Goal: Task Accomplishment & Management: Use online tool/utility

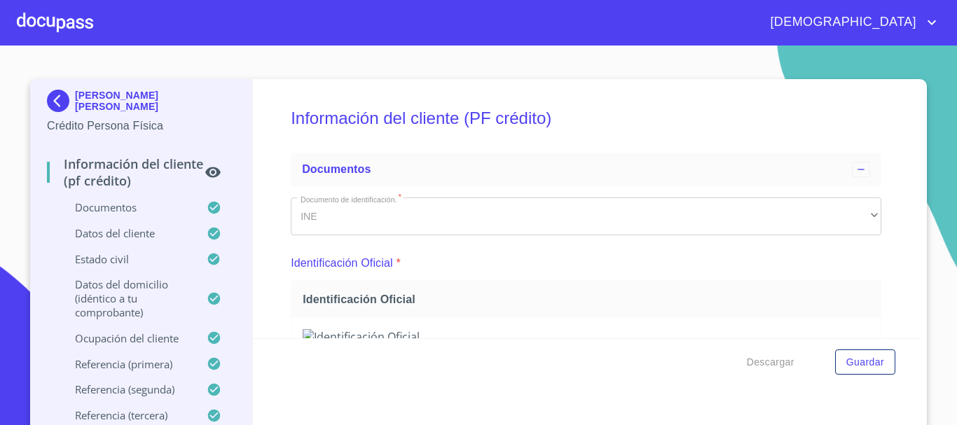
scroll to position [167, 0]
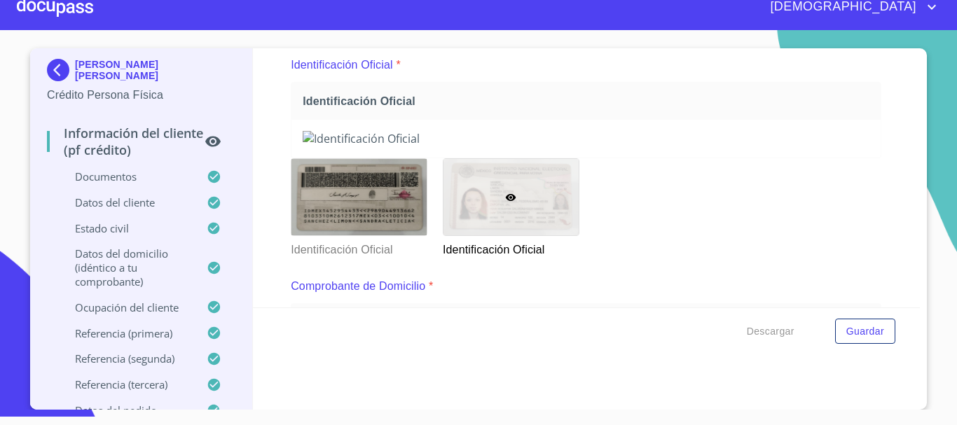
click at [67, 10] on div at bounding box center [55, 7] width 76 height 45
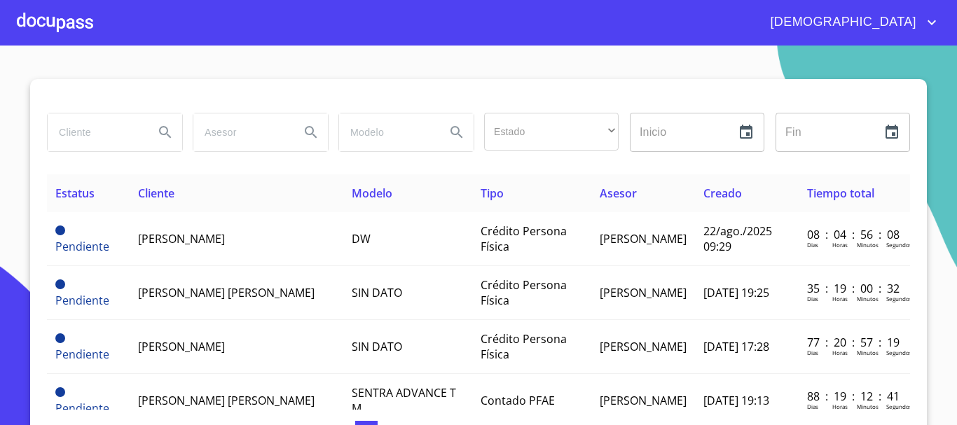
click at [102, 141] on input "search" at bounding box center [95, 132] width 95 height 38
type input "[PERSON_NAME]"
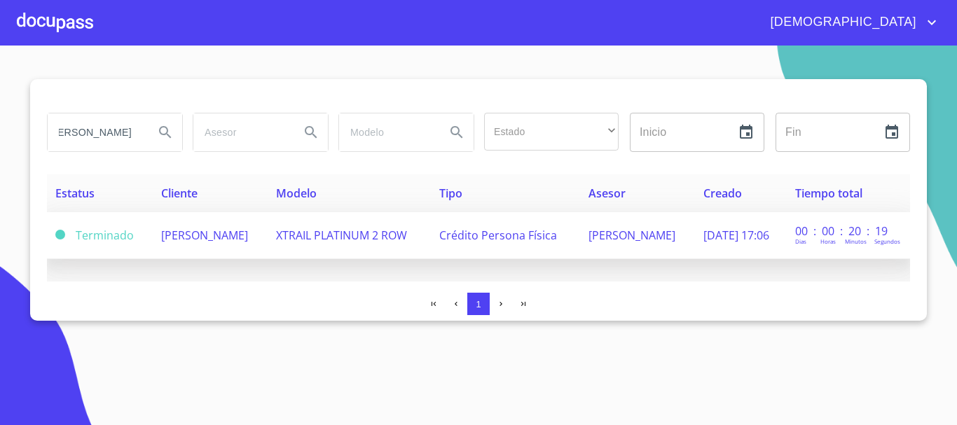
click at [231, 239] on td "[PERSON_NAME]" at bounding box center [210, 235] width 115 height 47
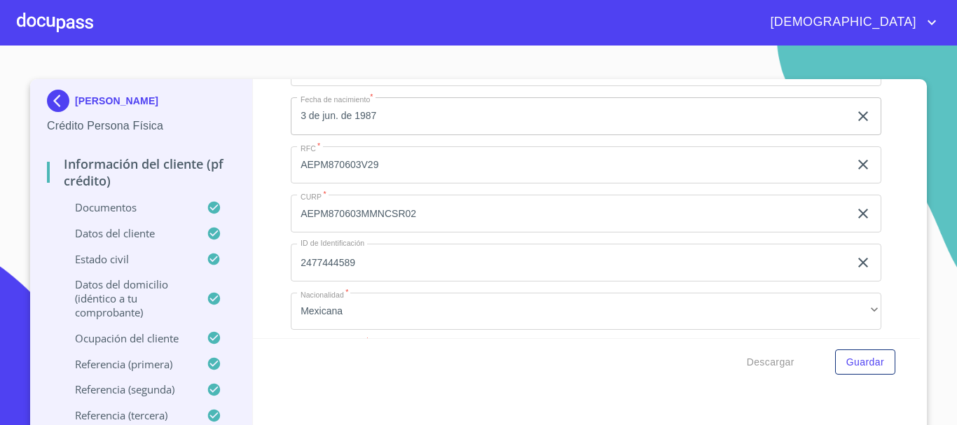
scroll to position [4552, 0]
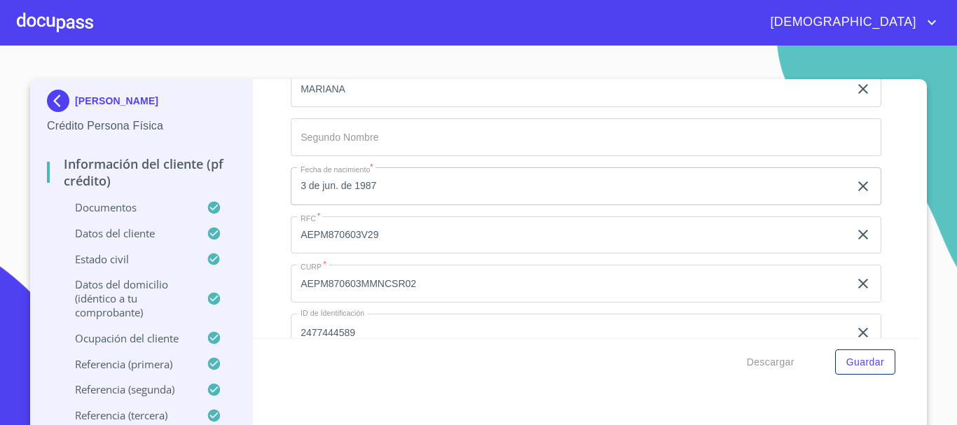
click at [70, 27] on div at bounding box center [55, 22] width 76 height 45
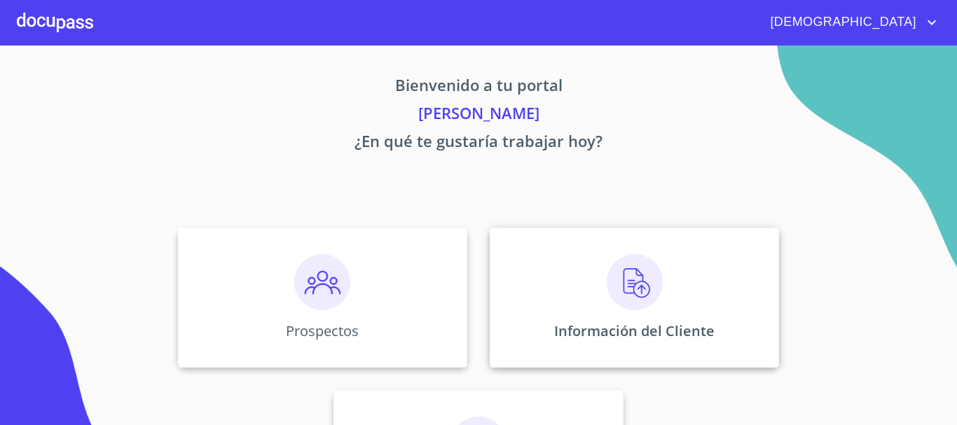
click at [613, 288] on img at bounding box center [635, 282] width 56 height 56
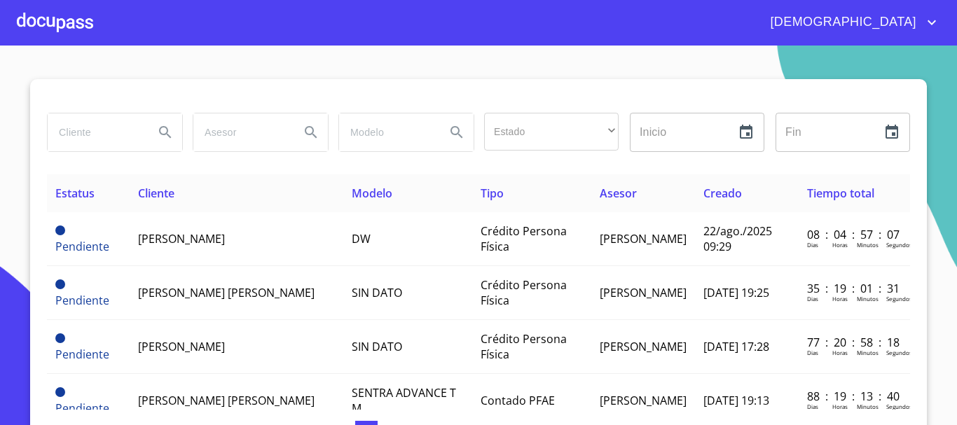
click at [78, 132] on input "search" at bounding box center [95, 132] width 95 height 38
type input "[PERSON_NAME]"
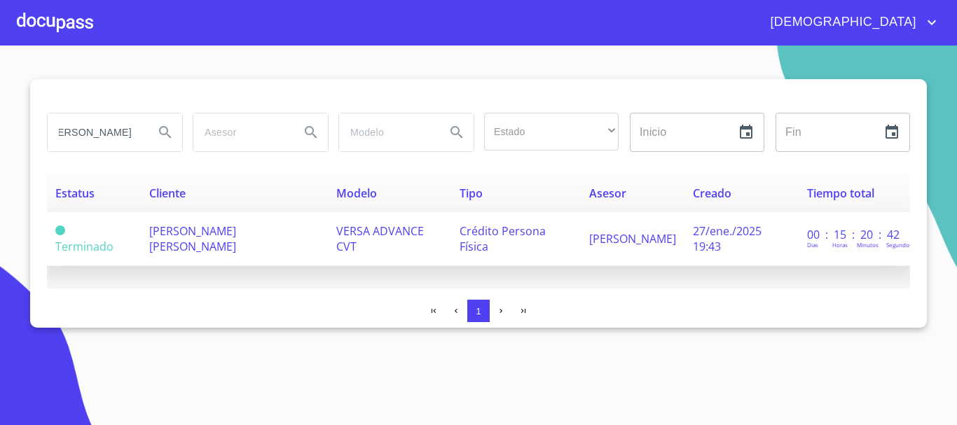
scroll to position [0, 0]
drag, startPoint x: 257, startPoint y: 233, endPoint x: 256, endPoint y: 221, distance: 11.2
click at [256, 221] on td "[PERSON_NAME] [PERSON_NAME]" at bounding box center [234, 239] width 187 height 54
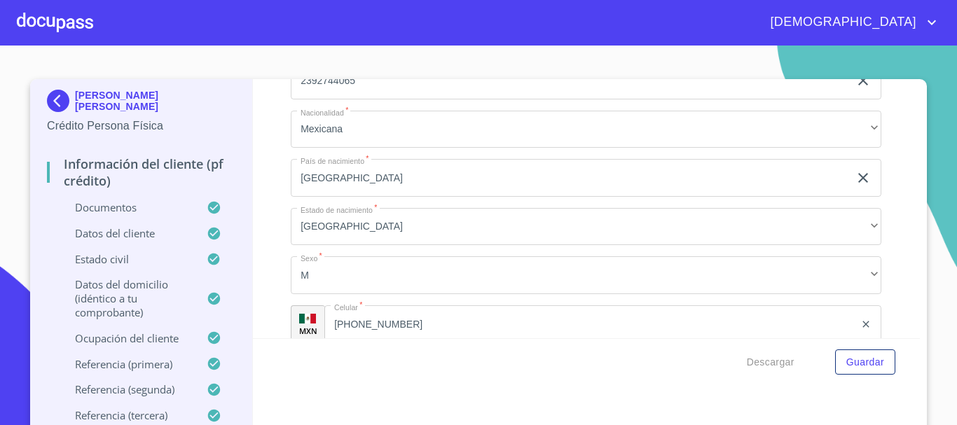
scroll to position [4614, 0]
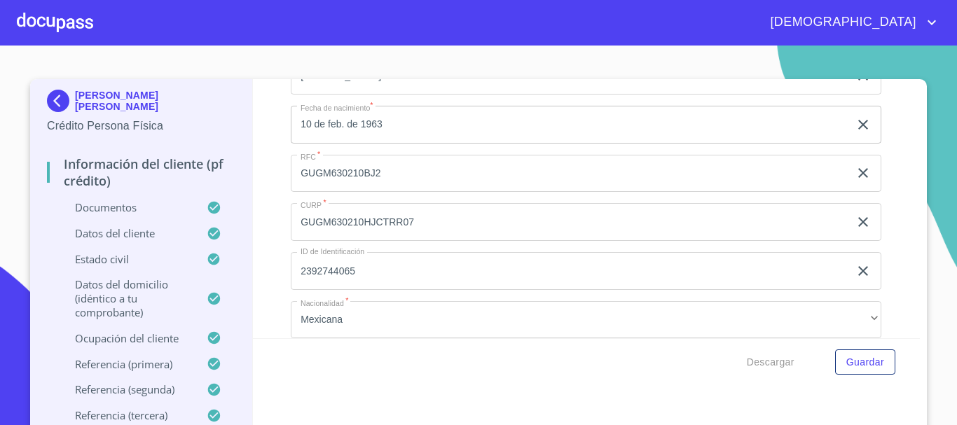
click at [57, 27] on div at bounding box center [55, 22] width 76 height 45
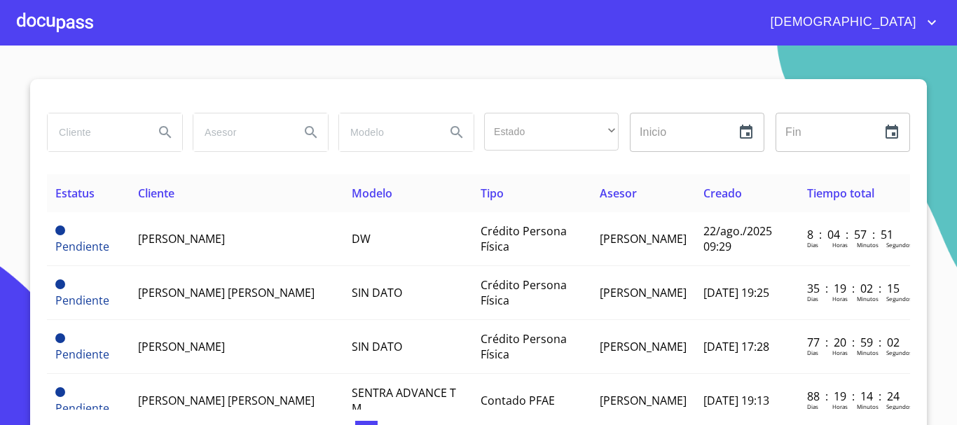
click at [120, 135] on input "search" at bounding box center [95, 132] width 95 height 38
type input "[PERSON_NAME]"
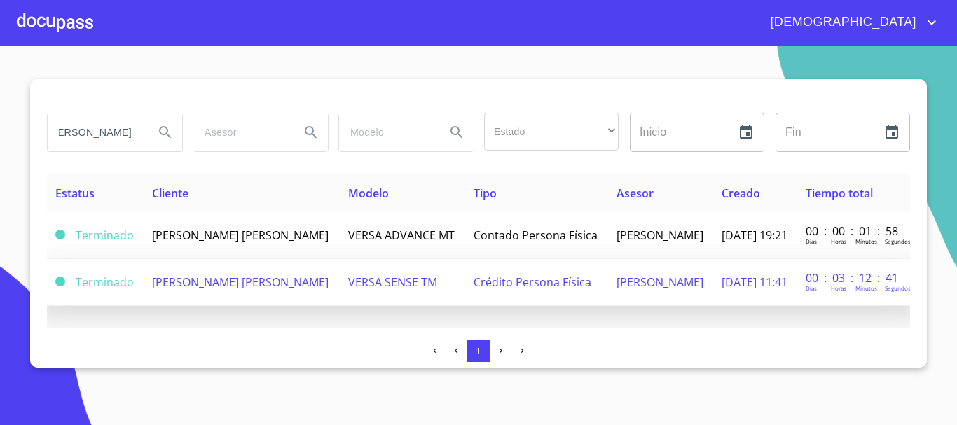
click at [406, 290] on span "VERSA SENSE TM" at bounding box center [392, 282] width 89 height 15
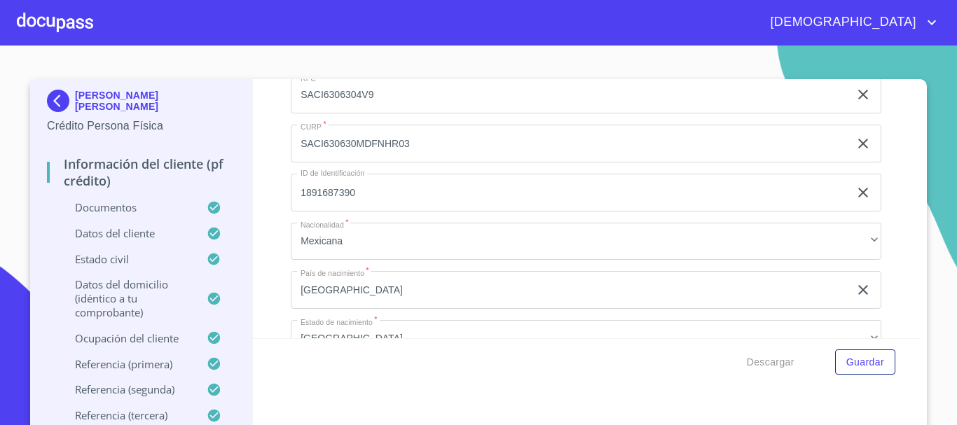
scroll to position [4622, 0]
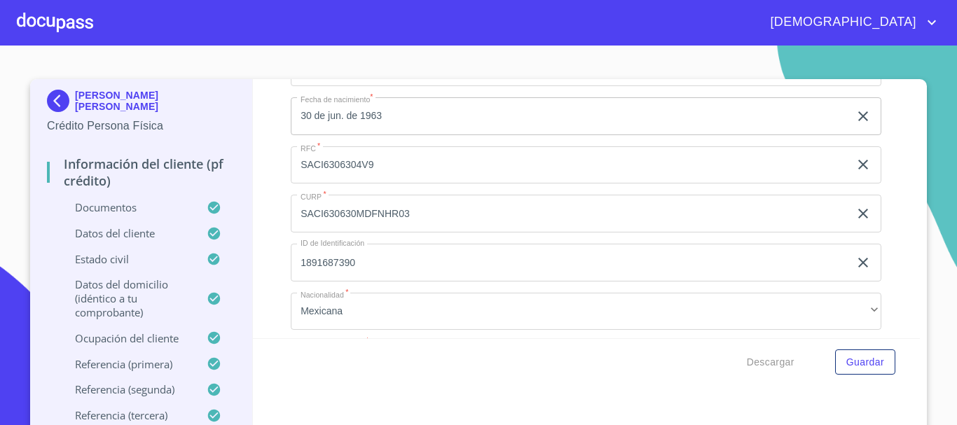
click at [74, 22] on div at bounding box center [55, 22] width 76 height 45
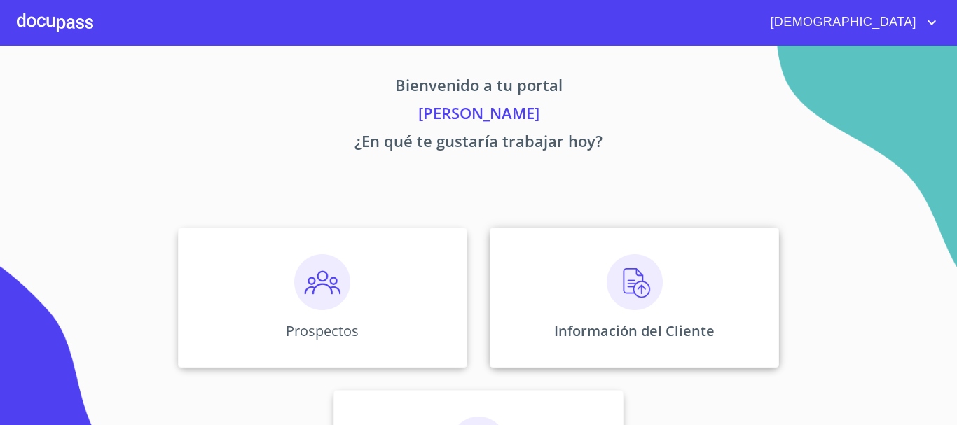
click at [625, 291] on img at bounding box center [635, 282] width 56 height 56
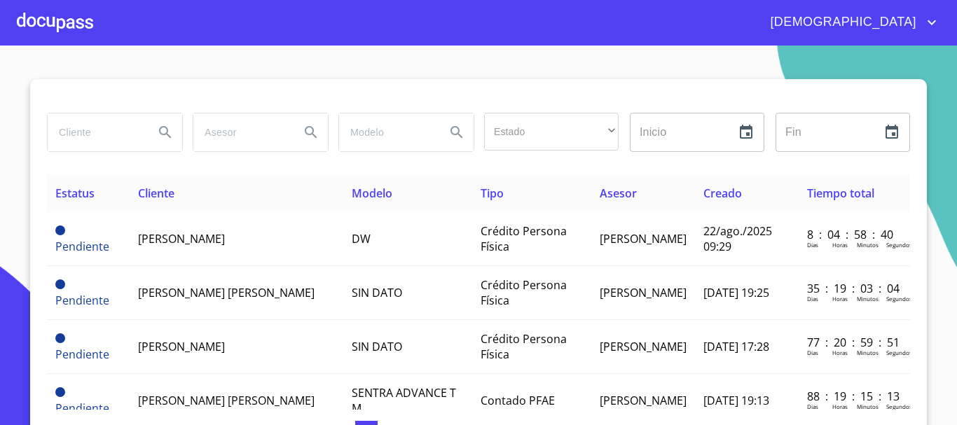
click at [116, 134] on input "search" at bounding box center [95, 132] width 95 height 38
type input "[PERSON_NAME] [PERSON_NAME]"
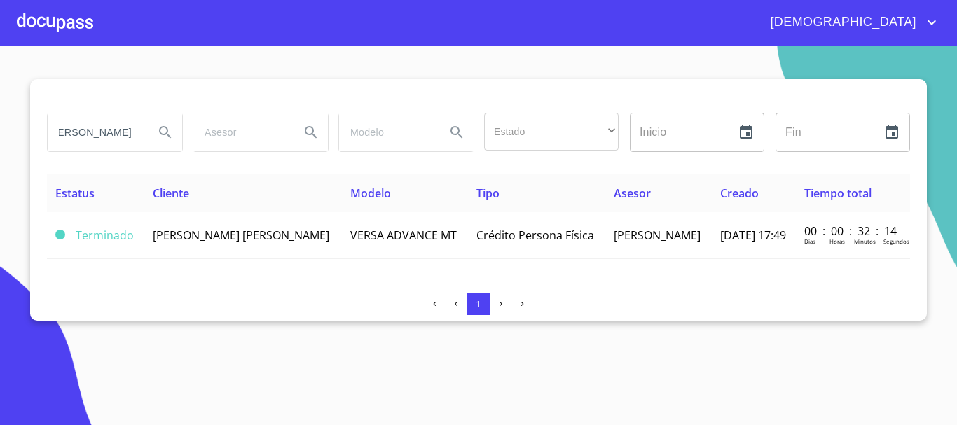
scroll to position [0, 0]
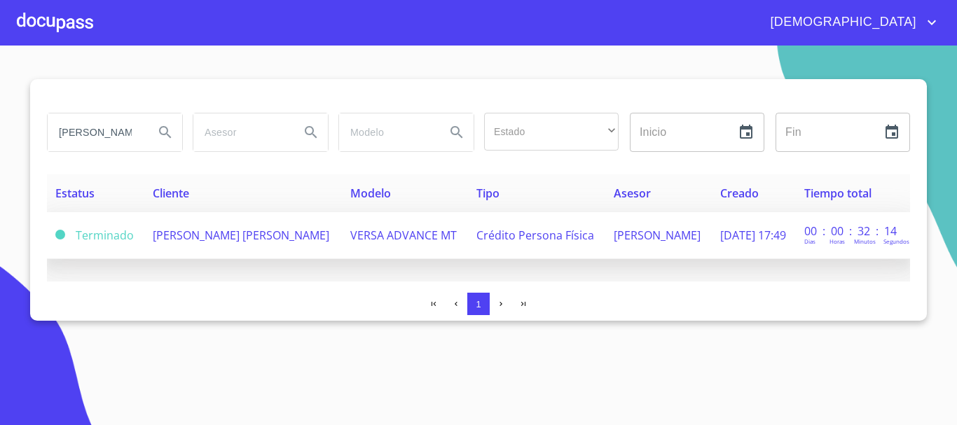
click at [275, 228] on td "[PERSON_NAME] [PERSON_NAME]" at bounding box center [243, 235] width 198 height 47
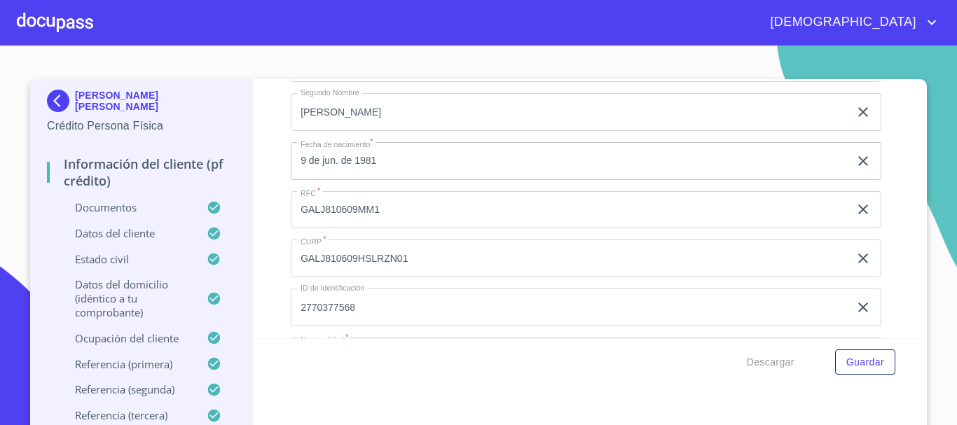
scroll to position [4552, 0]
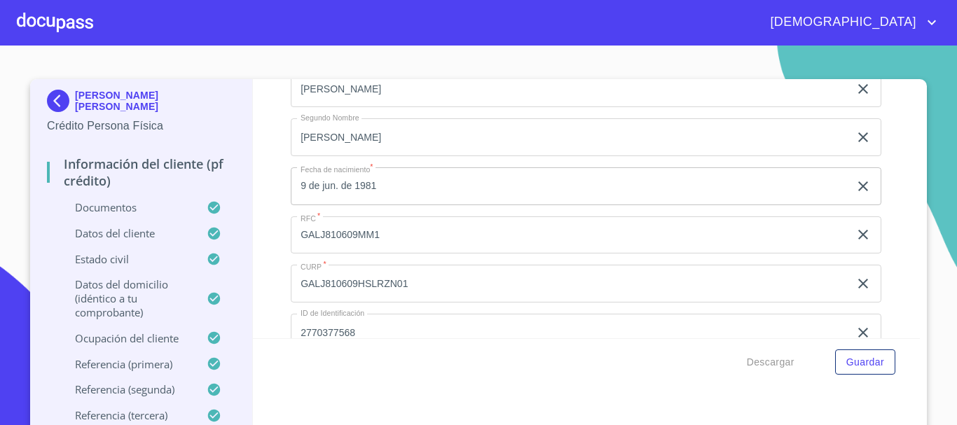
click at [48, 102] on img at bounding box center [61, 101] width 28 height 22
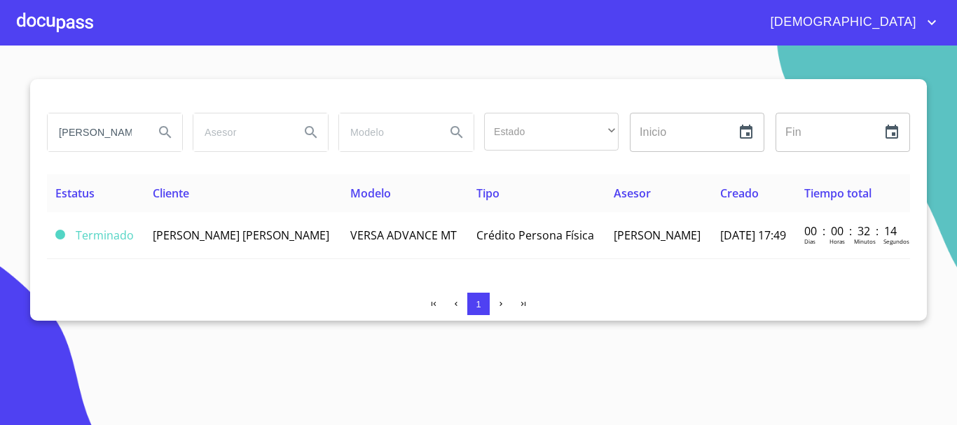
drag, startPoint x: 140, startPoint y: 131, endPoint x: 64, endPoint y: 162, distance: 81.9
click at [27, 146] on section "JUAN ANTONIO GARATE LIZARRAGA Estado ​ ​ Inicio ​ Fin ​ Estatus Cliente Modelo …" at bounding box center [478, 236] width 957 height 380
type input "G"
type input "ANA LILIA TEJEDA"
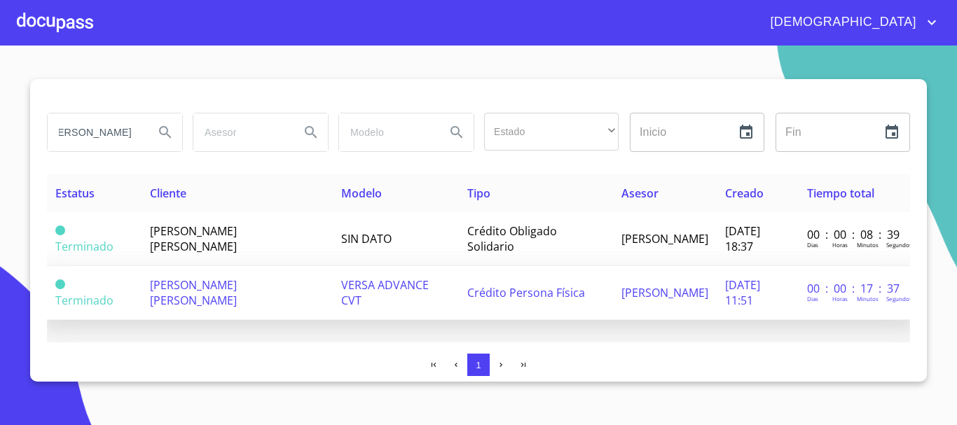
scroll to position [0, 0]
click at [383, 298] on td "VERSA ADVANCE CVT" at bounding box center [396, 293] width 126 height 54
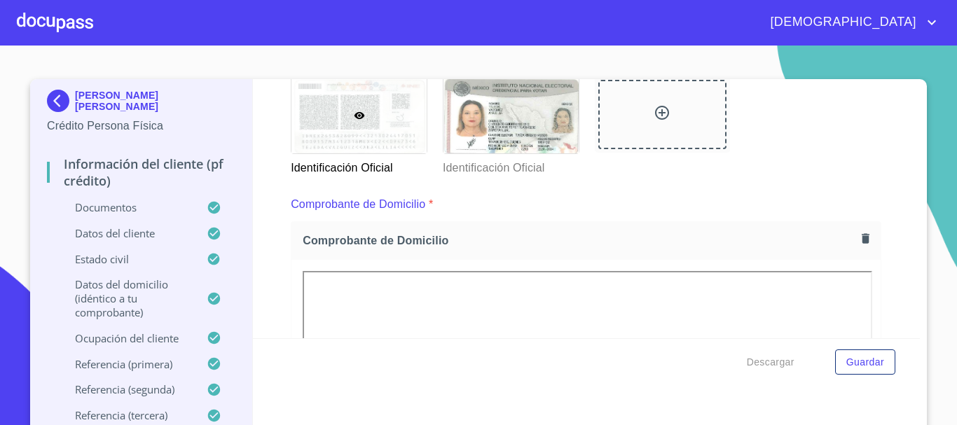
scroll to position [560, 0]
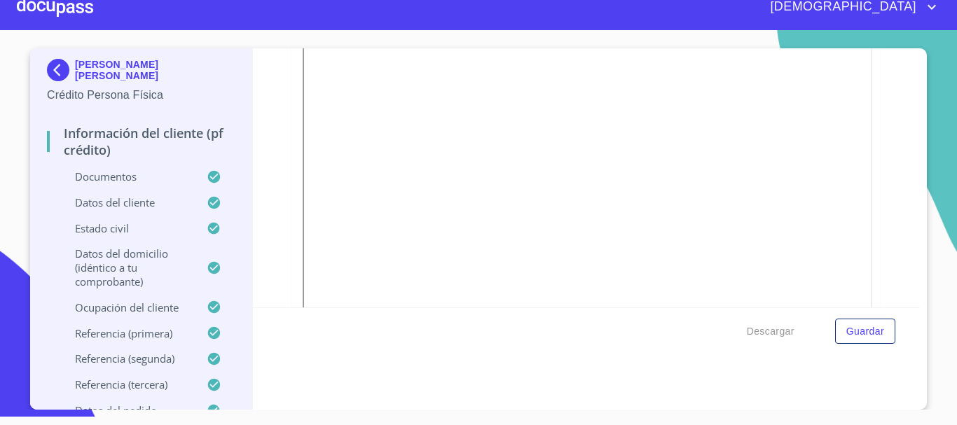
scroll to position [448, 0]
click at [76, 6] on div at bounding box center [55, 7] width 76 height 45
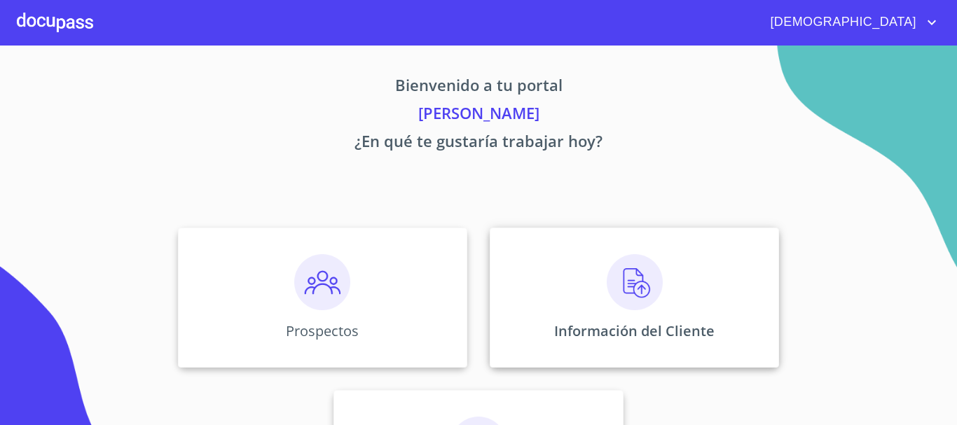
click at [636, 291] on img at bounding box center [635, 282] width 56 height 56
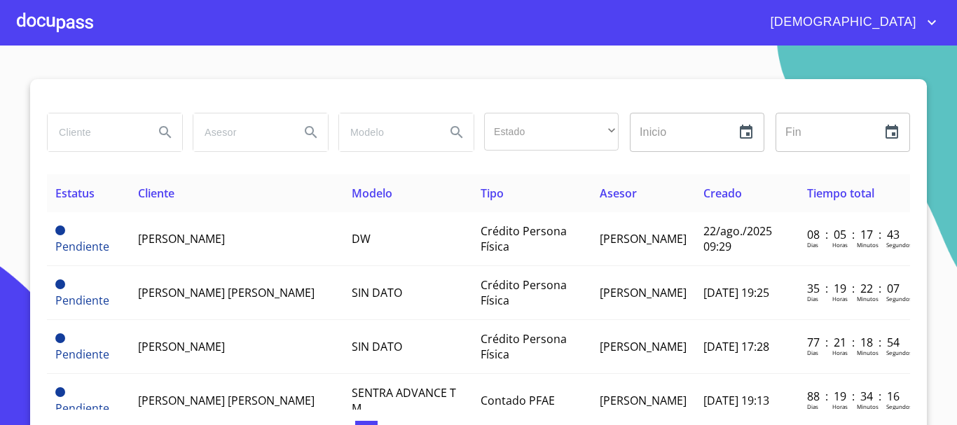
click at [84, 137] on input "search" at bounding box center [95, 132] width 95 height 38
type input "GAFCOM"
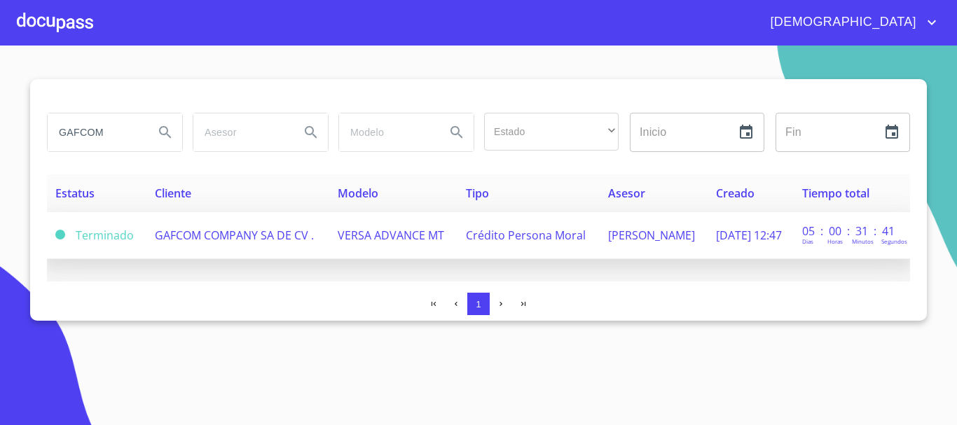
click at [420, 239] on span "VERSA ADVANCE MT" at bounding box center [391, 235] width 106 height 15
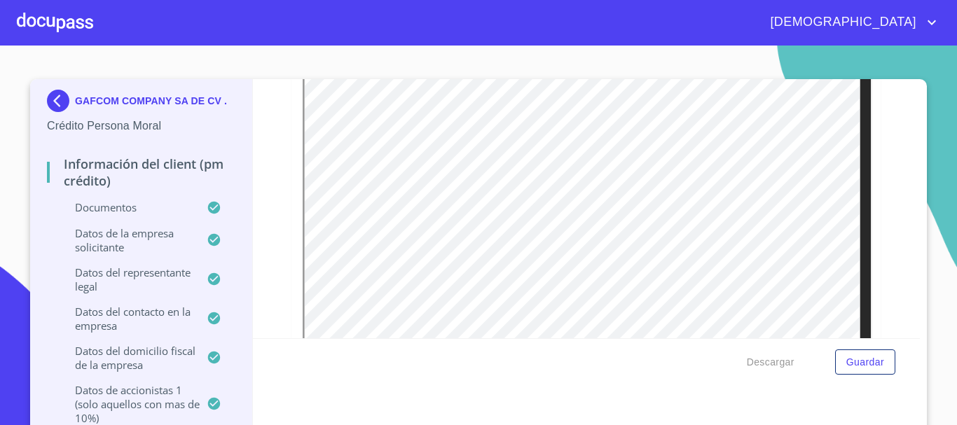
scroll to position [490, 0]
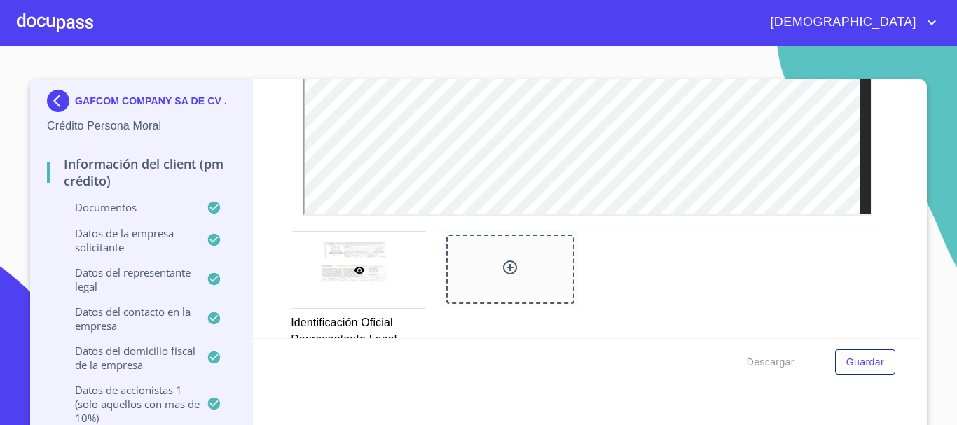
click at [55, 22] on div at bounding box center [55, 22] width 76 height 45
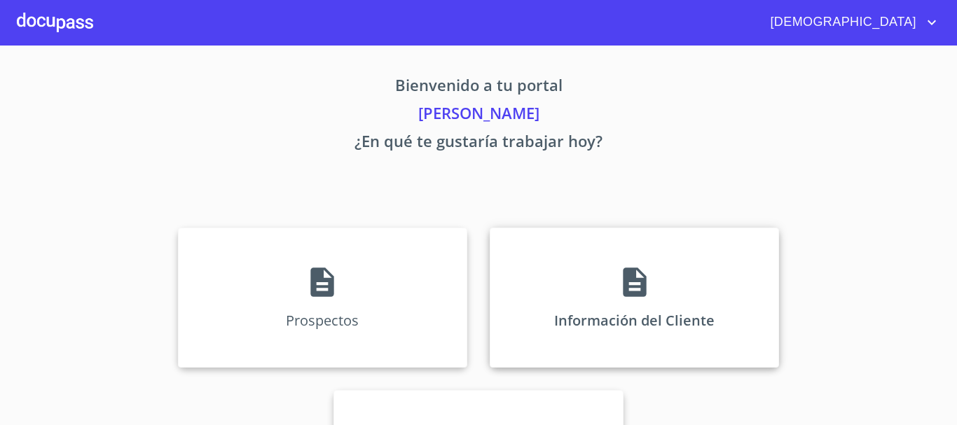
click at [635, 269] on icon at bounding box center [634, 282] width 35 height 35
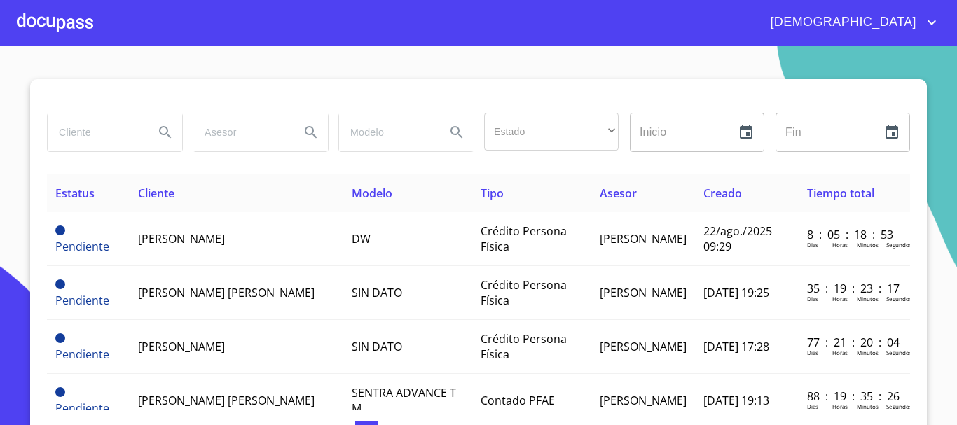
click at [104, 133] on input "search" at bounding box center [95, 132] width 95 height 38
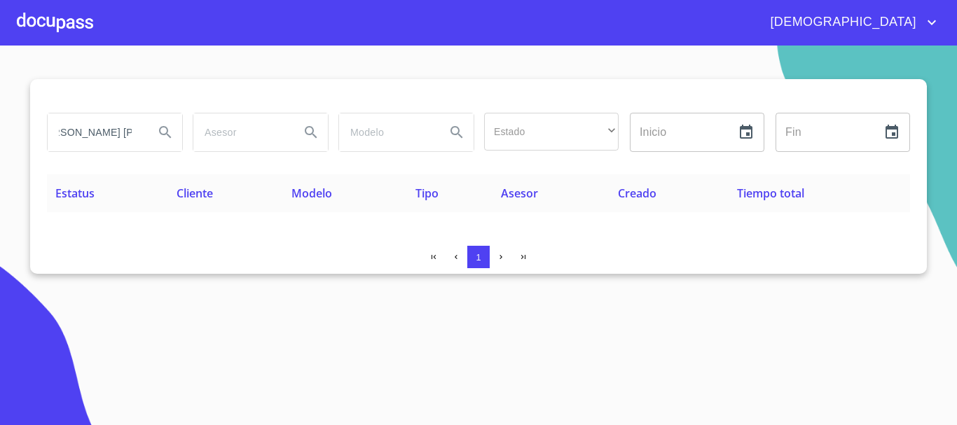
scroll to position [0, 20]
type input "FRIDA ALEJANDRA"
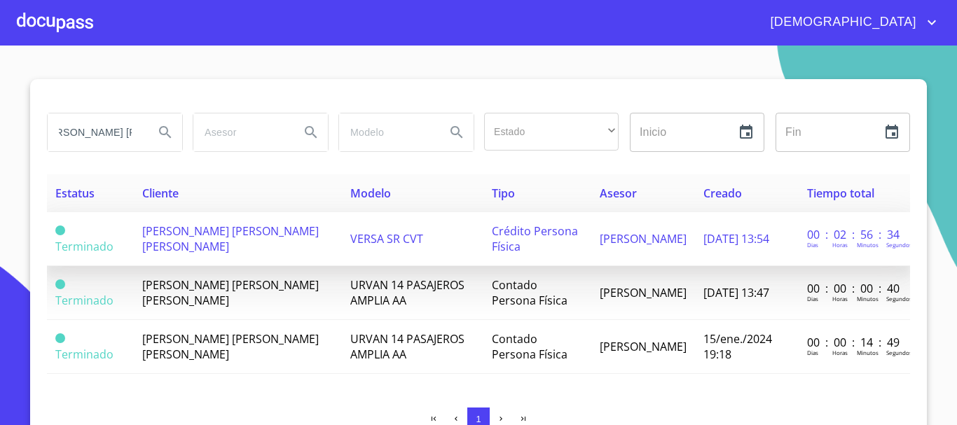
scroll to position [0, 0]
click at [384, 239] on td "VERSA SR CVT" at bounding box center [412, 239] width 141 height 54
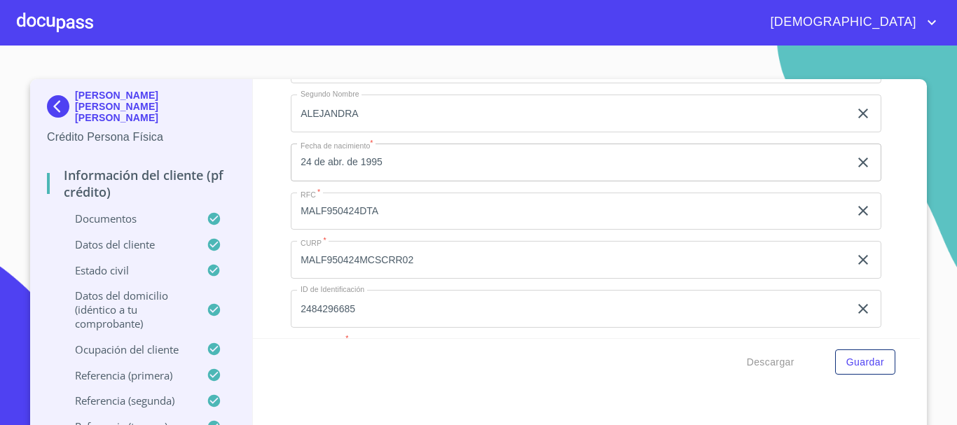
scroll to position [4552, 0]
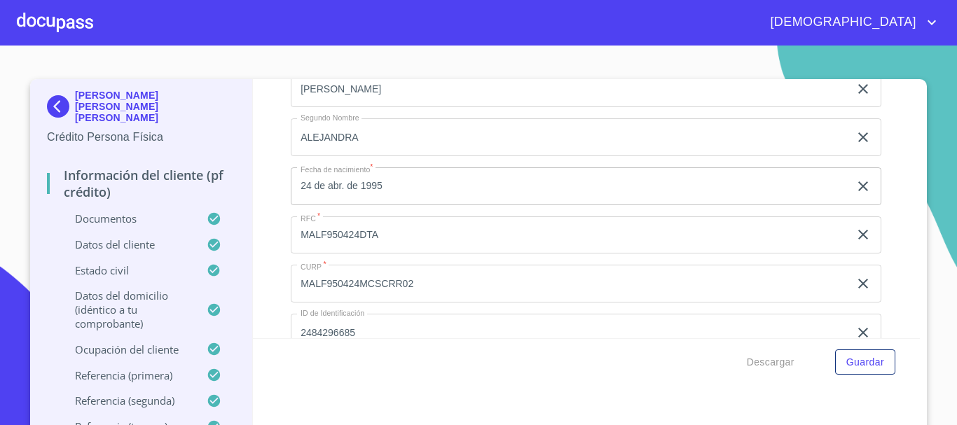
click at [57, 19] on div at bounding box center [55, 22] width 76 height 45
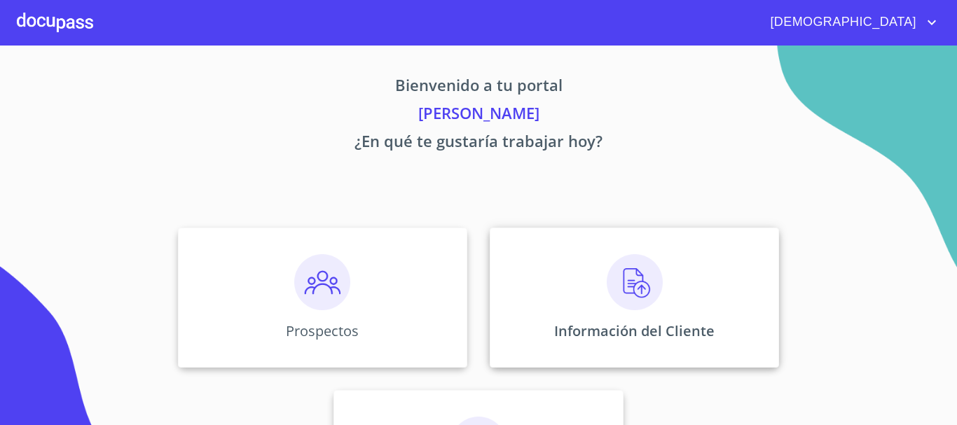
click at [621, 279] on img at bounding box center [635, 282] width 56 height 56
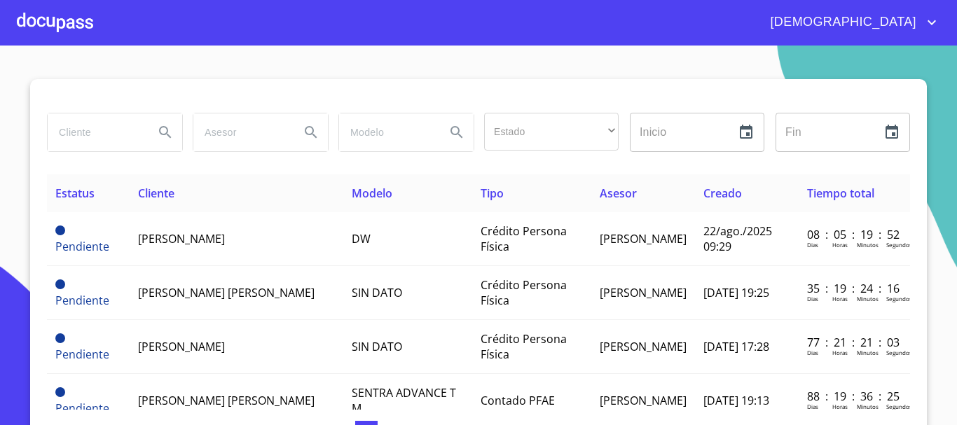
click at [90, 130] on input "search" at bounding box center [95, 132] width 95 height 38
type input "ROSA ISELA"
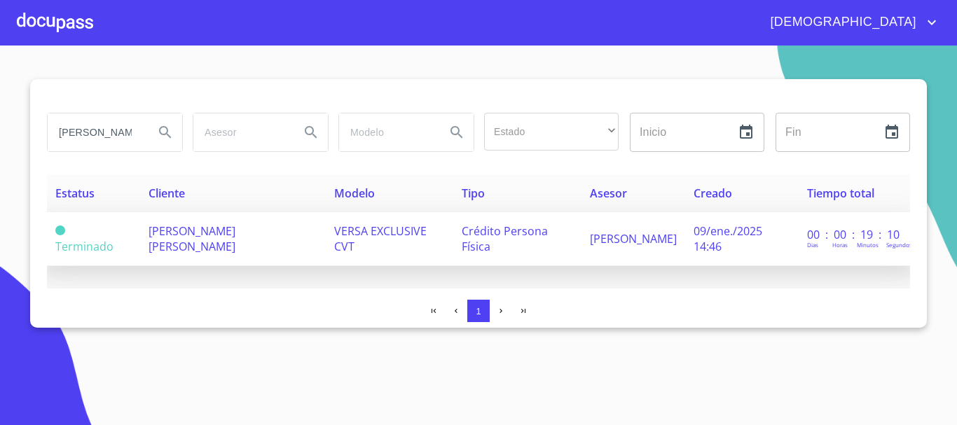
click at [351, 243] on td "VERSA EXCLUSIVE CVT" at bounding box center [389, 239] width 127 height 54
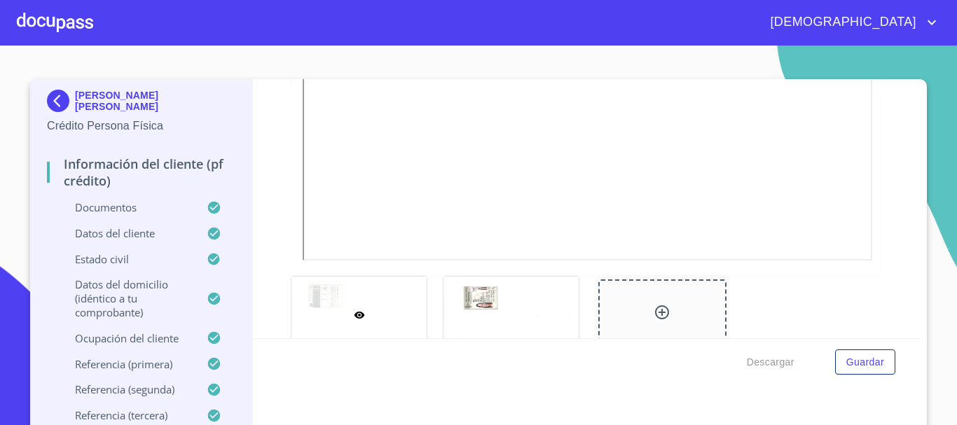
scroll to position [700, 0]
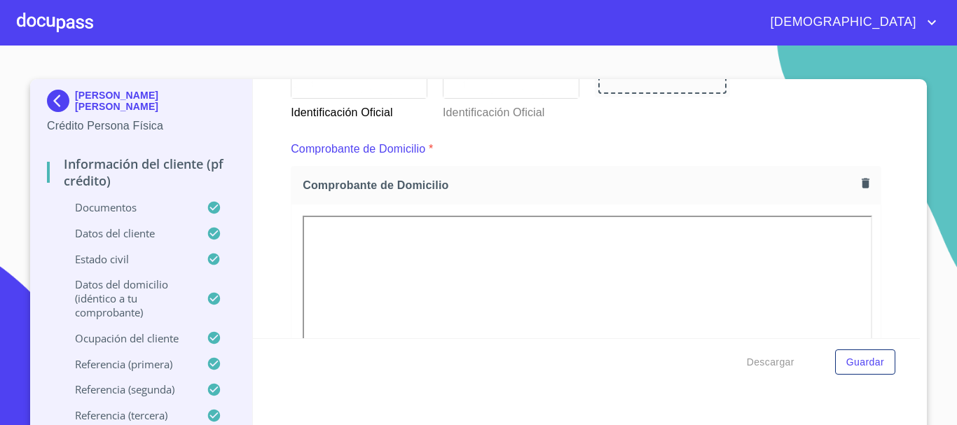
click at [519, 93] on div at bounding box center [510, 60] width 135 height 76
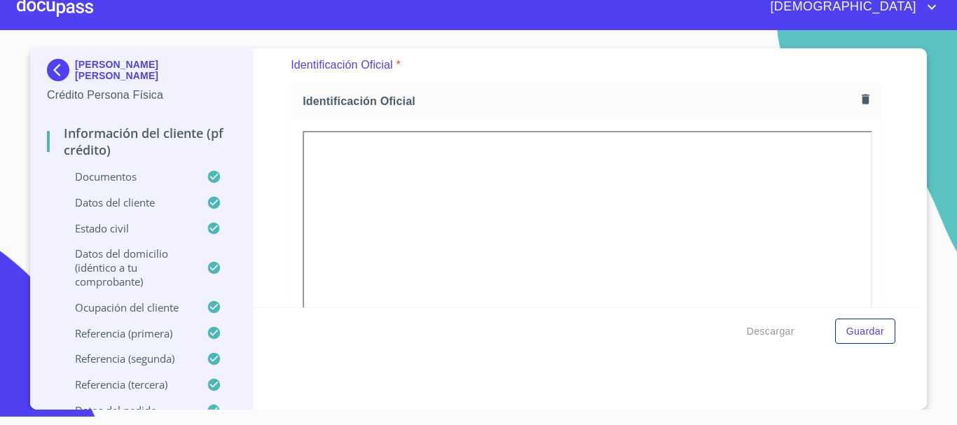
scroll to position [377, 0]
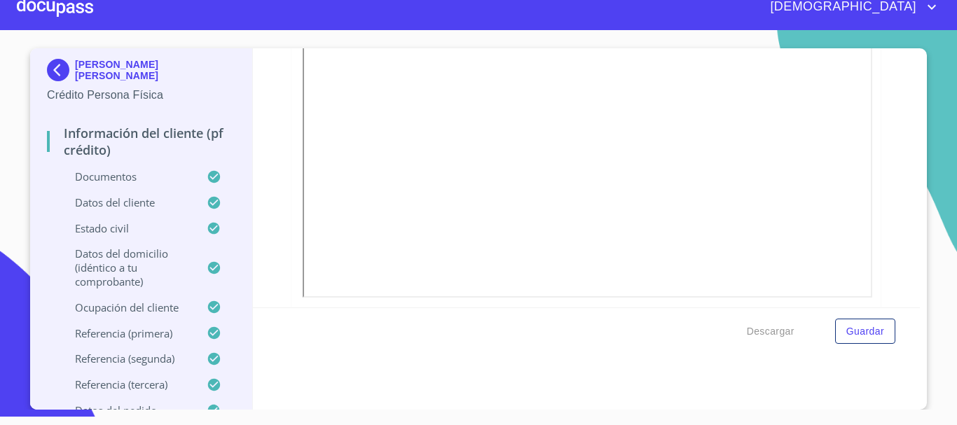
click at [46, 8] on div at bounding box center [55, 7] width 76 height 45
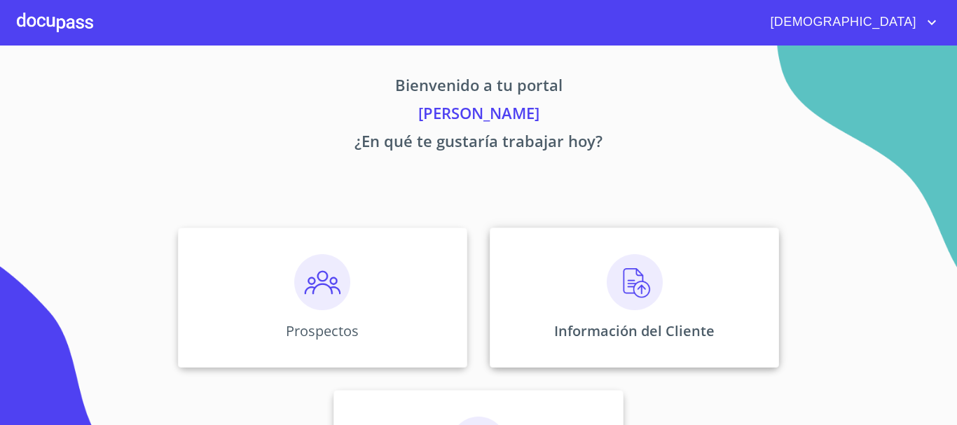
click at [626, 295] on img at bounding box center [635, 282] width 56 height 56
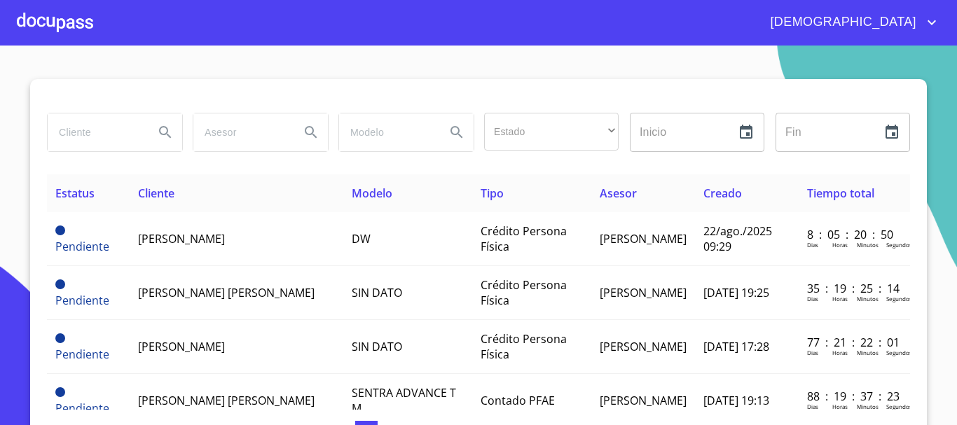
click at [106, 132] on input "search" at bounding box center [95, 132] width 95 height 38
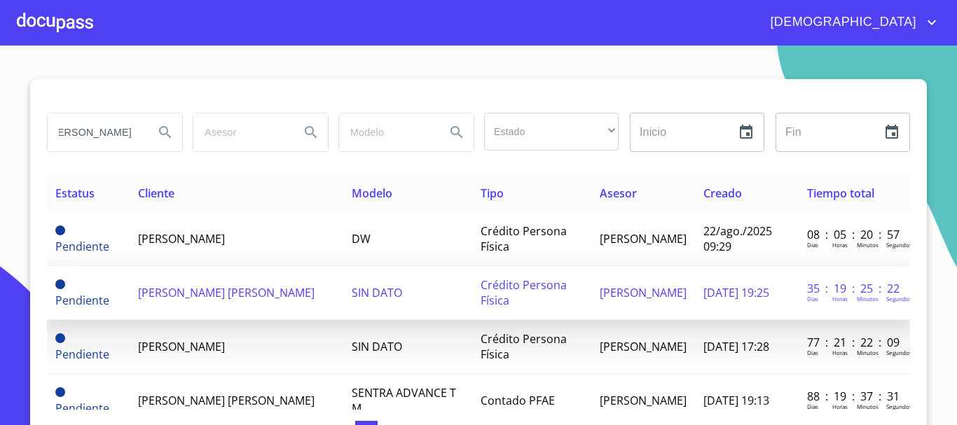
type input "FRANCISCO JAVIER GONZALEZ"
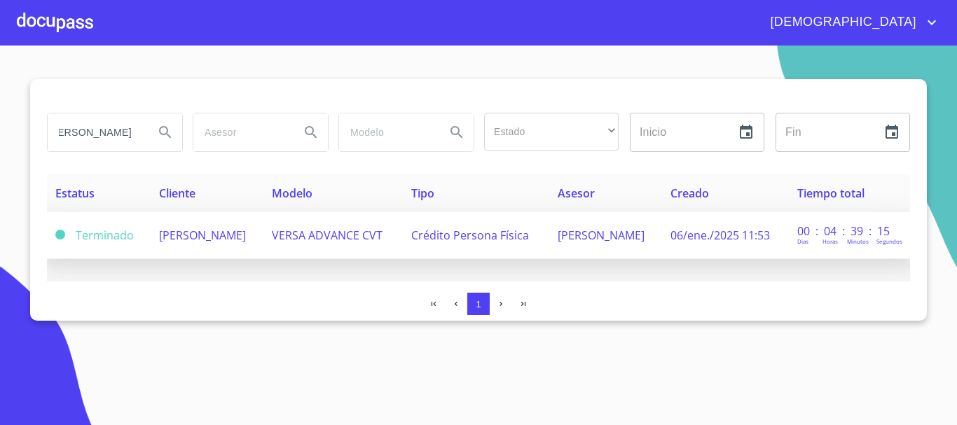
click at [223, 256] on td "FRANCISCO JAVIER GONZALEZ CASTILLO" at bounding box center [207, 235] width 113 height 47
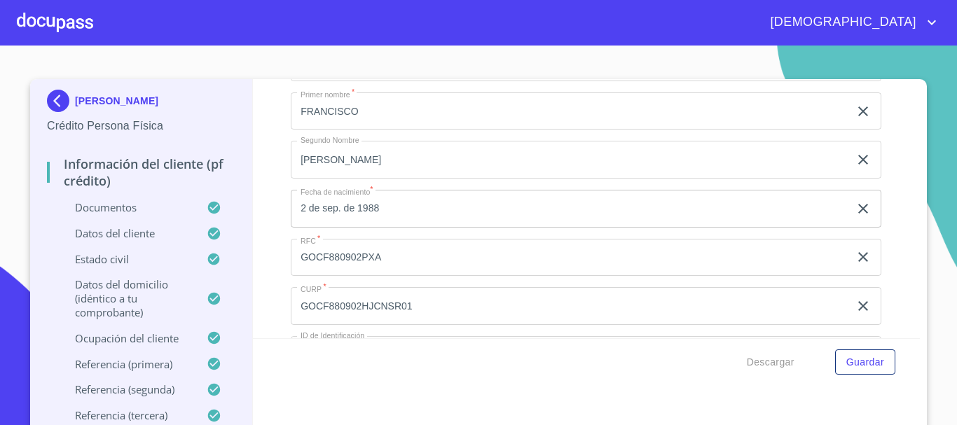
scroll to position [4552, 0]
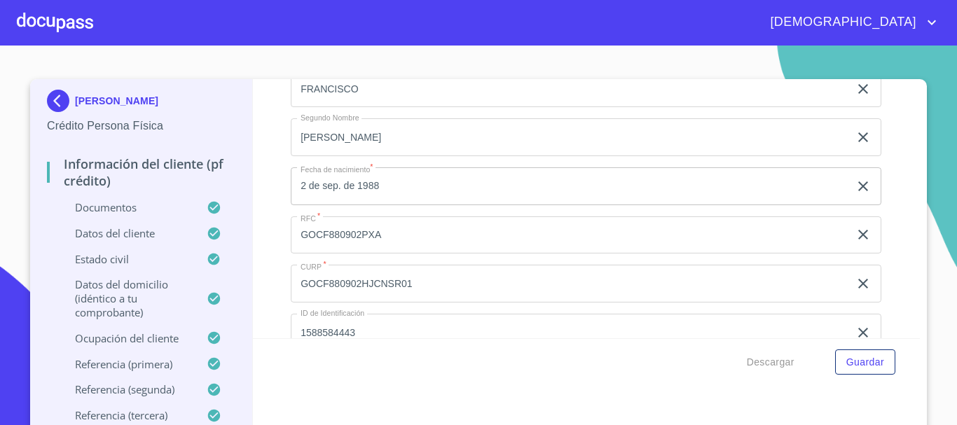
click at [48, 26] on div at bounding box center [55, 22] width 76 height 45
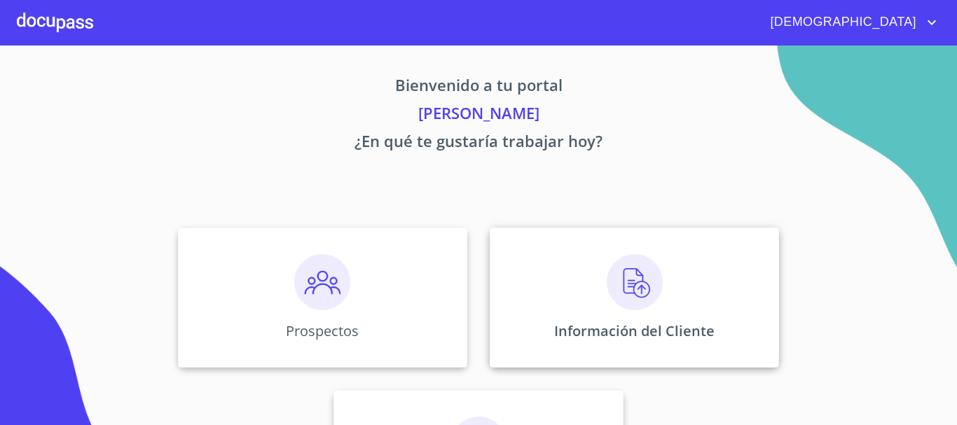
click at [632, 279] on img at bounding box center [635, 282] width 56 height 56
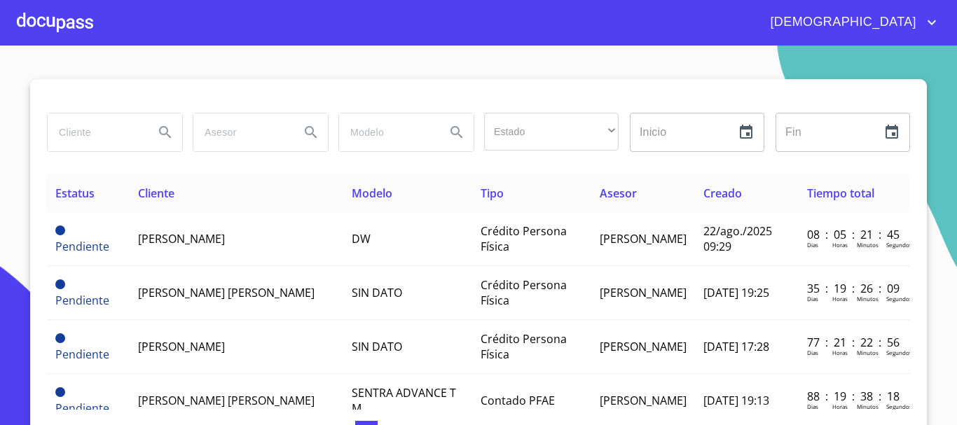
click at [102, 128] on input "search" at bounding box center [95, 132] width 95 height 38
type input "SAMARA MONTSERRAT"
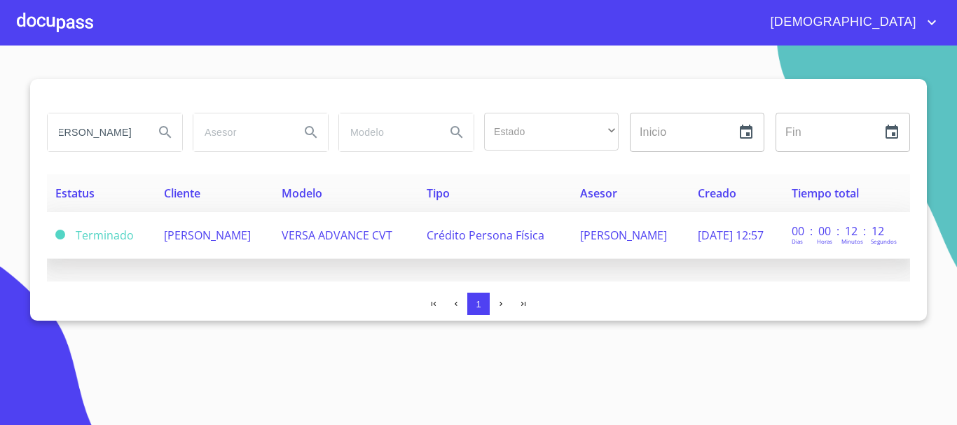
scroll to position [0, 0]
click at [251, 229] on span "SAMARA MONTSERRAT MACIAS LIRA" at bounding box center [207, 235] width 87 height 15
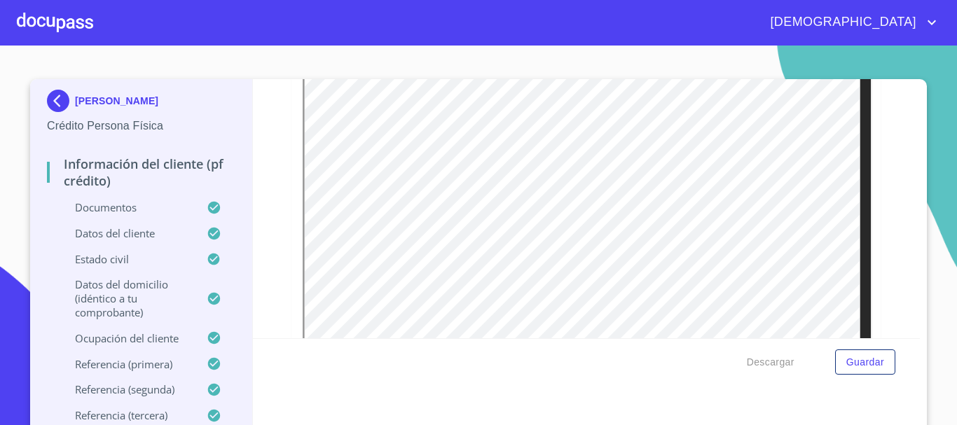
scroll to position [490, 0]
click at [46, 24] on div at bounding box center [55, 22] width 76 height 45
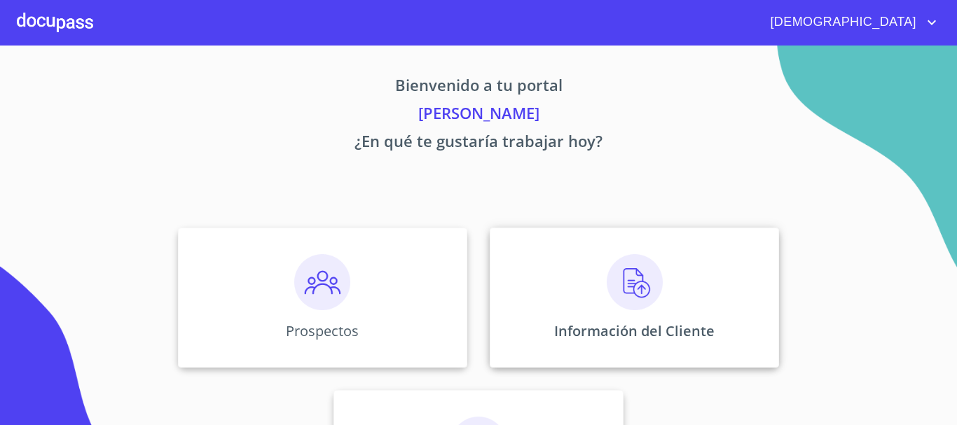
click at [630, 298] on img at bounding box center [635, 282] width 56 height 56
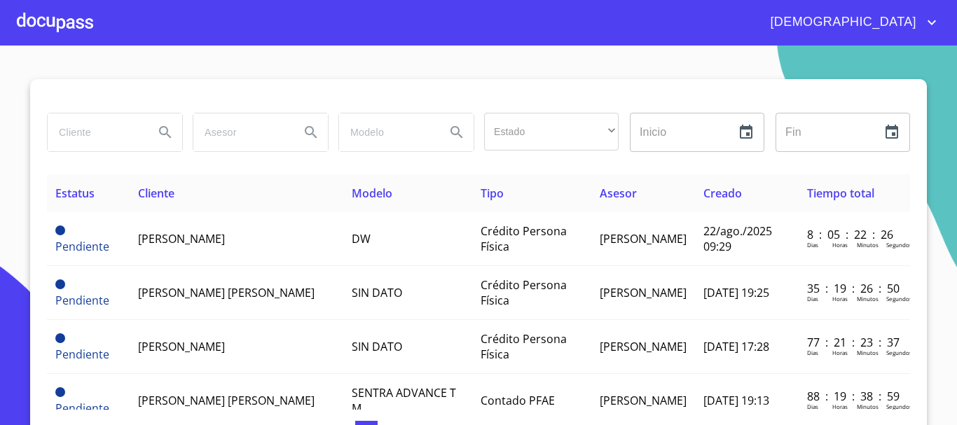
click at [76, 134] on input "search" at bounding box center [95, 132] width 95 height 38
type input "MARTHA GUADALUPE BRAVO"
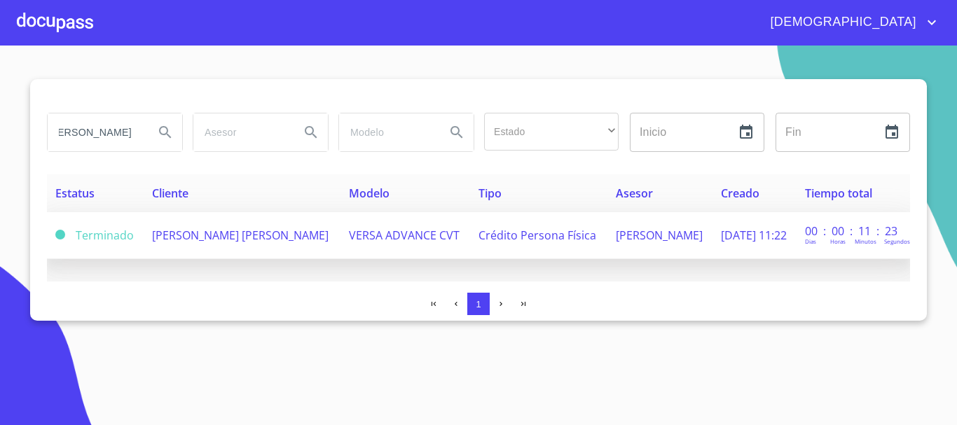
click at [315, 244] on td "MARTHA GUADALUPE BRAVO BECERRA" at bounding box center [242, 235] width 197 height 47
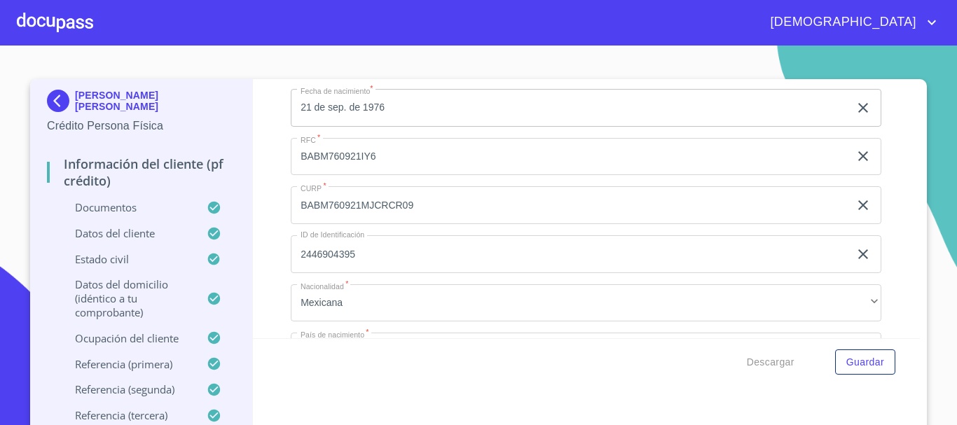
scroll to position [4622, 0]
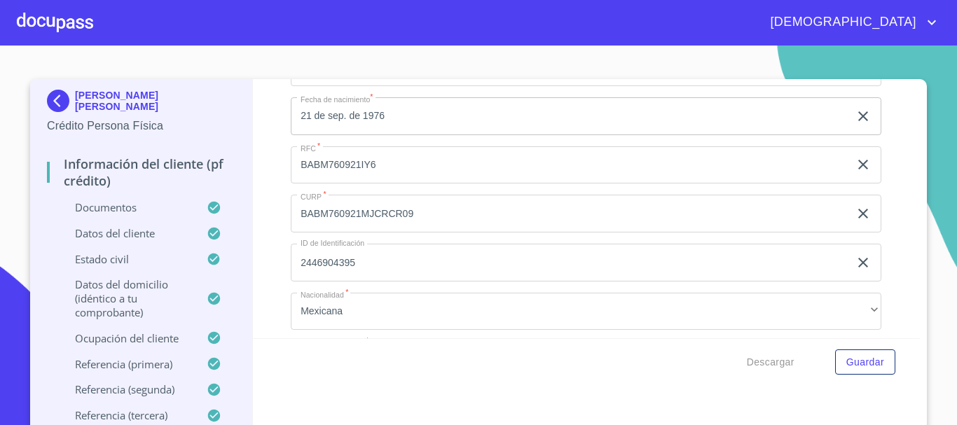
click at [63, 15] on div at bounding box center [55, 22] width 76 height 45
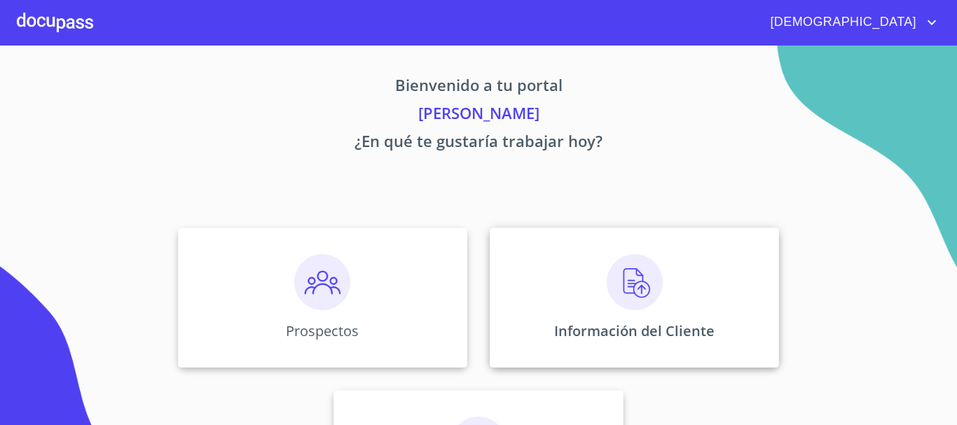
click at [614, 296] on img at bounding box center [635, 282] width 56 height 56
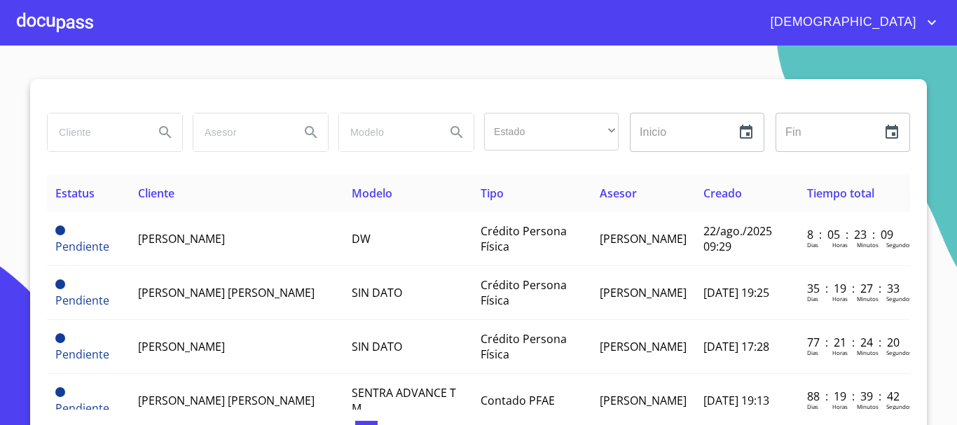
click at [81, 135] on input "search" at bounding box center [95, 132] width 95 height 38
type input "JOSE ARTURO NAVA"
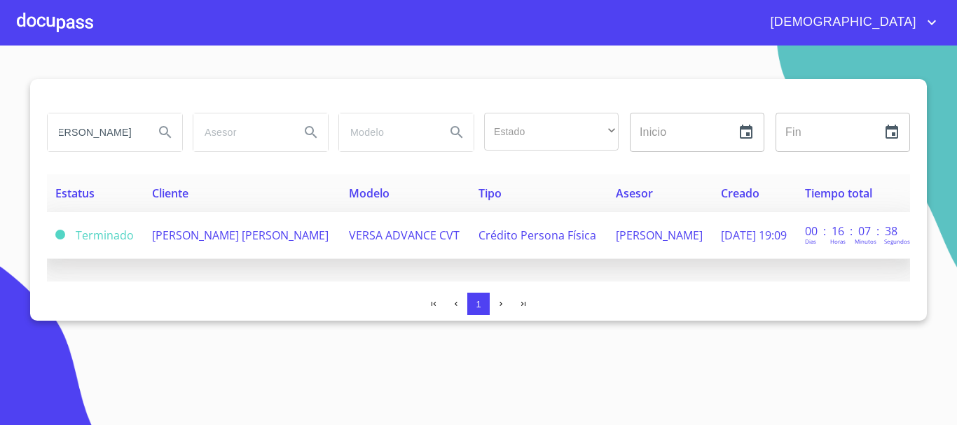
click at [262, 244] on td "JOSE ARTURO NAVA MELLADO" at bounding box center [242, 235] width 197 height 47
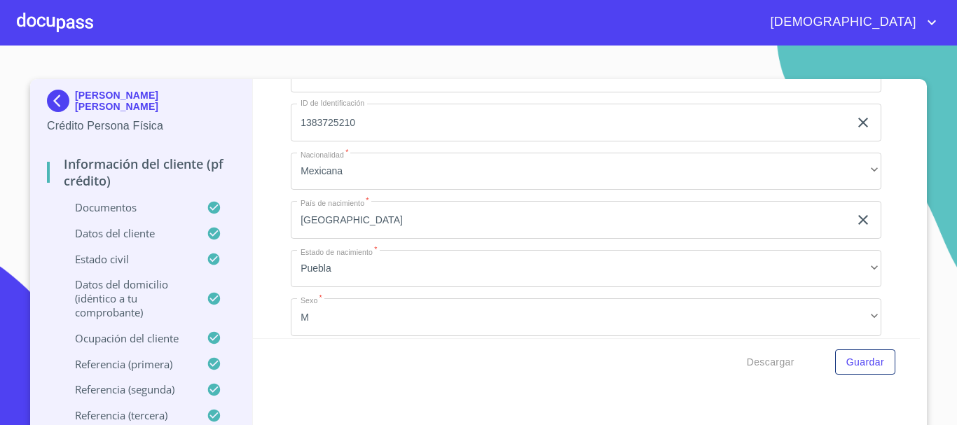
scroll to position [4622, 0]
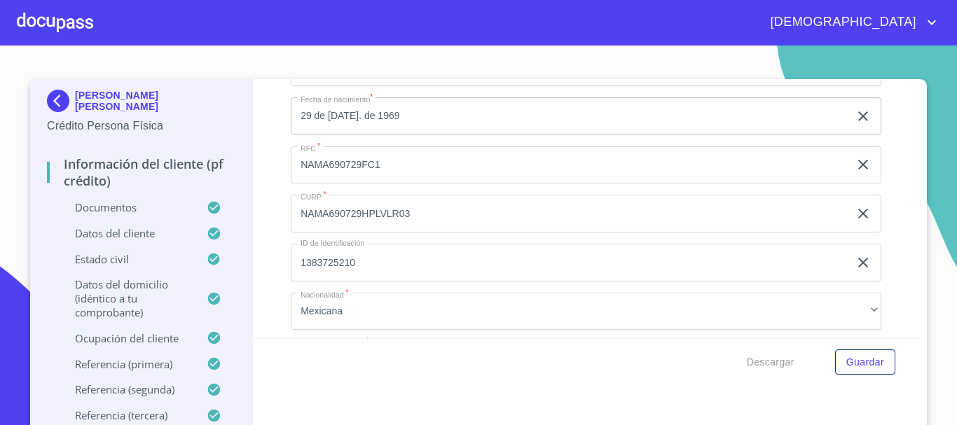
click at [50, 21] on div at bounding box center [55, 22] width 76 height 45
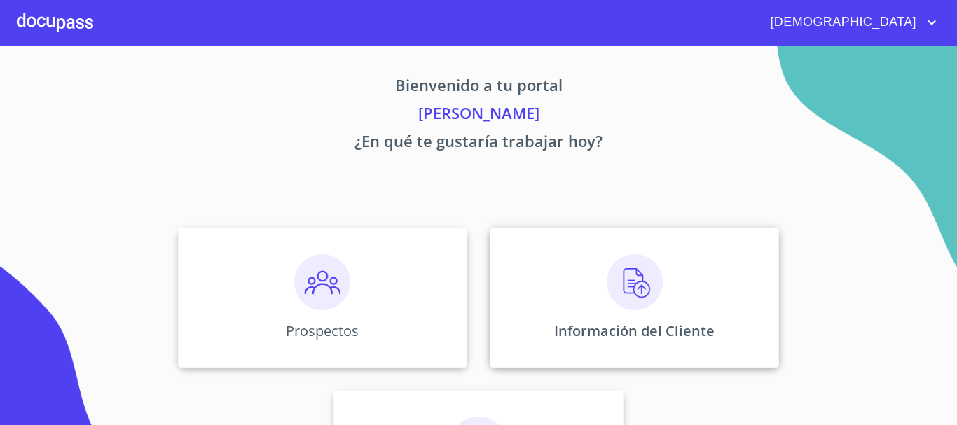
click at [607, 303] on img at bounding box center [635, 282] width 56 height 56
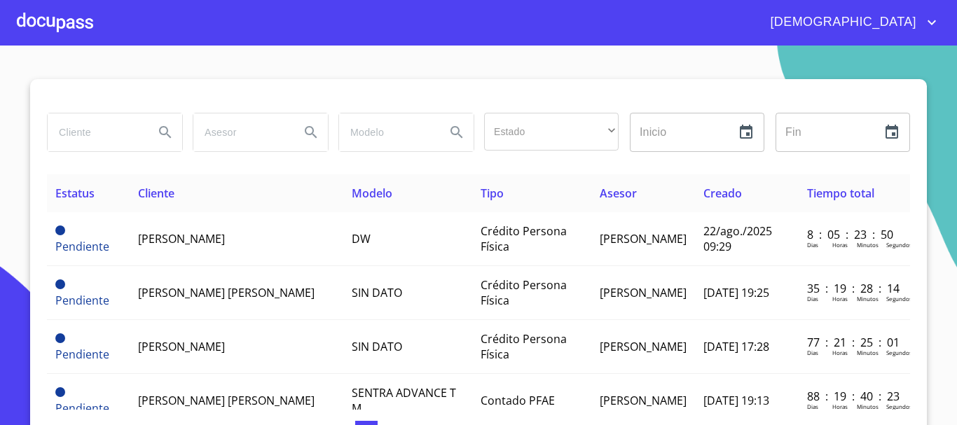
click at [95, 131] on input "search" at bounding box center [95, 132] width 95 height 38
type input "VICTOR GARCIA PALACIOS"
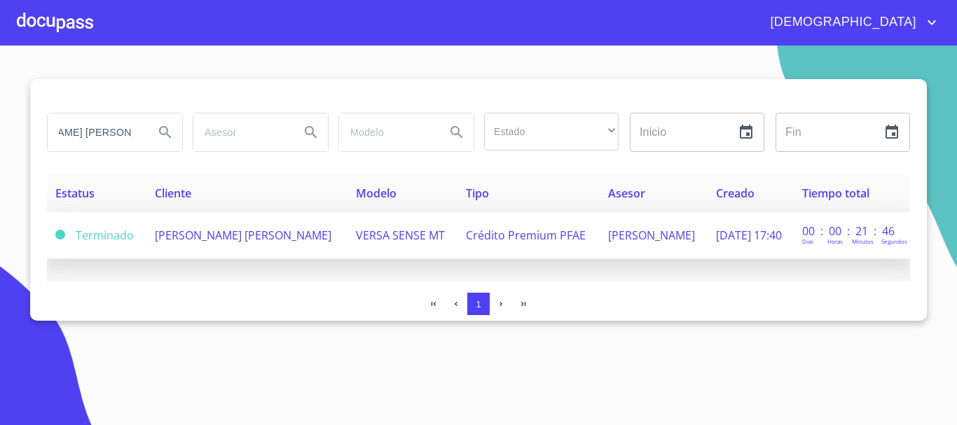
click at [347, 223] on td "VERSA SENSE MT" at bounding box center [402, 235] width 110 height 47
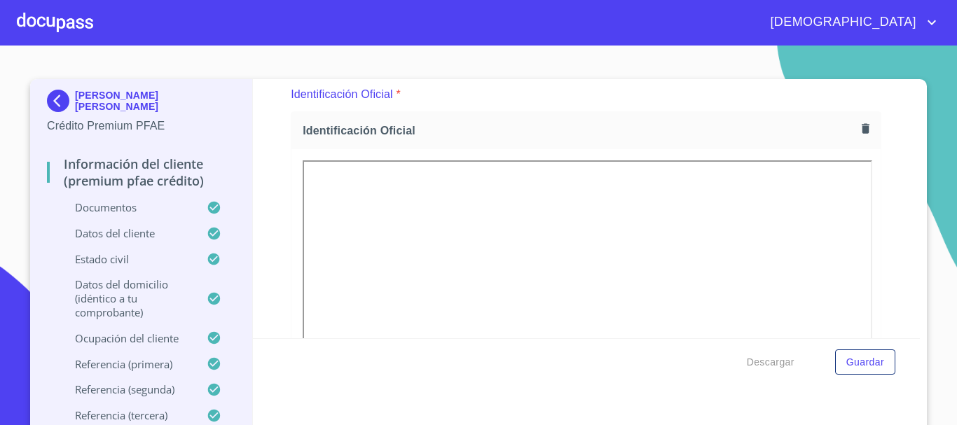
scroll to position [167, 0]
drag, startPoint x: 873, startPoint y: 238, endPoint x: 878, endPoint y: 251, distance: 14.0
click at [878, 261] on div "Información del cliente (Premium PFAE Crédito) Documentos Documento de identifi…" at bounding box center [586, 208] width 667 height 259
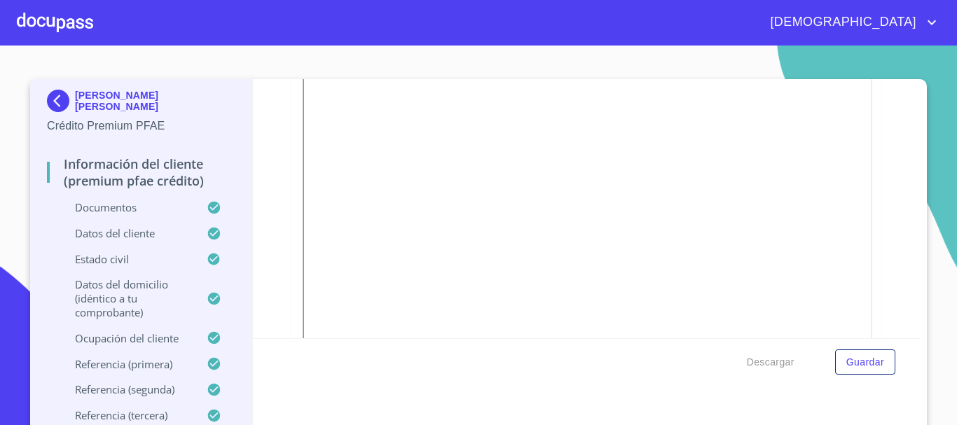
scroll to position [411, 0]
click at [67, 19] on div at bounding box center [55, 22] width 76 height 45
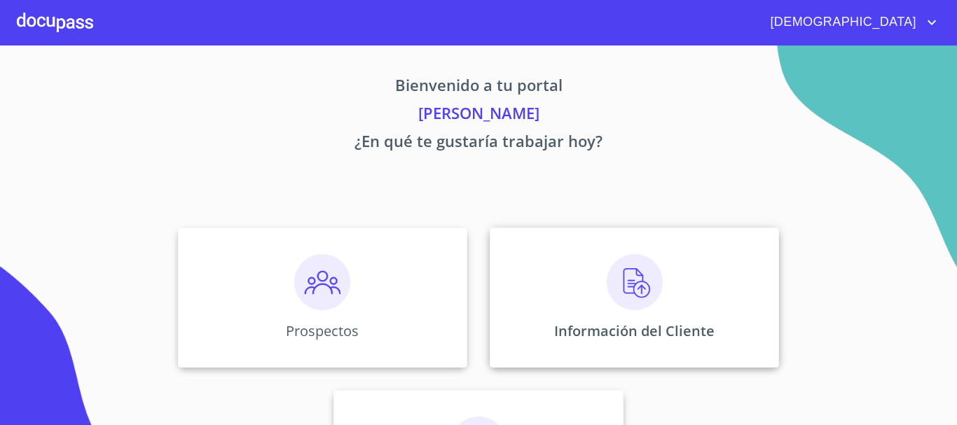
click at [639, 301] on img at bounding box center [635, 282] width 56 height 56
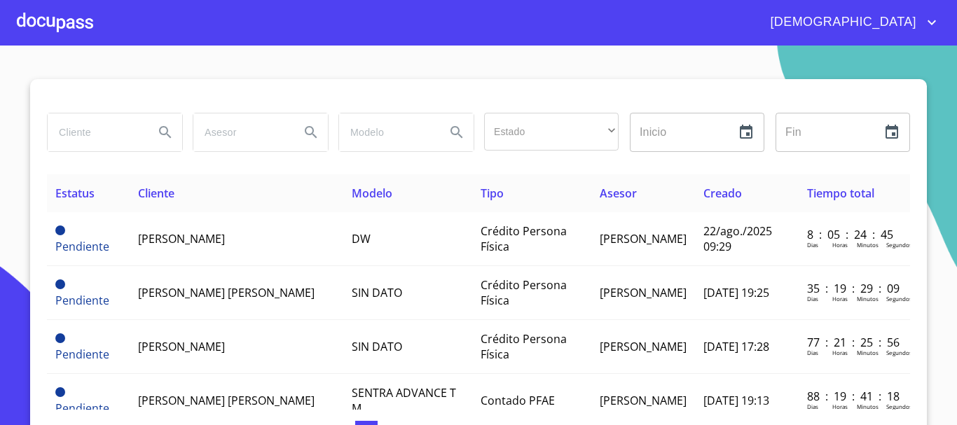
click at [68, 135] on input "search" at bounding box center [95, 132] width 95 height 38
type input "LUIS FERNANDO VARGAS"
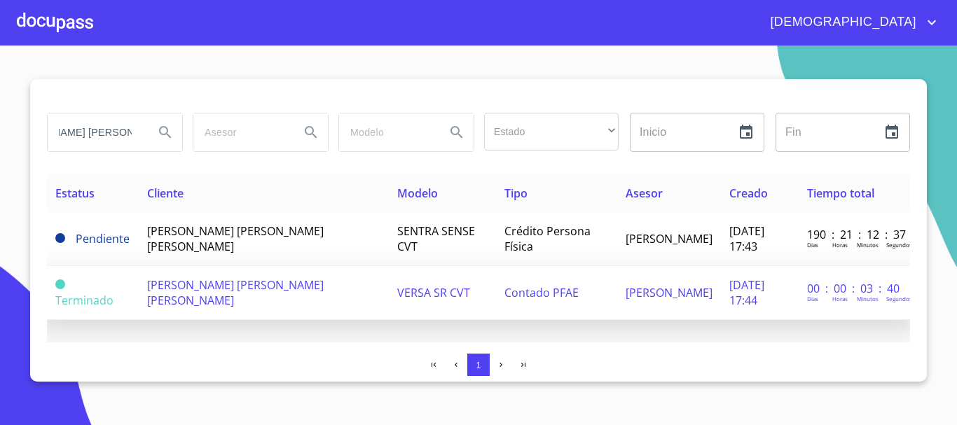
click at [269, 285] on span "[PERSON_NAME] [PERSON_NAME] [PERSON_NAME]" at bounding box center [235, 292] width 176 height 31
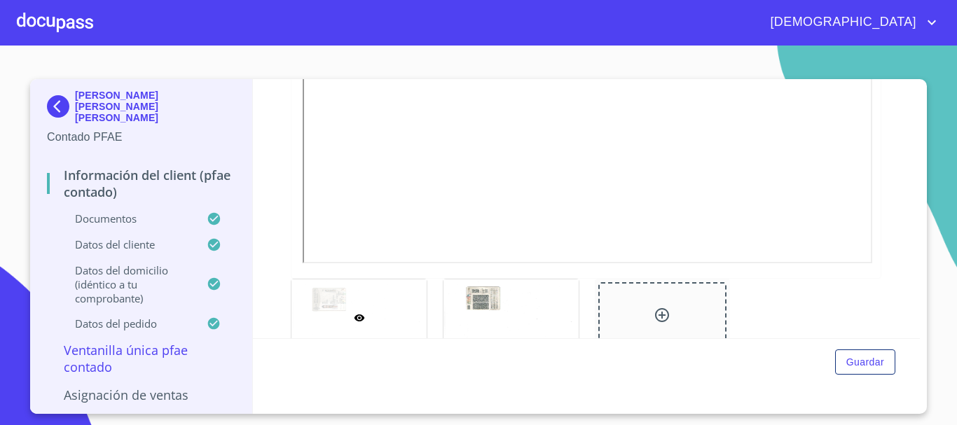
scroll to position [420, 0]
click at [45, 32] on div at bounding box center [55, 22] width 76 height 45
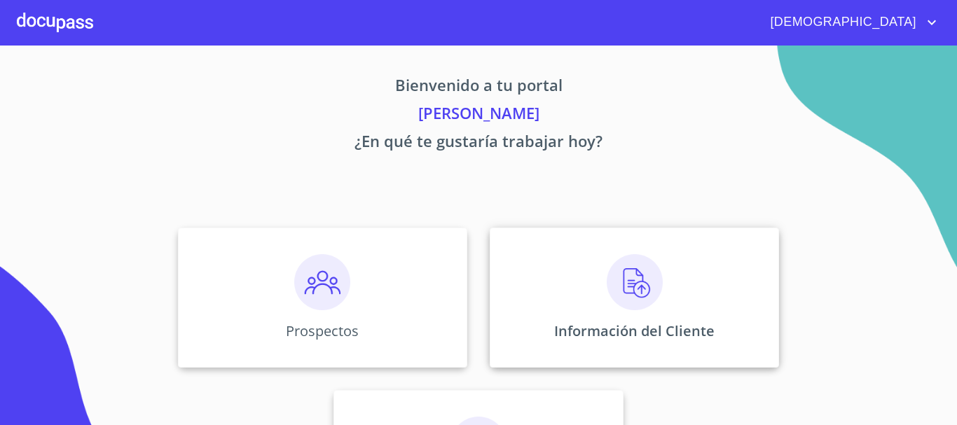
click at [619, 291] on img at bounding box center [635, 282] width 56 height 56
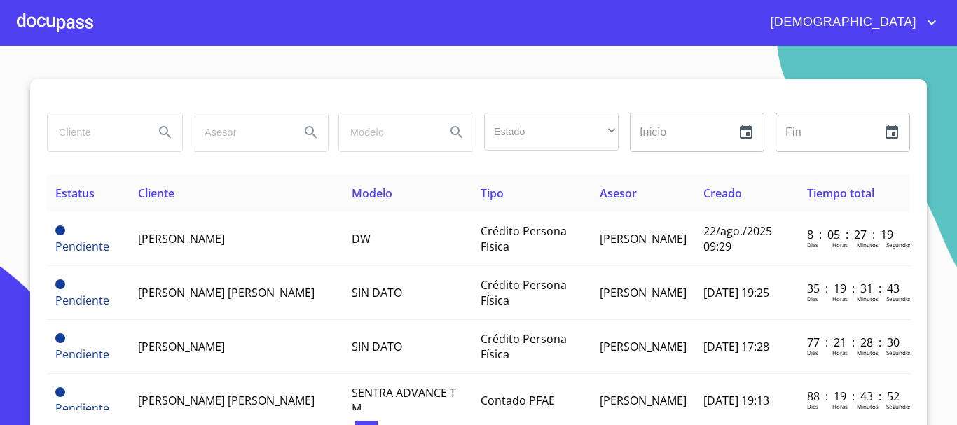
click at [100, 125] on input "search" at bounding box center [95, 132] width 95 height 38
type input "BERTHA LIDIA TAMAYO"
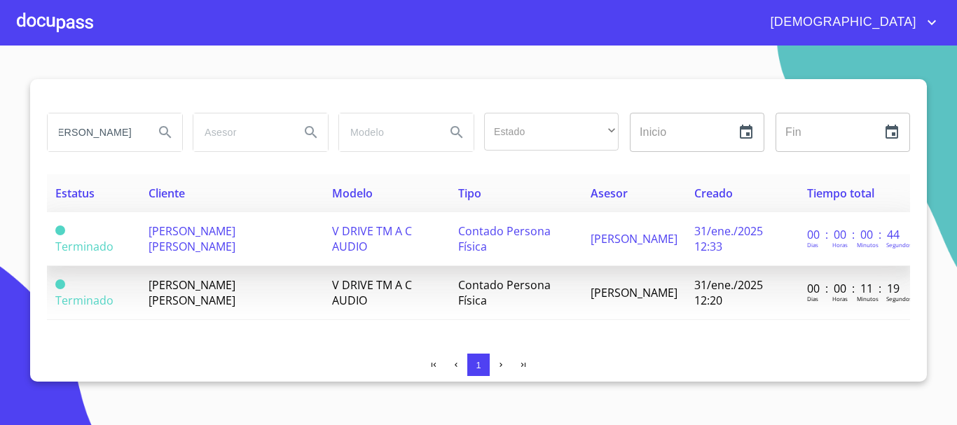
scroll to position [0, 0]
click at [528, 246] on td "Contado Persona Física" at bounding box center [516, 239] width 132 height 54
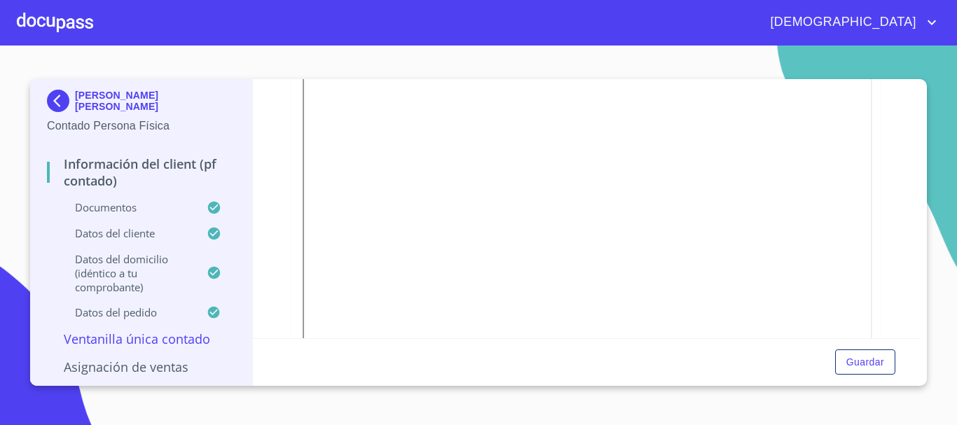
scroll to position [349, 0]
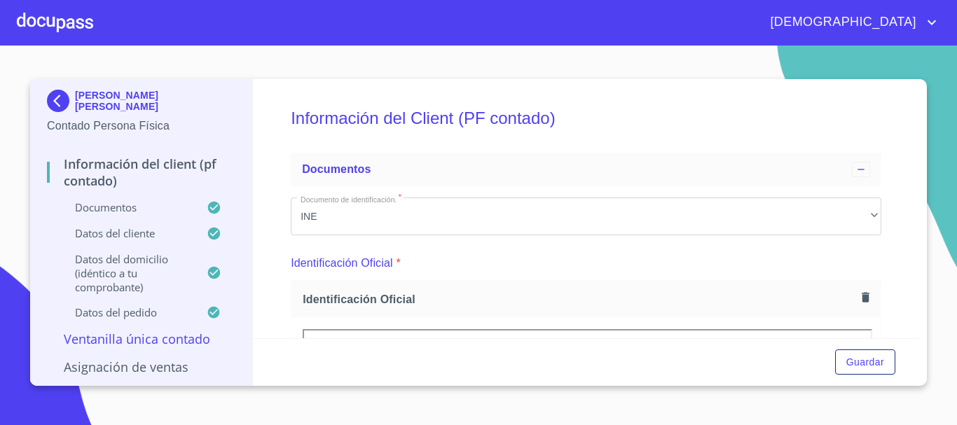
scroll to position [560, 0]
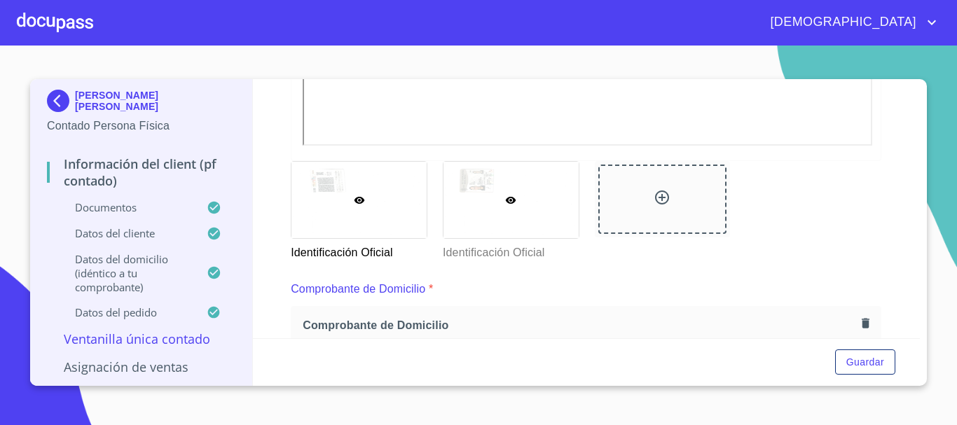
click at [462, 223] on div at bounding box center [510, 200] width 135 height 76
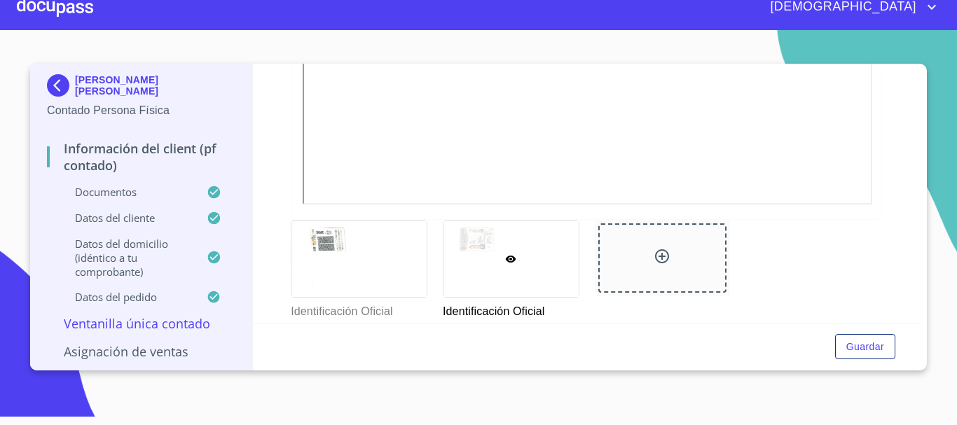
scroll to position [518, 0]
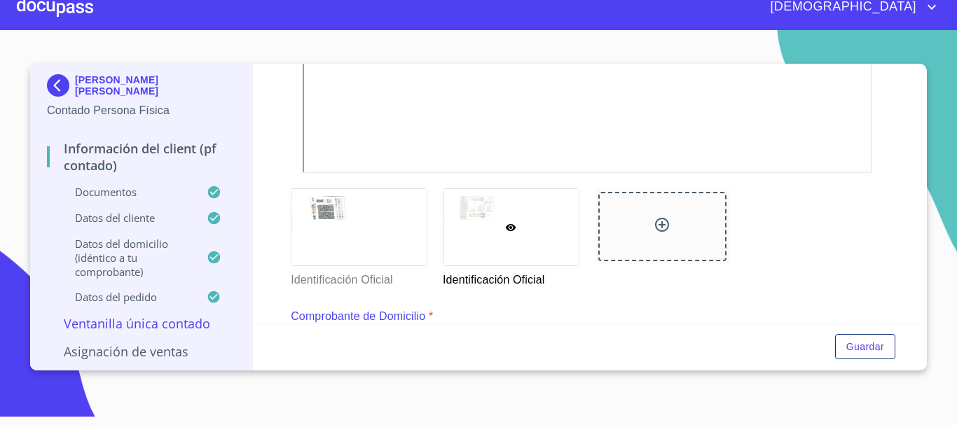
click at [60, 9] on div at bounding box center [55, 7] width 76 height 45
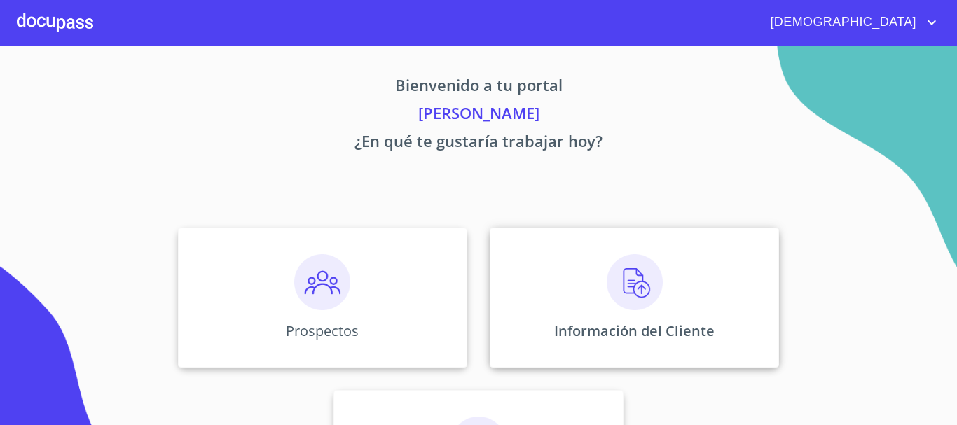
click at [615, 318] on div "Información del Cliente" at bounding box center [634, 298] width 289 height 140
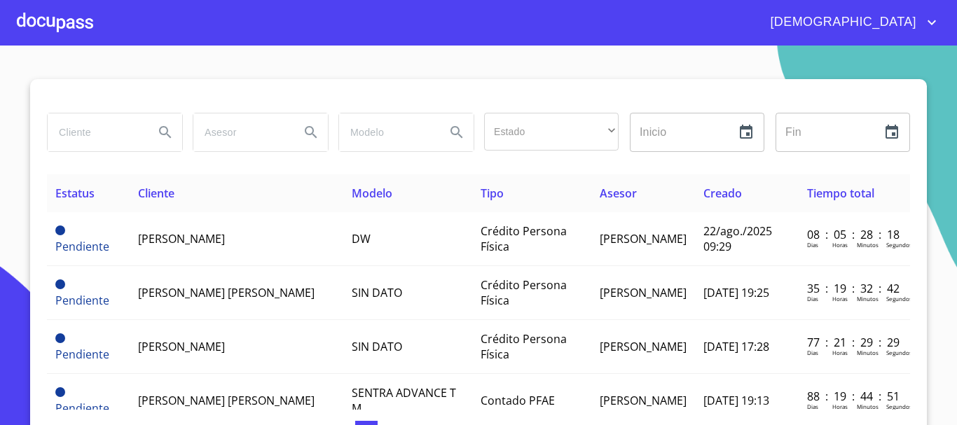
click at [91, 111] on div at bounding box center [114, 132] width 146 height 50
click at [97, 123] on input "search" at bounding box center [95, 132] width 95 height 38
type input "YAJAIRA ADANARY"
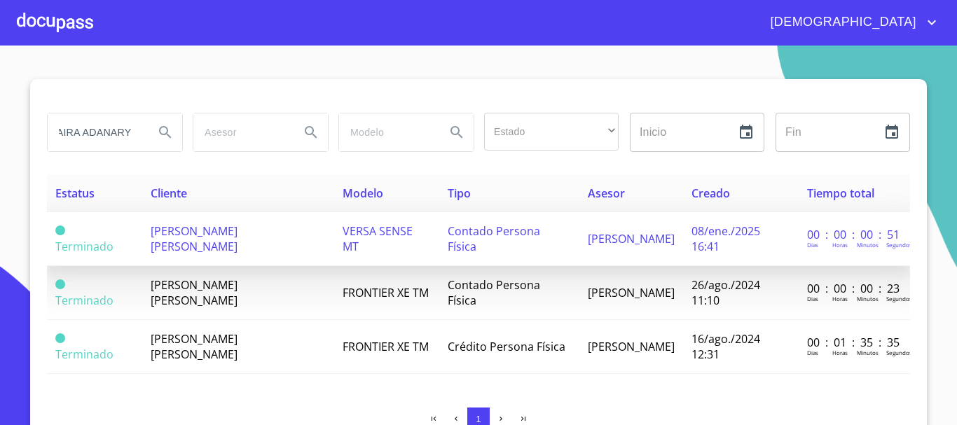
scroll to position [0, 0]
click at [385, 251] on td "VERSA SENSE MT" at bounding box center [386, 239] width 105 height 54
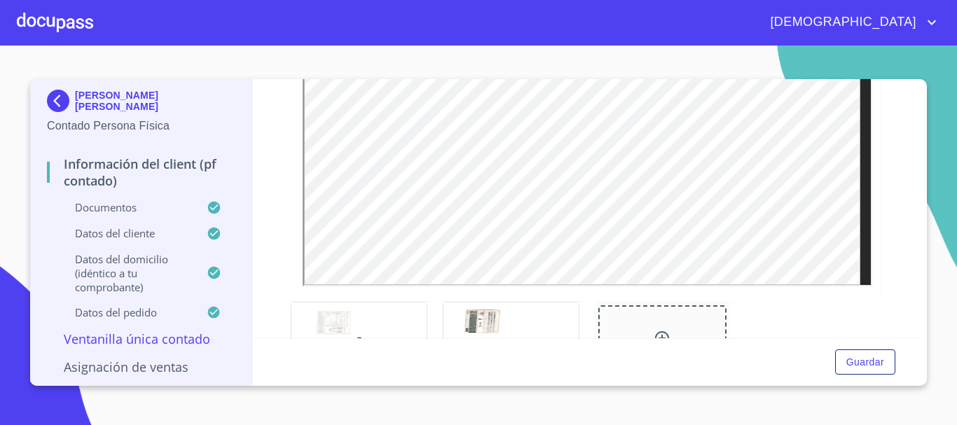
scroll to position [420, 0]
click at [50, 15] on div at bounding box center [55, 22] width 76 height 45
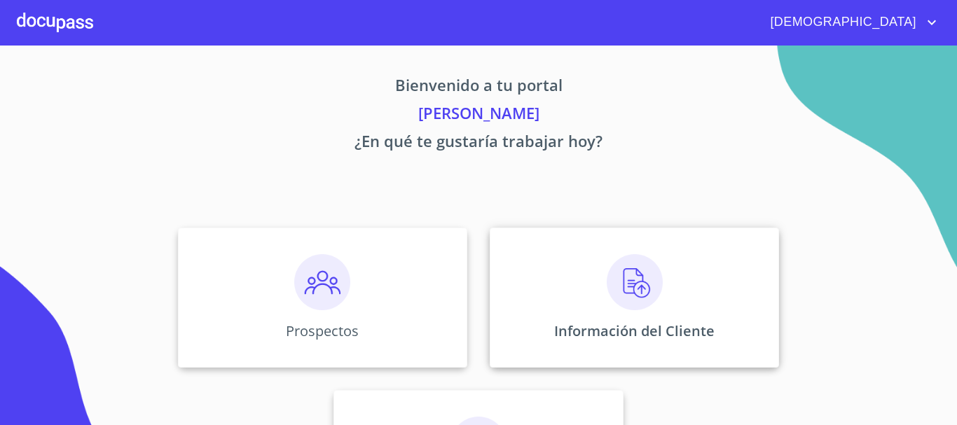
click at [637, 293] on img at bounding box center [635, 282] width 56 height 56
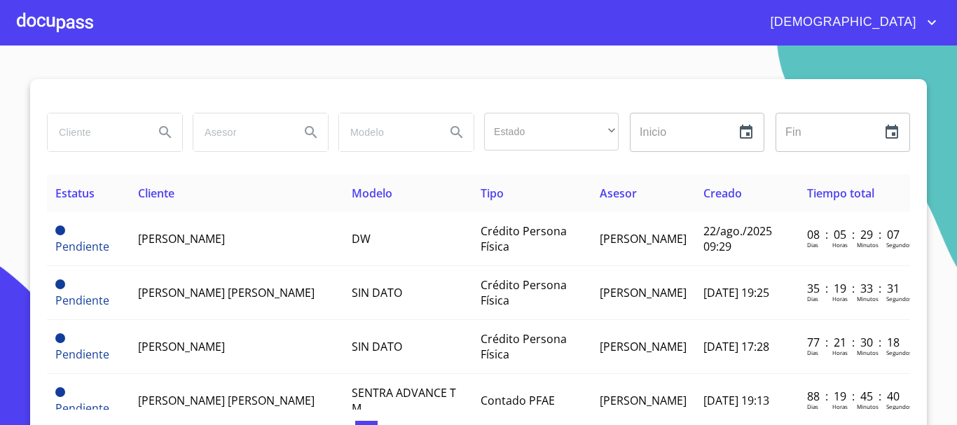
click at [127, 131] on input "search" at bounding box center [95, 132] width 95 height 38
type input "BLANCA MARGARITA JAIME"
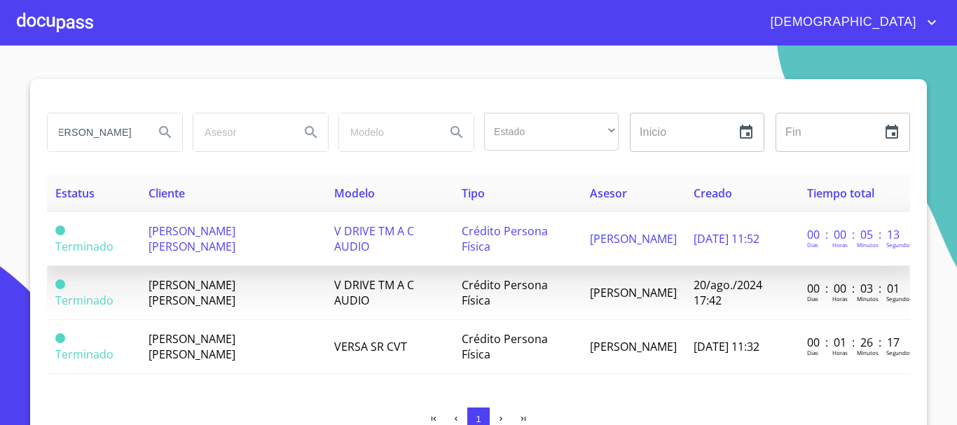
click at [291, 254] on td "BLANCA MARGARITA JAIME AGUILAR" at bounding box center [233, 239] width 186 height 54
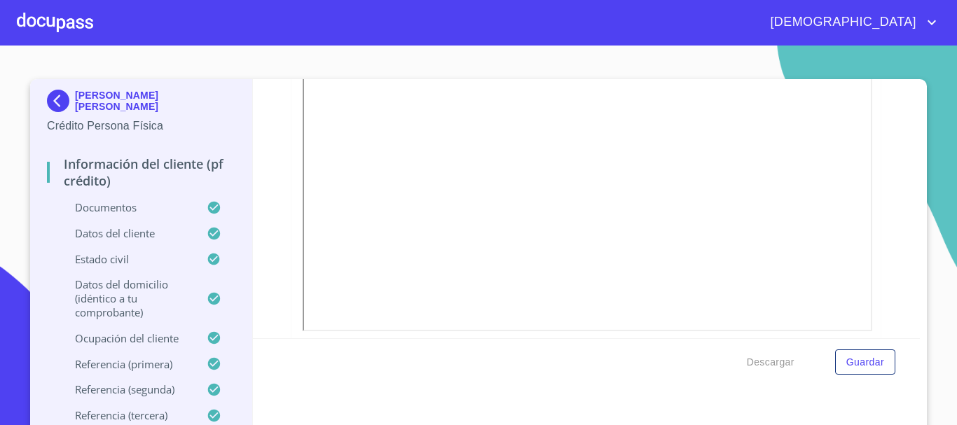
scroll to position [350, 0]
click at [57, 20] on div at bounding box center [55, 22] width 76 height 45
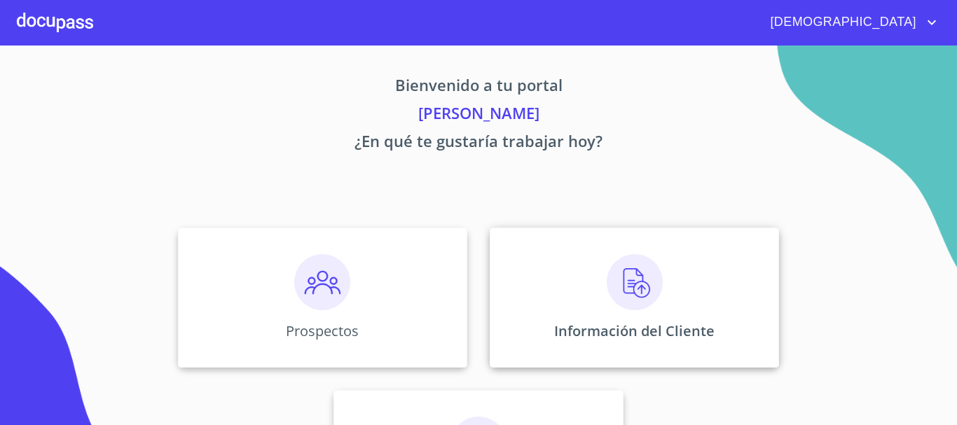
click at [607, 265] on img at bounding box center [635, 282] width 56 height 56
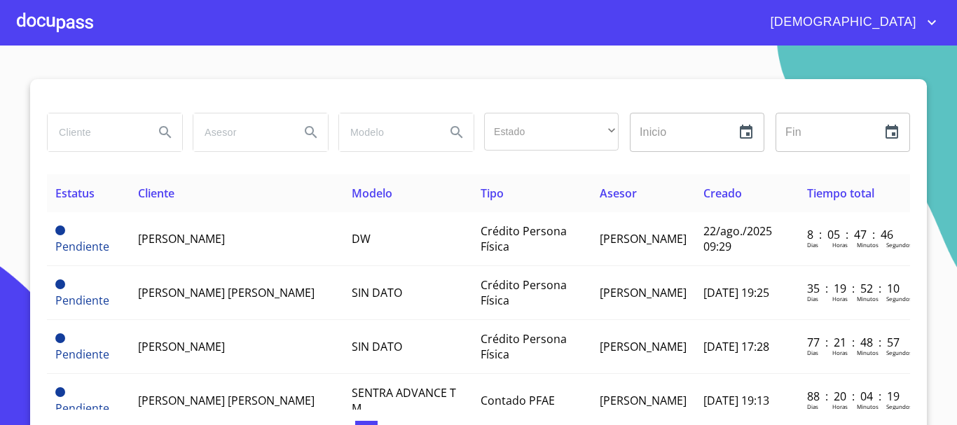
click at [101, 132] on input "search" at bounding box center [95, 132] width 95 height 38
type input "maria concepcion"
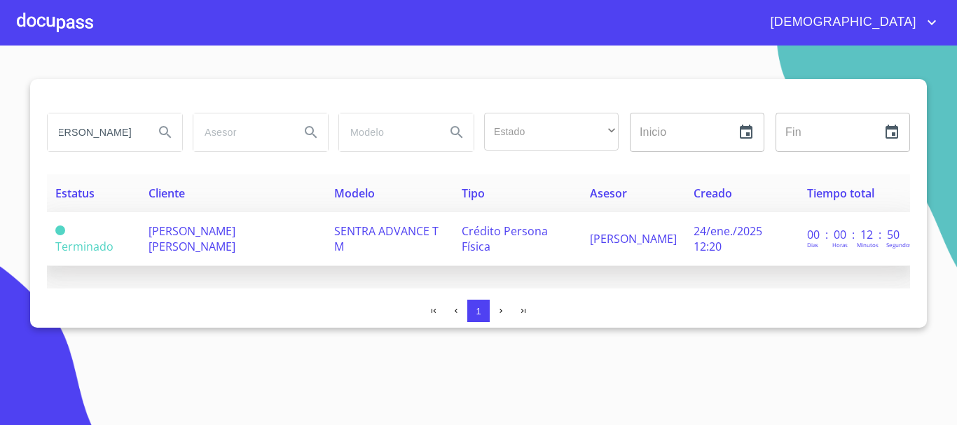
scroll to position [0, 0]
click at [267, 222] on td "MARIA CONCEPCIONN RODRIGUEZ HERNANDEZ" at bounding box center [232, 239] width 185 height 54
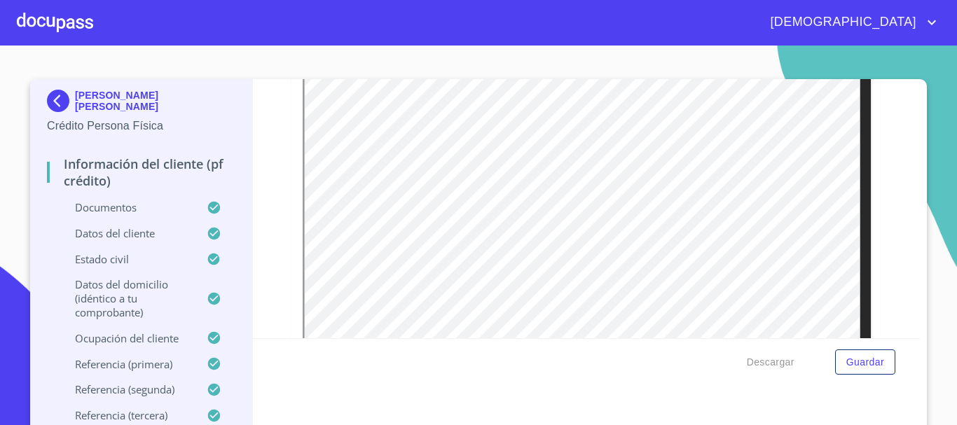
scroll to position [560, 0]
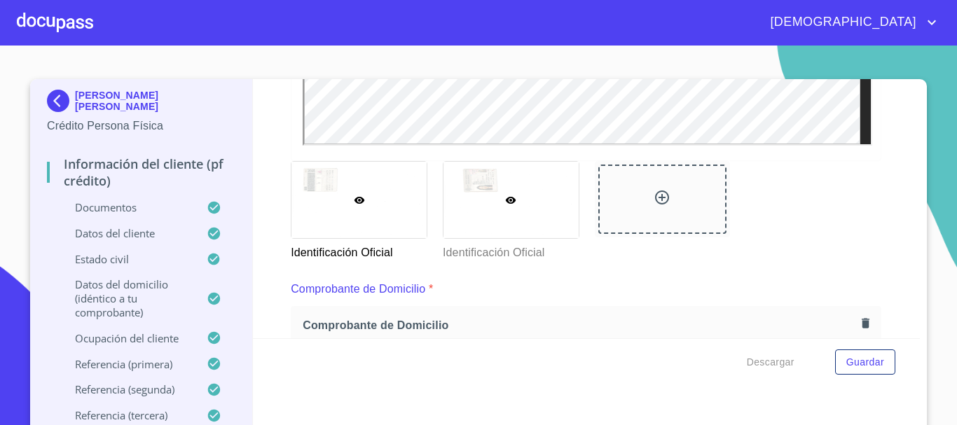
click at [533, 231] on div at bounding box center [510, 200] width 135 height 76
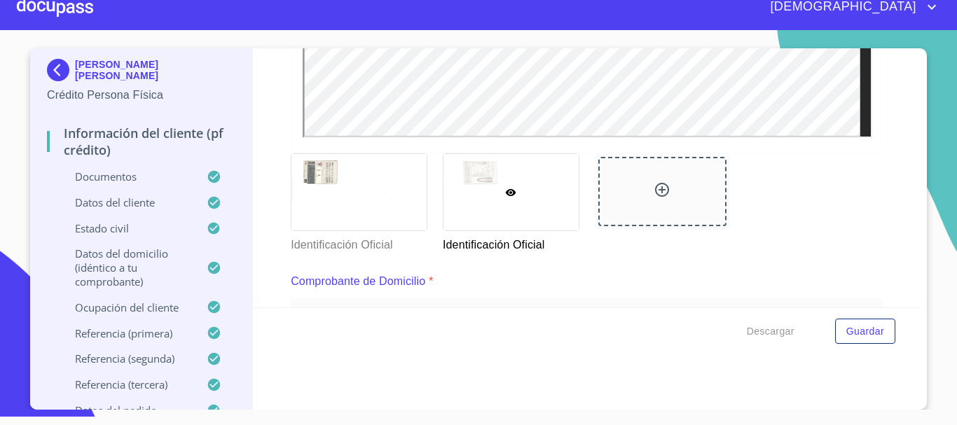
scroll to position [448, 0]
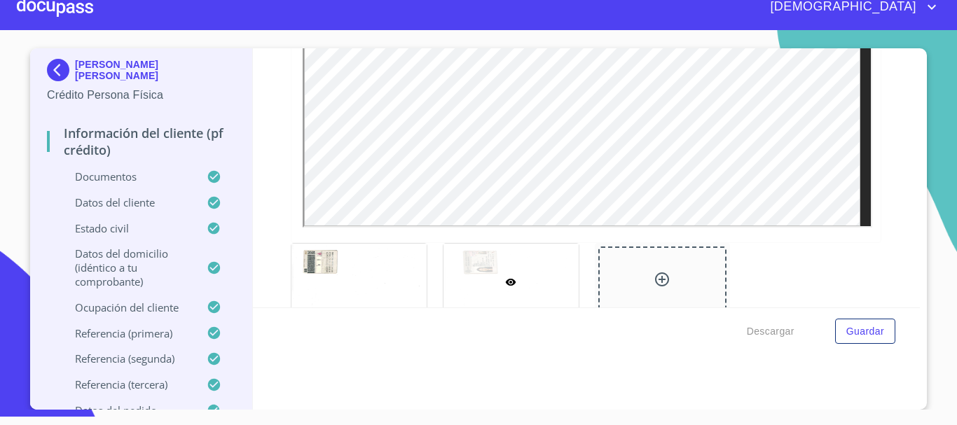
click at [60, 13] on div at bounding box center [55, 7] width 76 height 45
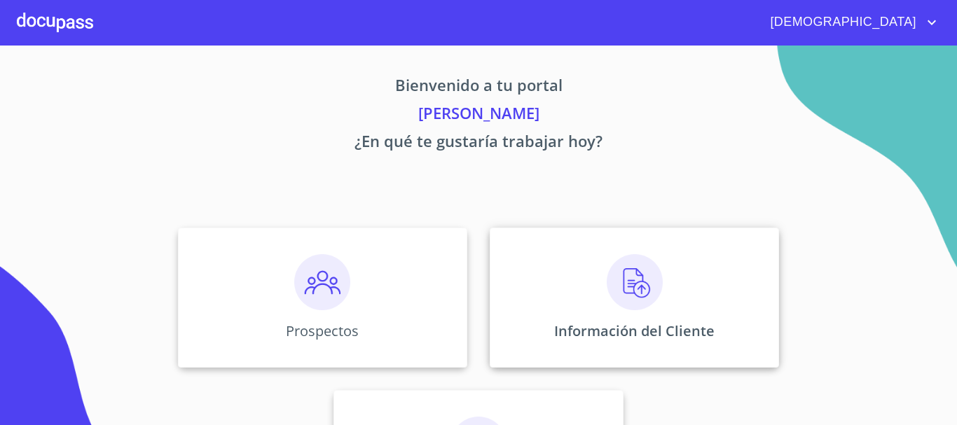
click at [623, 284] on img at bounding box center [635, 282] width 56 height 56
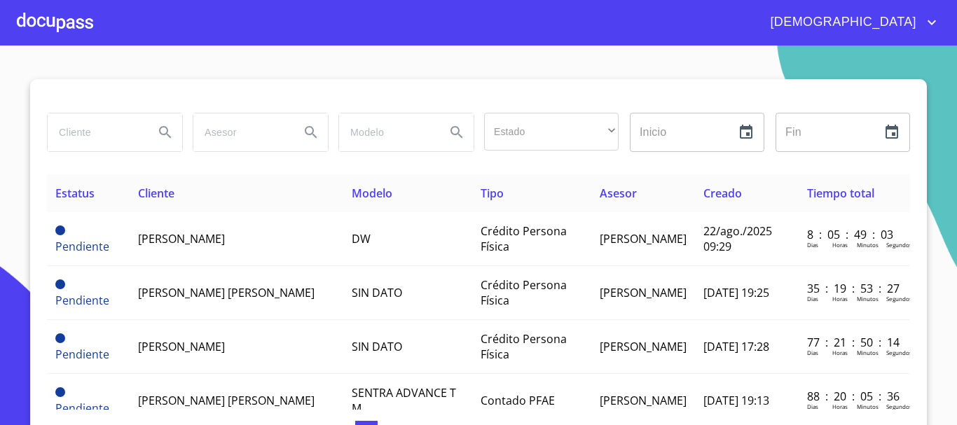
click at [94, 134] on input "search" at bounding box center [95, 132] width 95 height 38
type input "ALMA DELFINA JUAREZ"
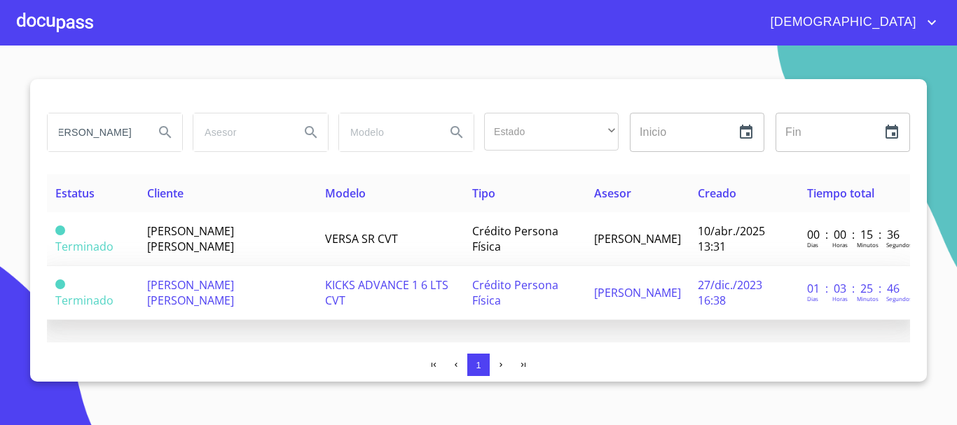
click at [441, 288] on span "KICKS ADVANCE 1 6 LTS CVT" at bounding box center [386, 292] width 123 height 31
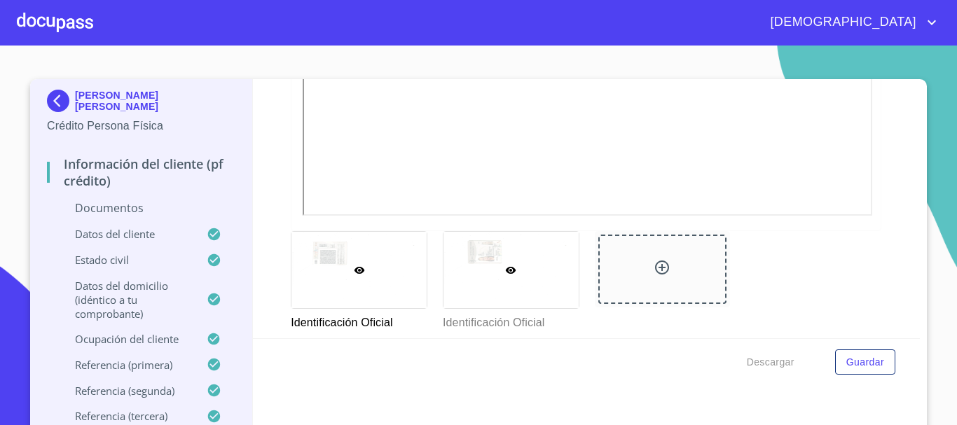
click at [519, 268] on div at bounding box center [510, 270] width 135 height 76
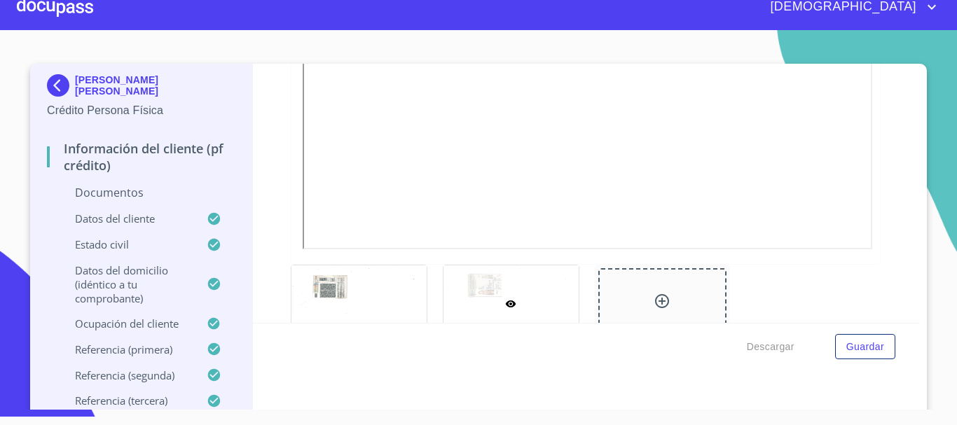
scroll to position [448, 0]
click at [76, 11] on div at bounding box center [55, 7] width 76 height 45
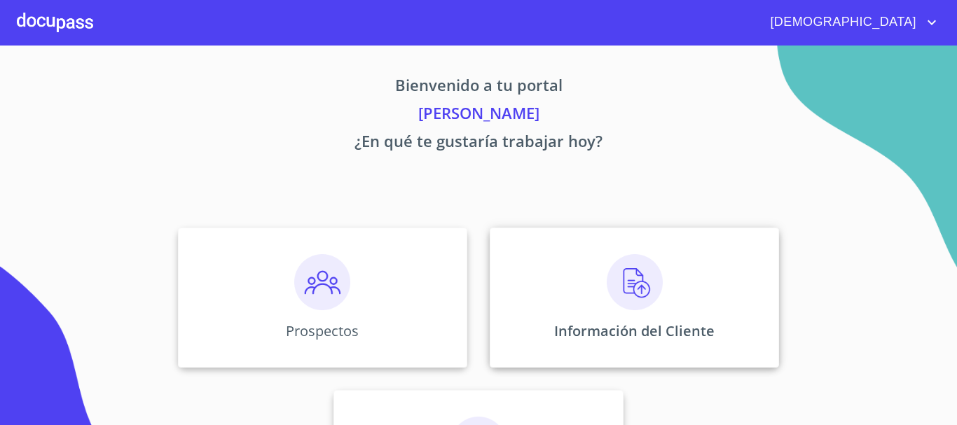
click at [618, 296] on img at bounding box center [635, 282] width 56 height 56
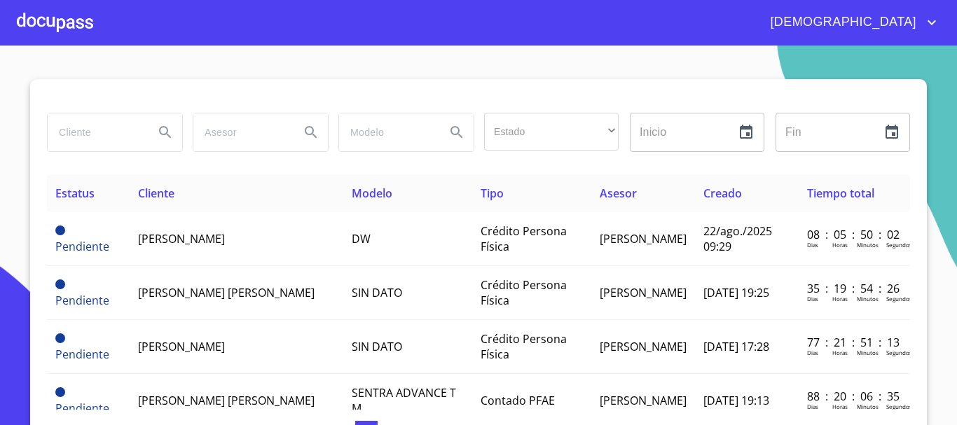
click at [109, 130] on input "search" at bounding box center [95, 132] width 95 height 38
type input "JORGE LUIS LOPEZ"
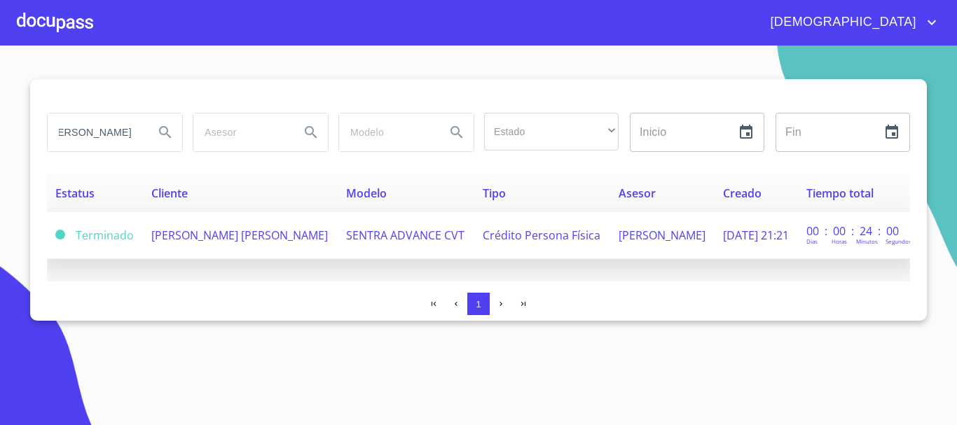
scroll to position [0, 0]
click at [211, 230] on span "JORGE LUIS LOPEZ VEGA" at bounding box center [239, 235] width 176 height 15
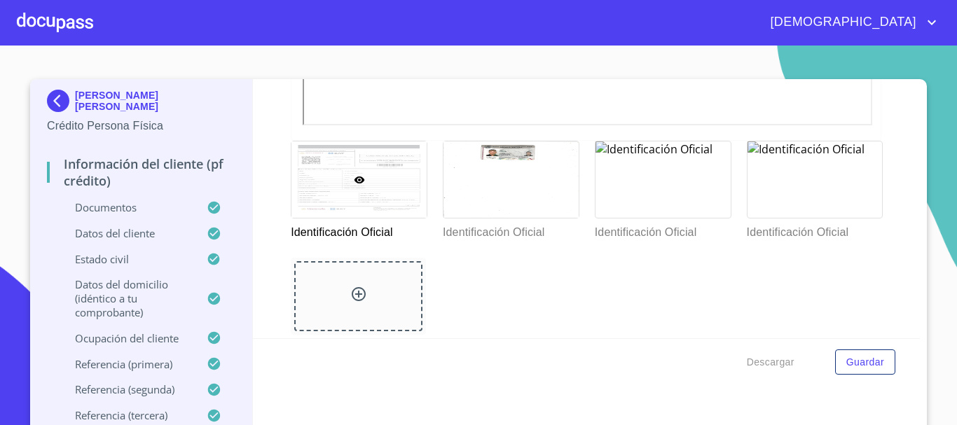
scroll to position [630, 0]
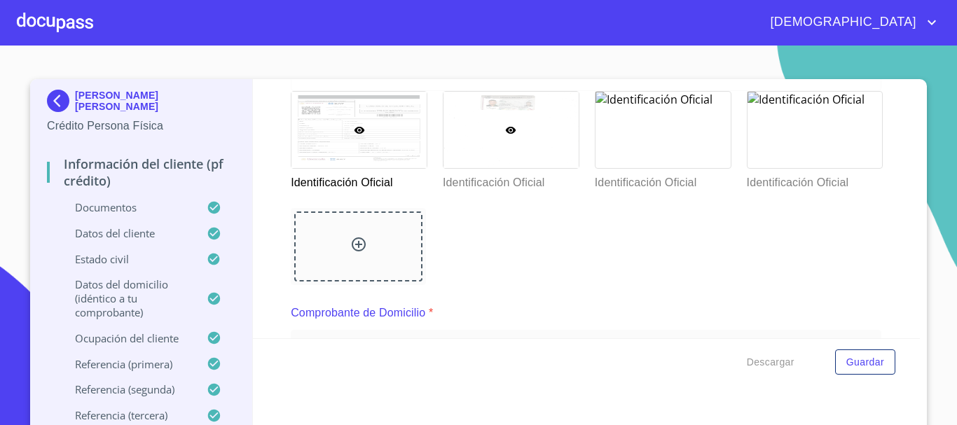
click at [531, 164] on div at bounding box center [510, 130] width 135 height 76
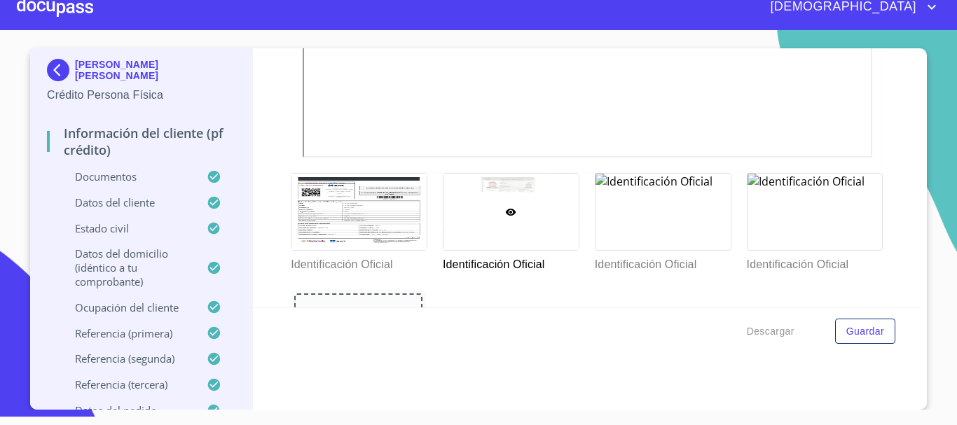
scroll to position [377, 0]
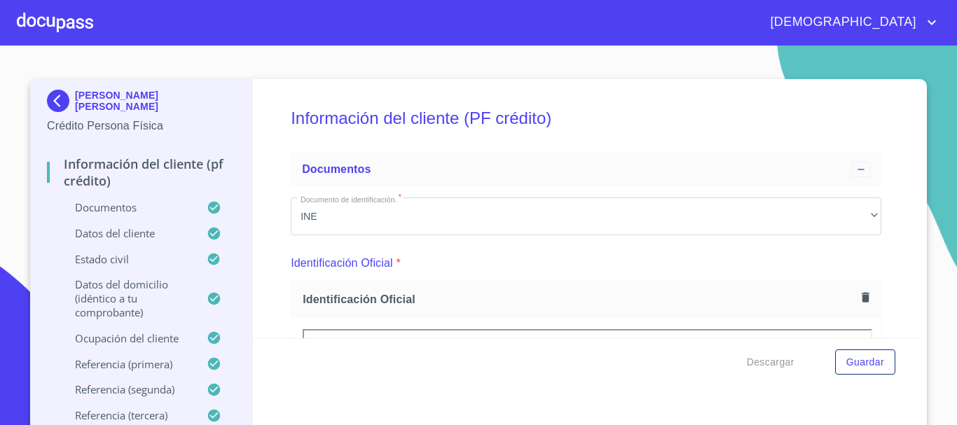
scroll to position [377, 0]
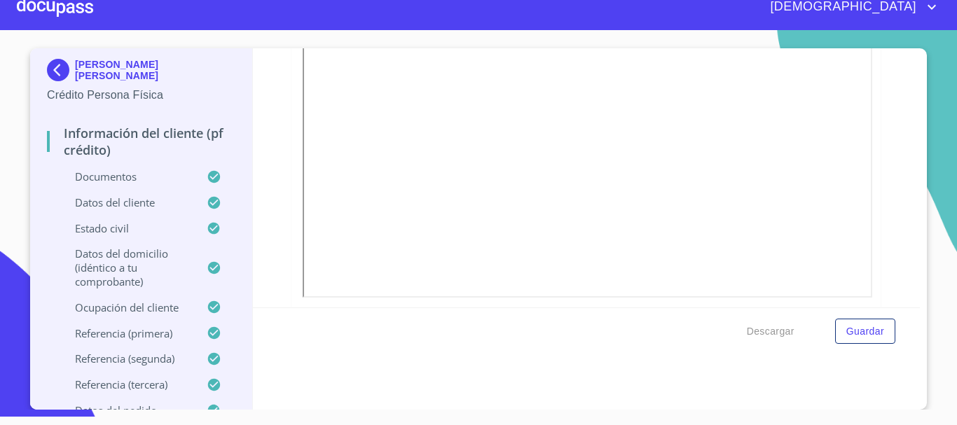
click at [49, 8] on div at bounding box center [55, 7] width 76 height 45
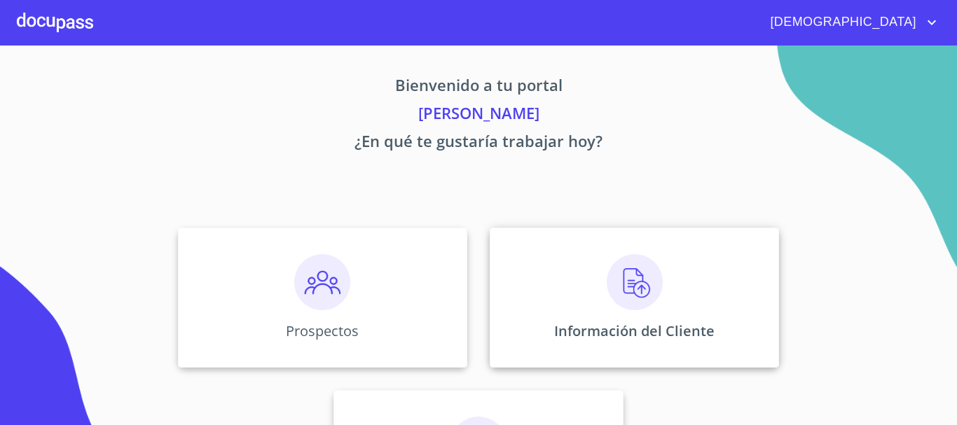
click at [624, 276] on img at bounding box center [635, 282] width 56 height 56
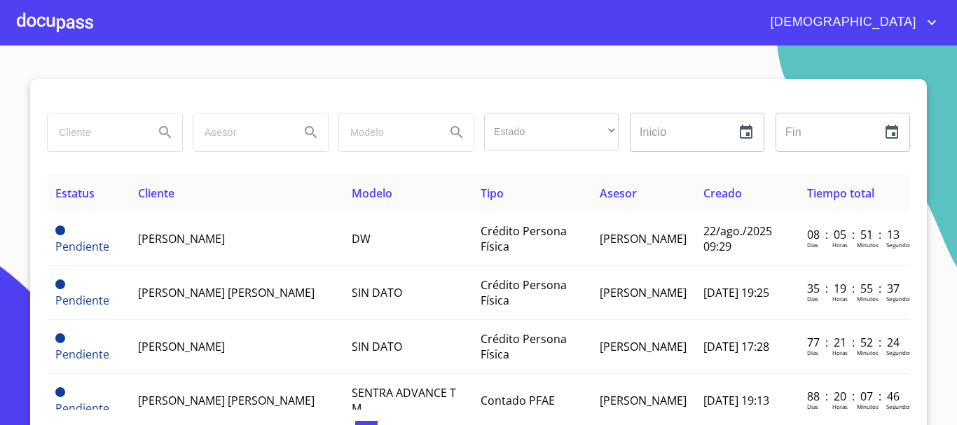
click at [105, 134] on input "search" at bounding box center [95, 132] width 95 height 38
type input "ERTUGRUL OLMEZ"
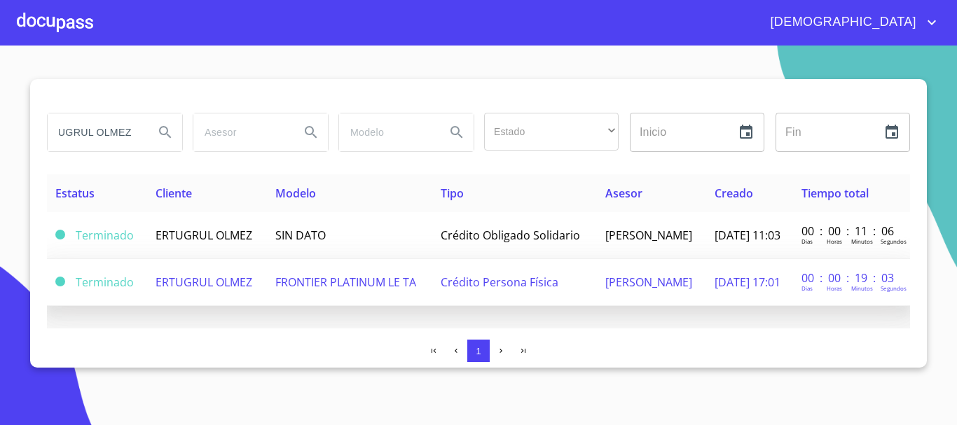
scroll to position [0, 0]
click at [368, 279] on span "FRONTIER PLATINUM LE TA" at bounding box center [345, 282] width 141 height 15
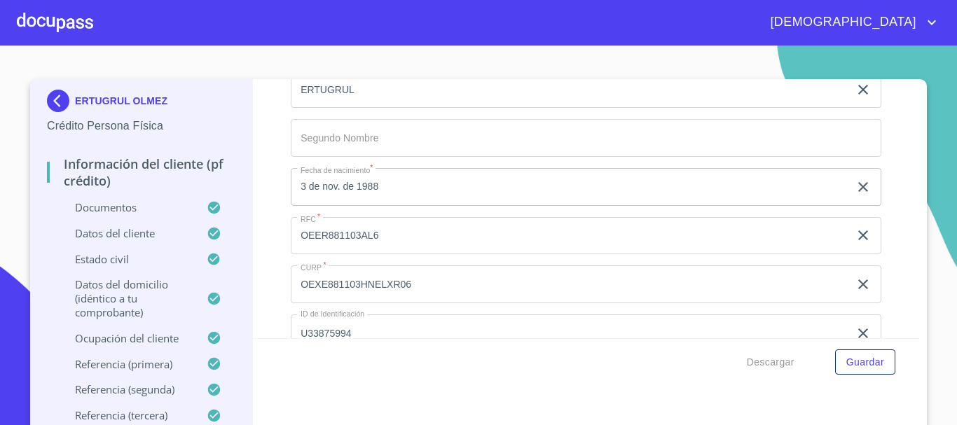
scroll to position [4552, 0]
click at [52, 20] on div at bounding box center [55, 22] width 76 height 45
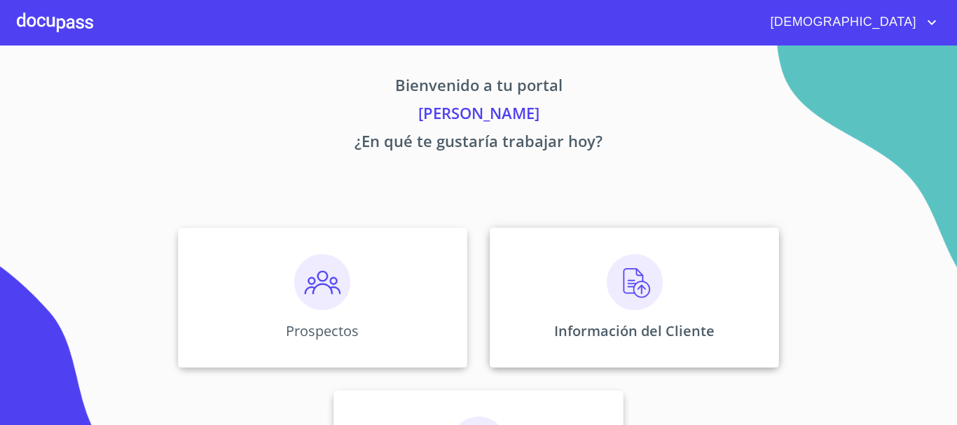
click at [638, 293] on img at bounding box center [635, 282] width 56 height 56
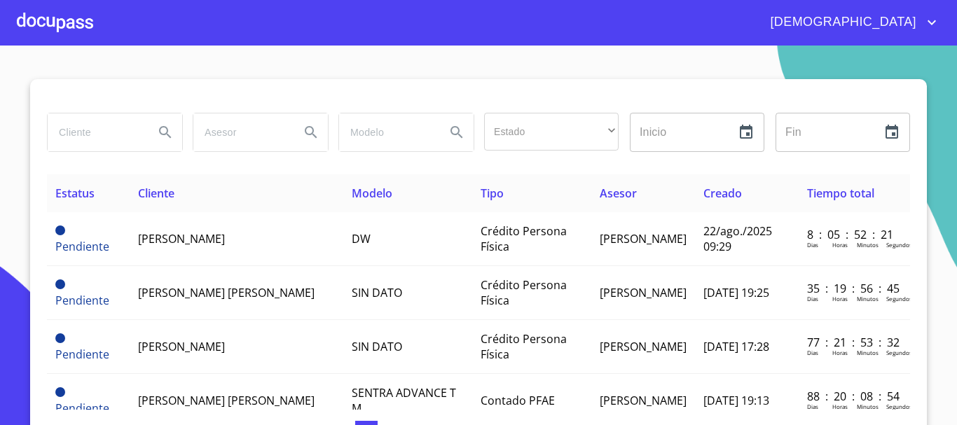
click at [114, 134] on input "search" at bounding box center [95, 132] width 95 height 38
type input "BERTHA LETICIA"
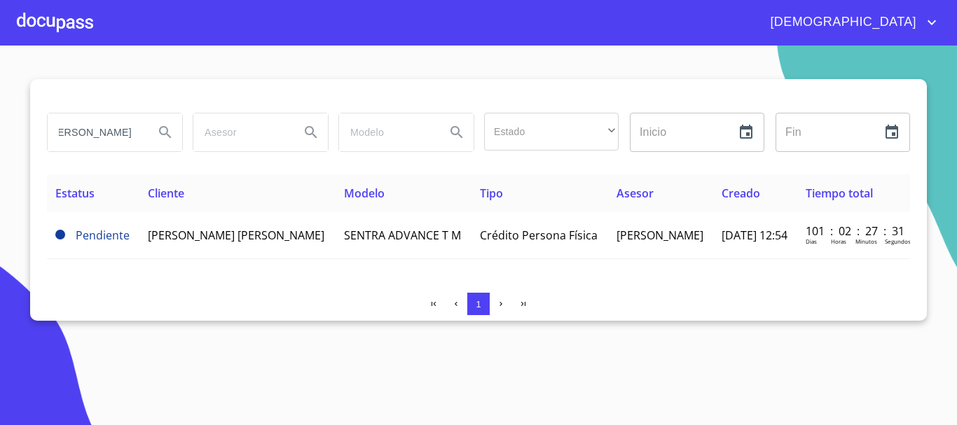
scroll to position [0, 0]
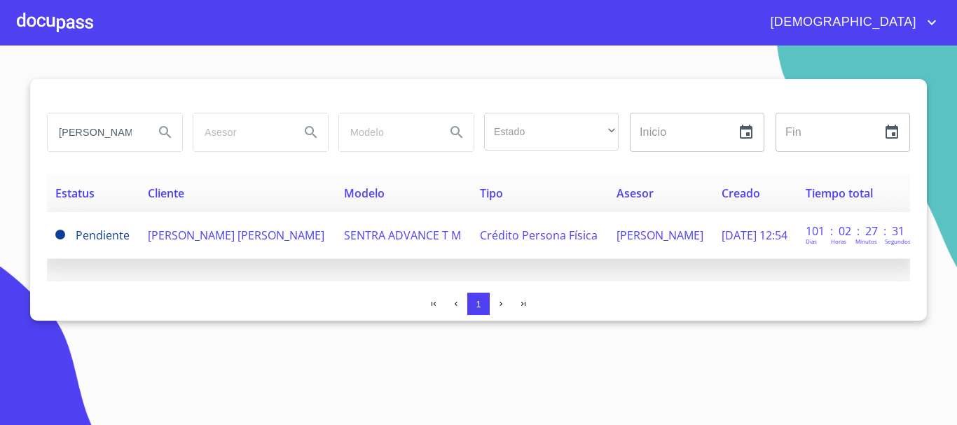
click at [215, 242] on td "[PERSON_NAME] [PERSON_NAME]" at bounding box center [237, 235] width 196 height 47
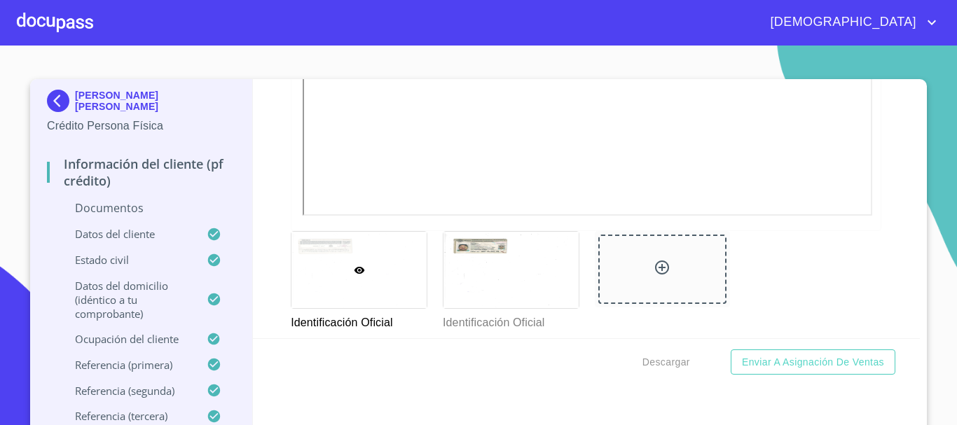
click at [434, 307] on div "Identificación Oficial" at bounding box center [510, 281] width 152 height 117
click at [529, 289] on div at bounding box center [510, 270] width 135 height 76
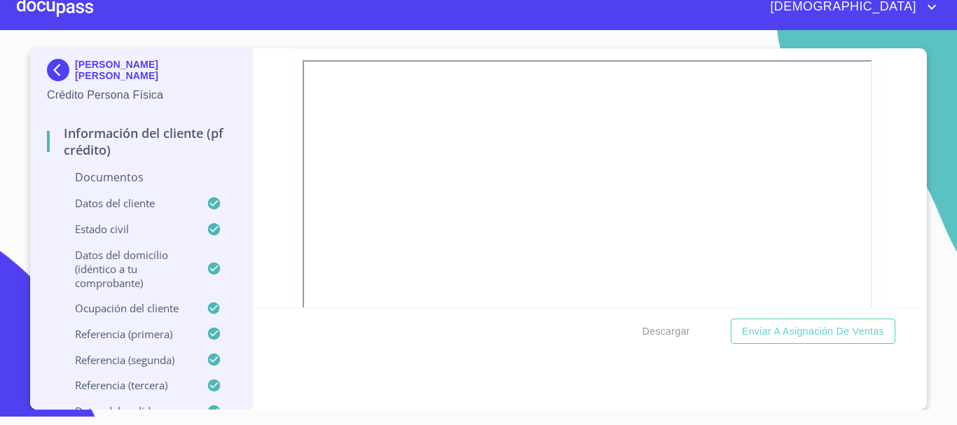
scroll to position [448, 0]
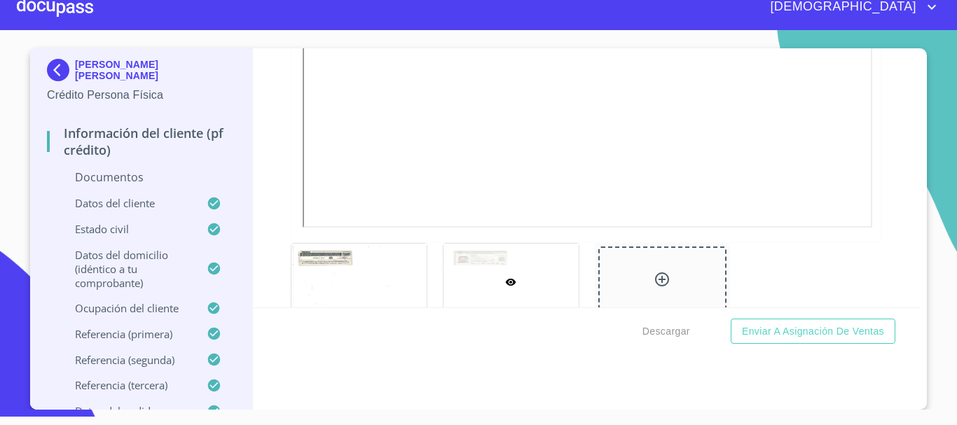
click at [60, 6] on div at bounding box center [55, 7] width 76 height 45
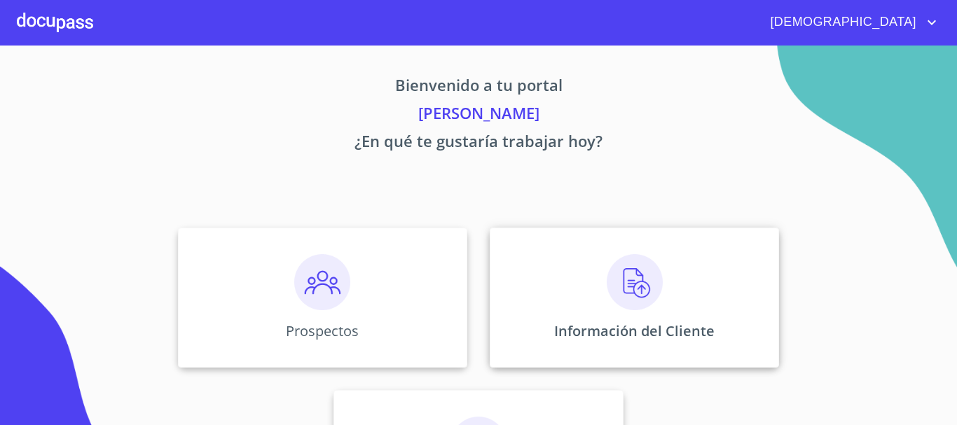
click at [630, 308] on img at bounding box center [635, 282] width 56 height 56
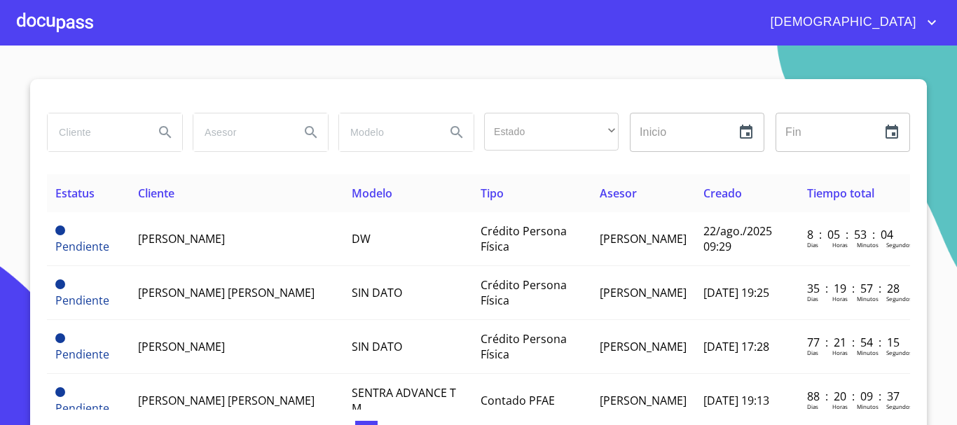
click at [104, 129] on input "search" at bounding box center [95, 132] width 95 height 38
type input "MARGARITA YUSSEL SE"
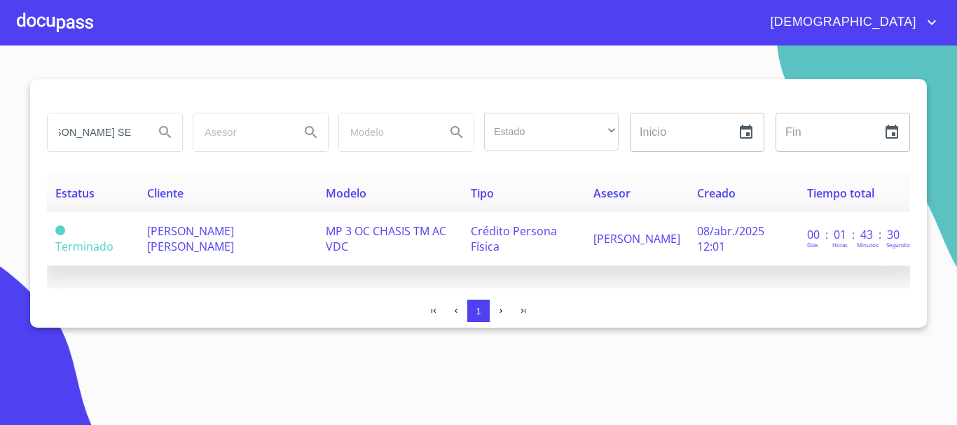
click at [194, 230] on span "MARGARITA YUSSEL SENCION TIRADO" at bounding box center [190, 238] width 87 height 31
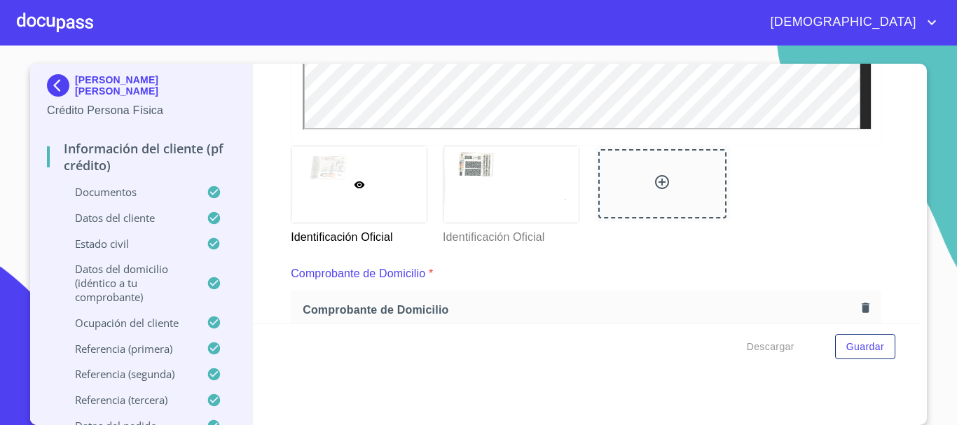
scroll to position [420, 0]
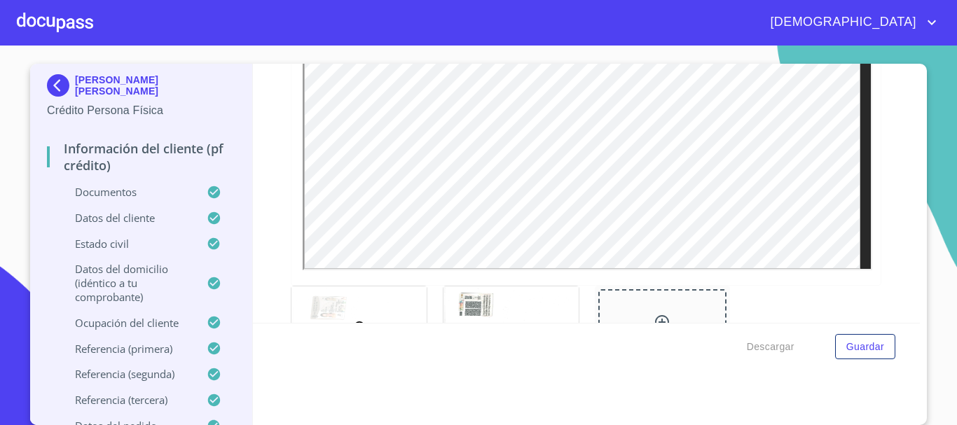
click at [58, 24] on div at bounding box center [55, 22] width 76 height 45
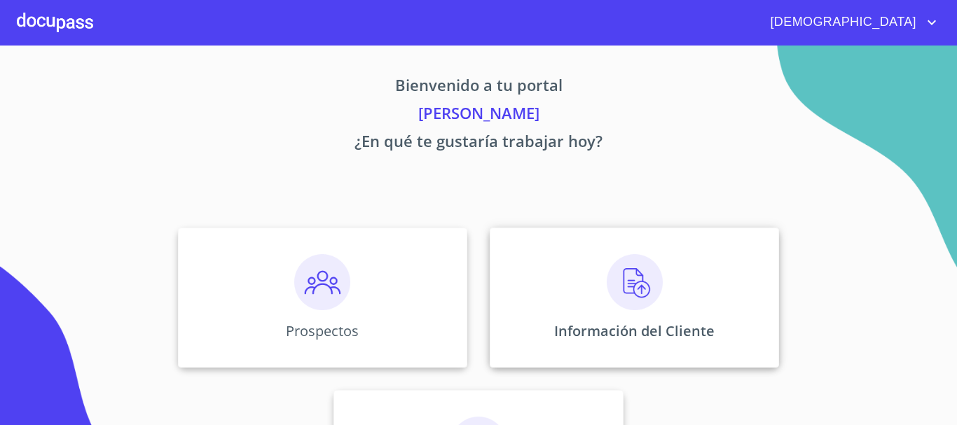
click at [655, 280] on div "Información del Cliente" at bounding box center [634, 298] width 289 height 140
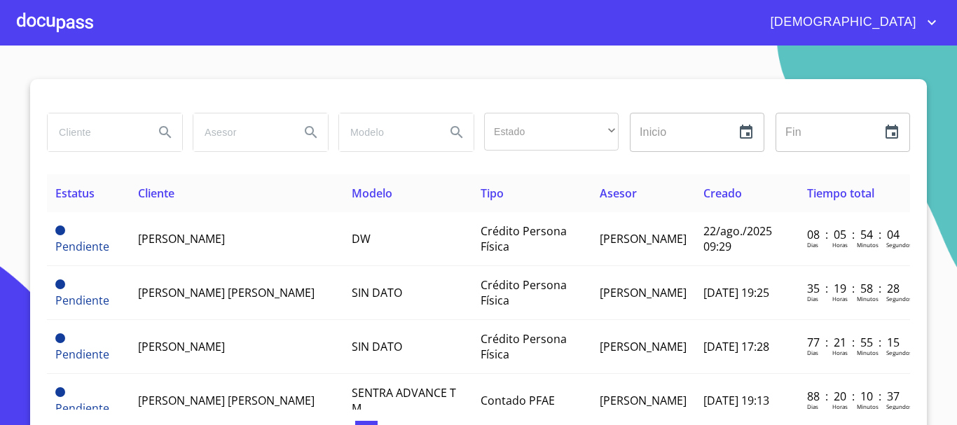
click at [104, 135] on input "search" at bounding box center [95, 132] width 95 height 38
type input "CARLOS ALBERTO BECERRA"
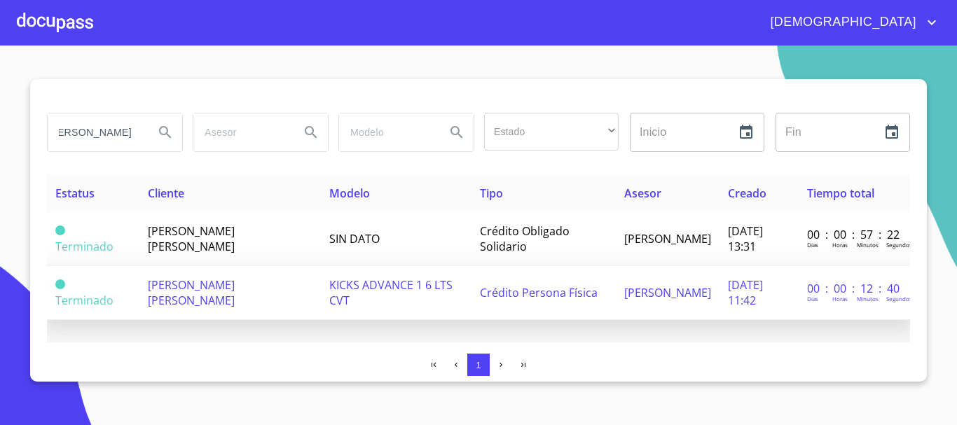
scroll to position [0, 0]
click at [457, 302] on td "KICKS ADVANCE 1 6 LTS CVT" at bounding box center [396, 293] width 151 height 54
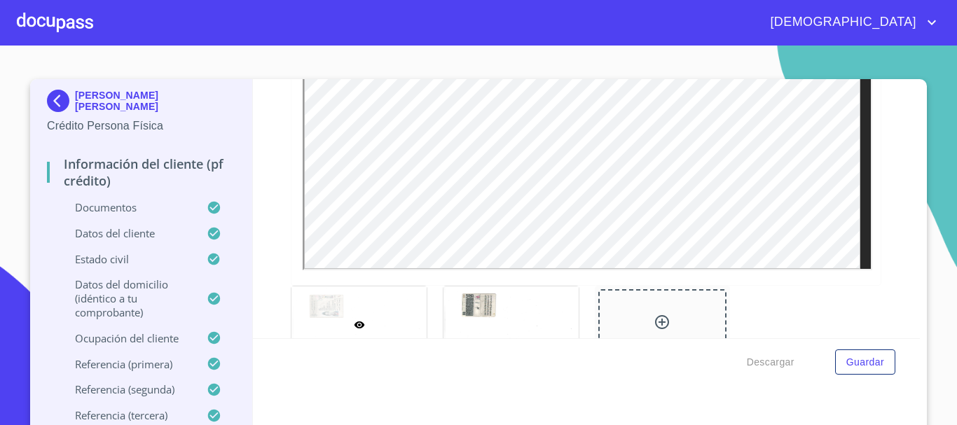
scroll to position [490, 0]
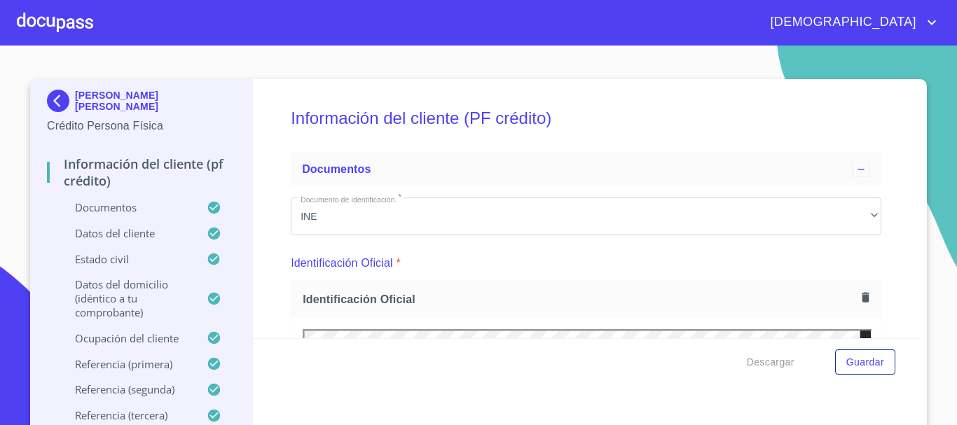
scroll to position [490, 0]
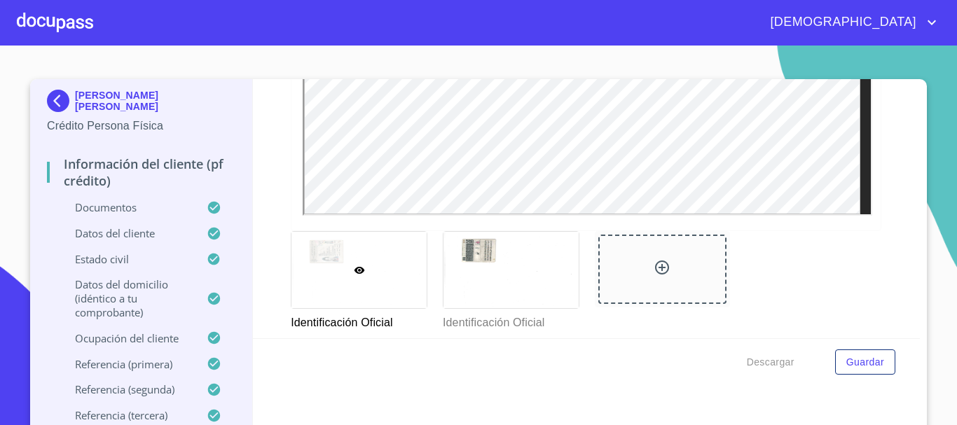
click at [80, 22] on div at bounding box center [55, 22] width 76 height 45
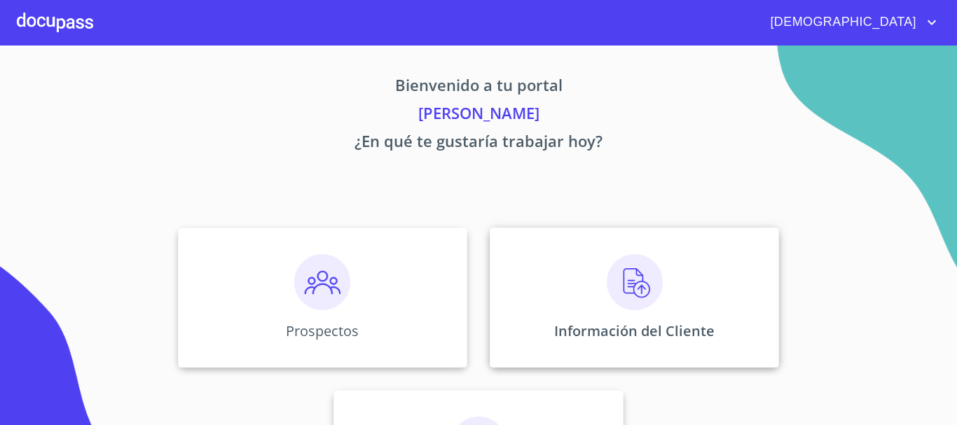
click at [651, 300] on img at bounding box center [635, 282] width 56 height 56
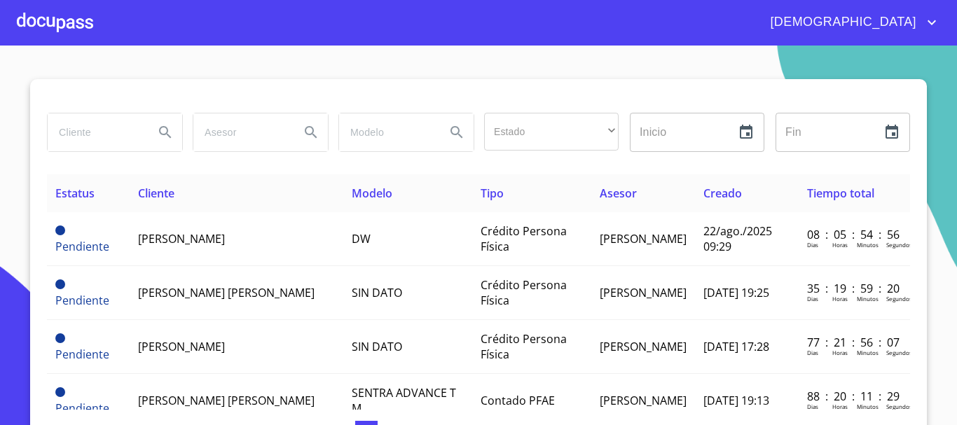
click at [92, 141] on input "search" at bounding box center [95, 132] width 95 height 38
type input "CESAR GUILLERMO"
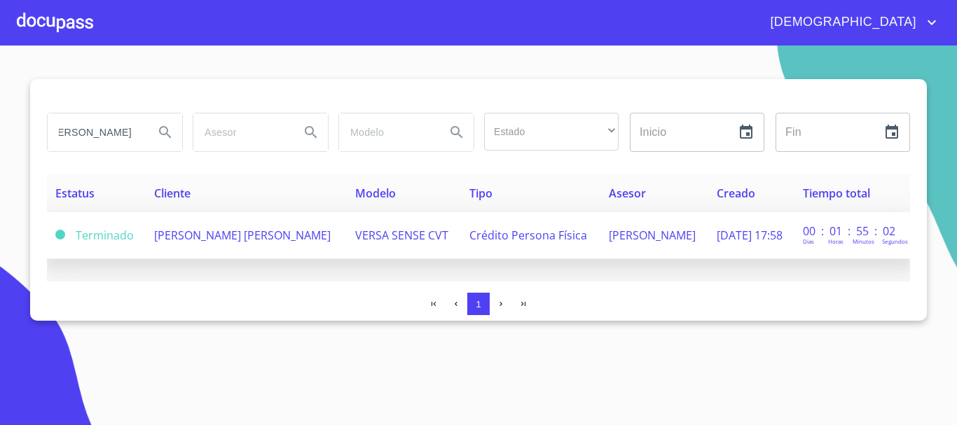
scroll to position [0, 0]
click at [198, 238] on span "CESAR GUILLERMO GONZALEZ OCHOA" at bounding box center [242, 235] width 176 height 15
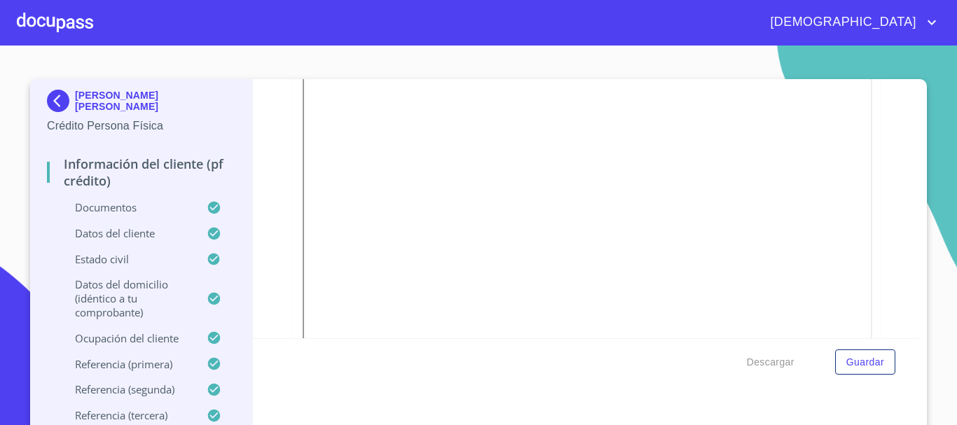
scroll to position [420, 0]
click at [55, 21] on div at bounding box center [55, 22] width 76 height 45
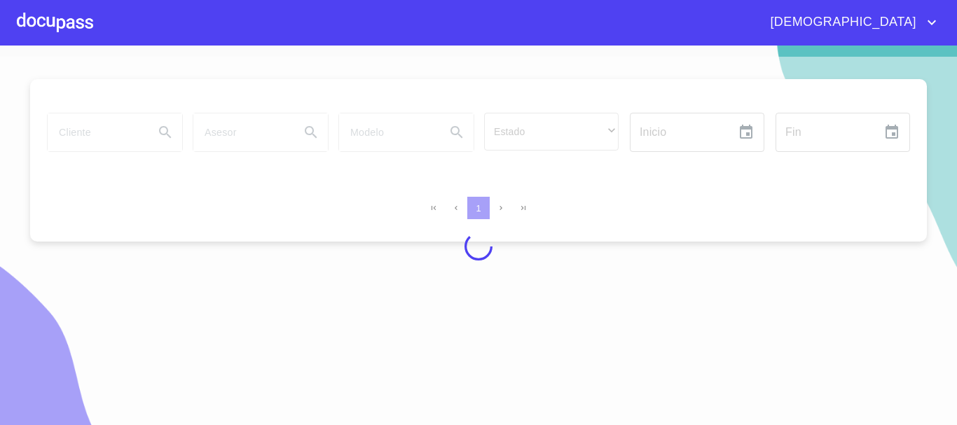
click at [95, 130] on input "search" at bounding box center [95, 132] width 95 height 38
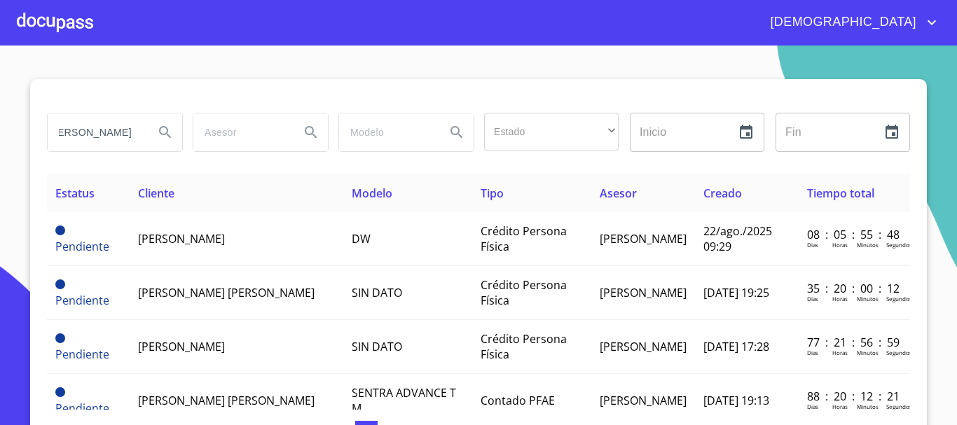
scroll to position [0, 24]
type input "MARIO EMMANUEL"
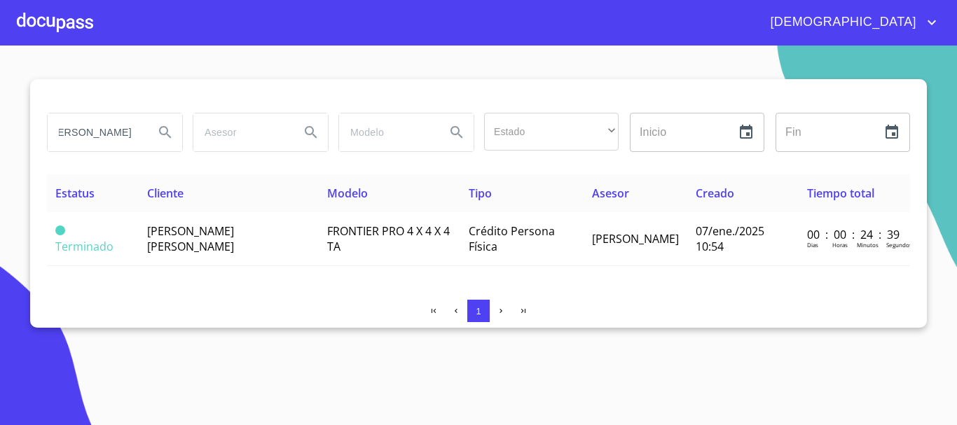
scroll to position [0, 0]
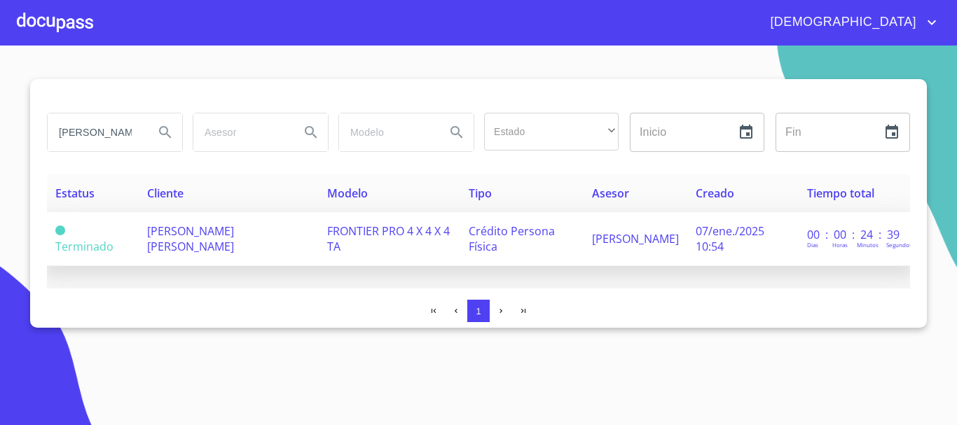
click at [214, 227] on span "MARIO EMMANUEL ASCENCIO LEON" at bounding box center [190, 238] width 87 height 31
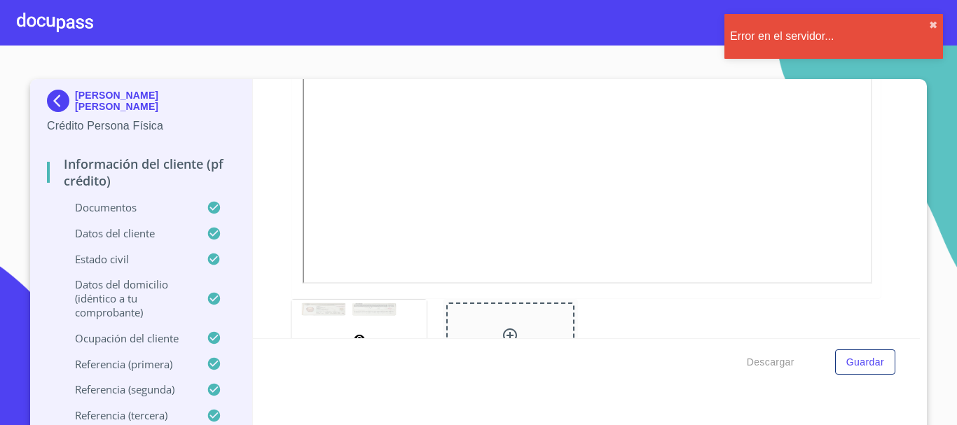
scroll to position [420, 0]
click at [35, 20] on div at bounding box center [55, 22] width 76 height 45
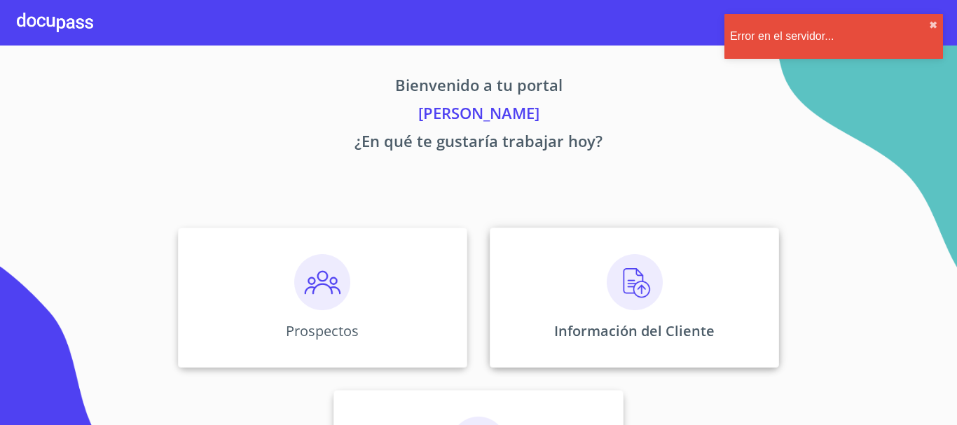
click at [645, 310] on div "Información del Cliente" at bounding box center [634, 298] width 289 height 140
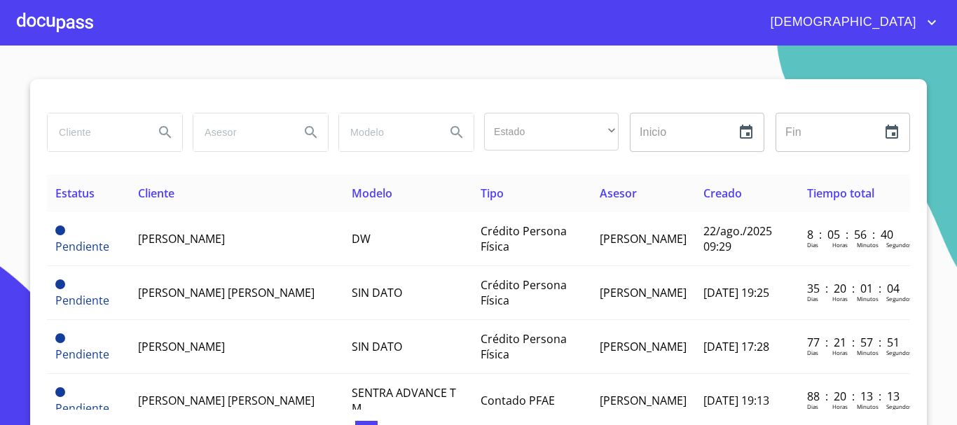
click at [81, 136] on input "search" at bounding box center [95, 132] width 95 height 38
type input "ARCENIO GOMEZ GUTIERREZ"
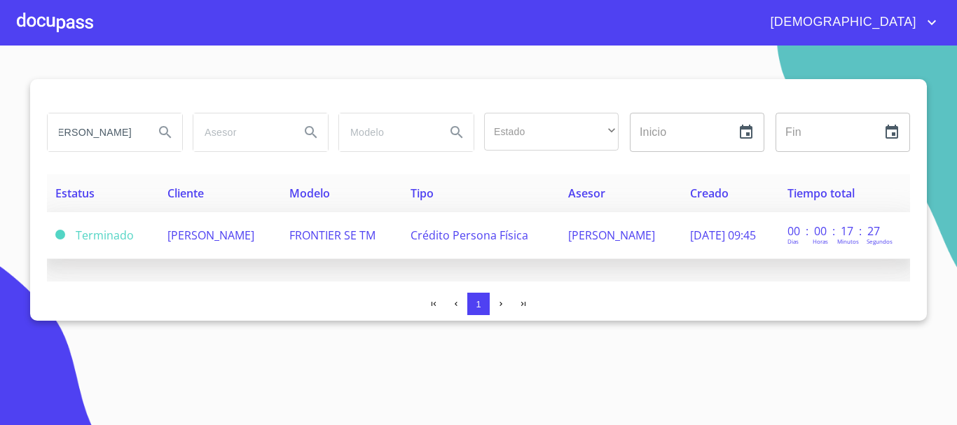
scroll to position [0, 0]
click at [461, 238] on span "Crédito Persona Física" at bounding box center [469, 235] width 118 height 15
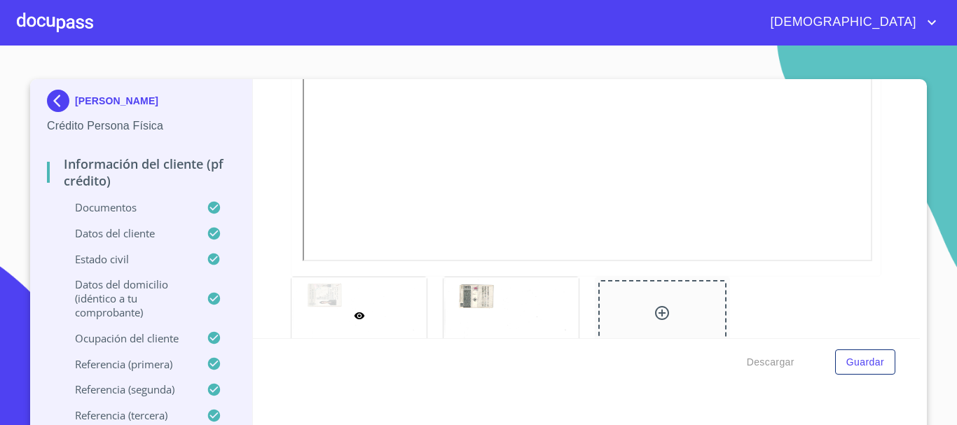
scroll to position [420, 0]
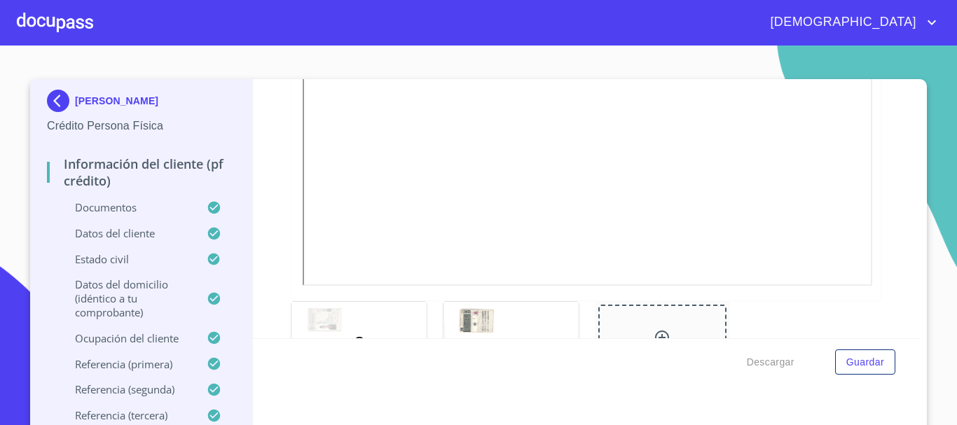
click at [81, 25] on div at bounding box center [55, 22] width 76 height 45
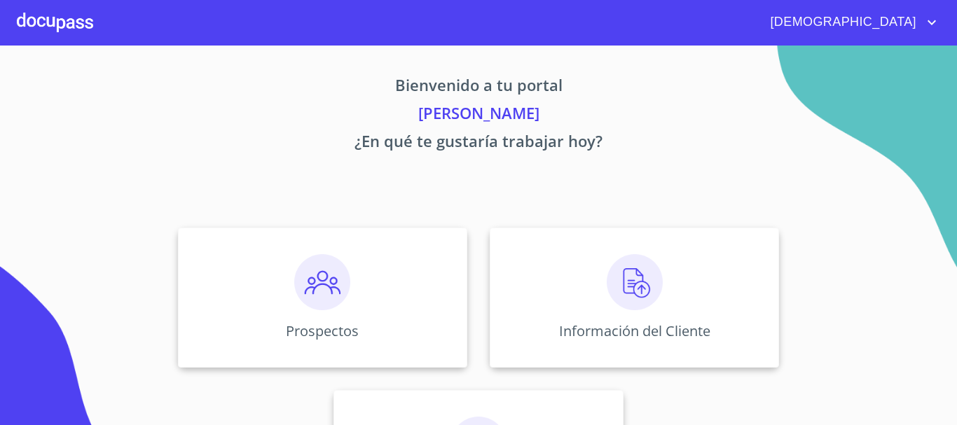
click at [633, 300] on img at bounding box center [635, 282] width 56 height 56
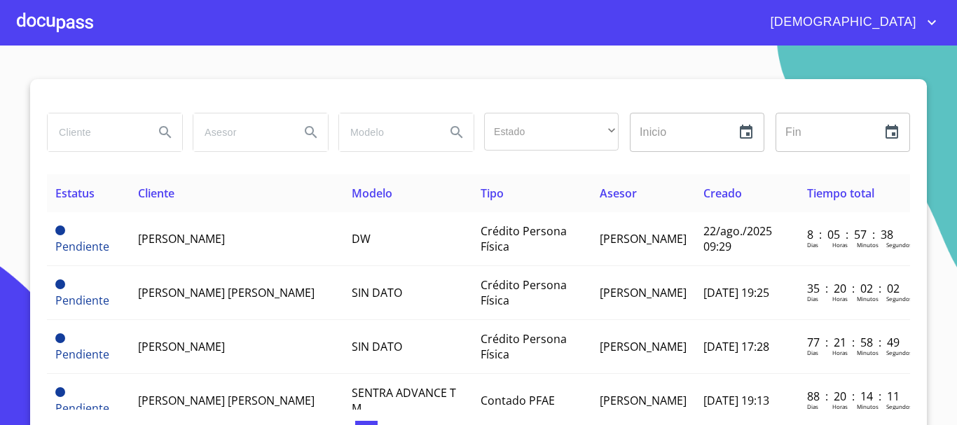
click at [81, 134] on input "search" at bounding box center [95, 132] width 95 height 38
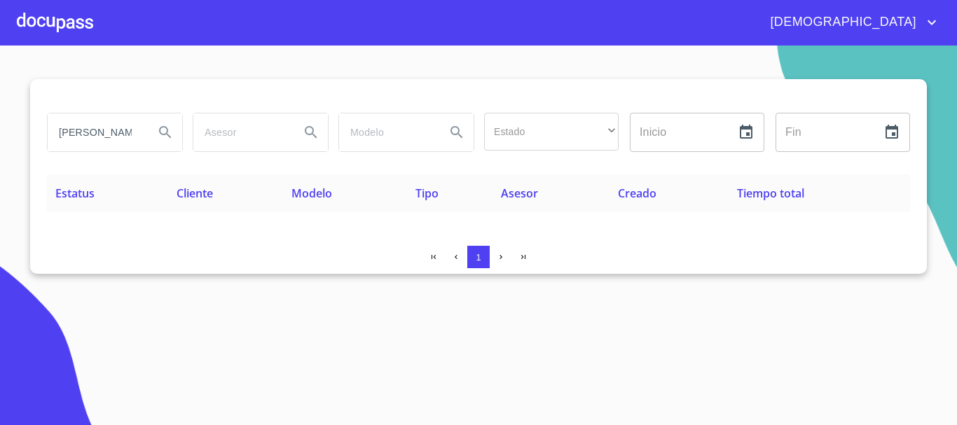
drag, startPoint x: 131, startPoint y: 130, endPoint x: 0, endPoint y: 137, distance: 131.1
click at [0, 137] on section "FERNANDO TLACALAELEL Estado ​ ​ Inicio ​ Fin ​ Estatus Cliente Modelo Tipo Ases…" at bounding box center [478, 236] width 957 height 380
type input "C"
type input "GONZALEZ MARISCAL"
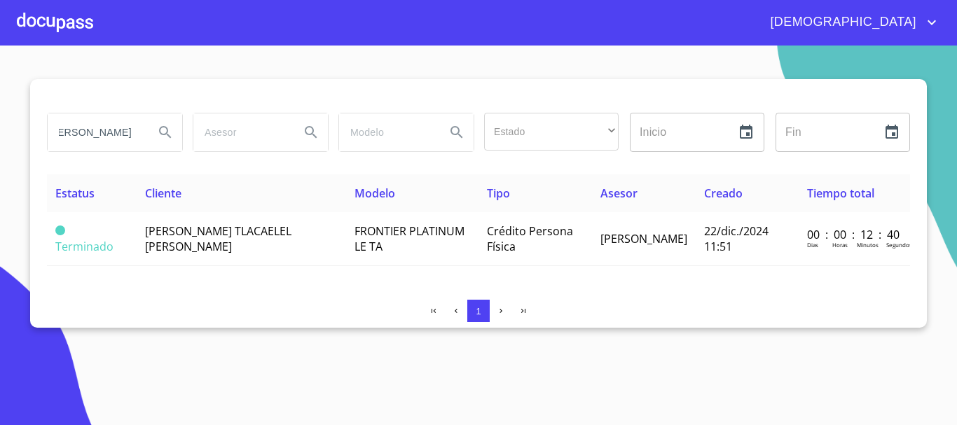
scroll to position [0, 0]
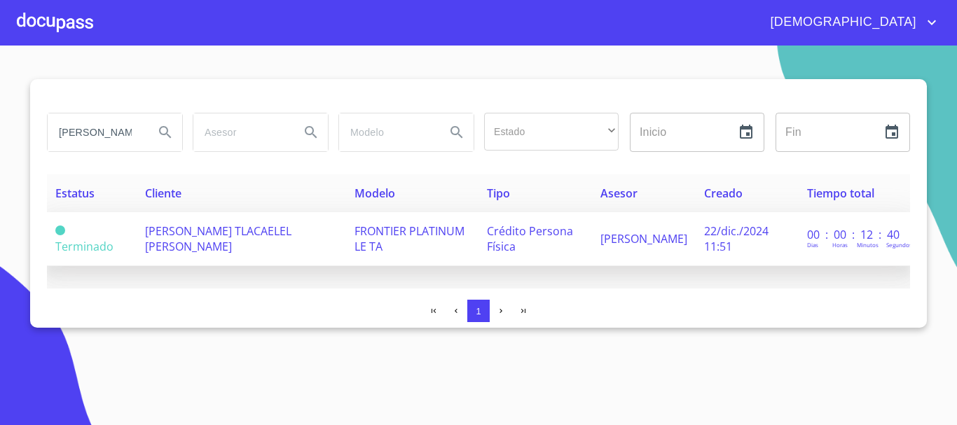
click at [291, 235] on span "FERNANDO TLACAELEL GONZALEZ MARISCAL" at bounding box center [218, 238] width 146 height 31
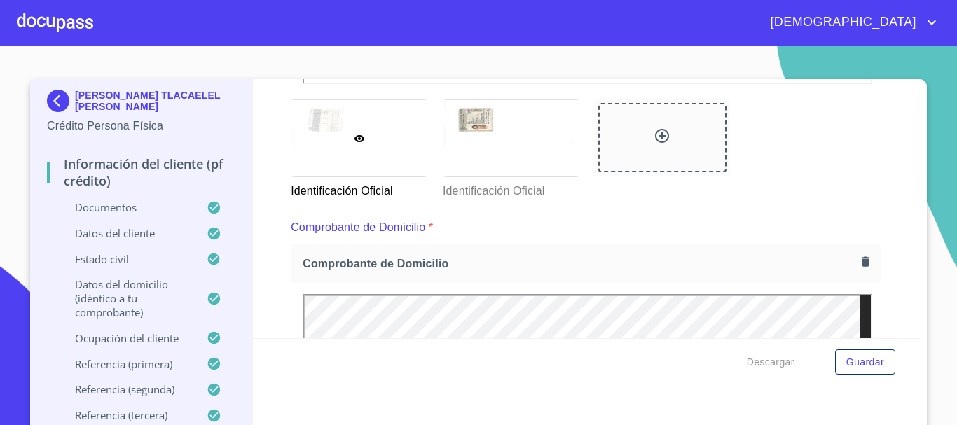
scroll to position [630, 0]
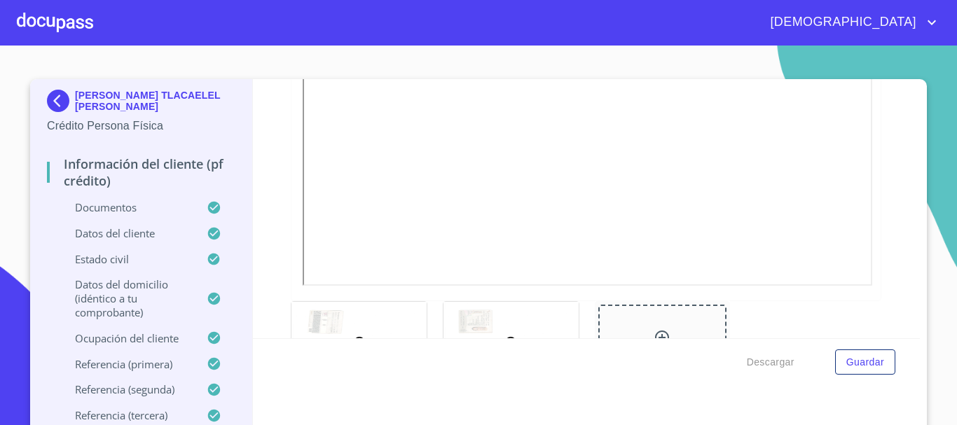
click at [535, 331] on div at bounding box center [510, 340] width 135 height 76
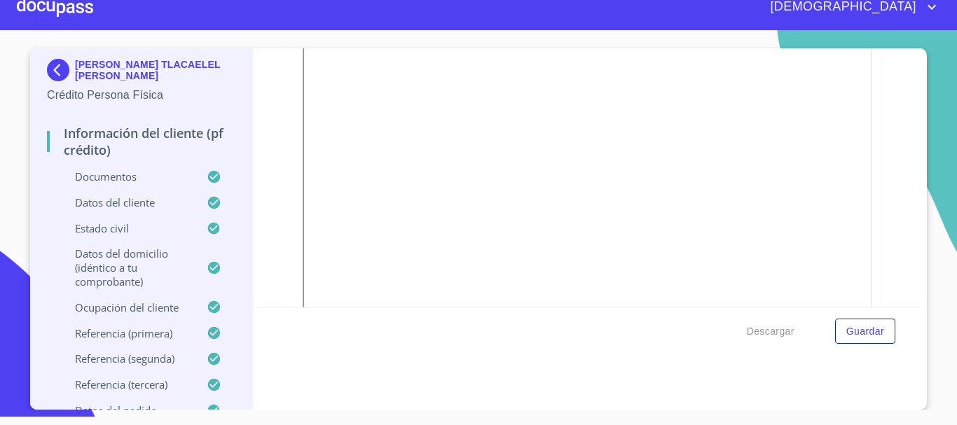
scroll to position [377, 0]
click at [60, 15] on div at bounding box center [55, 7] width 76 height 45
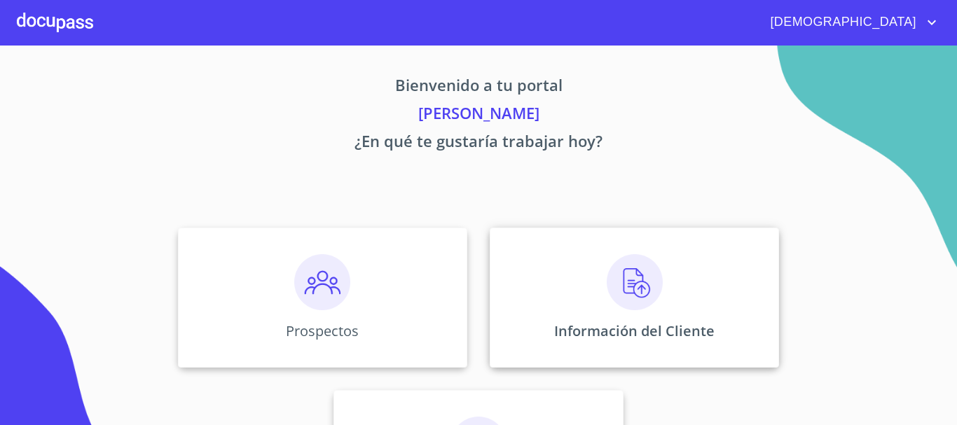
click at [637, 288] on img at bounding box center [635, 282] width 56 height 56
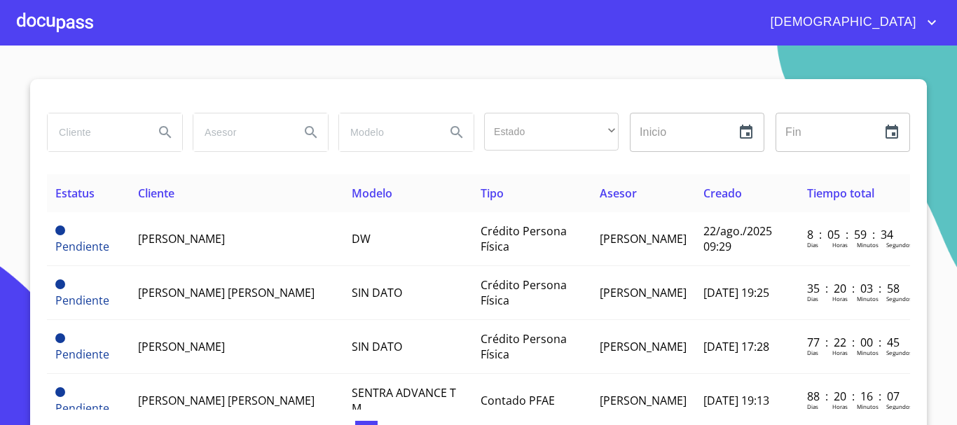
click at [86, 134] on input "search" at bounding box center [95, 132] width 95 height 38
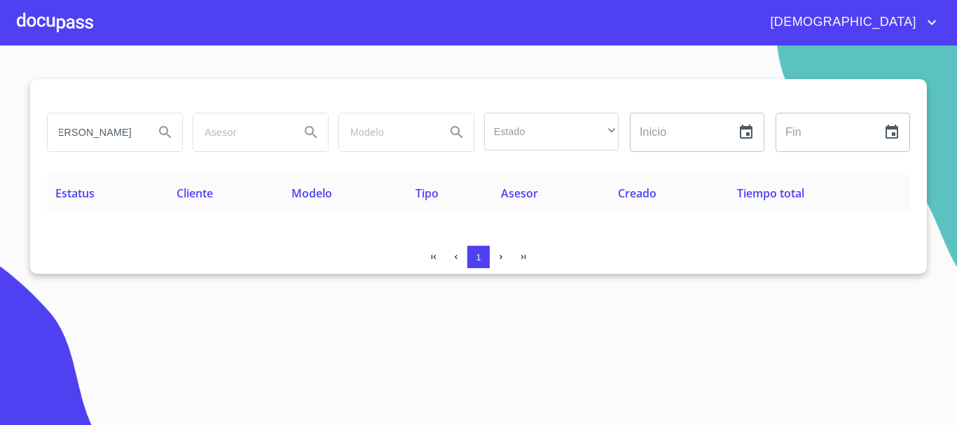
scroll to position [0, 27]
type input "ANOTONIO MONTEZ"
drag, startPoint x: 134, startPoint y: 133, endPoint x: 13, endPoint y: 138, distance: 122.0
click at [13, 138] on section "ANOTONIO MONTEZ Estado ​ ​ Inicio ​ Fin ​ Estatus Cliente Modelo Tipo Asesor Cr…" at bounding box center [478, 236] width 957 height 380
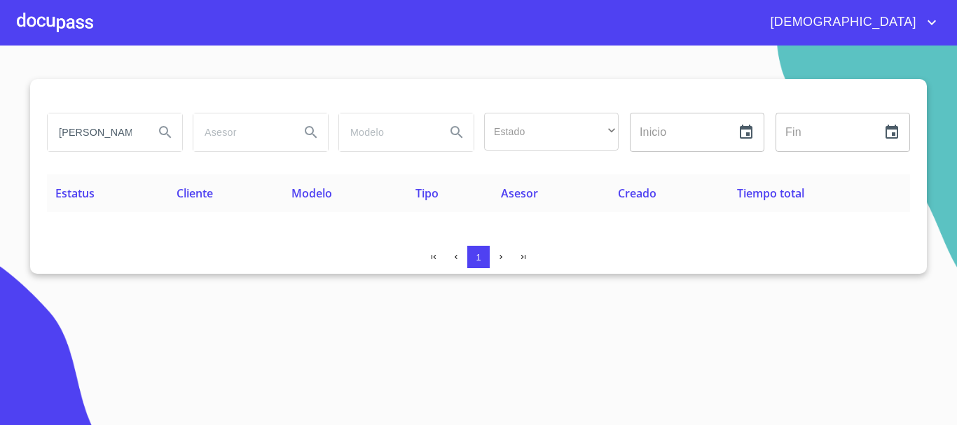
type input "ANTONIO"
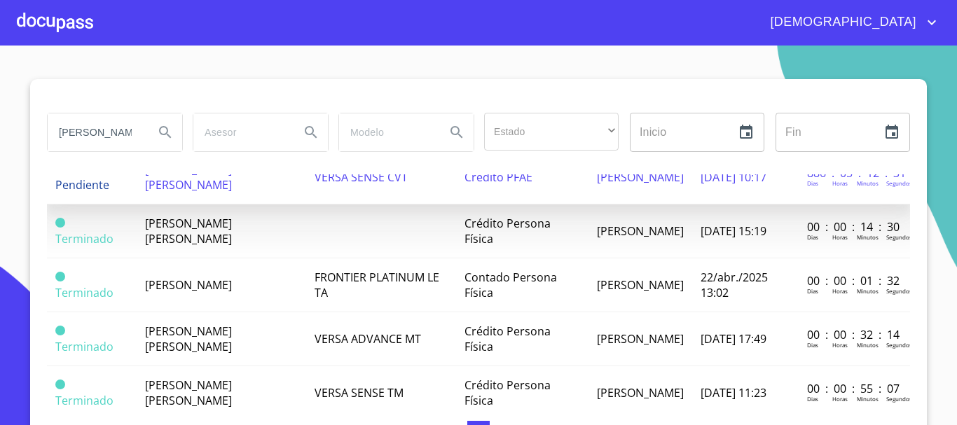
scroll to position [140, 0]
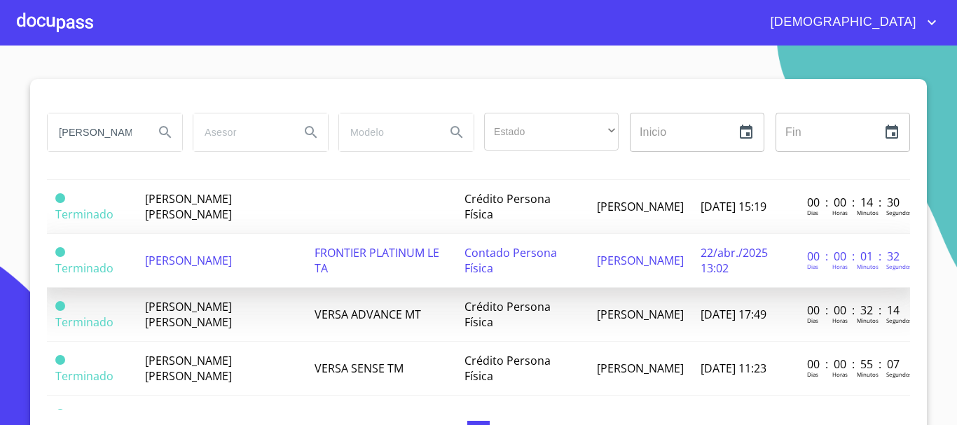
click at [232, 261] on span "ANTONIO MONTES MENDOZA" at bounding box center [188, 260] width 87 height 15
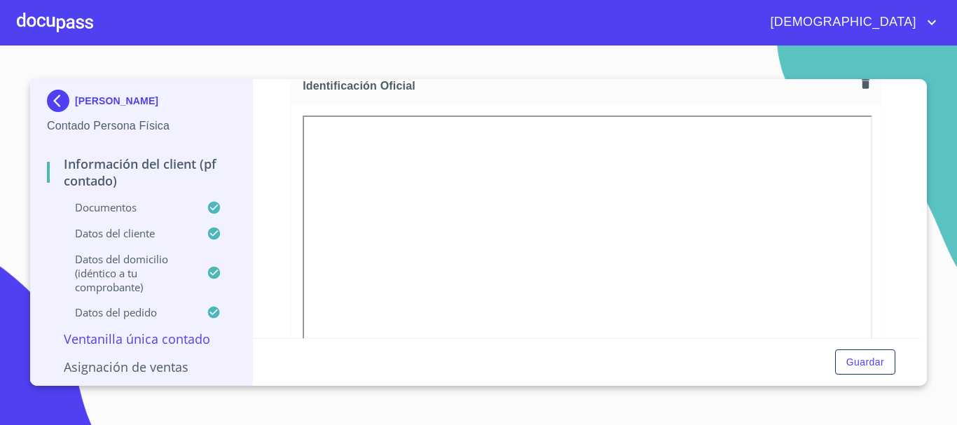
scroll to position [210, 0]
click at [30, 12] on div at bounding box center [55, 22] width 76 height 45
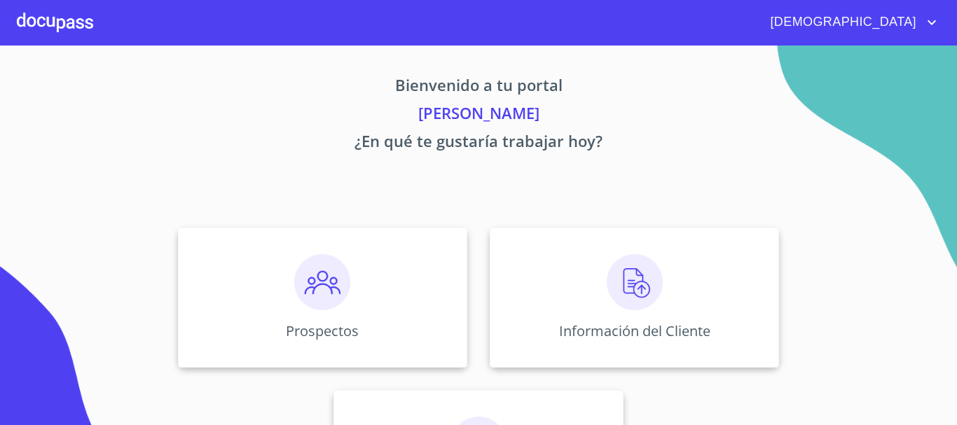
click at [619, 288] on img at bounding box center [635, 282] width 56 height 56
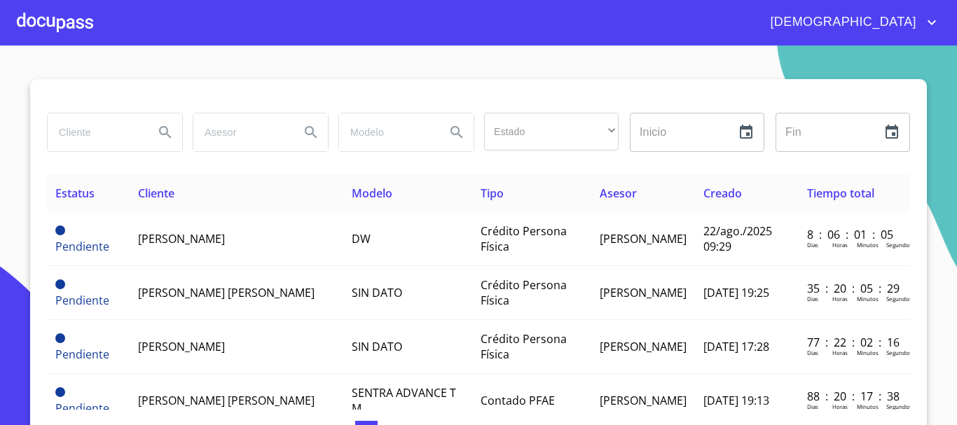
click at [74, 127] on input "search" at bounding box center [95, 132] width 95 height 38
type input "ERNESTO DE JESUS GARCIA"
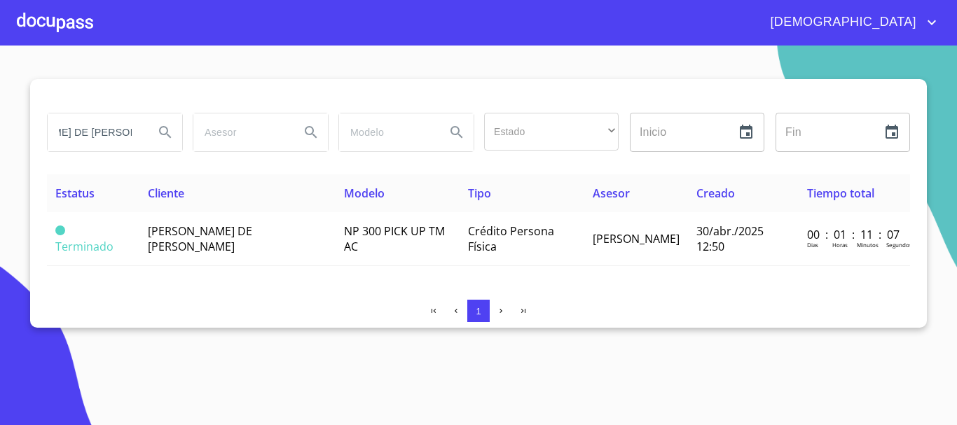
scroll to position [0, 0]
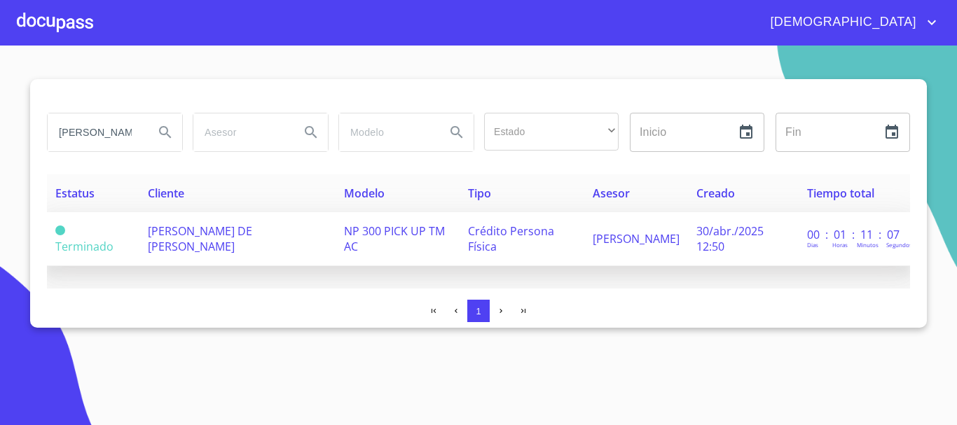
click at [301, 228] on td "ERNESTO DE JESUS GARCIA ENRIQUEZ" at bounding box center [237, 239] width 196 height 54
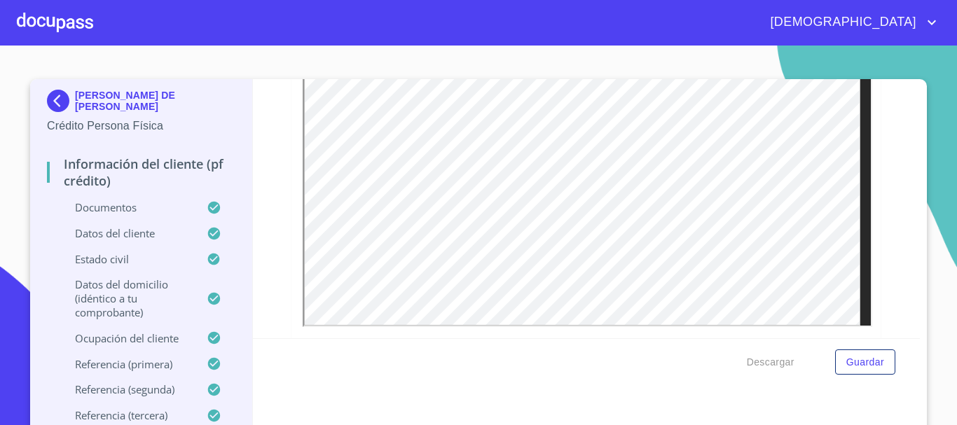
scroll to position [490, 0]
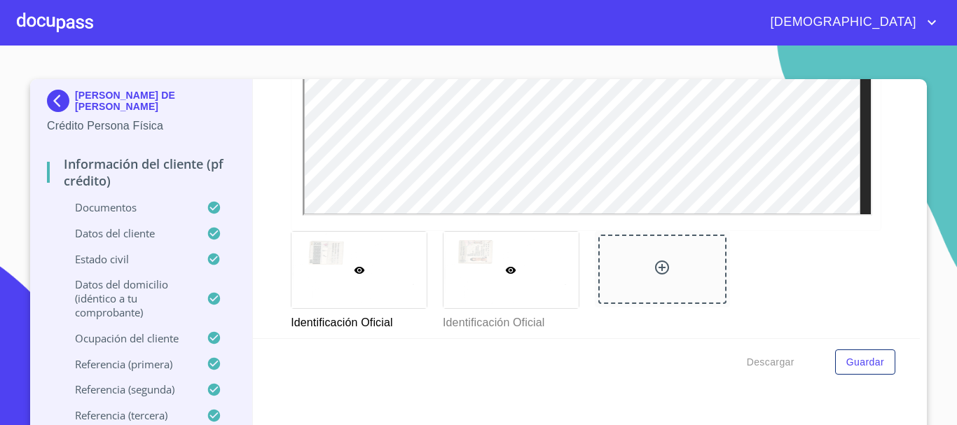
click at [548, 258] on div at bounding box center [510, 270] width 135 height 76
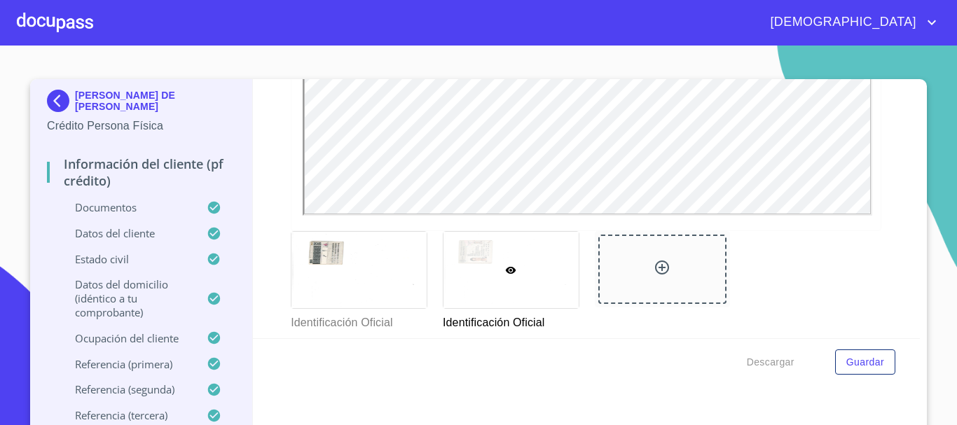
scroll to position [15, 0]
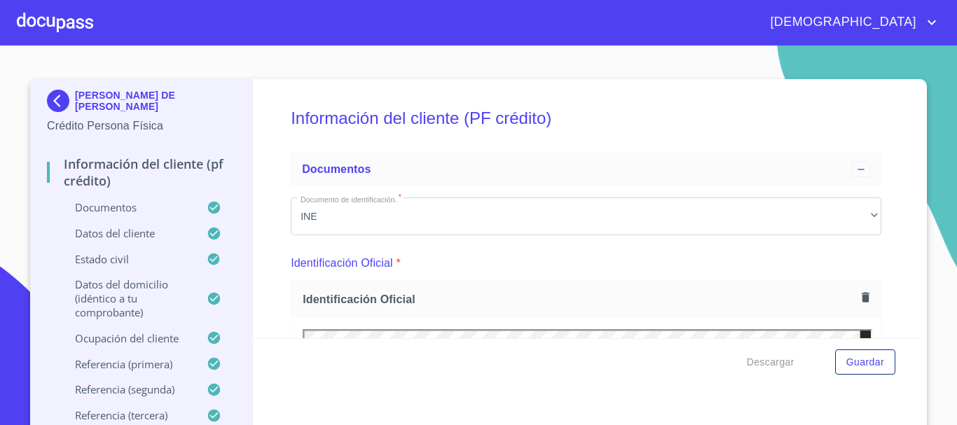
scroll to position [15, 0]
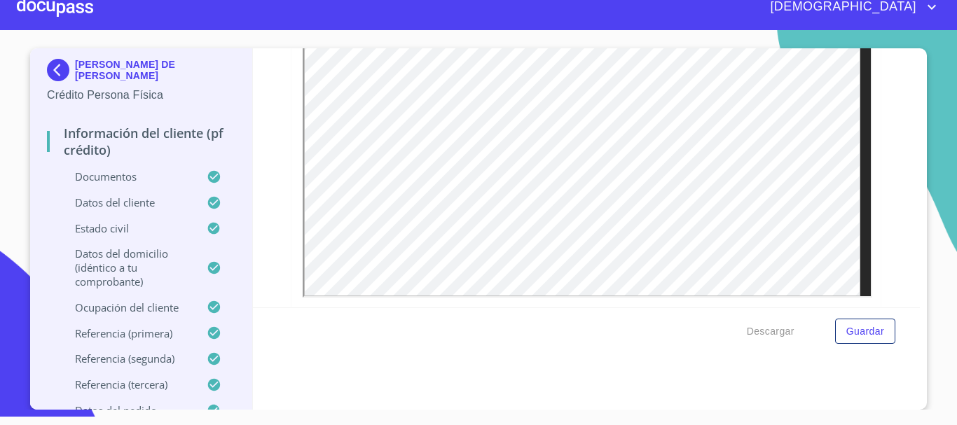
click at [76, 14] on div at bounding box center [55, 7] width 76 height 45
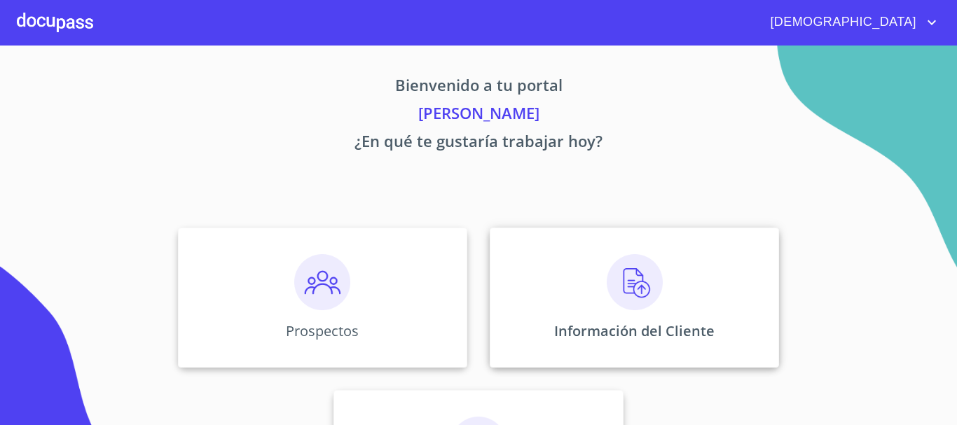
click at [642, 282] on img at bounding box center [635, 282] width 56 height 56
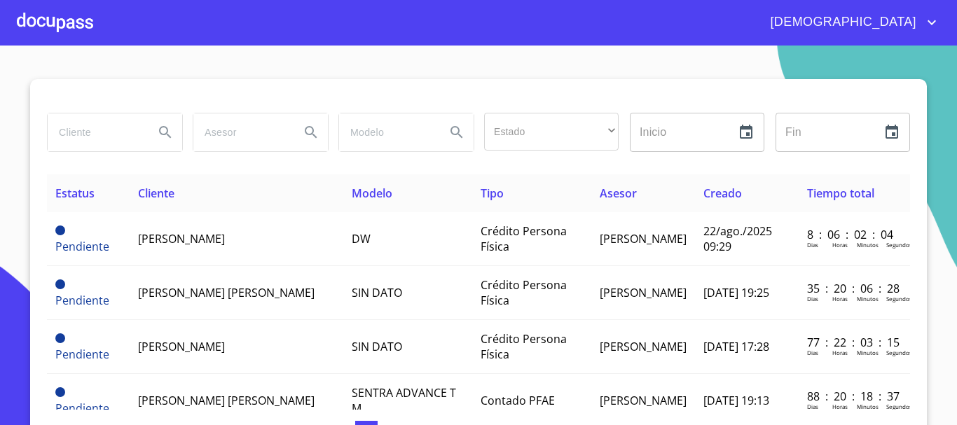
click at [99, 135] on input "search" at bounding box center [95, 132] width 95 height 38
type input "ADRIANA CARMONA RAMON"
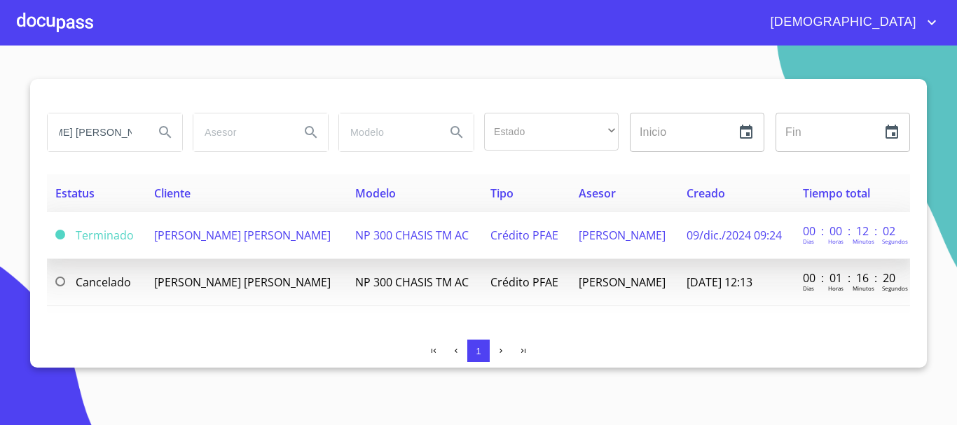
scroll to position [0, 0]
click at [417, 242] on span "NP 300 CHASIS TM AC" at bounding box center [411, 235] width 113 height 15
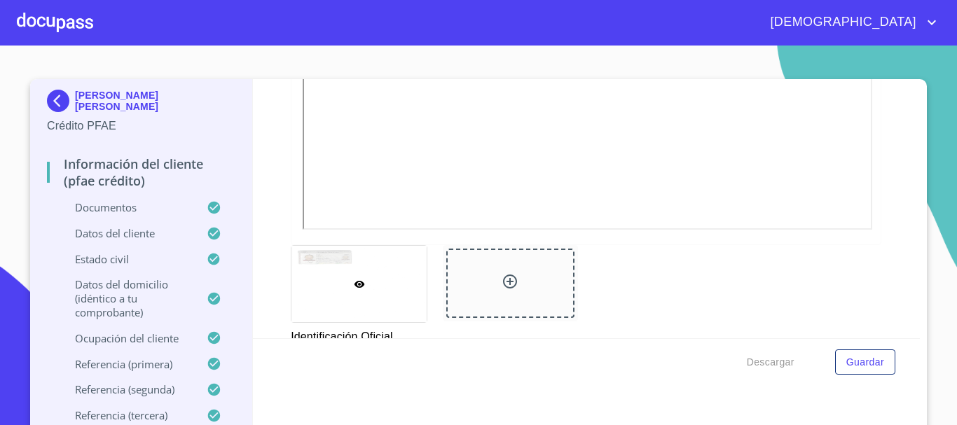
scroll to position [494, 0]
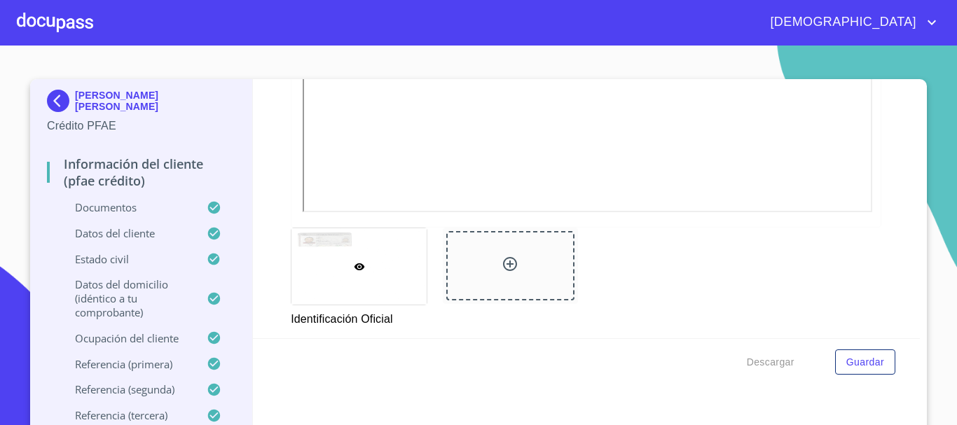
click at [76, 27] on div at bounding box center [55, 22] width 76 height 45
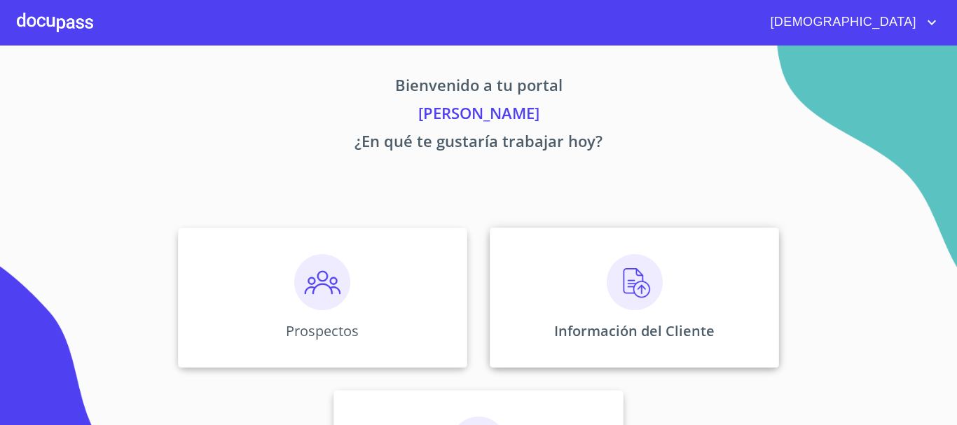
click at [617, 286] on img at bounding box center [635, 282] width 56 height 56
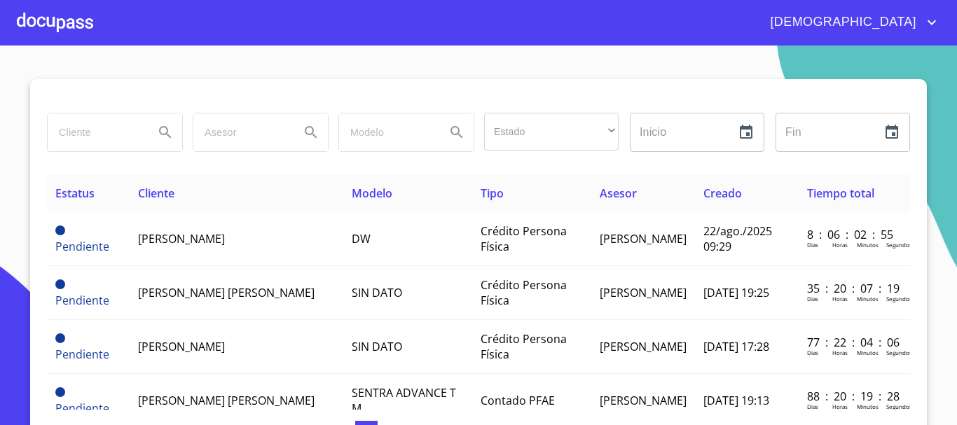
click at [96, 137] on input "search" at bounding box center [95, 132] width 95 height 38
type input "RAMON ARCEO ORTEGA"
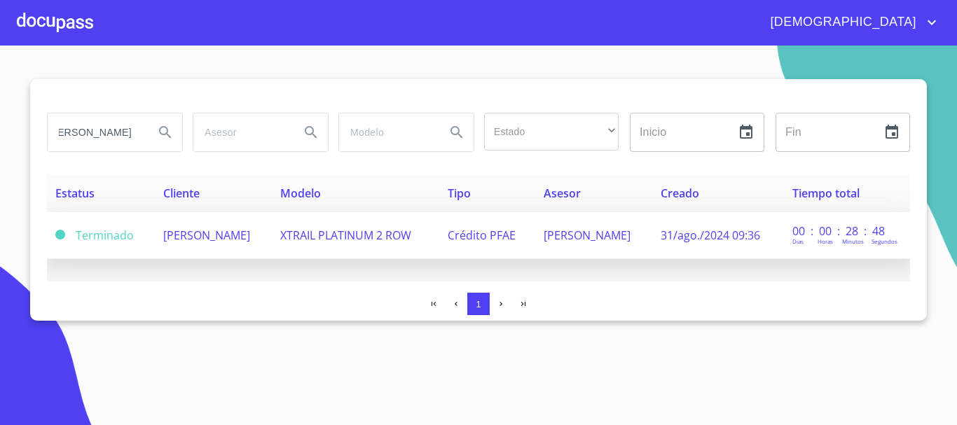
click at [314, 233] on span "XTRAIL PLATINUM 2 ROW" at bounding box center [345, 235] width 131 height 15
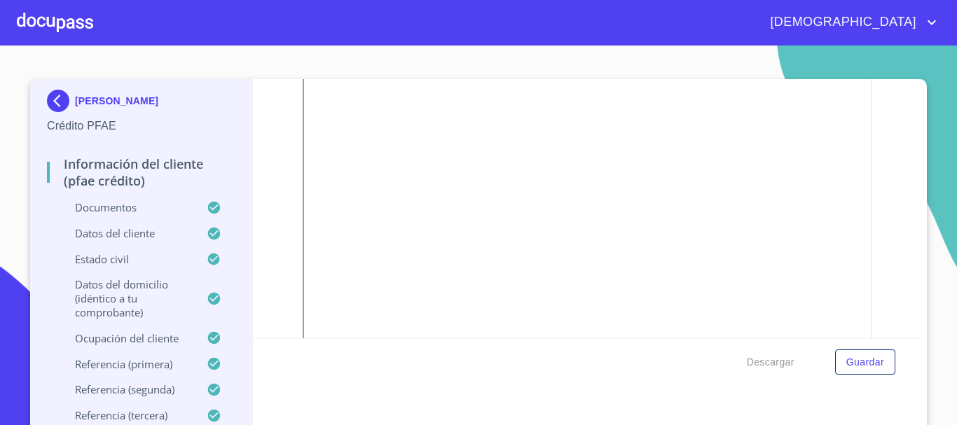
scroll to position [420, 0]
click at [62, 19] on div at bounding box center [55, 22] width 76 height 45
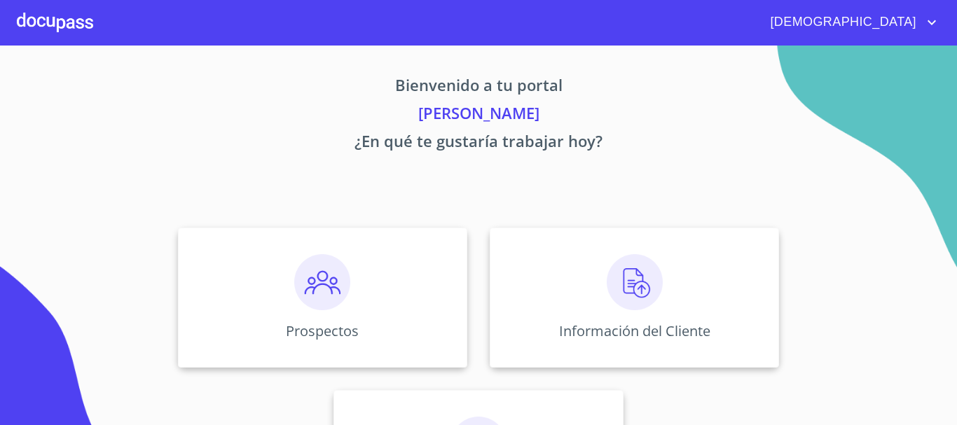
click at [630, 293] on img at bounding box center [635, 282] width 56 height 56
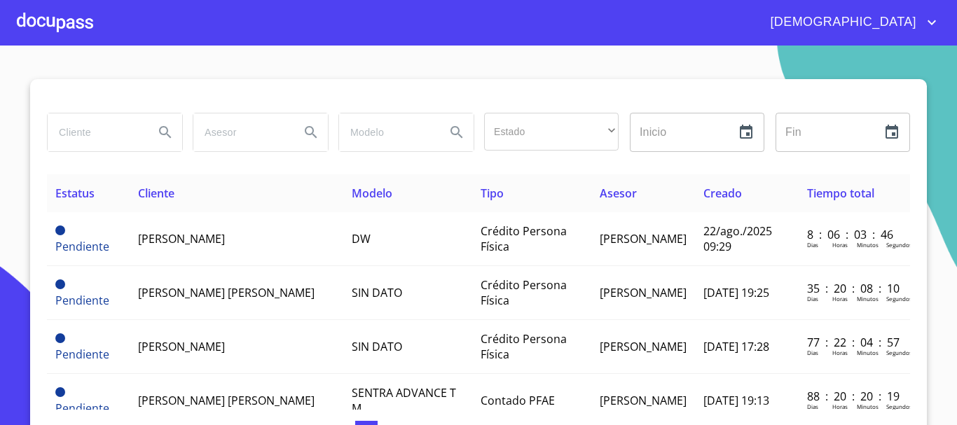
click at [88, 135] on input "search" at bounding box center [95, 132] width 95 height 38
type input "SOCORRO ALONSO"
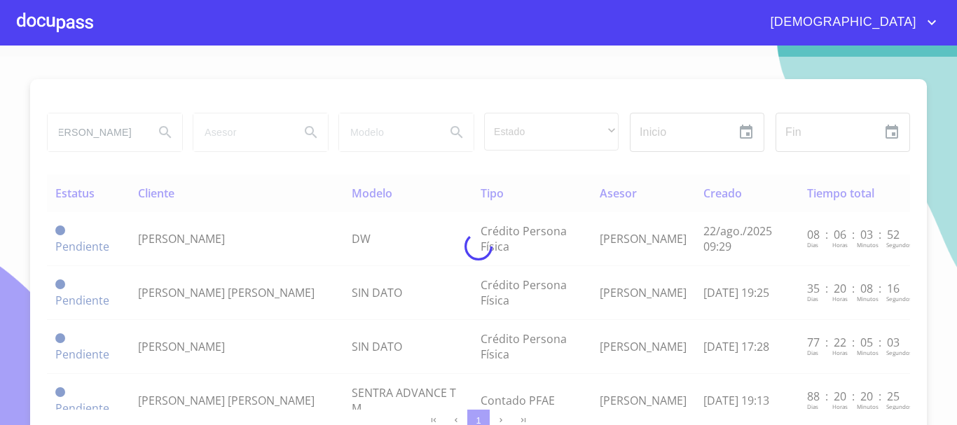
scroll to position [0, 0]
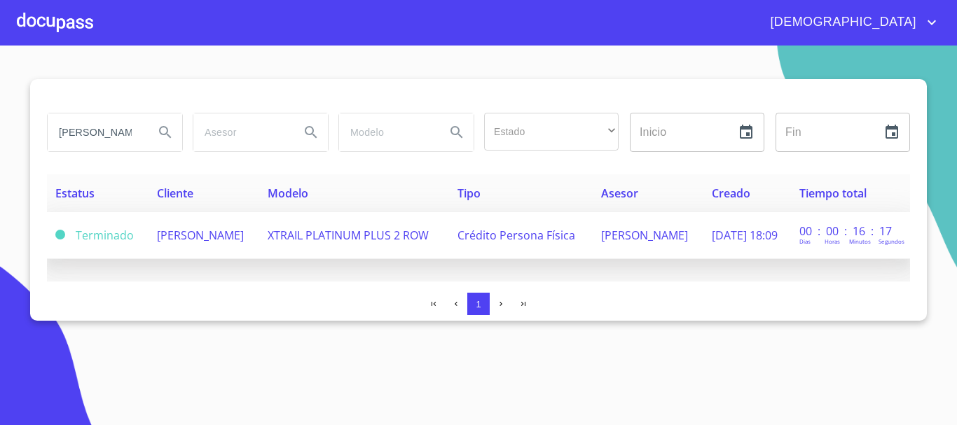
click at [186, 243] on span "[PERSON_NAME]" at bounding box center [200, 235] width 87 height 15
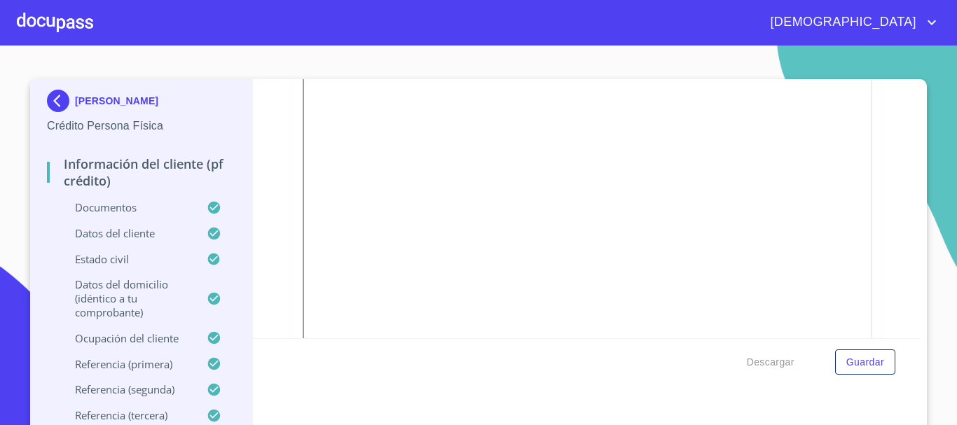
scroll to position [490, 0]
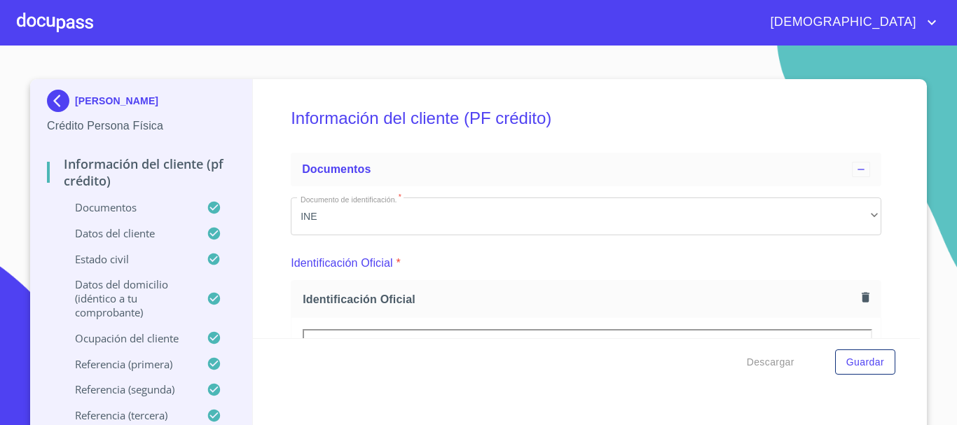
scroll to position [490, 0]
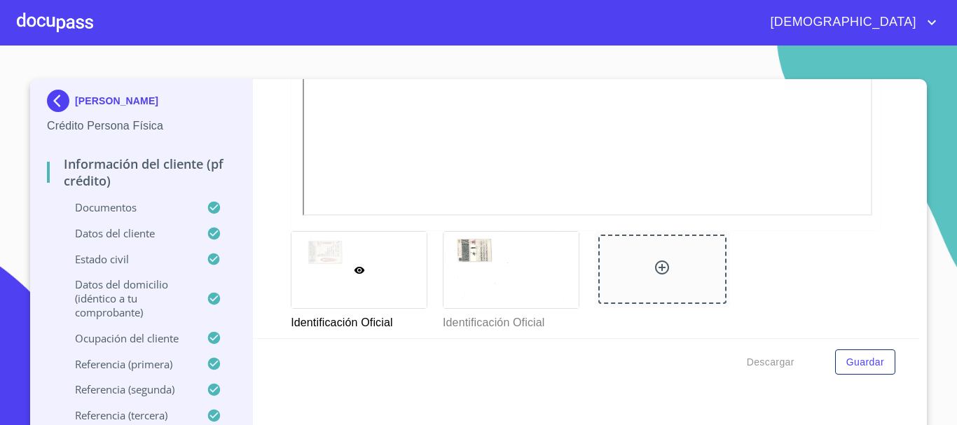
click at [35, 18] on div at bounding box center [55, 22] width 76 height 45
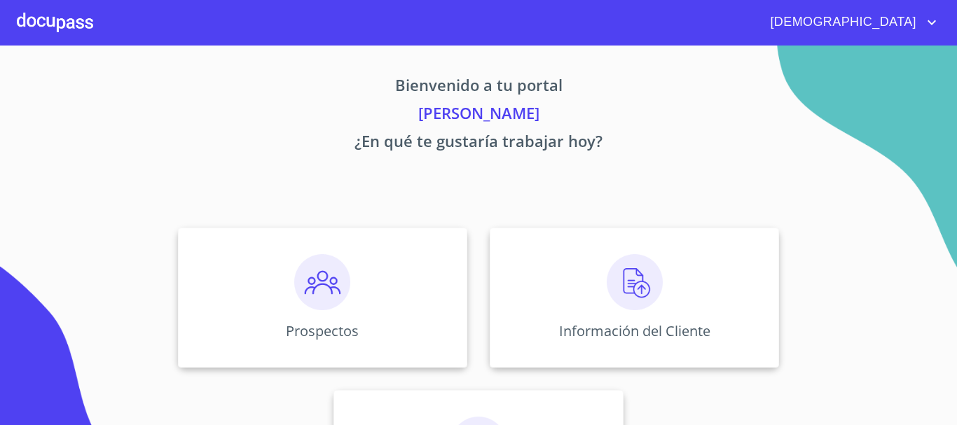
click at [621, 295] on img at bounding box center [635, 282] width 56 height 56
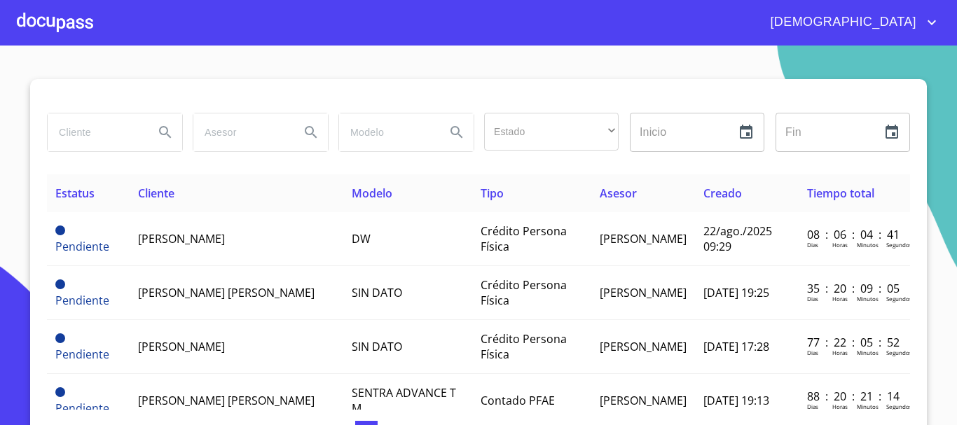
click at [120, 127] on input "search" at bounding box center [95, 132] width 95 height 38
type input "[PERSON_NAME]"
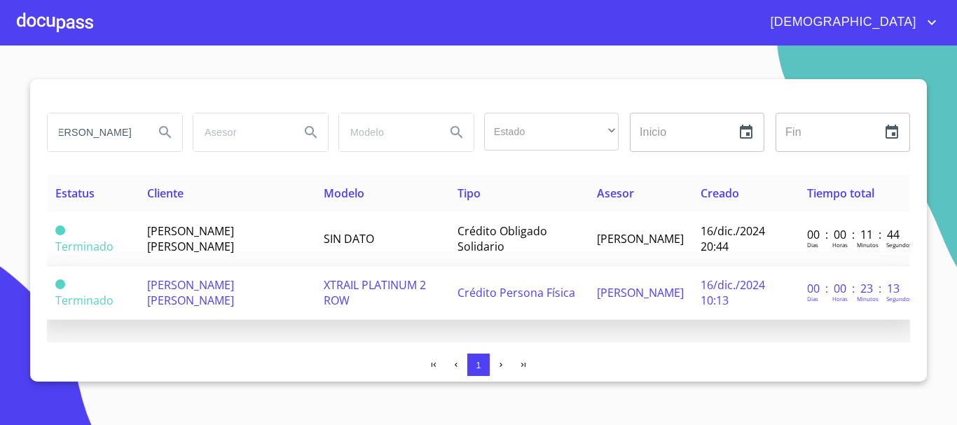
scroll to position [0, 0]
click at [389, 293] on td "XTRAIL PLATINUM 2 ROW" at bounding box center [382, 293] width 134 height 54
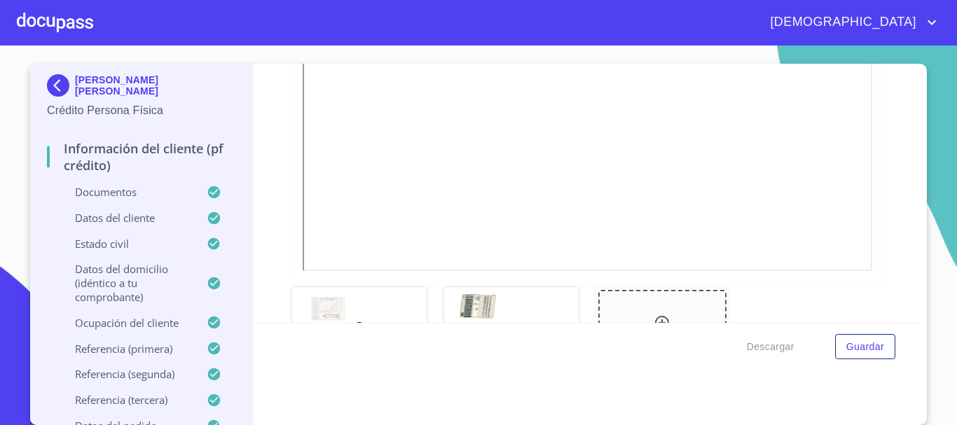
scroll to position [420, 0]
click at [41, 15] on div at bounding box center [55, 22] width 76 height 45
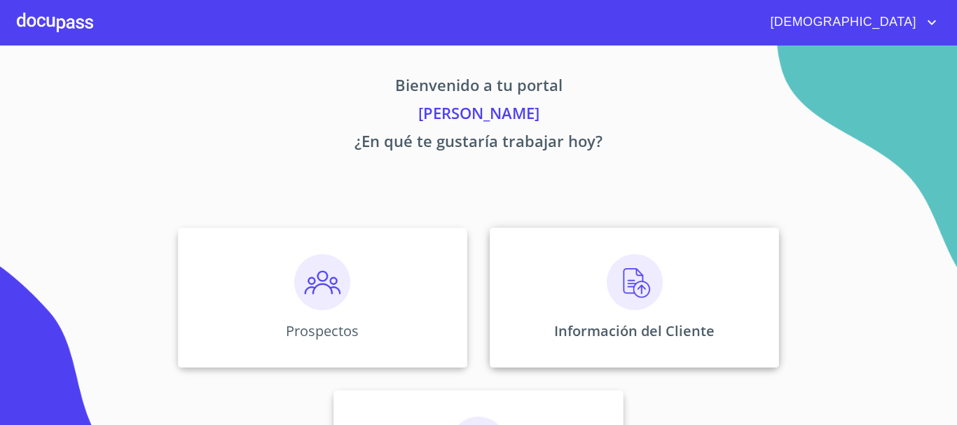
click at [604, 313] on div "Información del Cliente" at bounding box center [634, 298] width 289 height 140
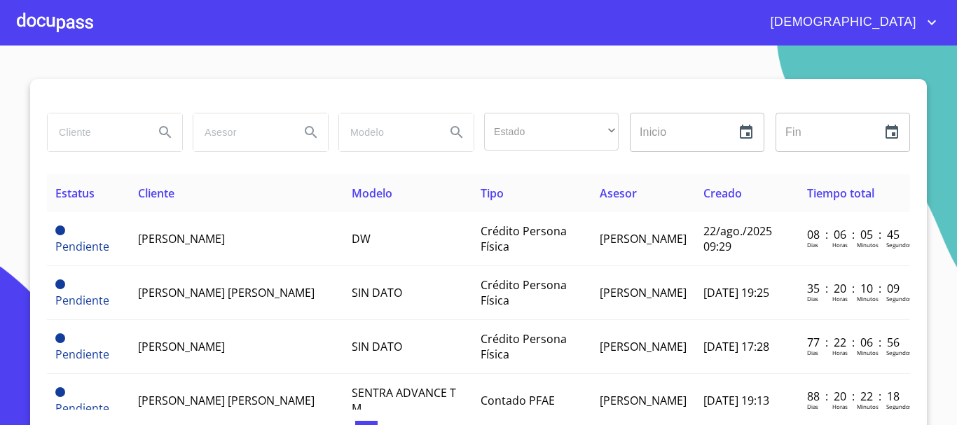
click at [56, 135] on input "search" at bounding box center [95, 132] width 95 height 38
type input "[PERSON_NAME]"
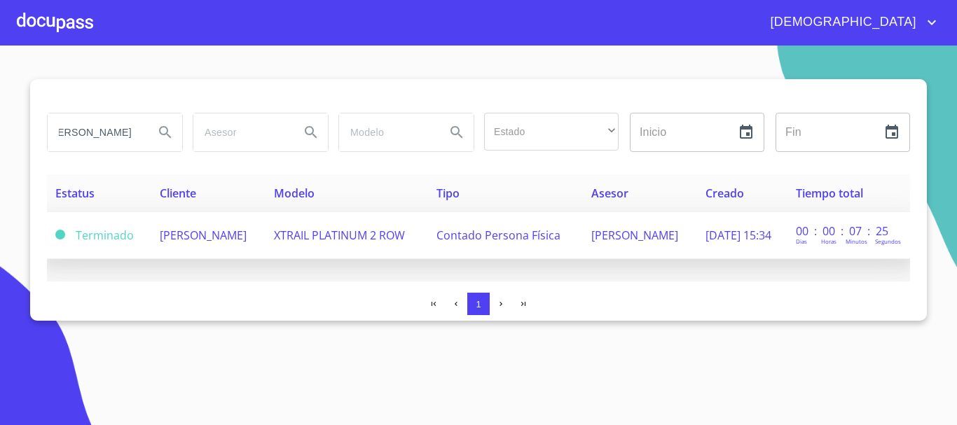
scroll to position [0, 0]
click at [254, 249] on td "[PERSON_NAME]" at bounding box center [208, 235] width 114 height 47
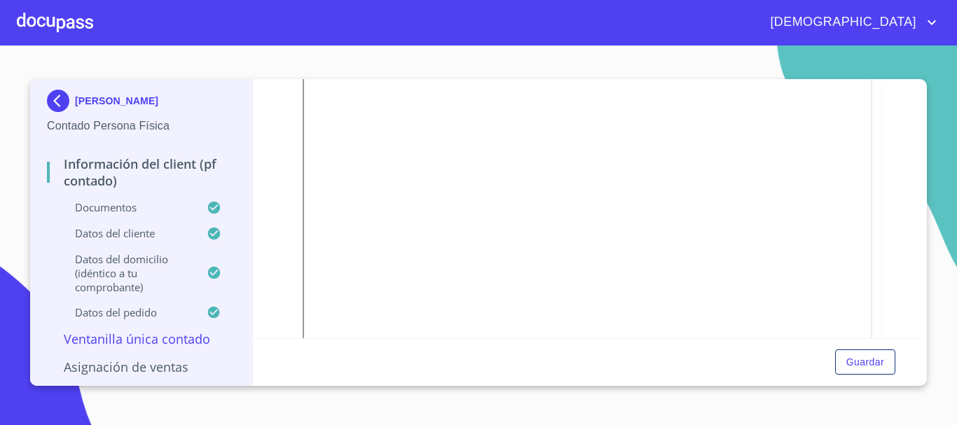
scroll to position [210, 0]
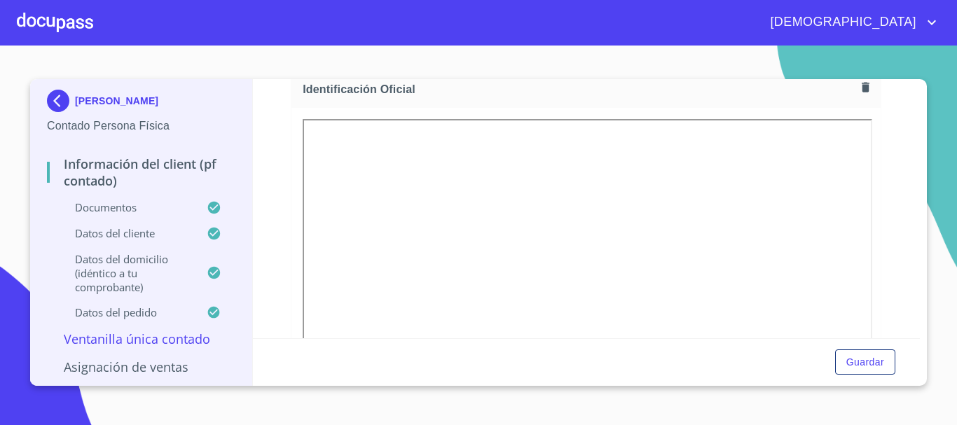
click at [609, 116] on div at bounding box center [585, 309] width 589 height 403
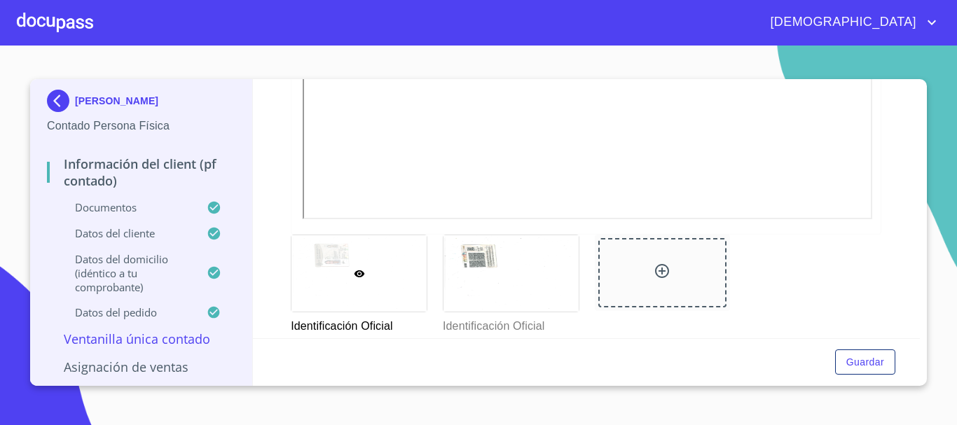
scroll to position [490, 0]
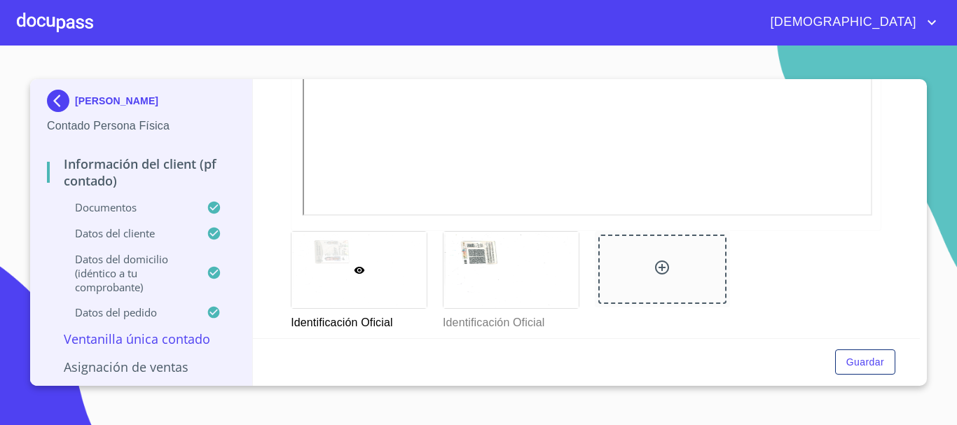
click at [43, 20] on div at bounding box center [55, 22] width 76 height 45
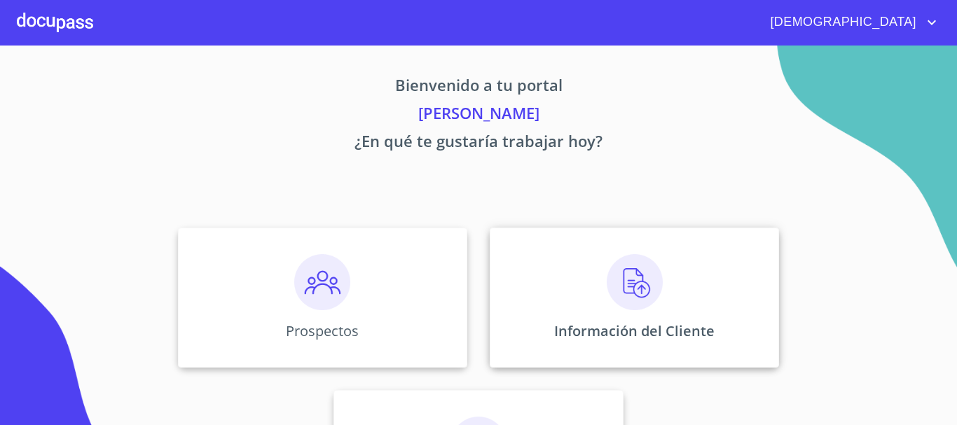
click at [607, 281] on img at bounding box center [635, 282] width 56 height 56
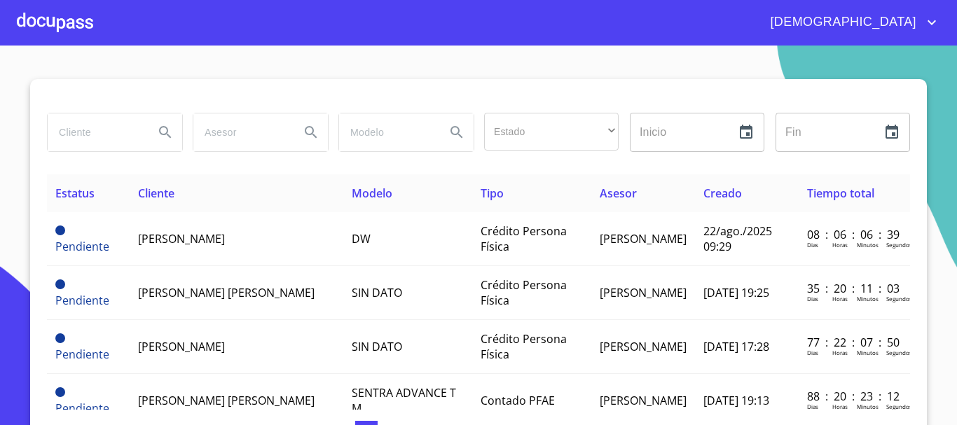
click at [102, 133] on input "search" at bounding box center [95, 132] width 95 height 38
type input "[PERSON_NAME]"
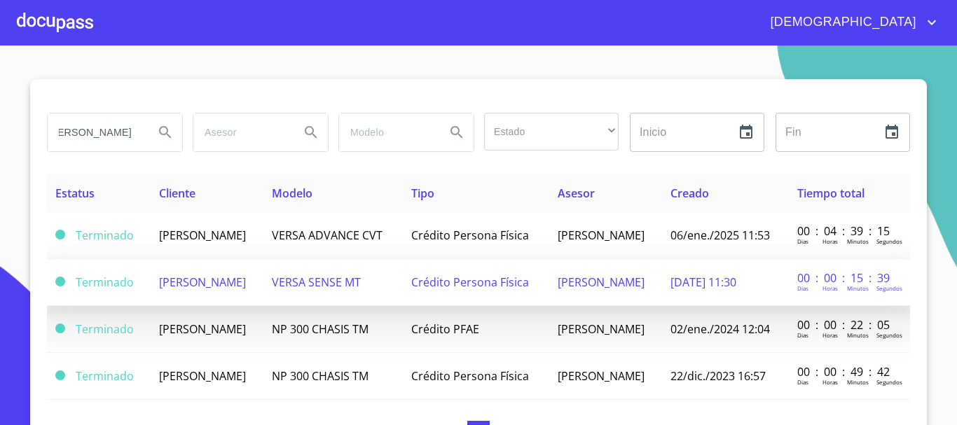
scroll to position [0, 0]
click at [263, 304] on td "[PERSON_NAME]" at bounding box center [207, 282] width 113 height 47
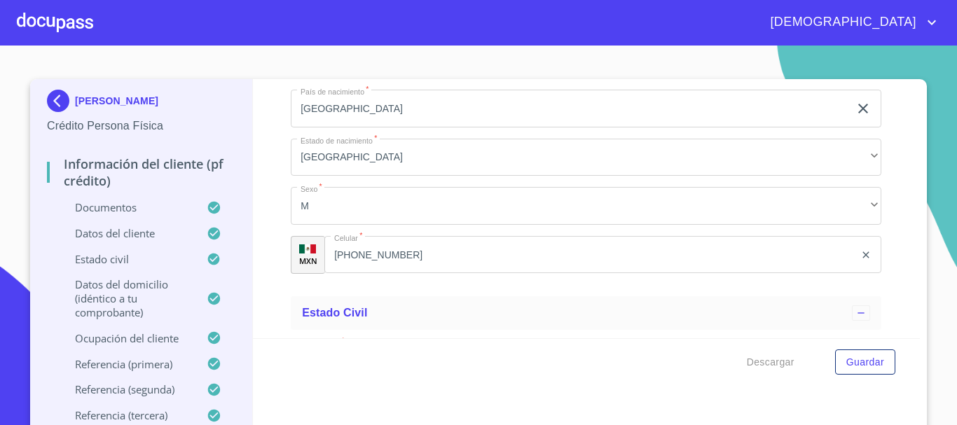
scroll to position [4552, 0]
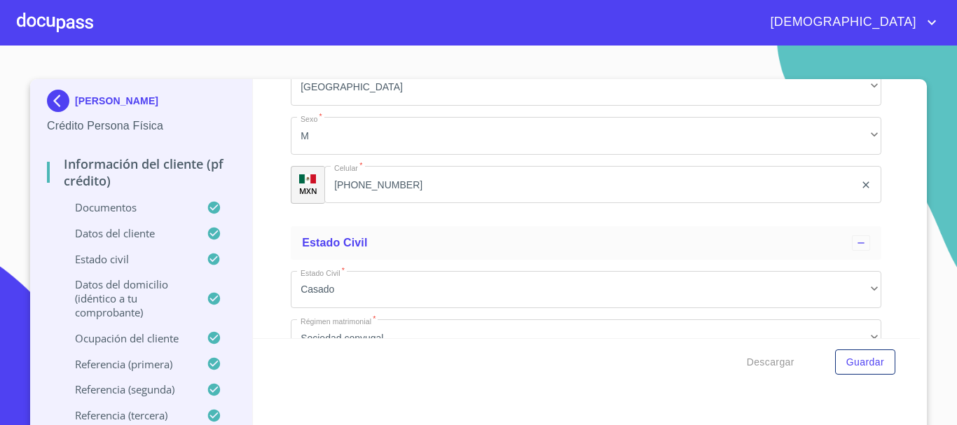
click at [49, 20] on div at bounding box center [55, 22] width 76 height 45
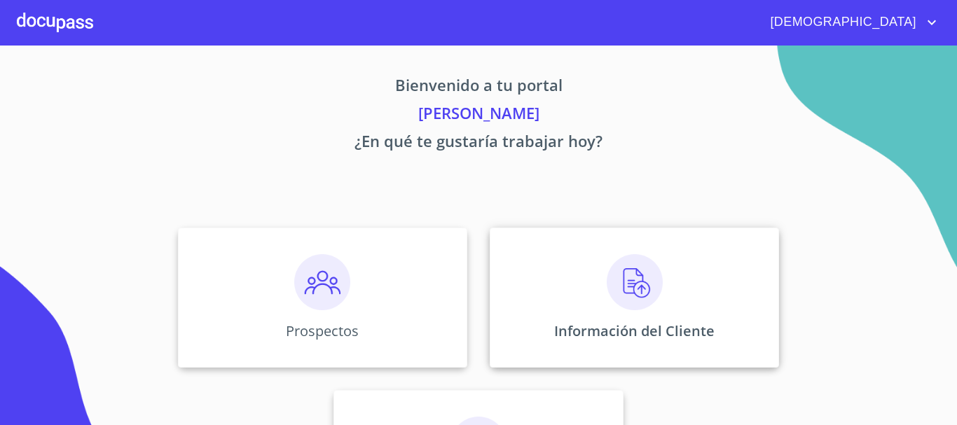
click at [618, 282] on img at bounding box center [635, 282] width 56 height 56
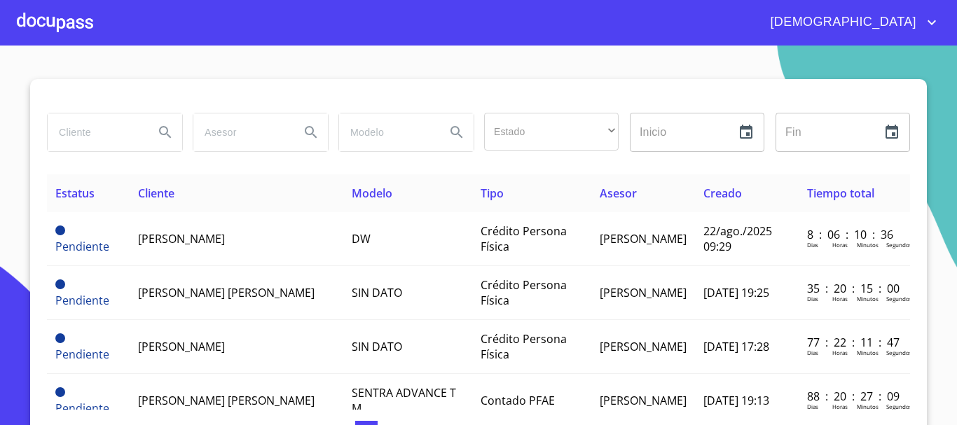
click at [96, 137] on input "search" at bounding box center [95, 132] width 95 height 38
type input "ROCIO ELIZABETH"
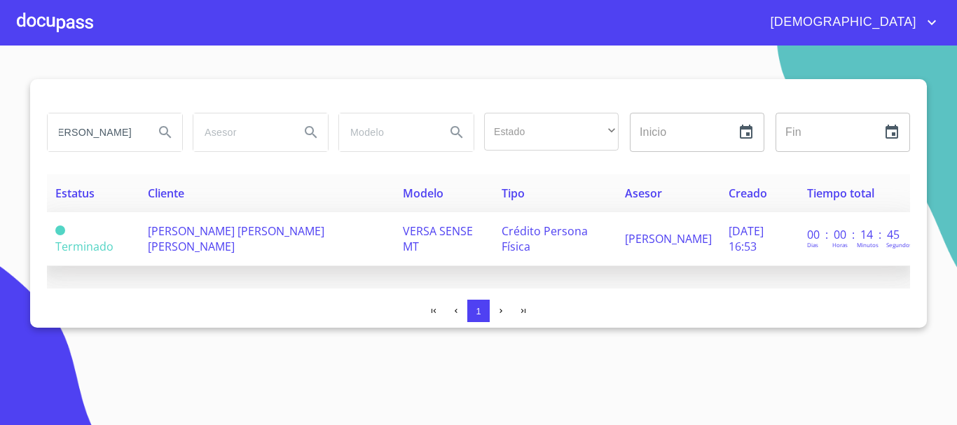
scroll to position [0, 0]
click at [394, 248] on td "VERSA SENSE MT" at bounding box center [443, 239] width 98 height 54
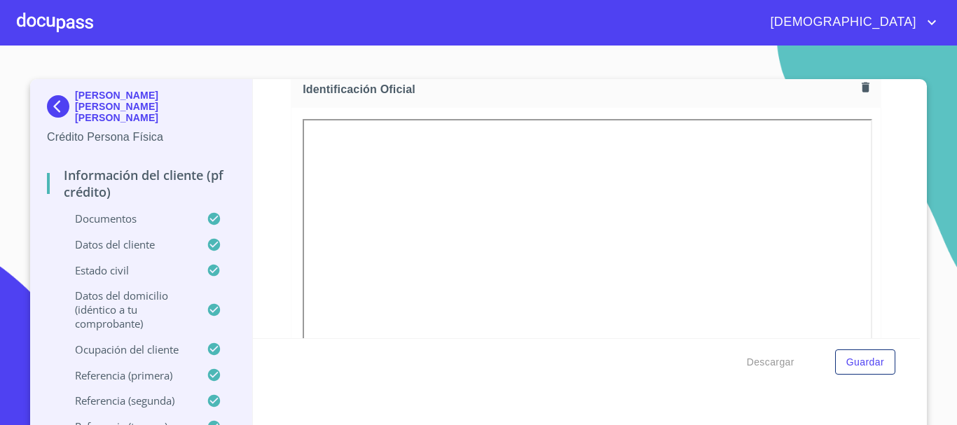
scroll to position [420, 0]
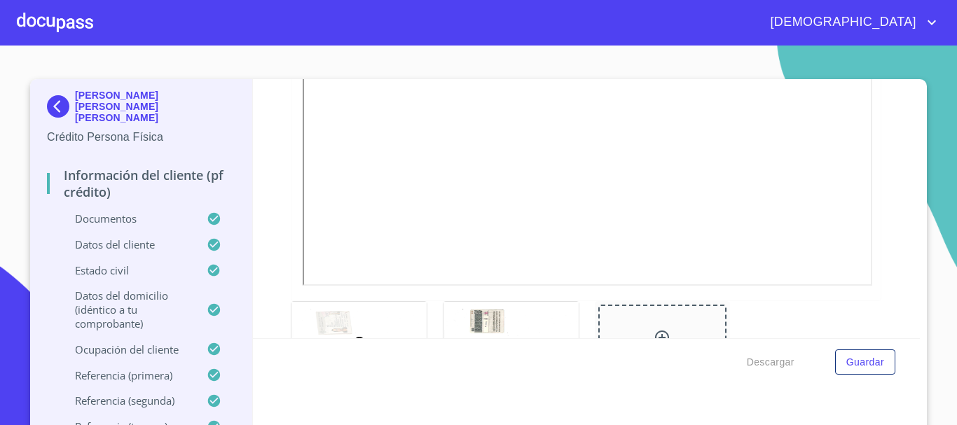
click at [64, 22] on div at bounding box center [55, 22] width 76 height 45
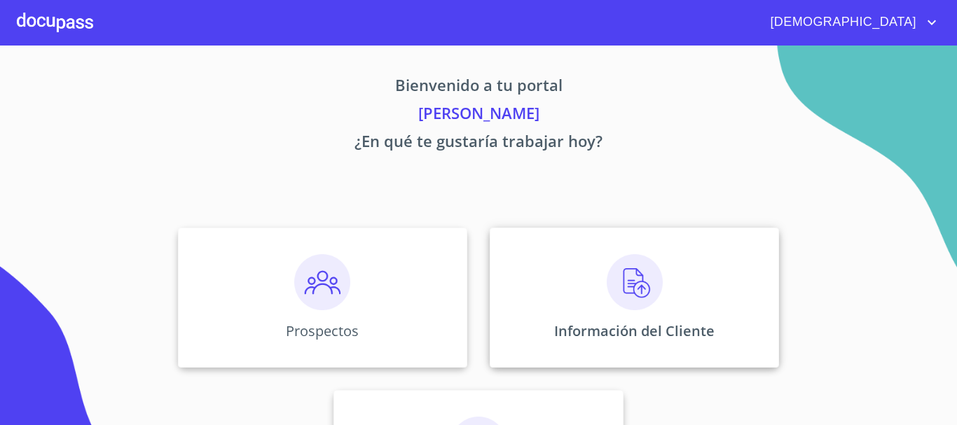
click at [625, 292] on img at bounding box center [635, 282] width 56 height 56
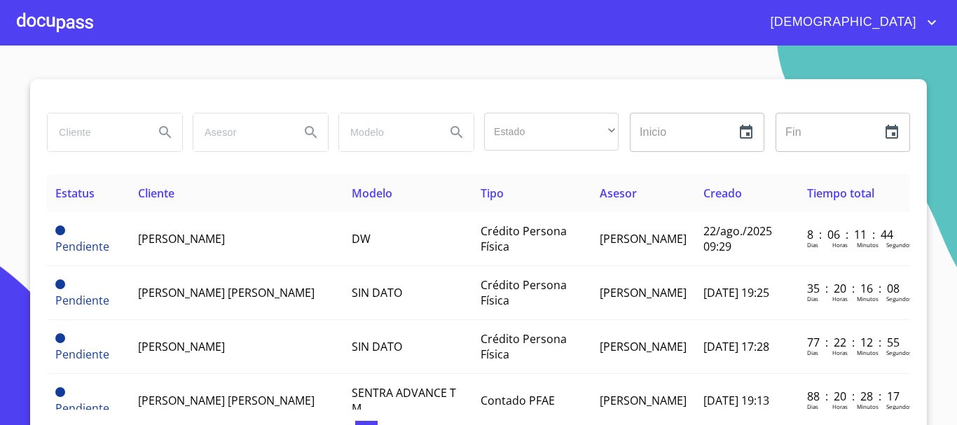
click at [102, 136] on input "search" at bounding box center [95, 132] width 95 height 38
type input "[PERSON_NAME] [PERSON_NAME]"
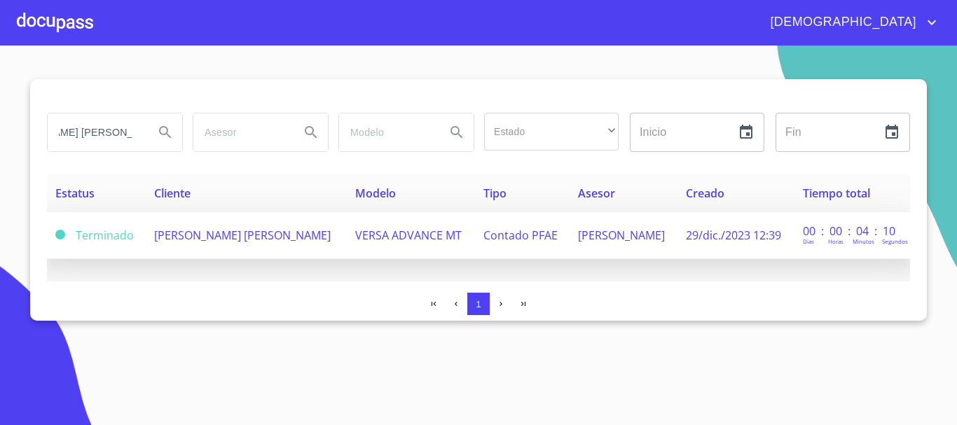
scroll to position [0, 0]
click at [262, 235] on span "[PERSON_NAME] [PERSON_NAME]" at bounding box center [242, 235] width 176 height 15
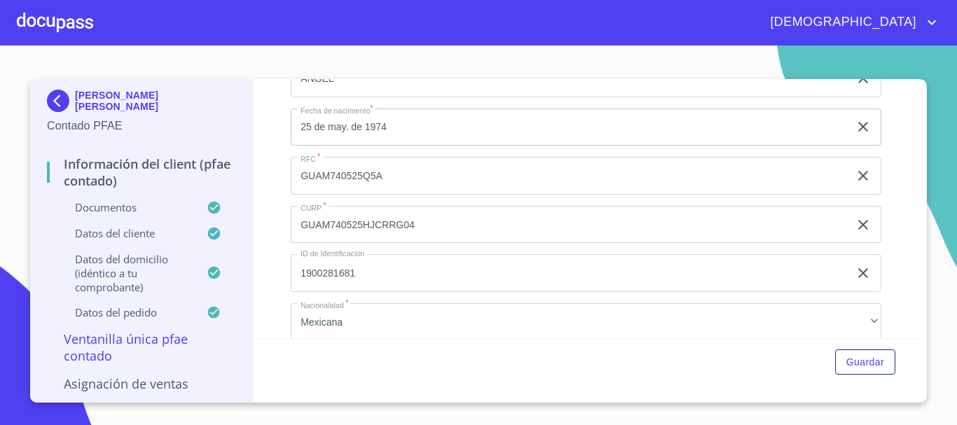
scroll to position [2731, 0]
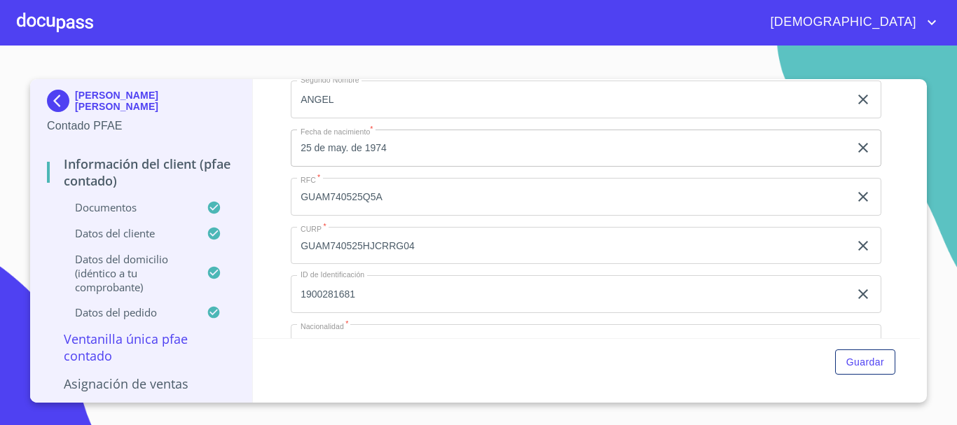
click at [53, 20] on div at bounding box center [55, 22] width 76 height 45
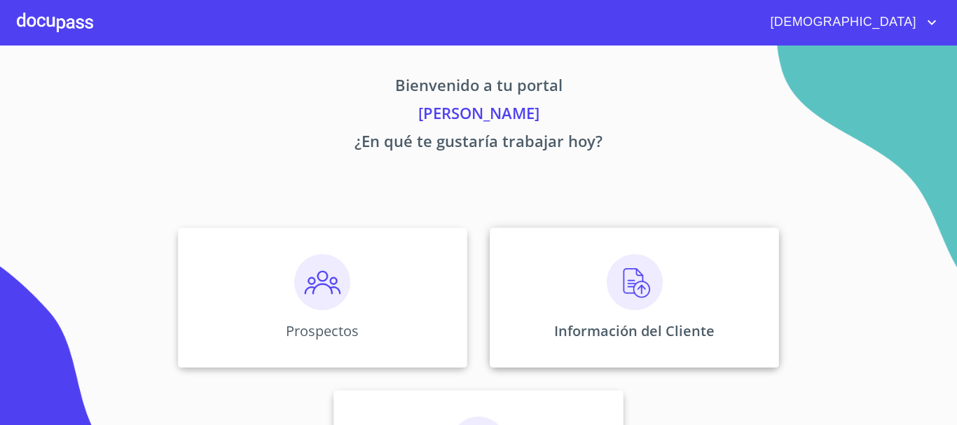
click at [646, 293] on img at bounding box center [635, 282] width 56 height 56
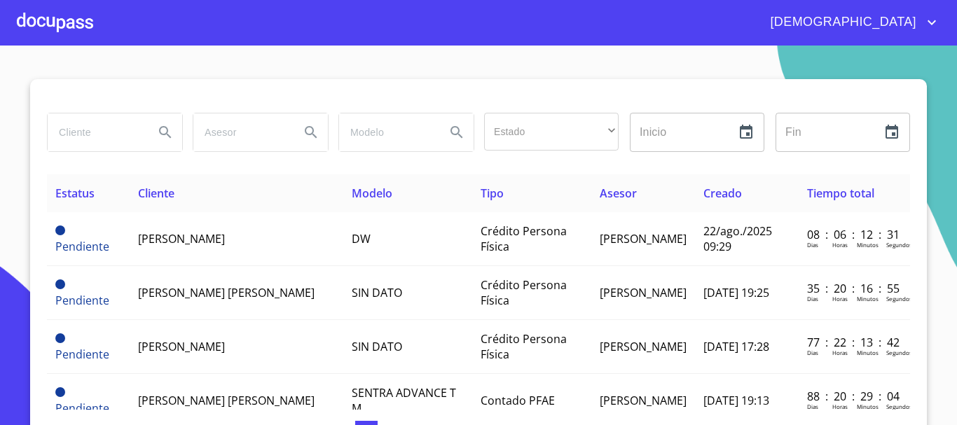
click at [111, 139] on input "search" at bounding box center [95, 132] width 95 height 38
type input "JOEL SANCHEZ"
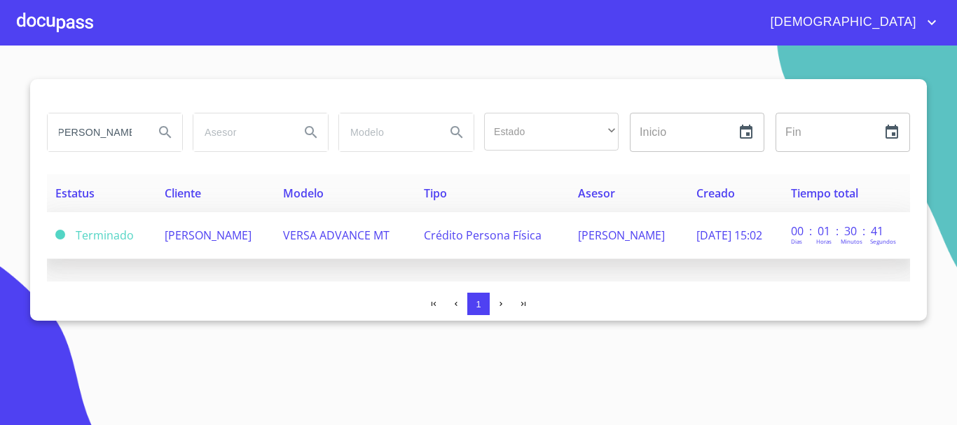
scroll to position [0, 0]
click at [543, 227] on td "Crédito Persona Física" at bounding box center [492, 235] width 154 height 47
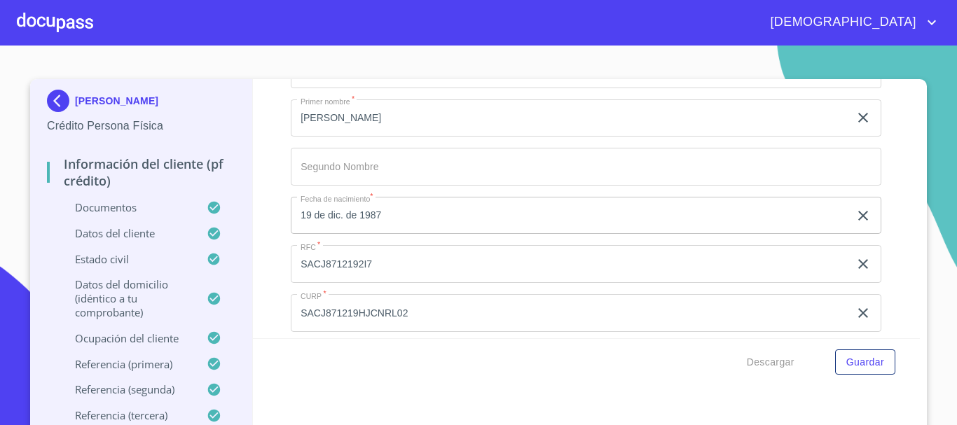
scroll to position [4132, 0]
click at [62, 15] on div at bounding box center [55, 22] width 76 height 45
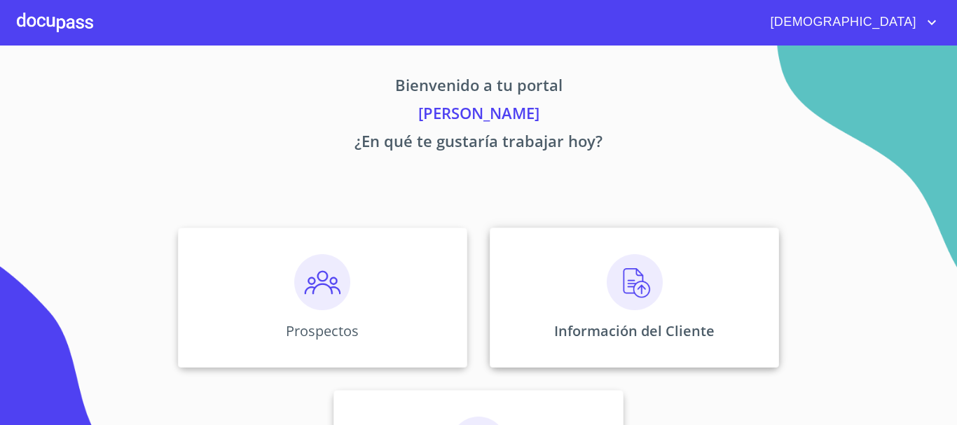
click at [619, 296] on img at bounding box center [635, 282] width 56 height 56
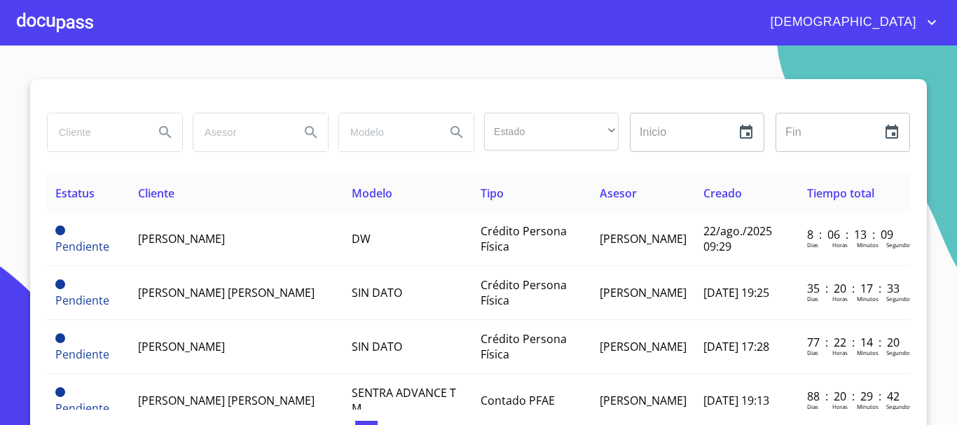
click at [90, 139] on input "search" at bounding box center [95, 132] width 95 height 38
type input "CESAR ARTURO LEON FLORES"
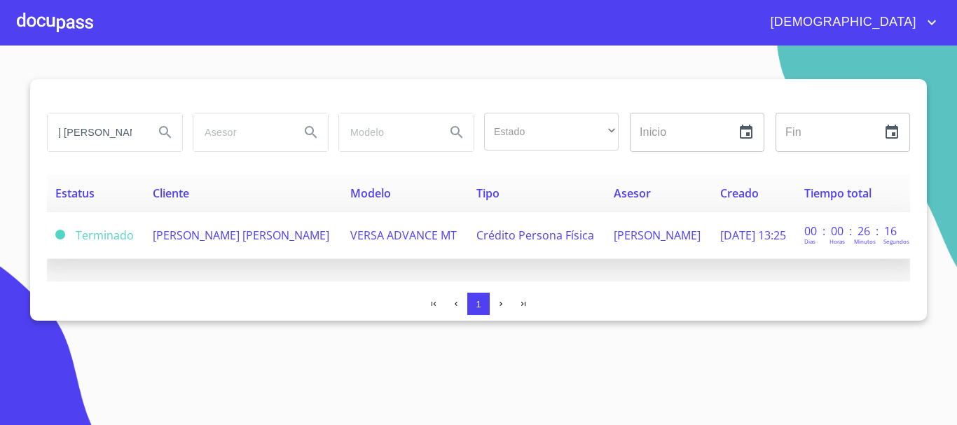
scroll to position [0, 0]
click at [242, 234] on span "CESAR ARTURO LEON FLORES" at bounding box center [241, 235] width 176 height 15
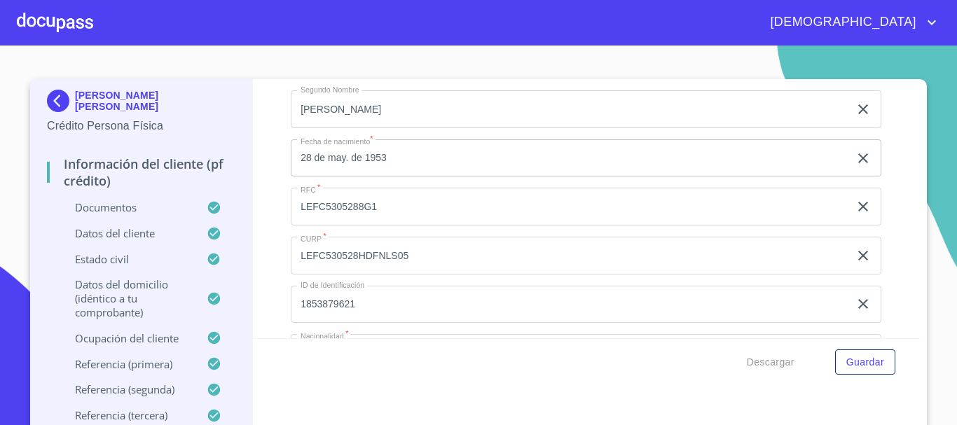
scroll to position [4202, 0]
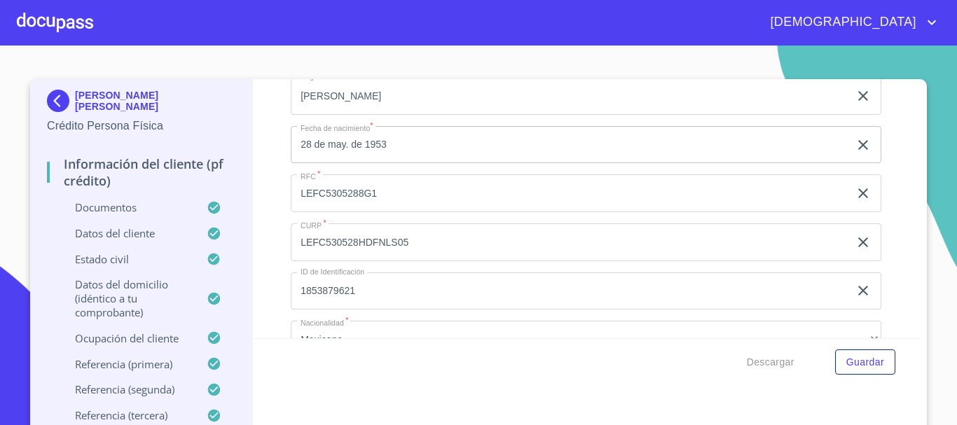
click at [65, 15] on div at bounding box center [55, 22] width 76 height 45
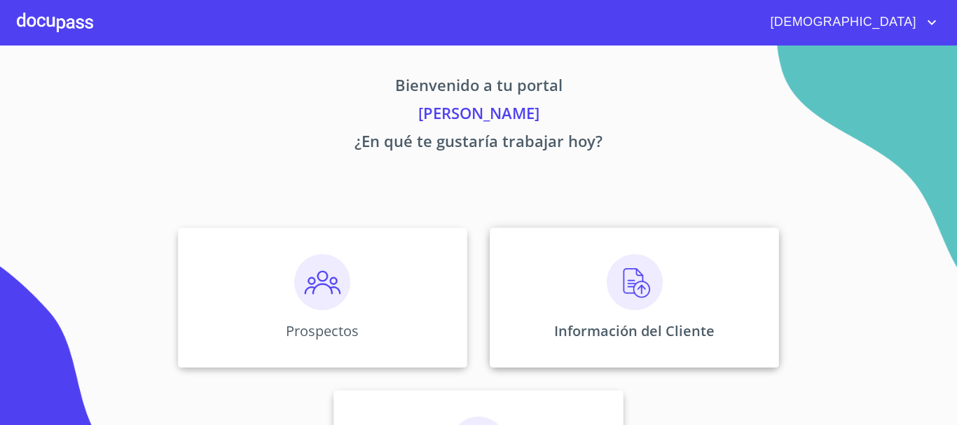
click at [595, 291] on div "Información del Cliente" at bounding box center [634, 298] width 289 height 140
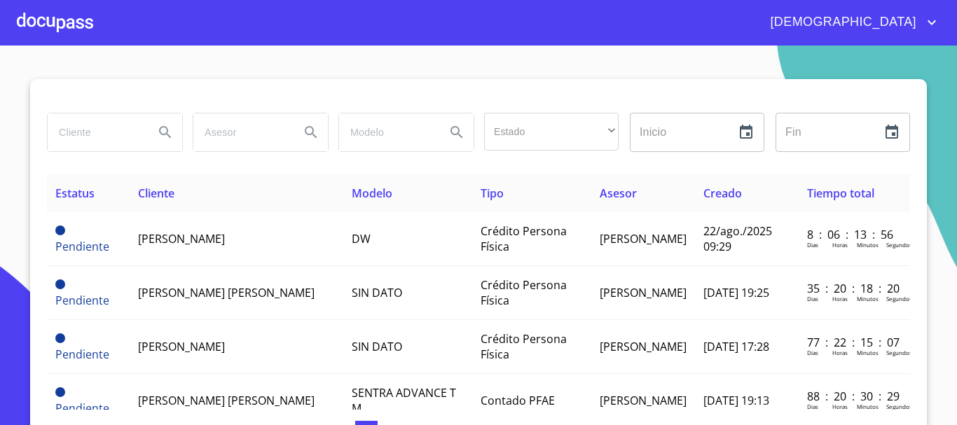
click at [88, 140] on input "search" at bounding box center [95, 132] width 95 height 38
type input "INDIRA RENTERIA"
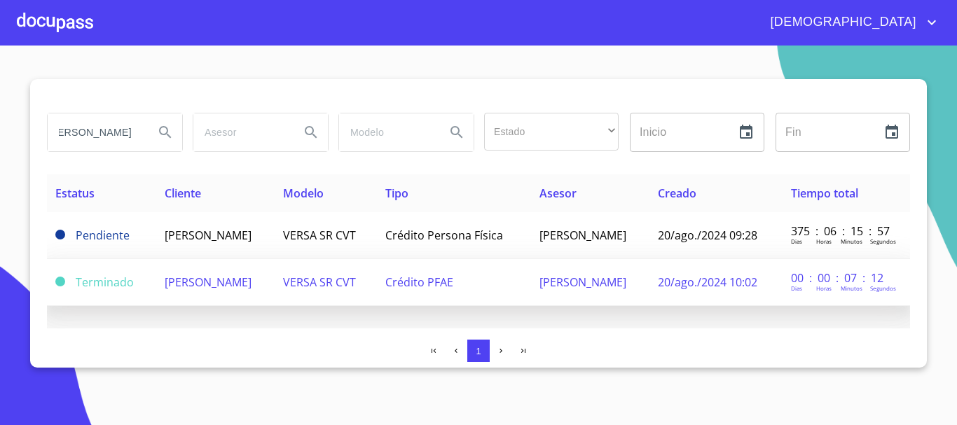
scroll to position [0, 0]
click at [245, 285] on span "[PERSON_NAME]" at bounding box center [208, 282] width 87 height 15
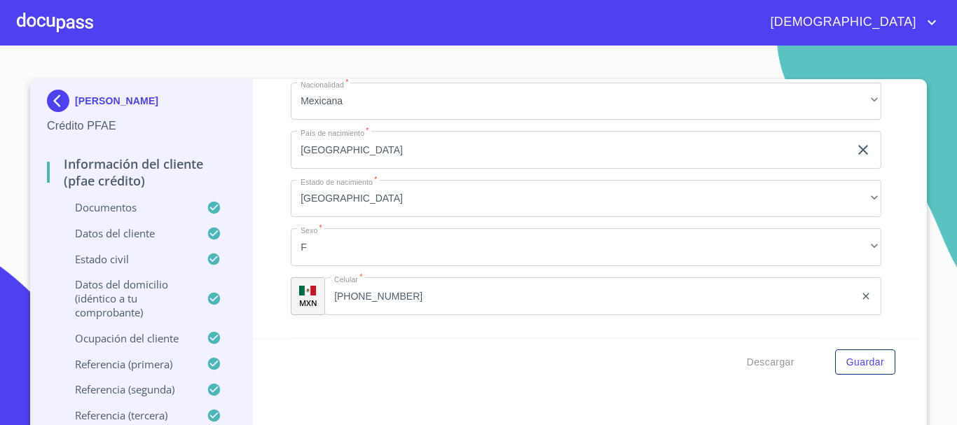
scroll to position [4622, 0]
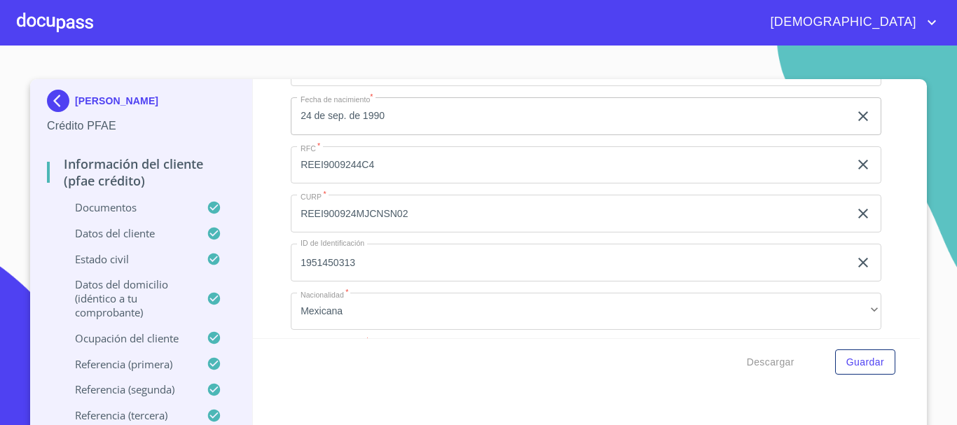
drag, startPoint x: 69, startPoint y: 20, endPoint x: 77, endPoint y: 22, distance: 8.0
click at [77, 22] on div at bounding box center [55, 22] width 76 height 45
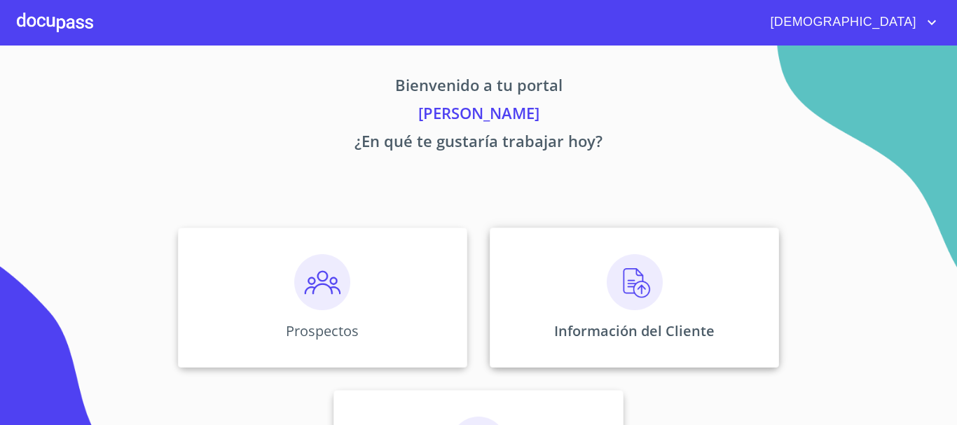
click at [626, 293] on img at bounding box center [635, 282] width 56 height 56
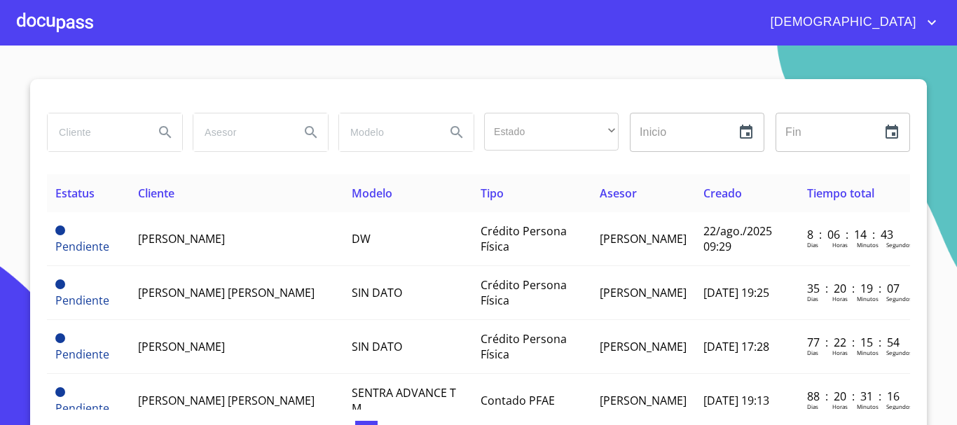
click at [104, 135] on input "search" at bounding box center [95, 132] width 95 height 38
type input "MOISES DAVID GONZALEZ"
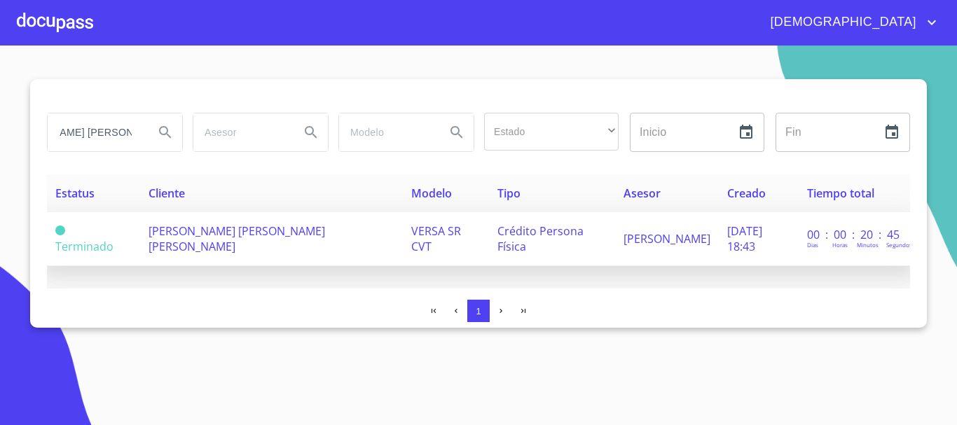
scroll to position [0, 0]
click at [249, 242] on span "MOISES DAVID GONZALEZ PEREZ" at bounding box center [236, 238] width 176 height 31
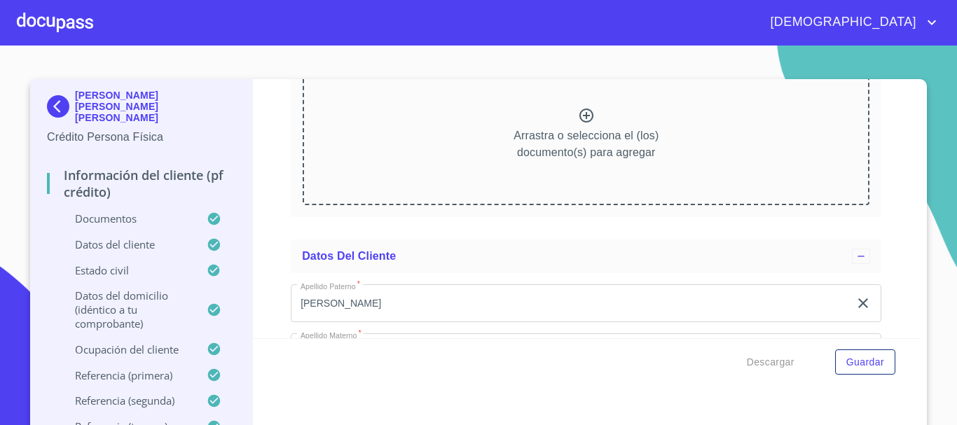
scroll to position [4062, 0]
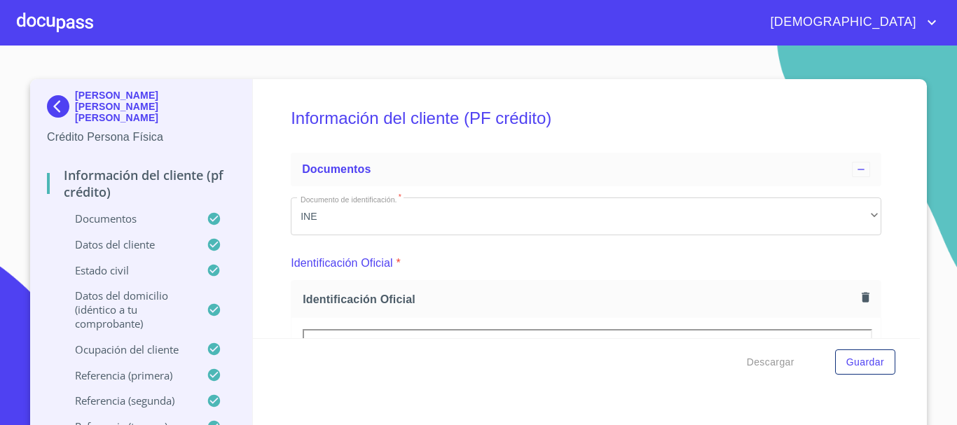
scroll to position [4062, 0]
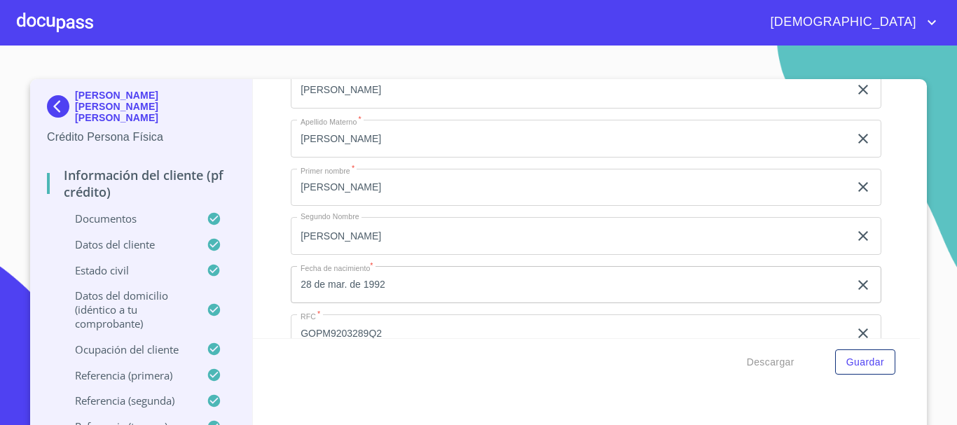
click at [54, 32] on div at bounding box center [55, 22] width 76 height 45
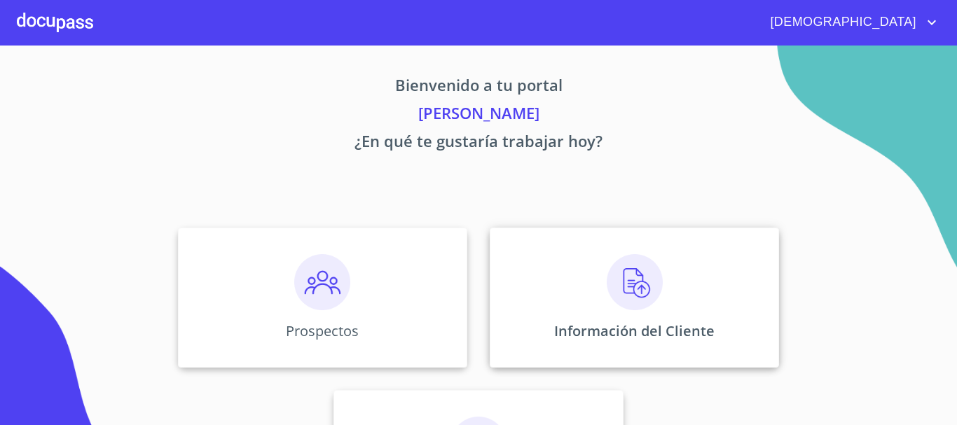
click at [600, 293] on div "Información del Cliente" at bounding box center [634, 298] width 289 height 140
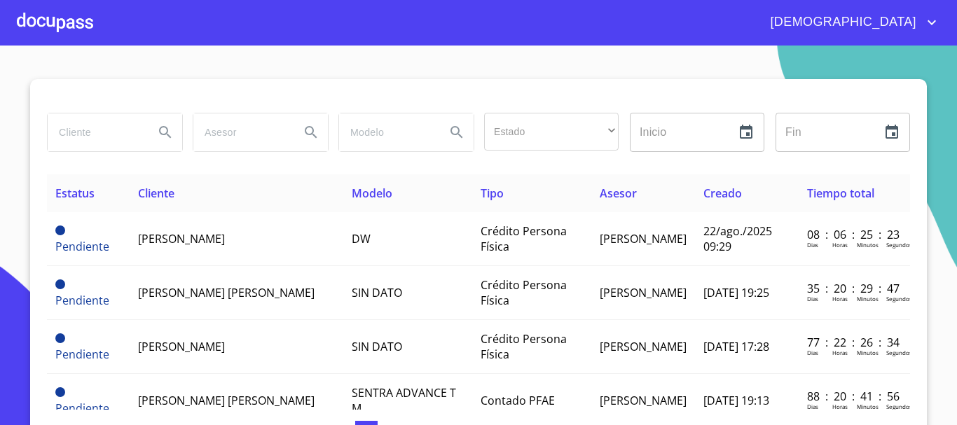
click at [91, 117] on input "search" at bounding box center [95, 132] width 95 height 38
type input "[PERSON_NAME]"
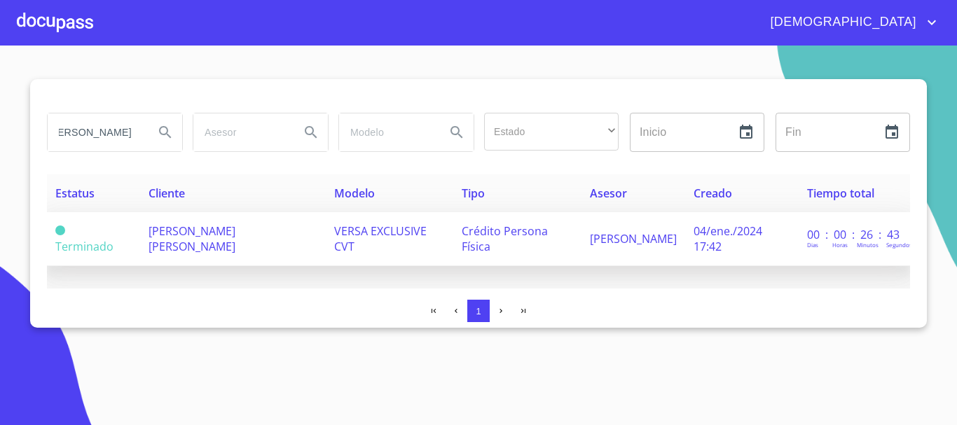
click at [228, 249] on td "[PERSON_NAME] [PERSON_NAME]" at bounding box center [233, 239] width 186 height 54
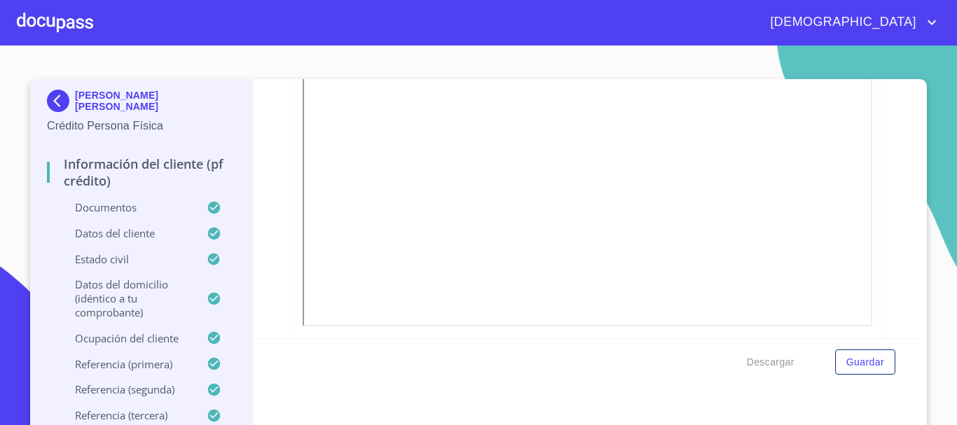
scroll to position [630, 0]
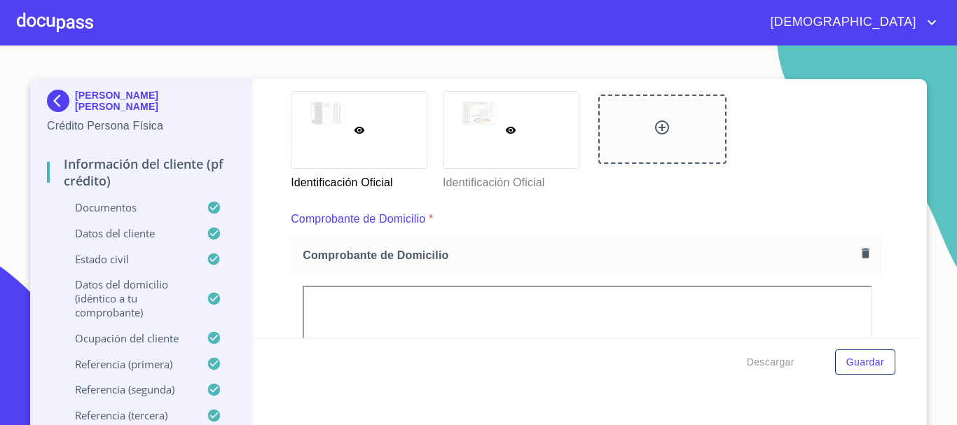
click at [542, 148] on div at bounding box center [510, 130] width 135 height 76
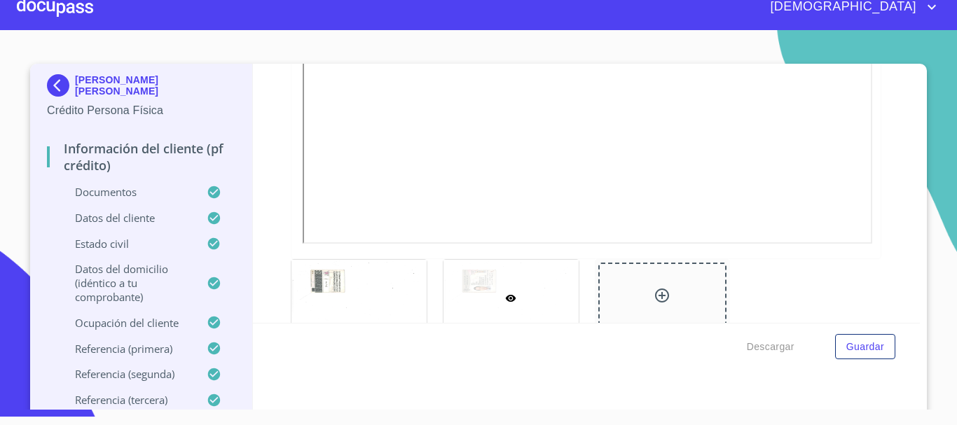
scroll to position [448, 0]
click at [73, 6] on div at bounding box center [55, 7] width 76 height 45
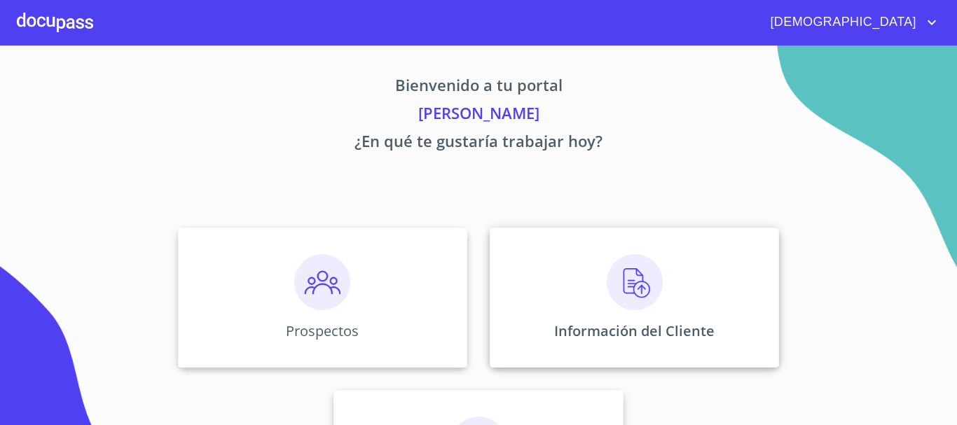
click at [607, 286] on img at bounding box center [635, 282] width 56 height 56
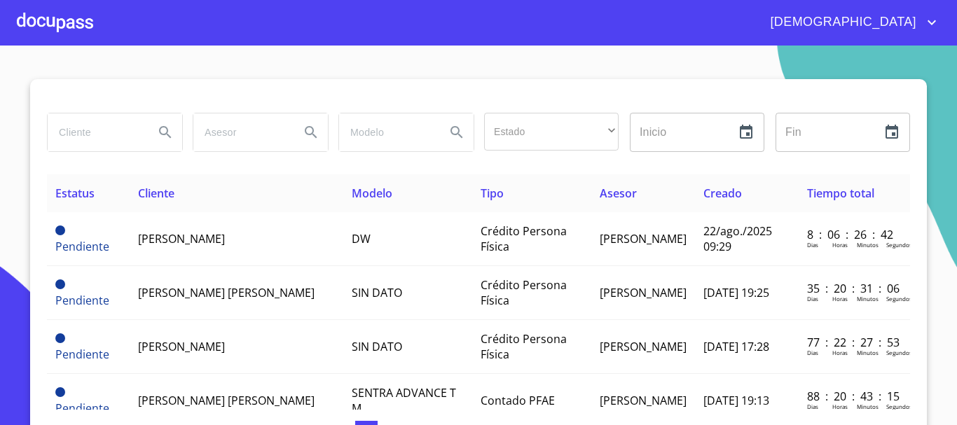
click at [95, 137] on input "search" at bounding box center [95, 132] width 95 height 38
type input "MARIA DEL ROCIO ALVAREZ"
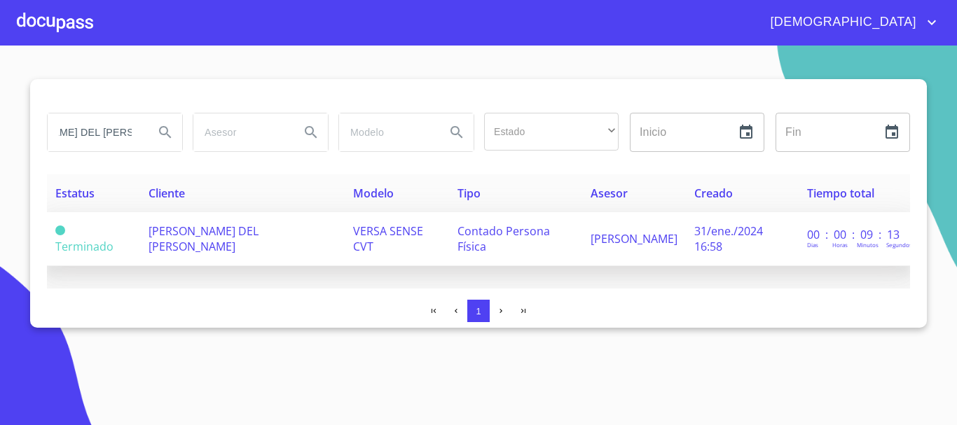
click at [234, 230] on span "MARIA DEL ROCIO ALVAREZ GOMEZ" at bounding box center [203, 238] width 110 height 31
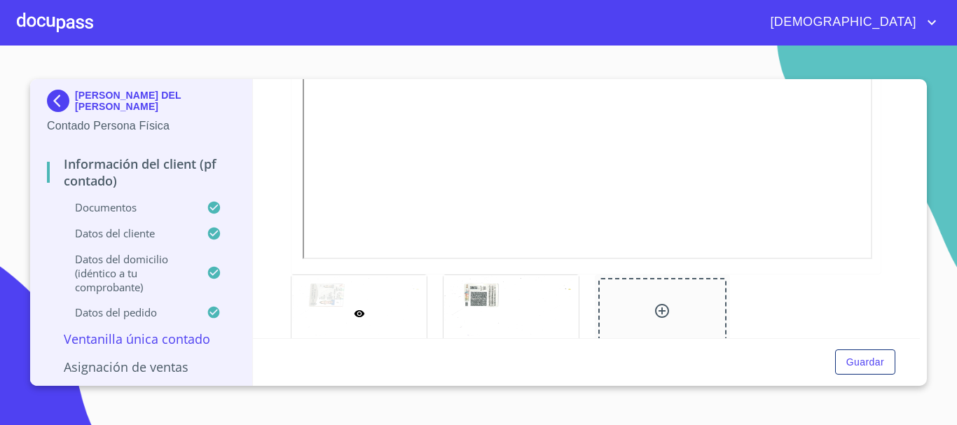
scroll to position [420, 0]
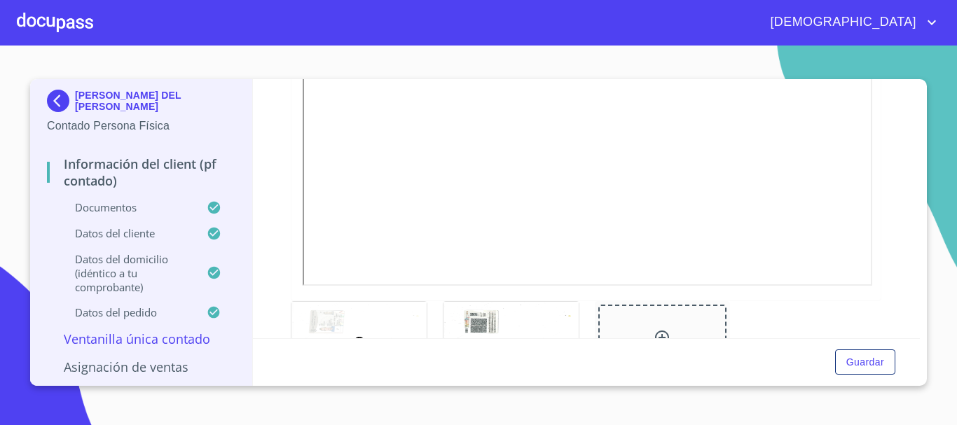
click at [54, 20] on div at bounding box center [55, 22] width 76 height 45
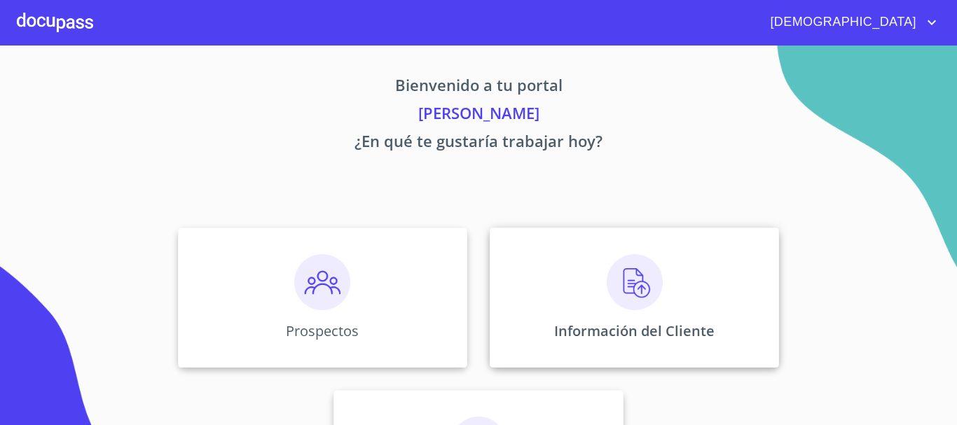
click at [639, 288] on img at bounding box center [635, 282] width 56 height 56
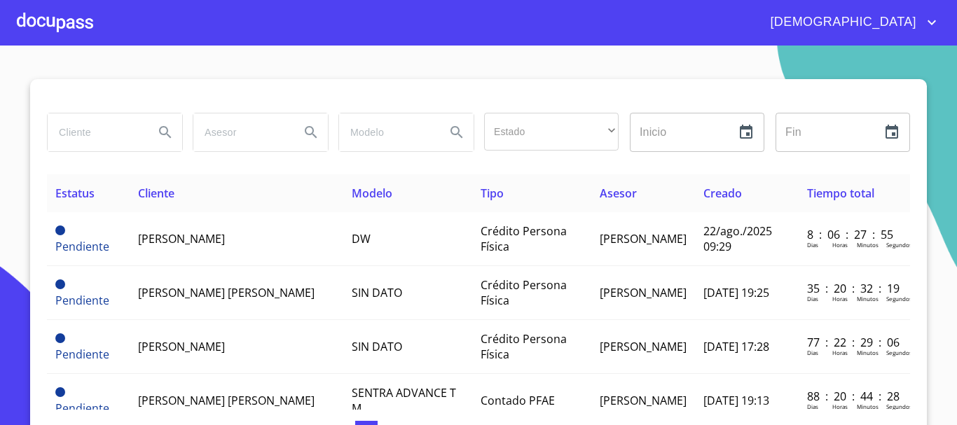
click at [100, 134] on input "search" at bounding box center [95, 132] width 95 height 38
type input "MARTHA SUSANA LUNA"
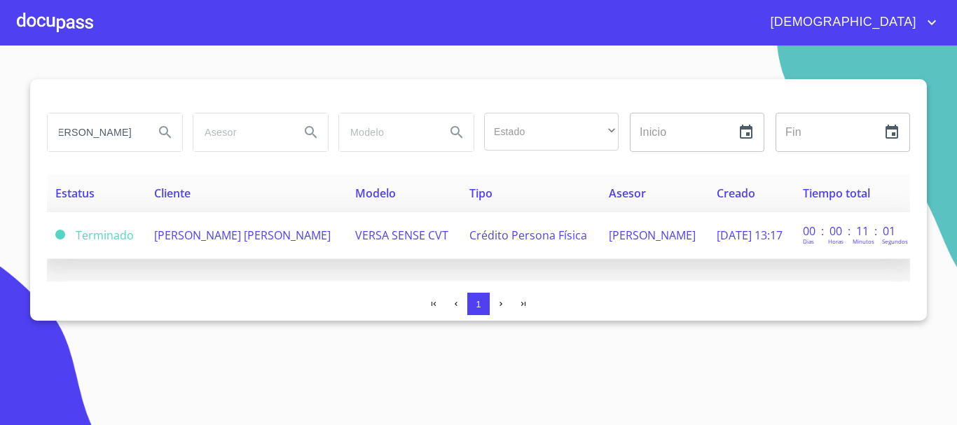
click at [212, 235] on span "MARTHA SUSANA LUNA MICHEL" at bounding box center [242, 235] width 176 height 15
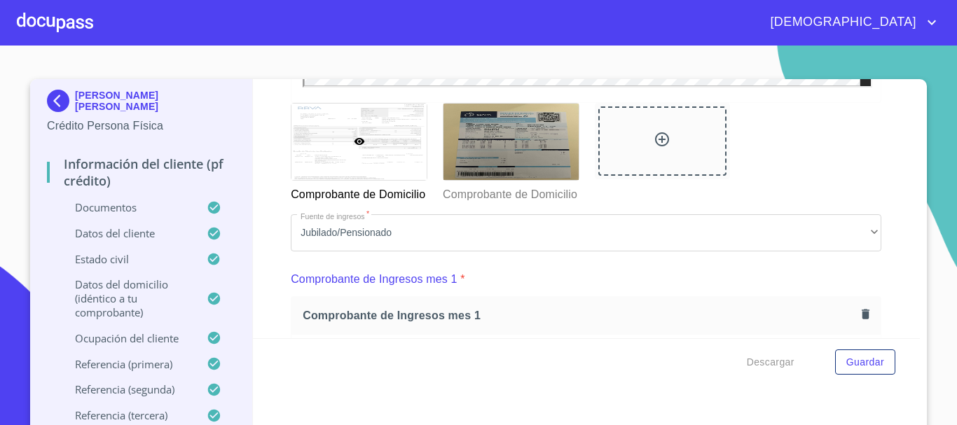
click at [0, 0] on div at bounding box center [0, 0] width 0 height 0
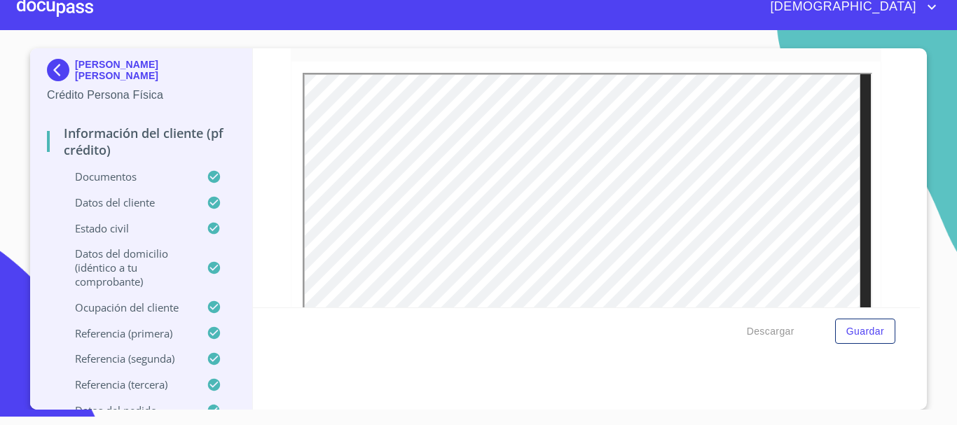
scroll to position [377, 0]
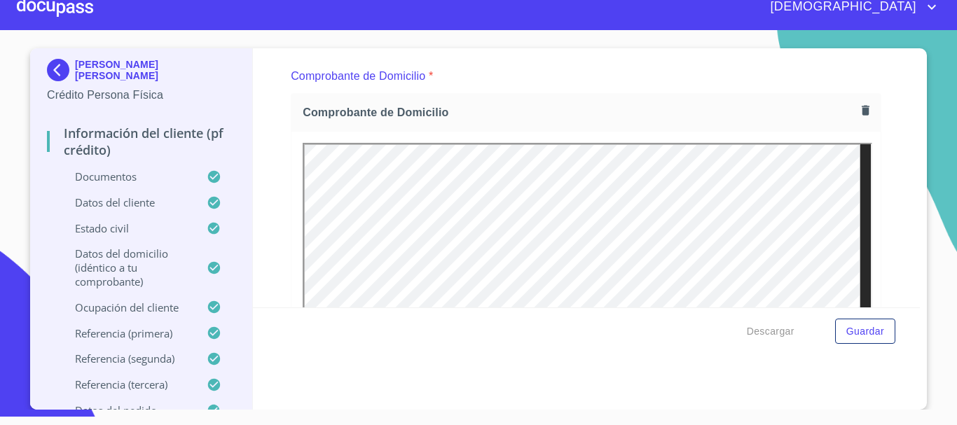
click at [64, 2] on div at bounding box center [55, 7] width 76 height 45
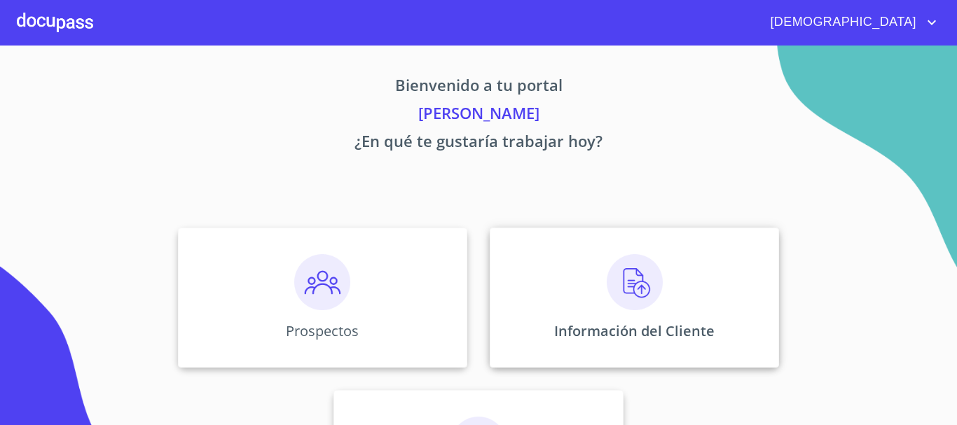
click at [629, 282] on img at bounding box center [635, 282] width 56 height 56
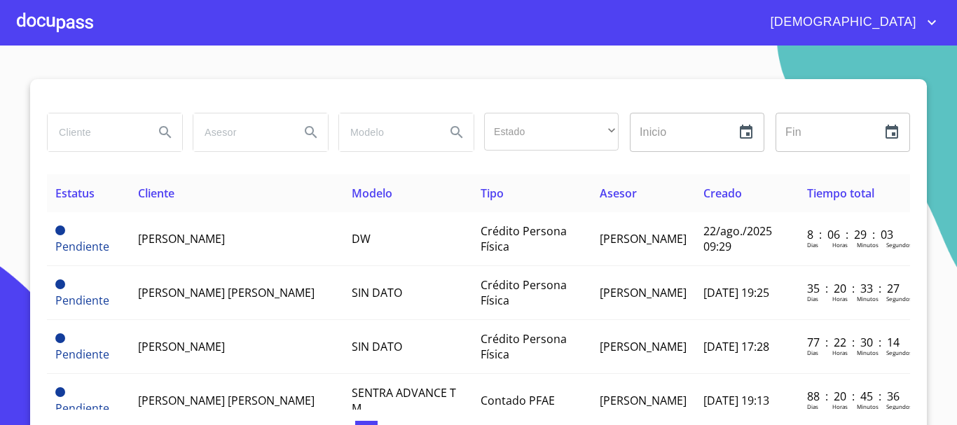
click at [79, 131] on input "search" at bounding box center [95, 132] width 95 height 38
type input "JOSE LUIS GONZALEZ"
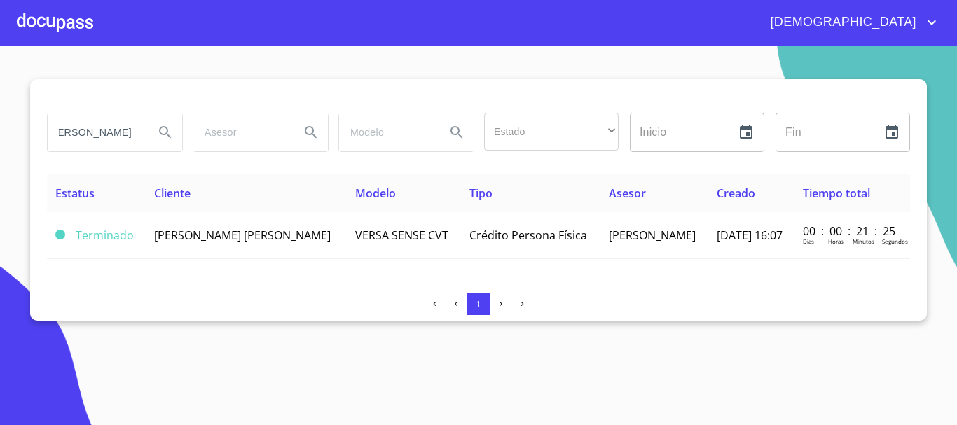
scroll to position [0, 0]
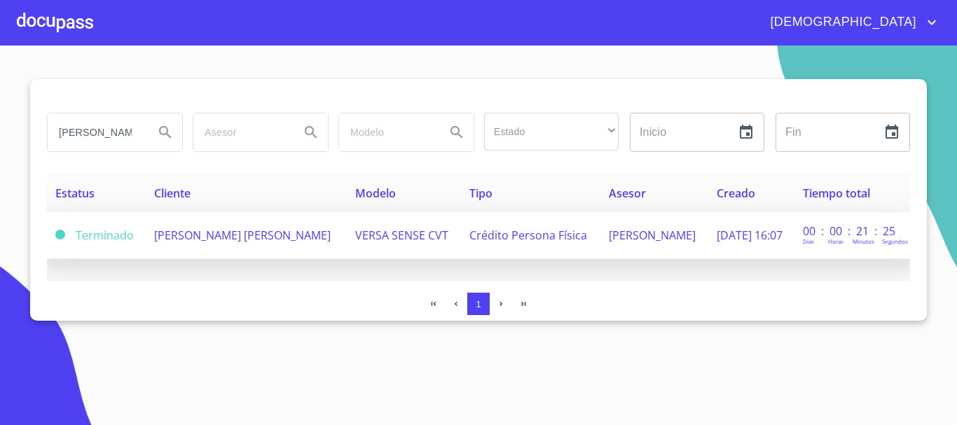
click at [303, 241] on span "JOSE LUIS GONZALEZ GONZALEZ" at bounding box center [242, 235] width 176 height 15
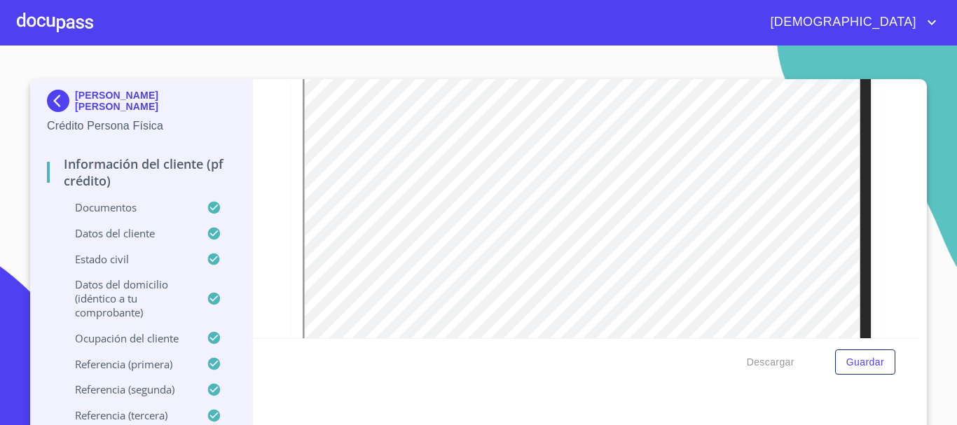
scroll to position [645, 0]
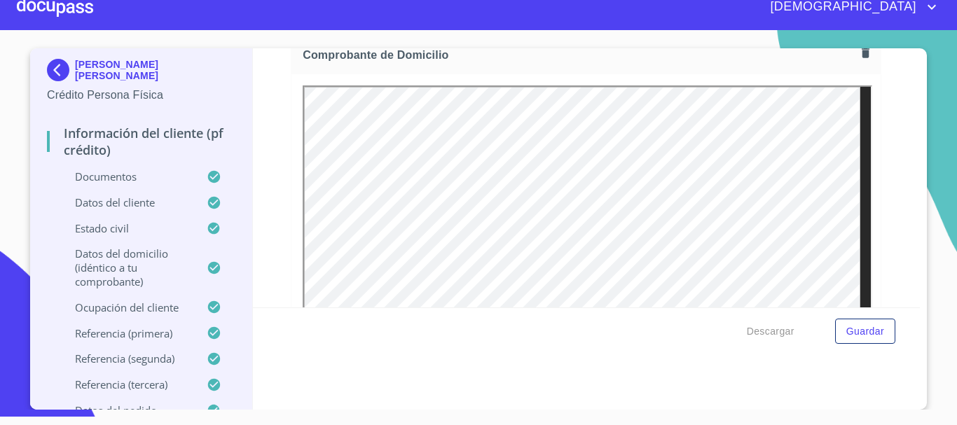
scroll to position [658, 0]
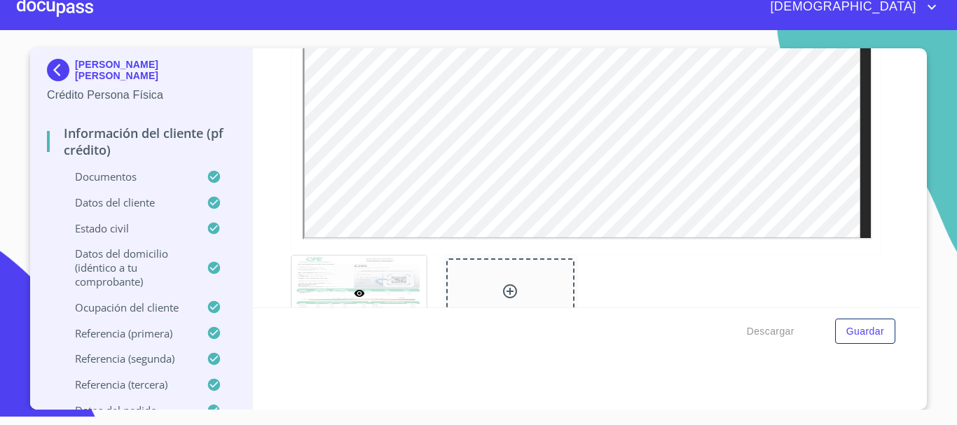
click at [47, 6] on div at bounding box center [55, 7] width 76 height 45
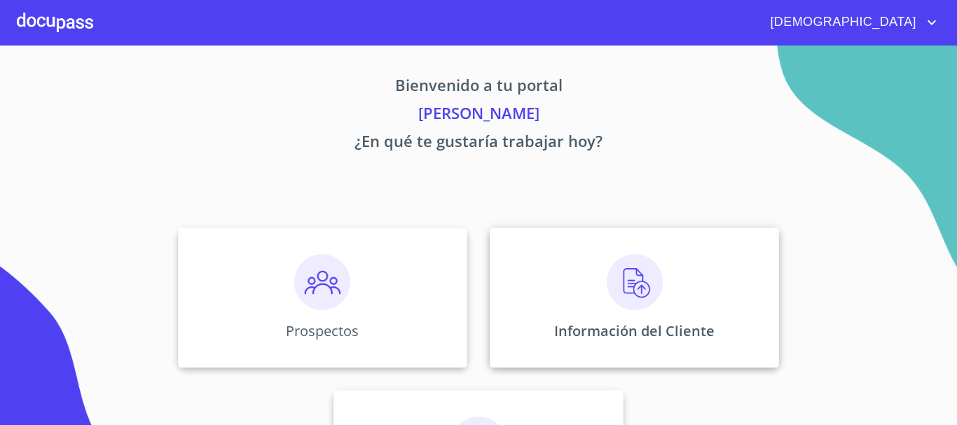
click at [616, 289] on img at bounding box center [635, 282] width 56 height 56
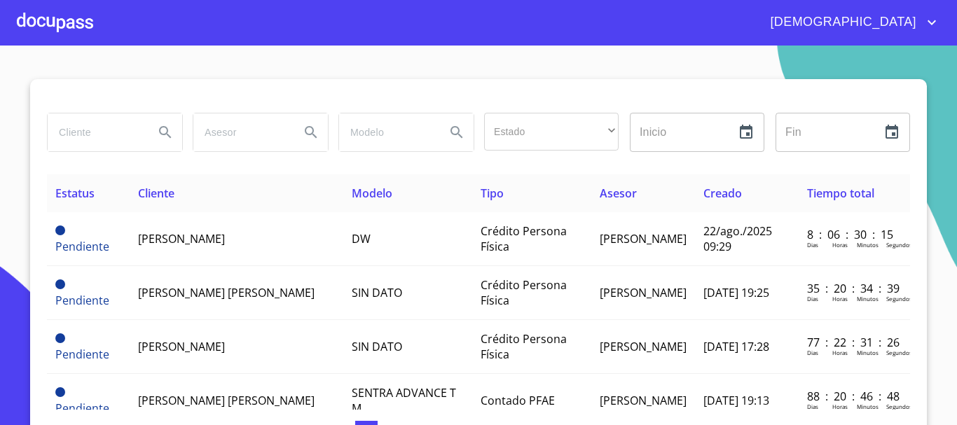
click at [104, 134] on input "search" at bounding box center [95, 132] width 95 height 38
type input "luis fernando moreno"
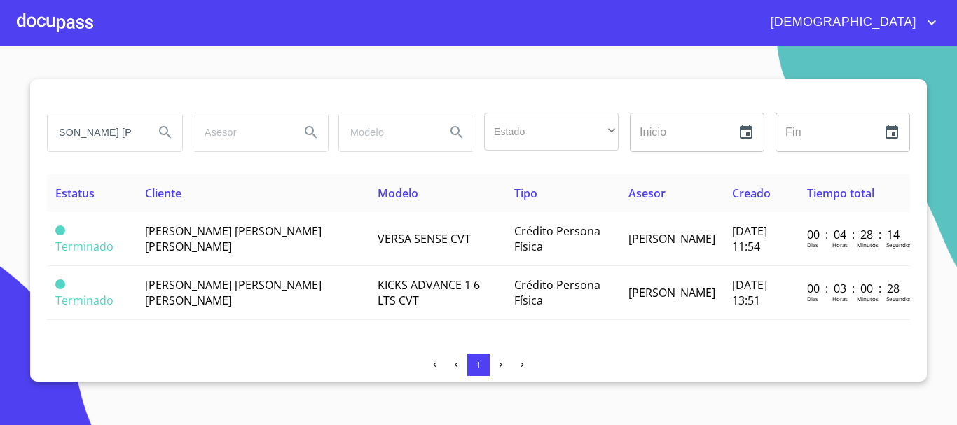
scroll to position [0, 0]
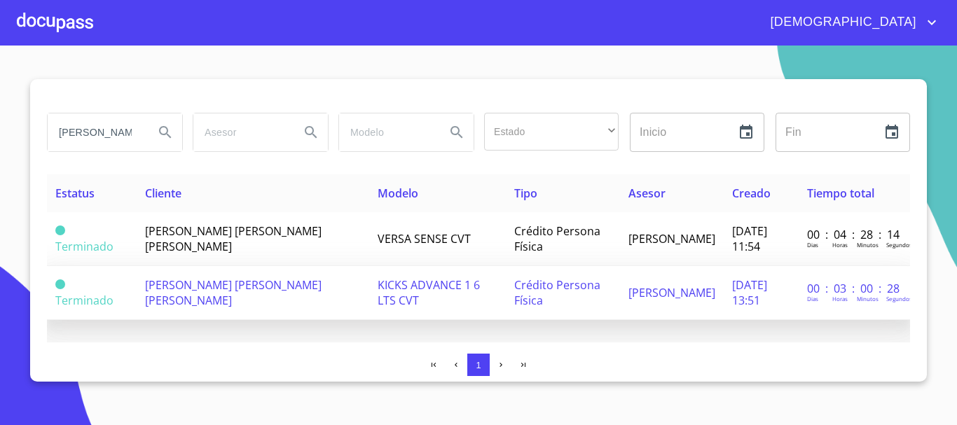
click at [389, 283] on span "KICKS ADVANCE 1 6 LTS CVT" at bounding box center [428, 292] width 102 height 31
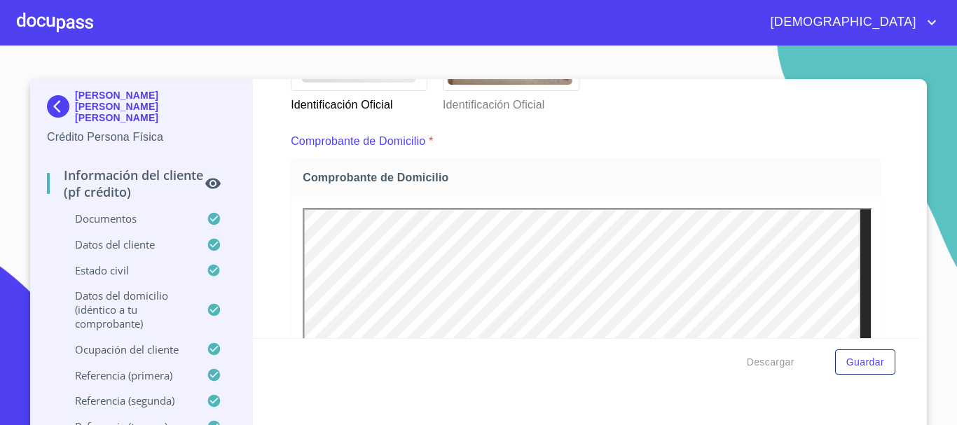
scroll to position [420, 0]
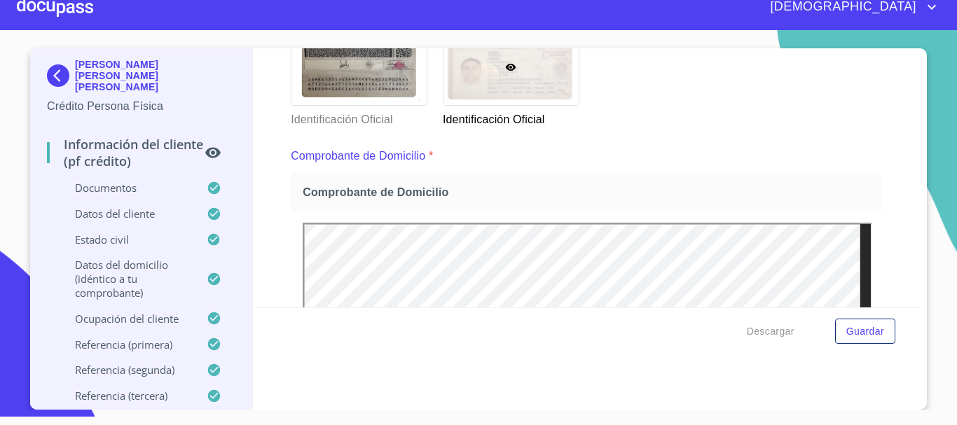
scroll to position [307, 0]
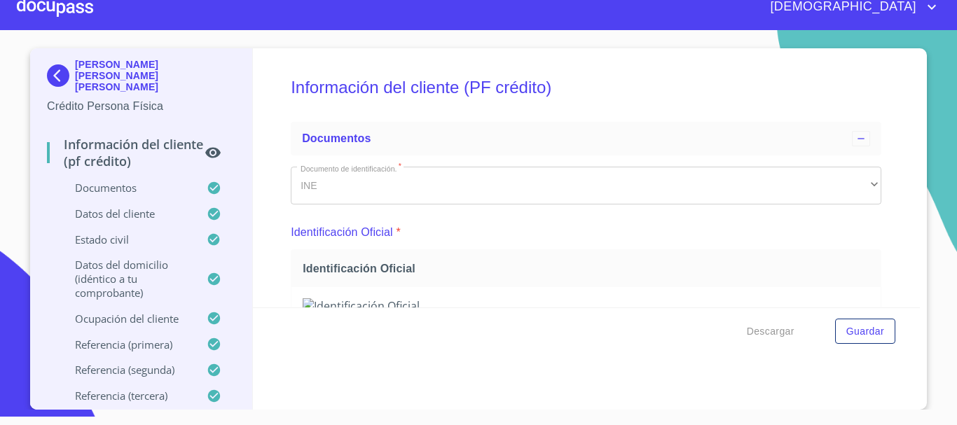
scroll to position [307, 0]
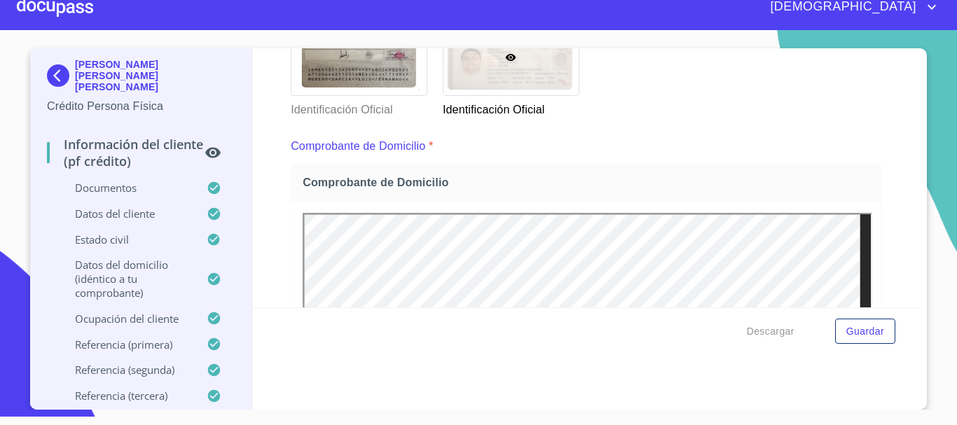
click at [87, 6] on div at bounding box center [55, 7] width 76 height 45
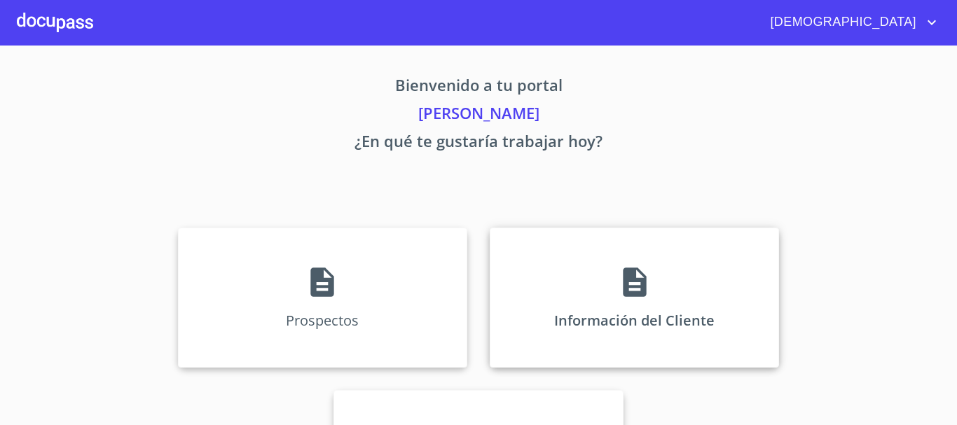
click at [596, 299] on div "Información del Cliente" at bounding box center [634, 298] width 289 height 140
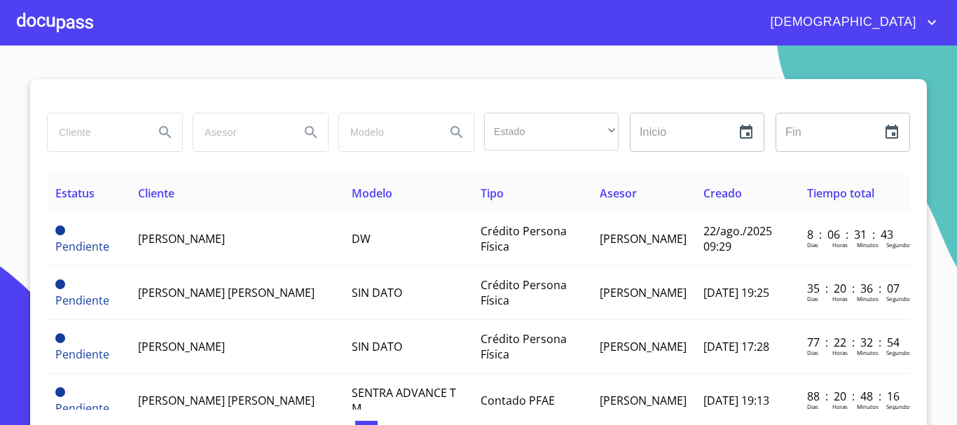
click at [102, 127] on input "search" at bounding box center [95, 132] width 95 height 38
type input "viviana gutierrez"
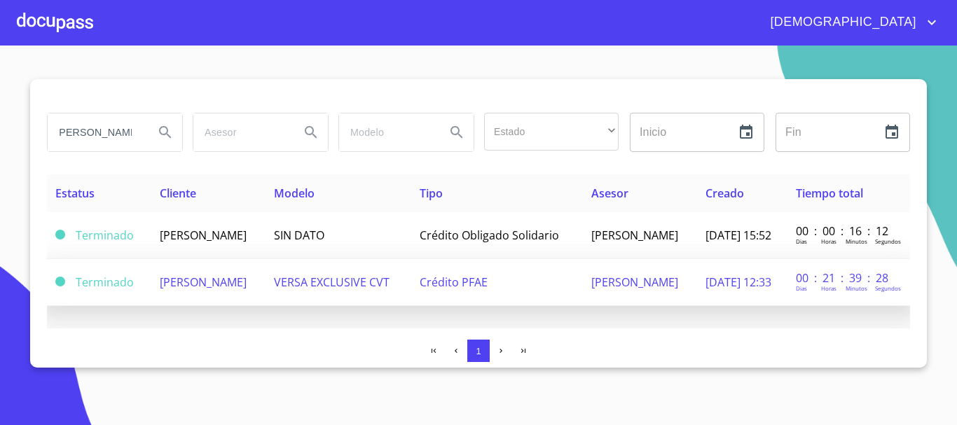
scroll to position [0, 0]
drag, startPoint x: 366, startPoint y: 291, endPoint x: 373, endPoint y: 293, distance: 7.1
click at [373, 293] on td "VERSA EXCLUSIVE CVT" at bounding box center [338, 282] width 146 height 47
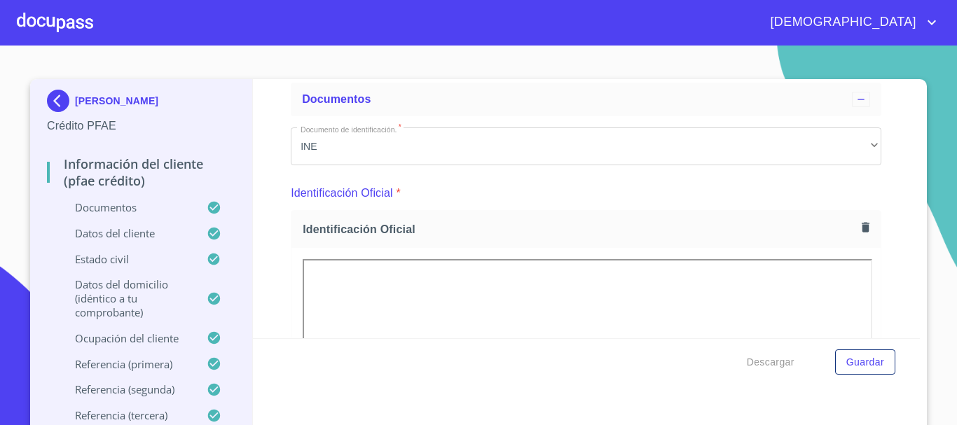
scroll to position [420, 0]
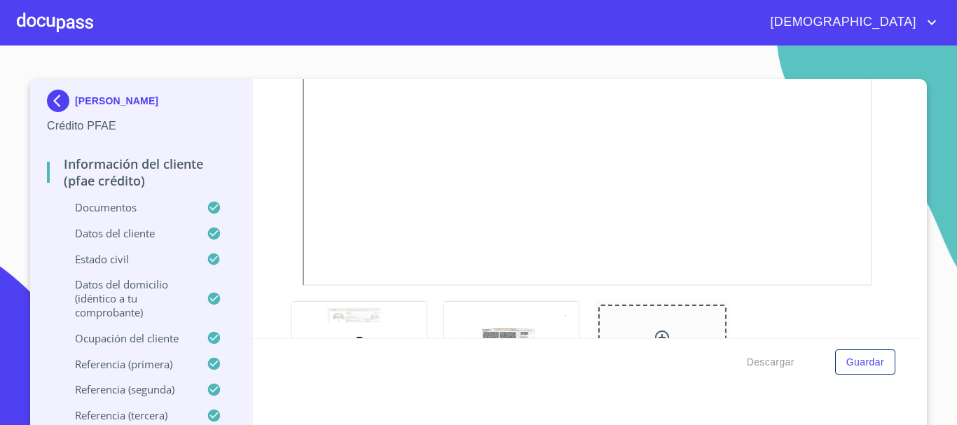
click at [86, 14] on div at bounding box center [55, 22] width 76 height 45
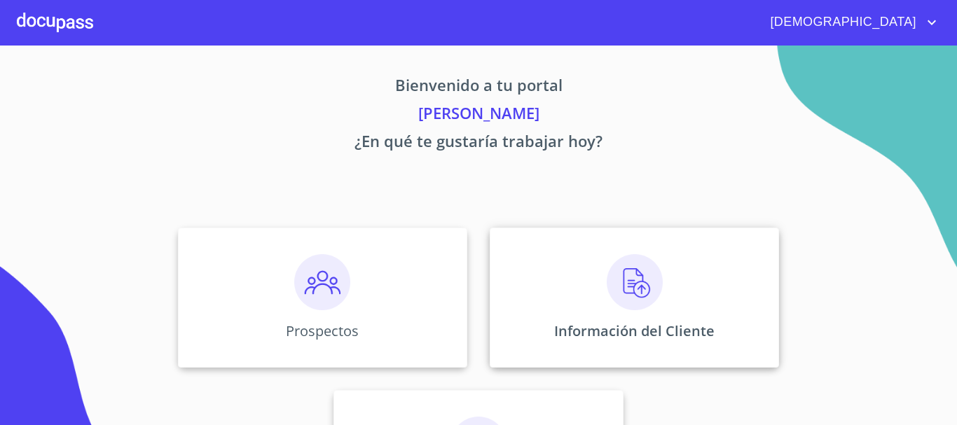
click at [634, 305] on img at bounding box center [635, 282] width 56 height 56
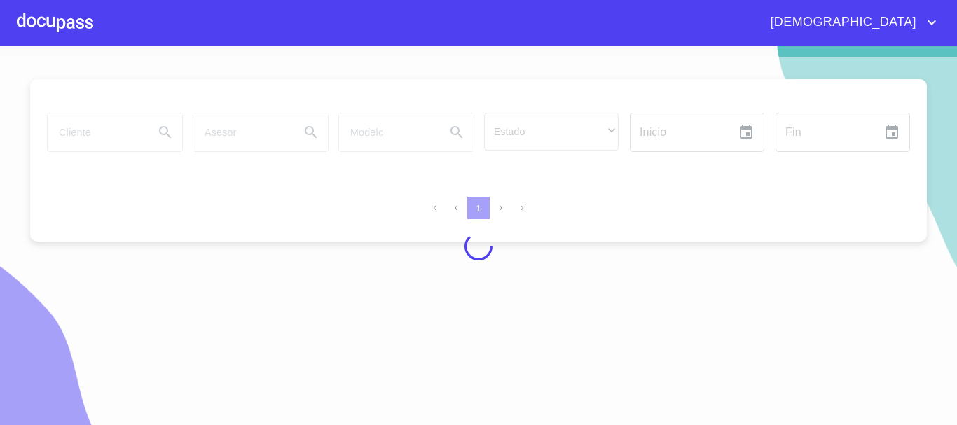
click at [95, 131] on div at bounding box center [478, 247] width 957 height 380
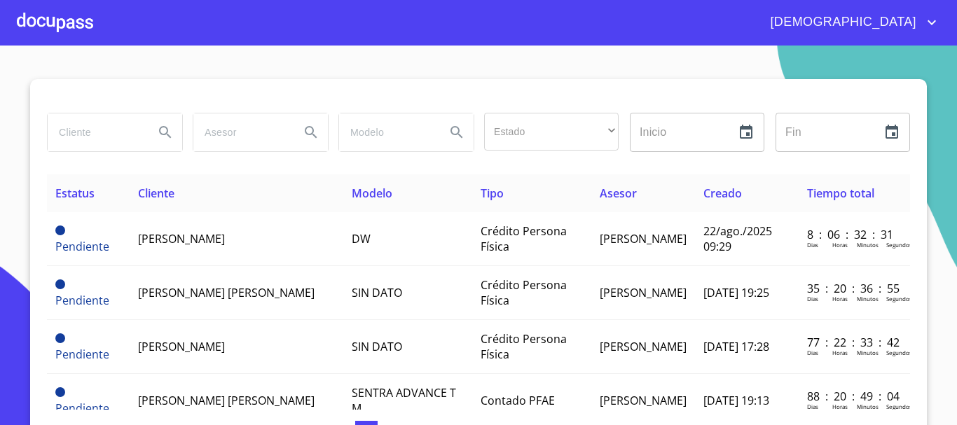
click at [95, 131] on input "search" at bounding box center [95, 132] width 95 height 38
type input "d"
type input "diego francisco"
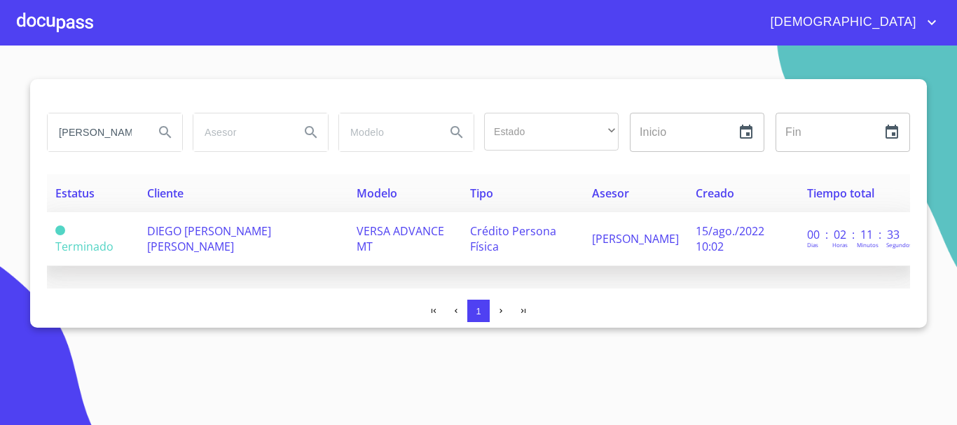
click at [287, 256] on td "DIEGO FRANCISCO FLORES RODRIGUEZ" at bounding box center [243, 239] width 209 height 54
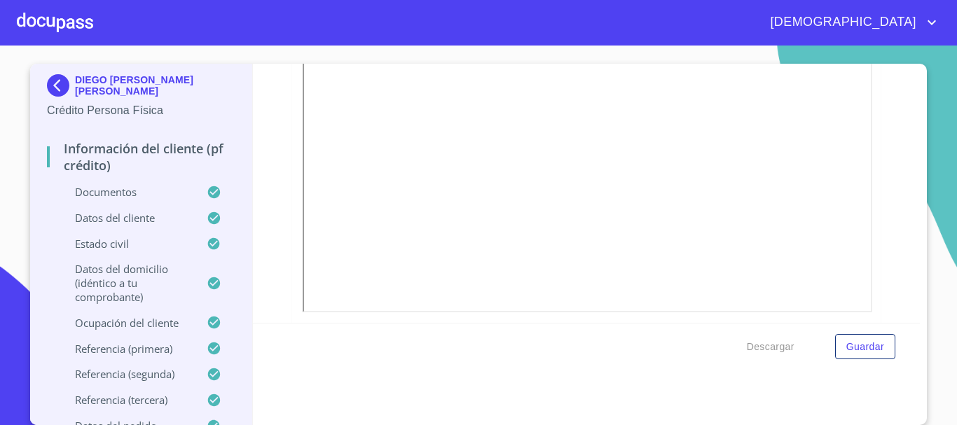
scroll to position [420, 0]
click at [66, 21] on div at bounding box center [55, 22] width 76 height 45
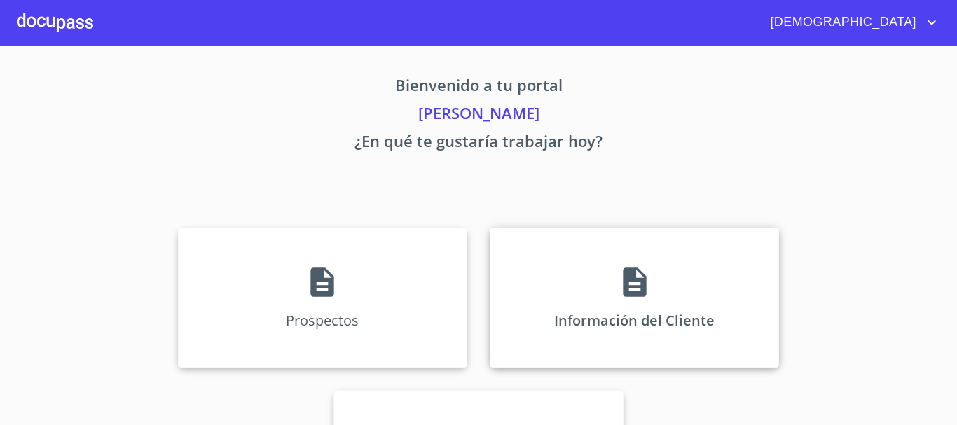
click at [629, 307] on div "Información del Cliente" at bounding box center [634, 298] width 289 height 140
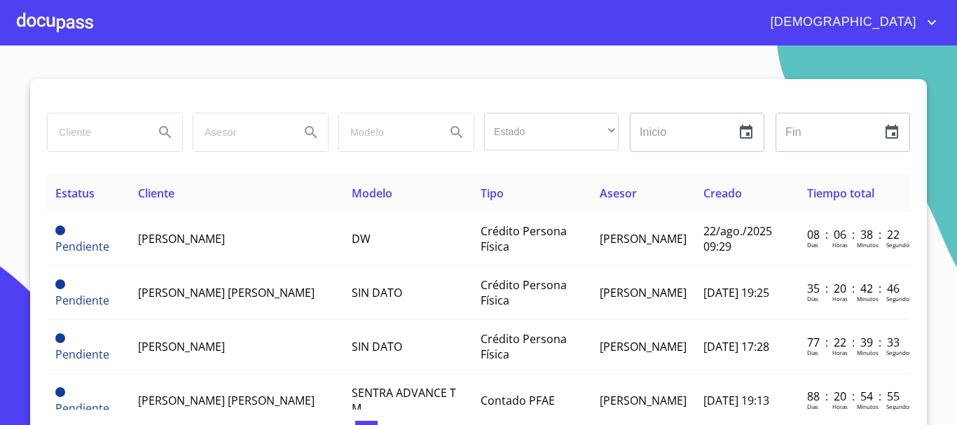
click at [91, 131] on input "search" at bounding box center [95, 132] width 95 height 38
drag, startPoint x: 110, startPoint y: 126, endPoint x: 90, endPoint y: 135, distance: 21.6
click at [109, 126] on input "search" at bounding box center [95, 132] width 95 height 38
type input "maria del rosario"
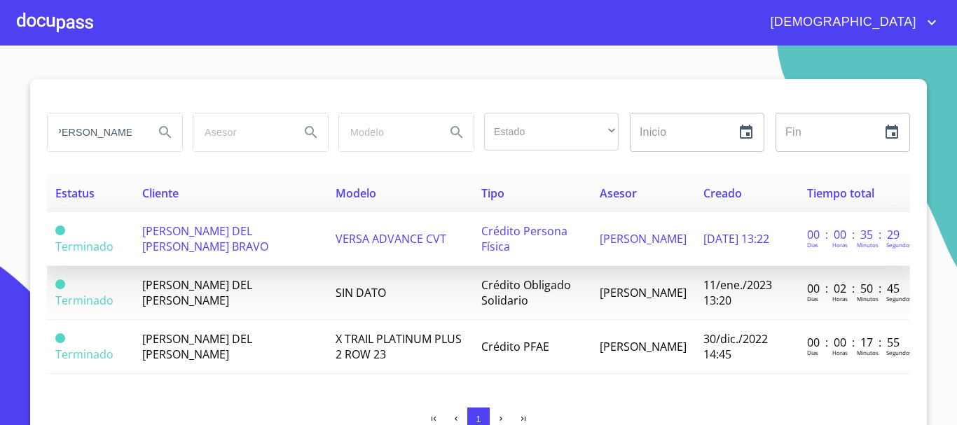
scroll to position [0, 0]
click at [375, 252] on td "VERSA ADVANCE CVT" at bounding box center [399, 239] width 145 height 54
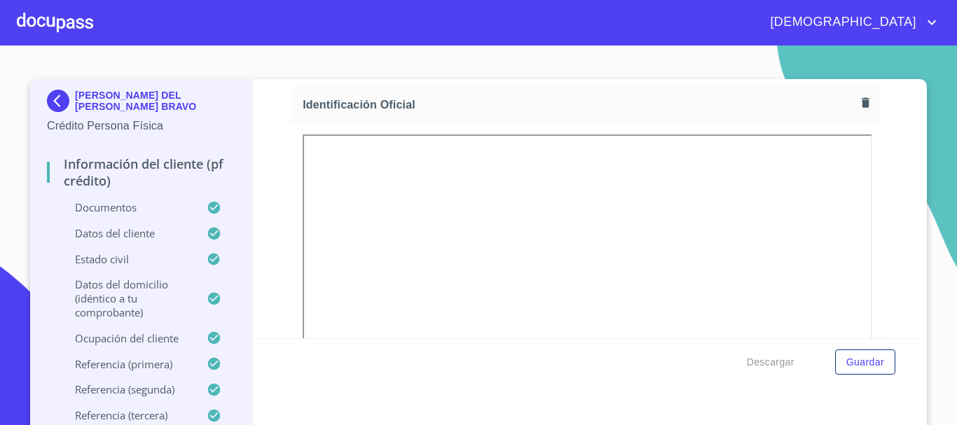
scroll to position [70, 0]
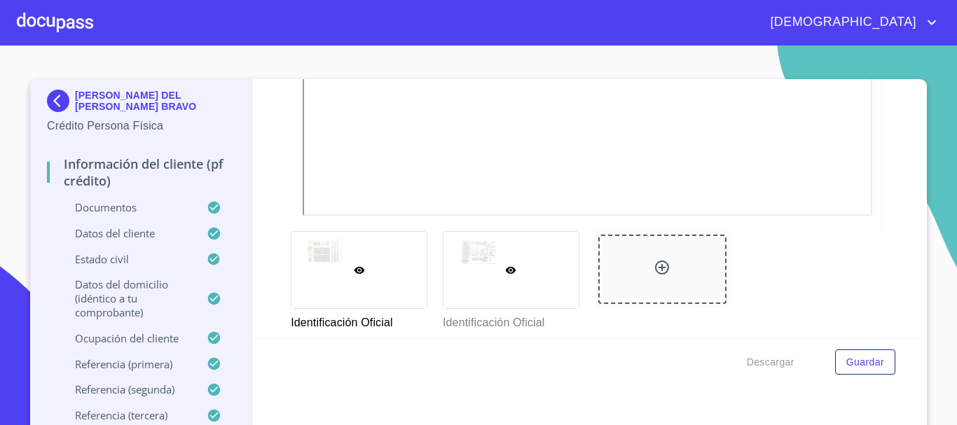
click at [534, 247] on div at bounding box center [510, 270] width 135 height 76
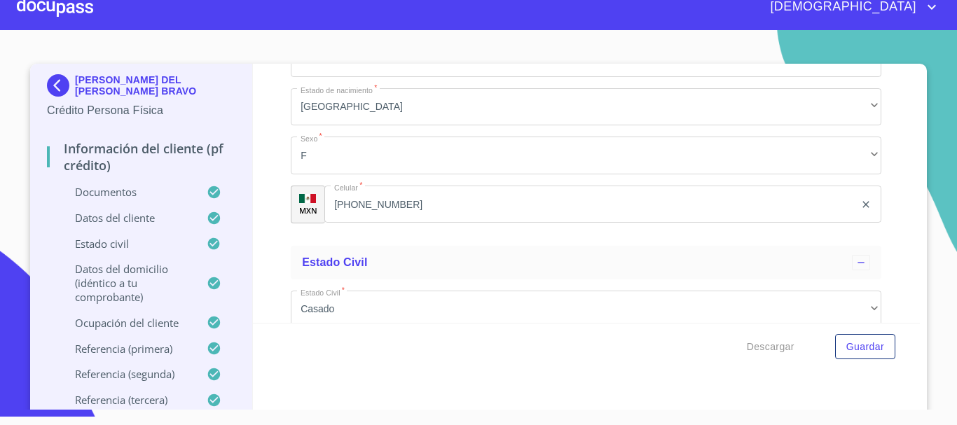
scroll to position [4510, 0]
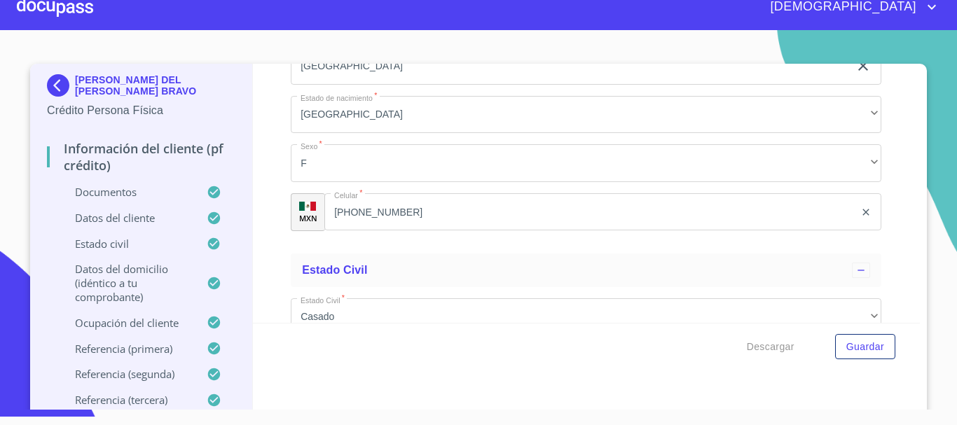
click at [54, 81] on img at bounding box center [61, 85] width 28 height 22
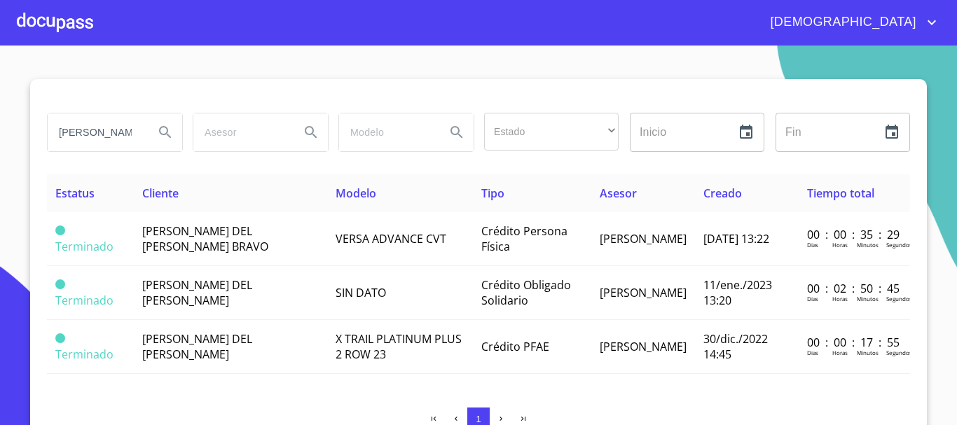
drag, startPoint x: 134, startPoint y: 132, endPoint x: 0, endPoint y: 150, distance: 134.9
click at [0, 150] on section "maria del rosario Estado ​ ​ Inicio ​ Fin ​ Estatus Cliente Modelo Tipo Asesor …" at bounding box center [478, 236] width 957 height 380
type input "victor manuel lugo"
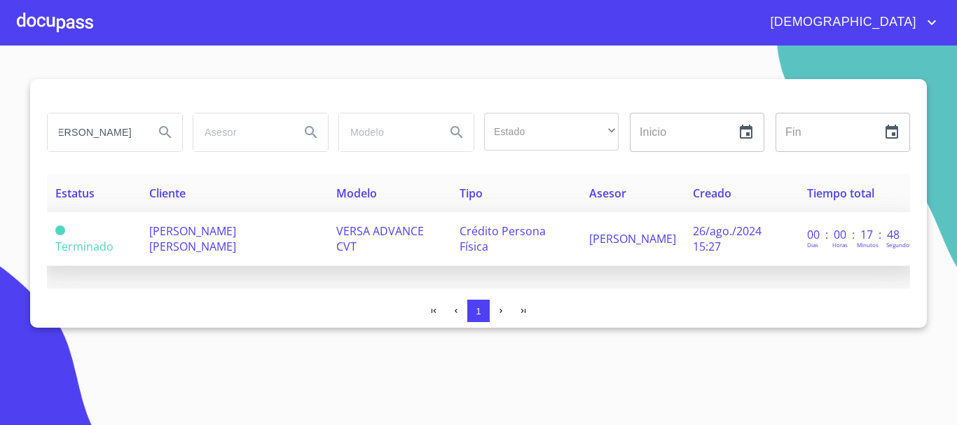
scroll to position [0, 0]
click at [232, 230] on span "VICTOR MANUEL LUGO SANCHEZ" at bounding box center [192, 238] width 87 height 31
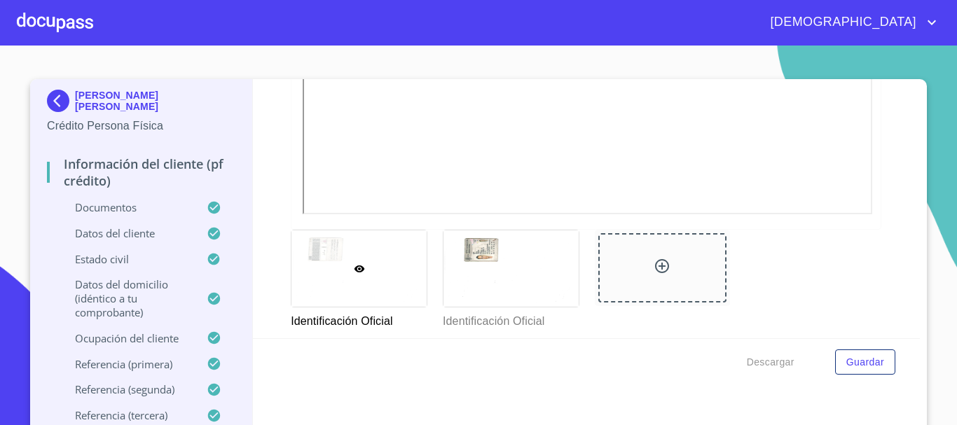
scroll to position [560, 0]
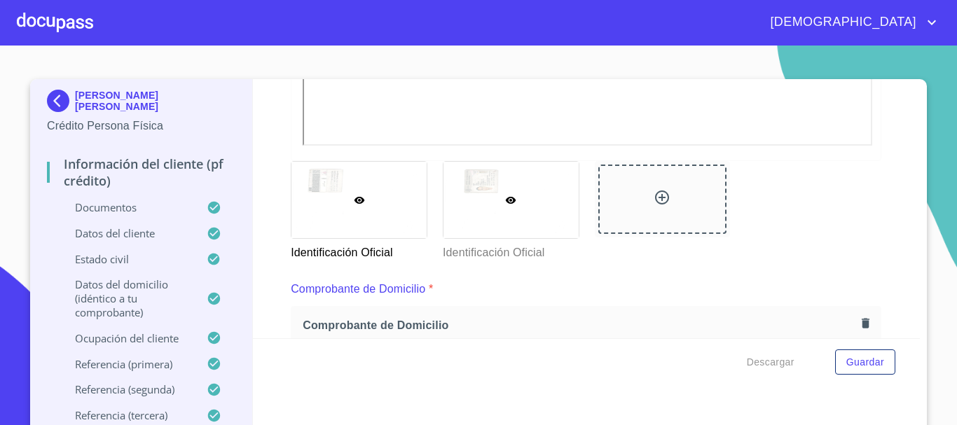
click at [568, 184] on div at bounding box center [511, 200] width 137 height 78
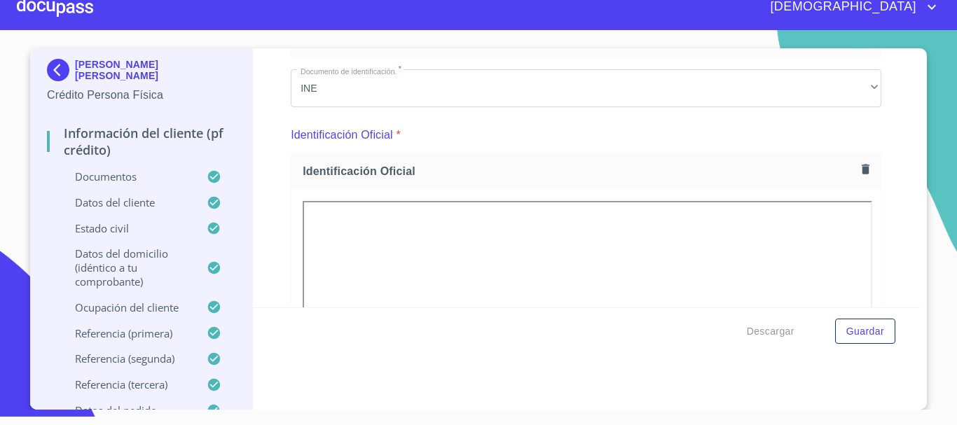
scroll to position [377, 0]
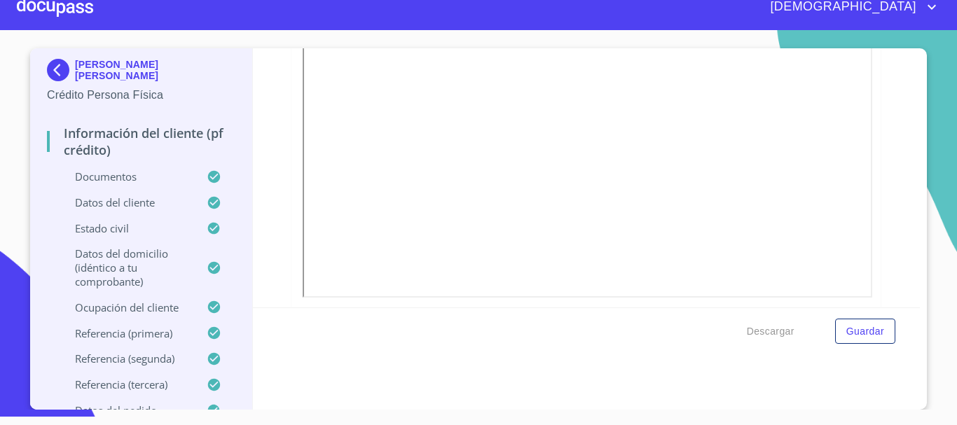
click at [45, 9] on div at bounding box center [55, 7] width 76 height 45
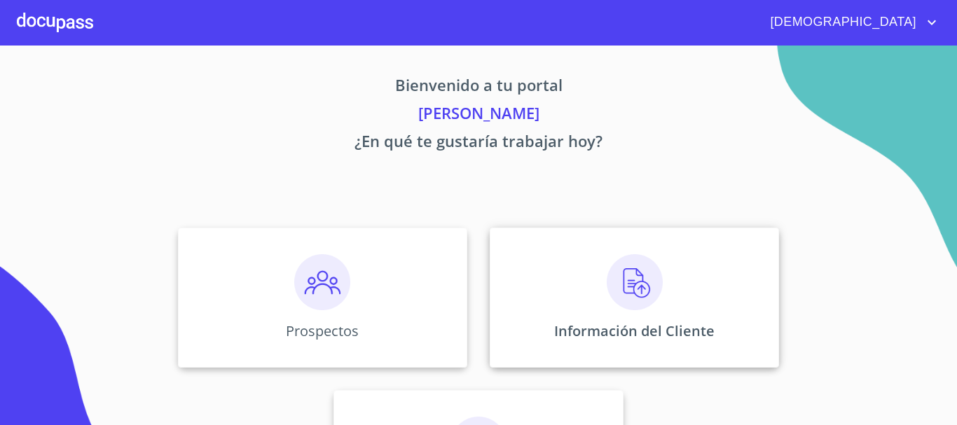
click at [625, 291] on img at bounding box center [635, 282] width 56 height 56
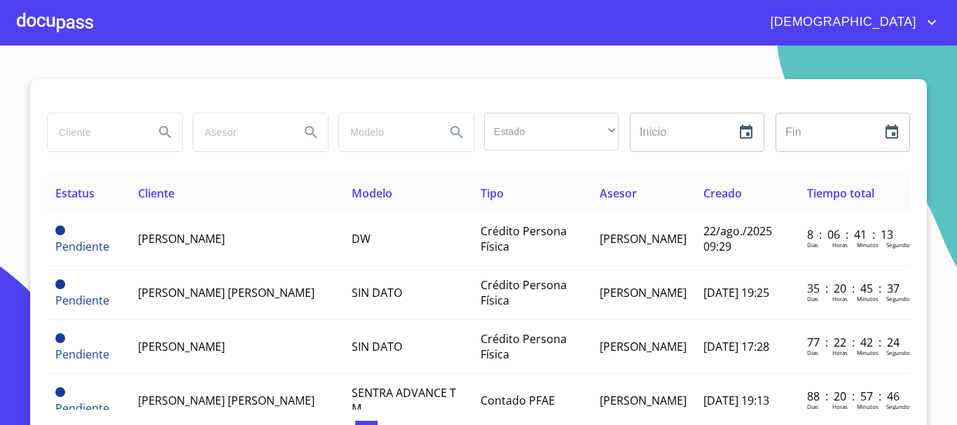
click at [71, 134] on input "search" at bounding box center [95, 132] width 95 height 38
type input "victor manuel lara lomeli"
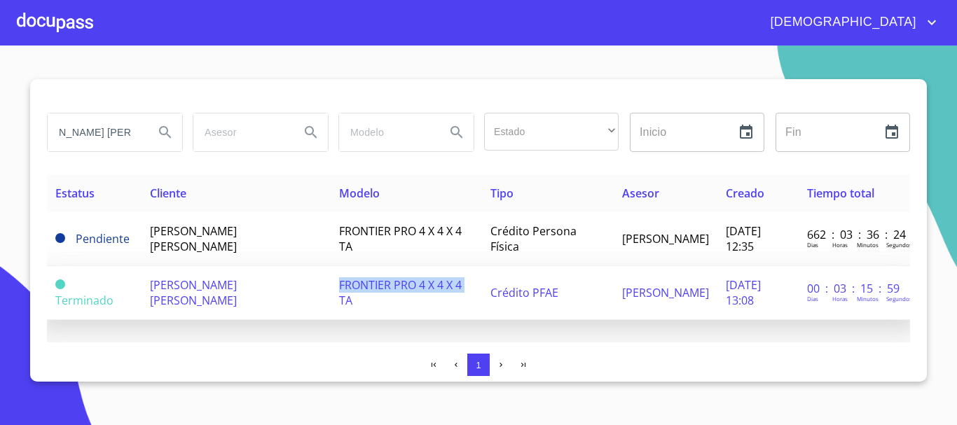
click at [331, 293] on td "FRONTIER PRO 4 X 4 X 4 TA" at bounding box center [406, 293] width 151 height 54
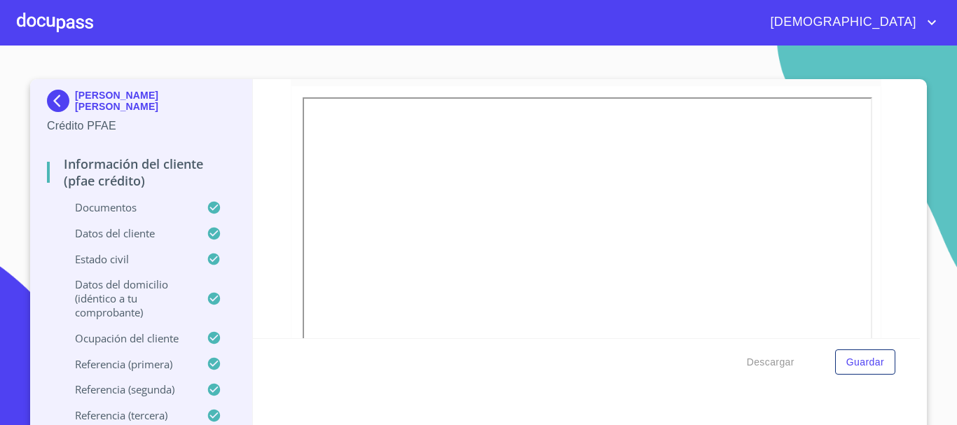
scroll to position [210, 0]
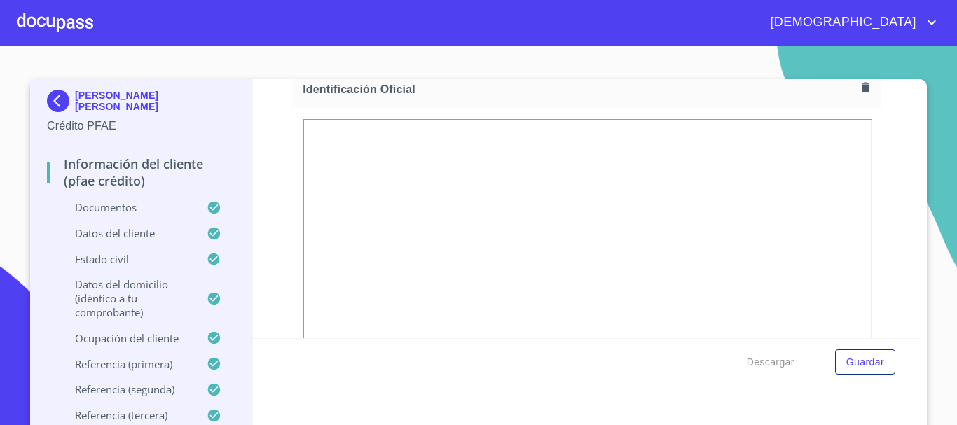
click at [60, 99] on img at bounding box center [61, 101] width 28 height 22
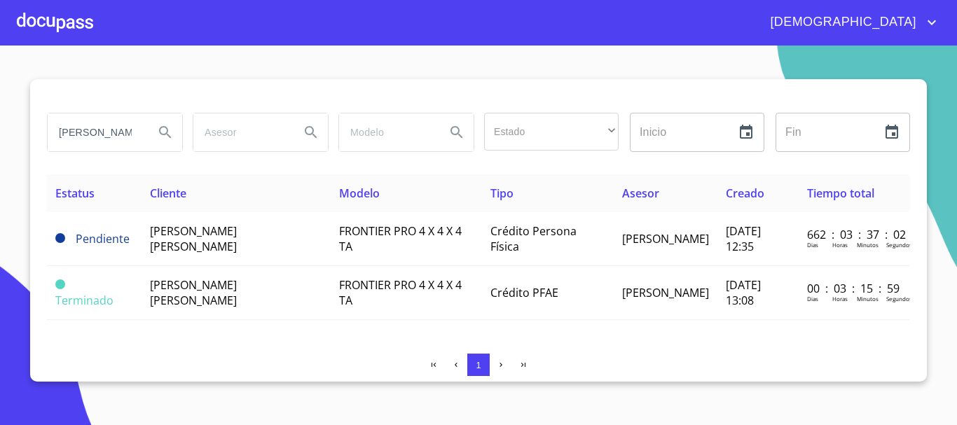
drag, startPoint x: 137, startPoint y: 137, endPoint x: 21, endPoint y: 153, distance: 117.5
click at [21, 153] on section "victor manuel lara lomeli Estado ​ ​ Inicio ​ Fin ​ Estatus Cliente Modelo Tipo…" at bounding box center [478, 236] width 957 height 380
type input "a"
type input "alejandro calderon macias"
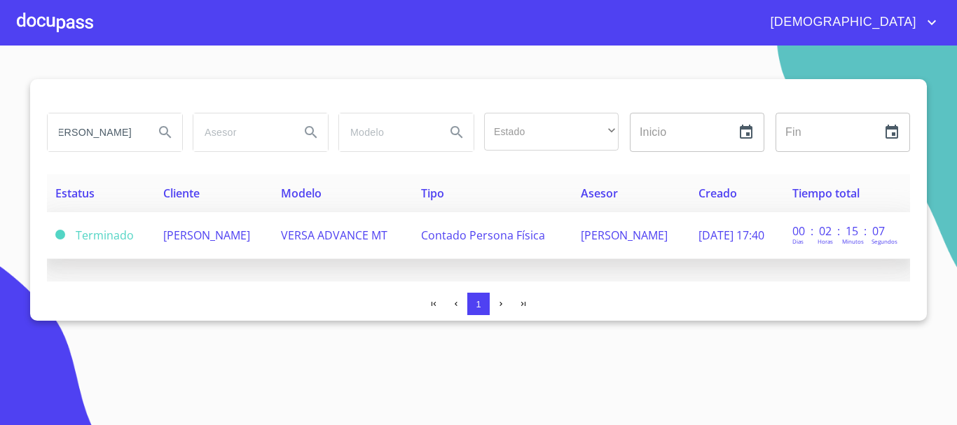
click at [239, 252] on td "ALEJANDRO CALDERON MACIAS" at bounding box center [214, 235] width 118 height 47
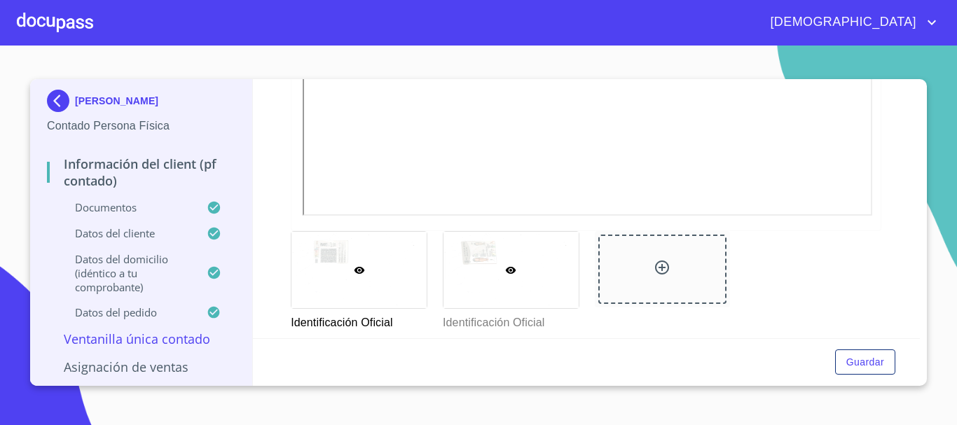
click at [473, 286] on div at bounding box center [510, 270] width 135 height 76
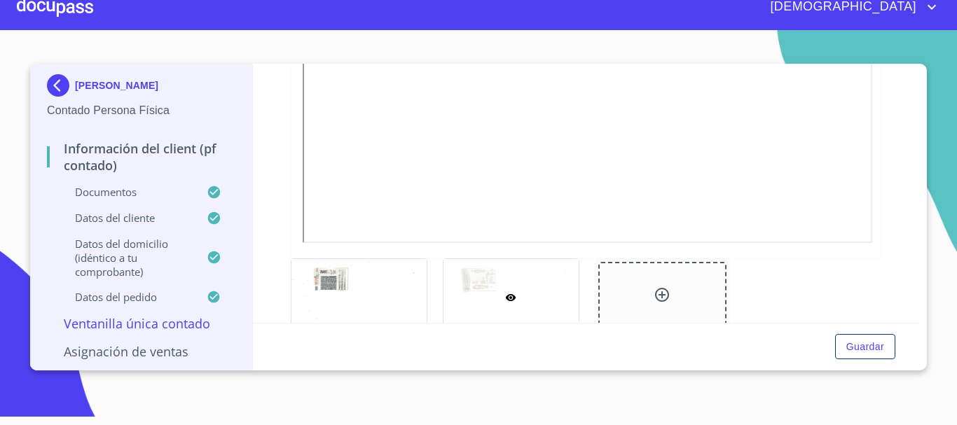
scroll to position [377, 0]
click at [85, 9] on div at bounding box center [55, 7] width 76 height 45
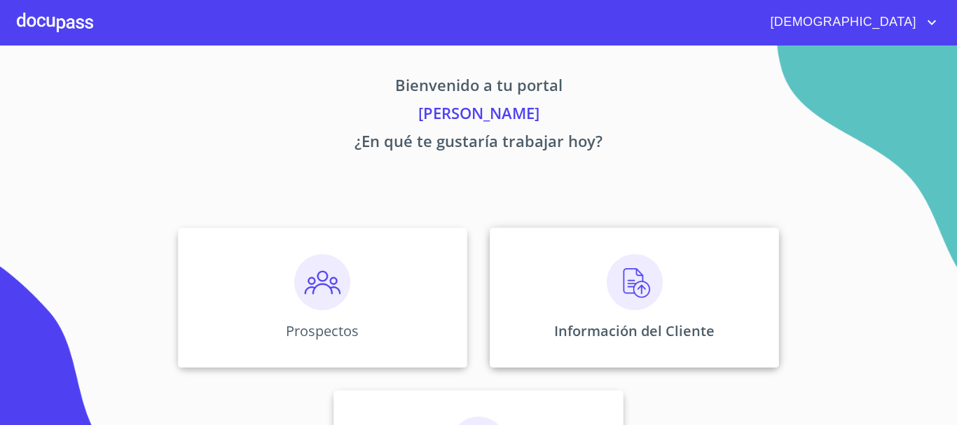
click at [630, 296] on img at bounding box center [635, 282] width 56 height 56
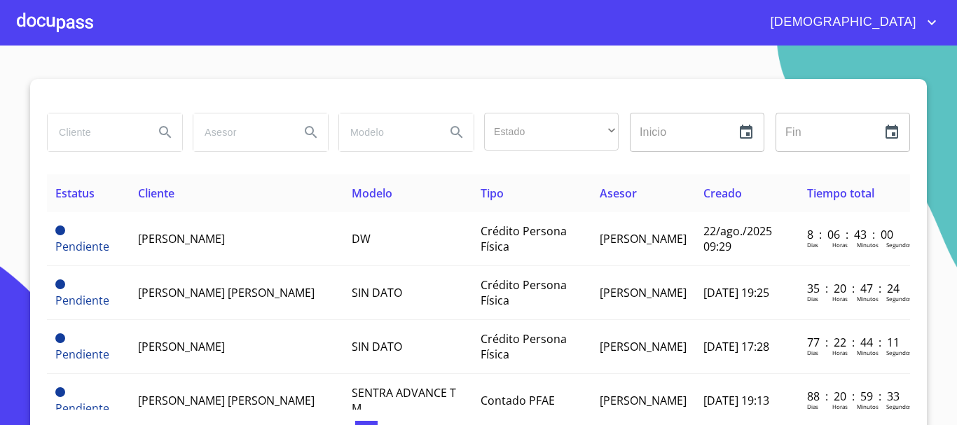
click at [106, 137] on input "search" at bounding box center [95, 132] width 95 height 38
type input "blanca margarita"
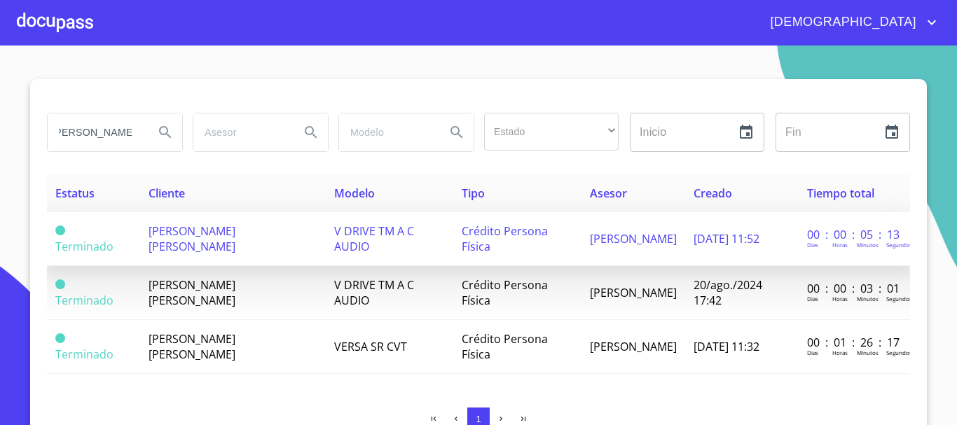
scroll to position [0, 0]
click at [181, 234] on span "BLANCA MARGARITA JAIME AGUILAR" at bounding box center [191, 238] width 87 height 31
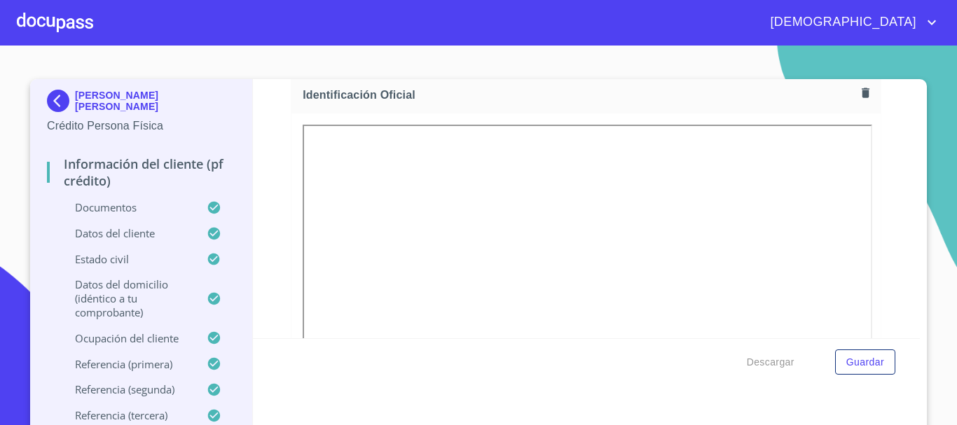
scroll to position [210, 0]
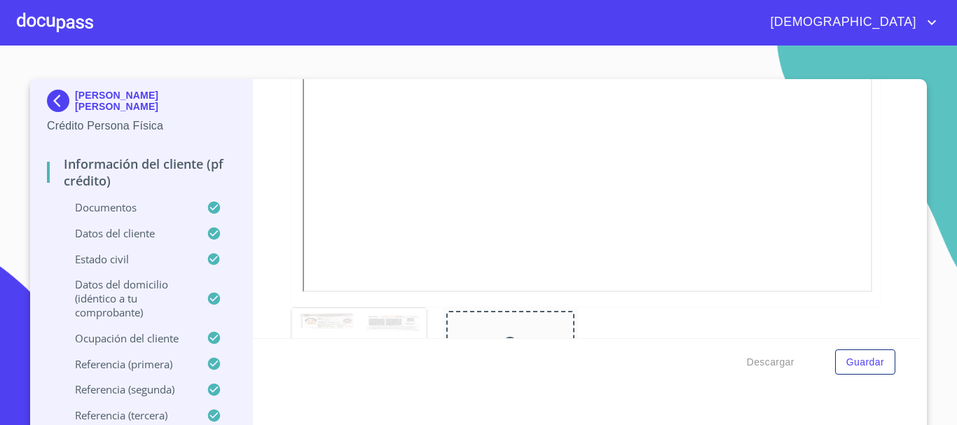
scroll to position [420, 0]
click at [54, 16] on div at bounding box center [55, 22] width 76 height 45
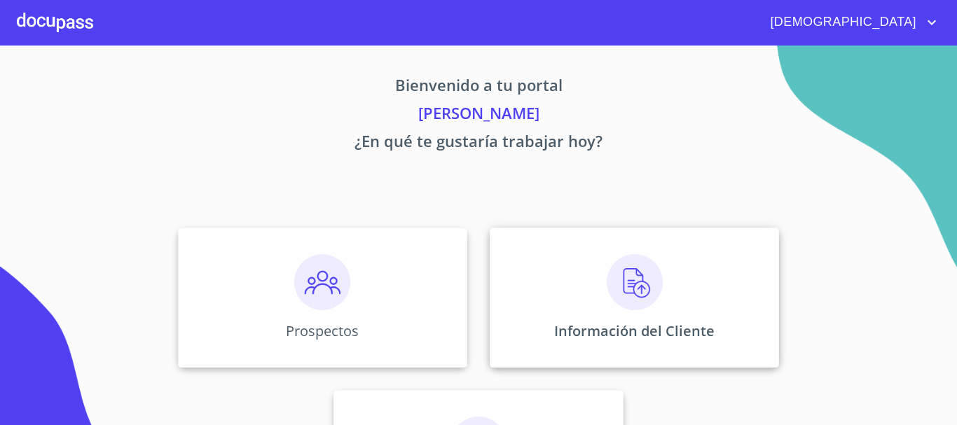
click at [611, 275] on img at bounding box center [635, 282] width 56 height 56
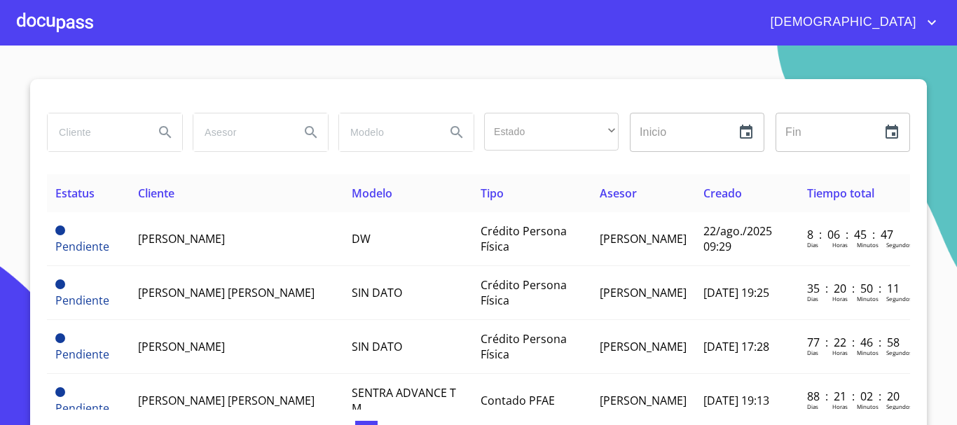
click at [95, 134] on input "search" at bounding box center [95, 132] width 95 height 38
type input "[PERSON_NAME]"
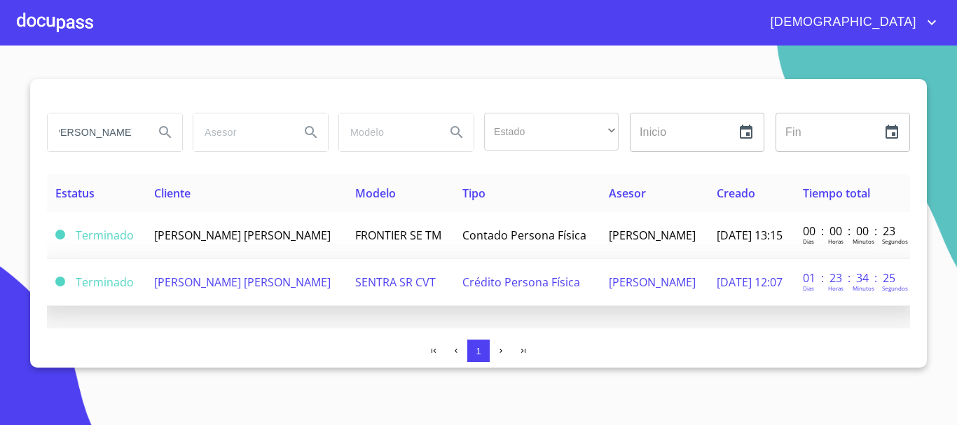
scroll to position [0, 0]
click at [399, 272] on td "SENTRA SR CVT" at bounding box center [400, 282] width 107 height 47
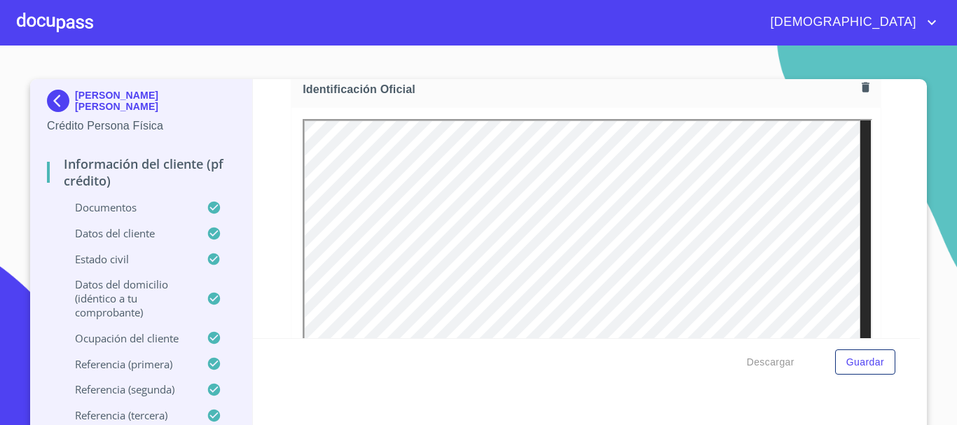
scroll to position [280, 0]
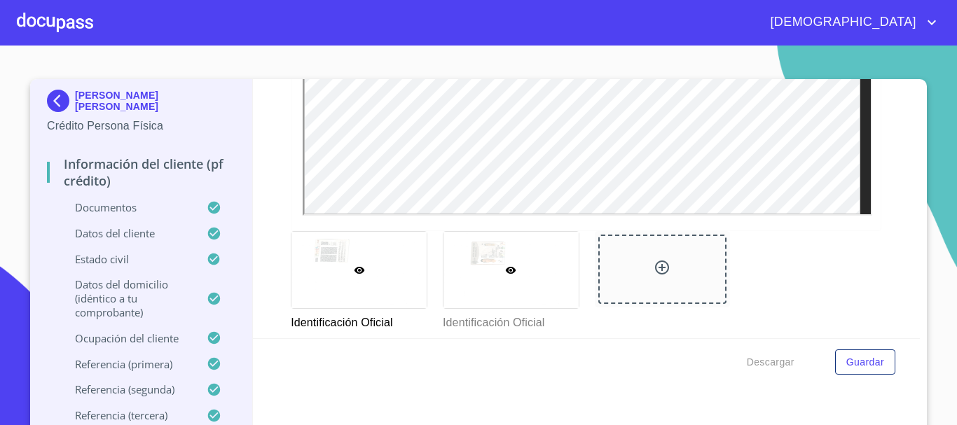
click at [489, 285] on div at bounding box center [510, 270] width 135 height 76
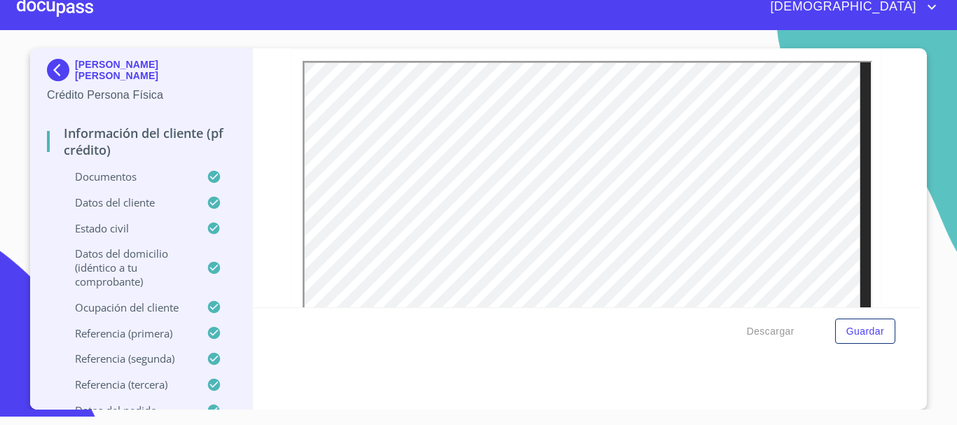
scroll to position [448, 0]
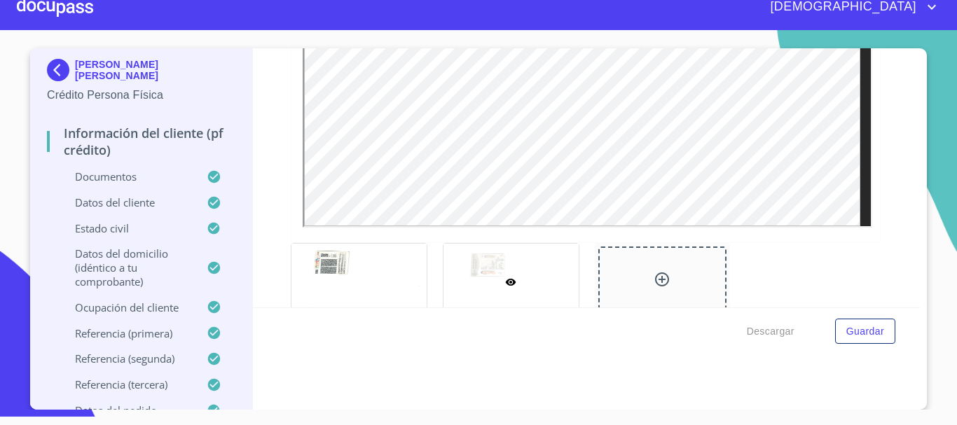
click at [54, 2] on div at bounding box center [55, 7] width 76 height 45
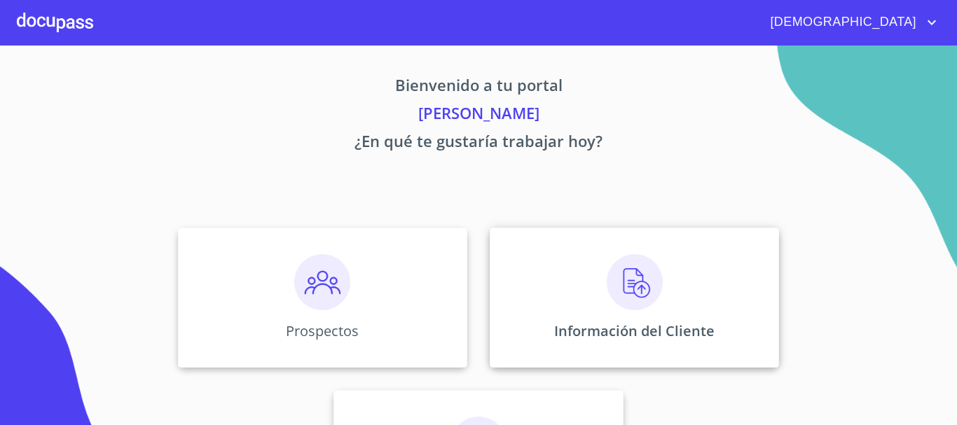
drag, startPoint x: 598, startPoint y: 274, endPoint x: 651, endPoint y: 270, distance: 53.3
click at [651, 270] on img at bounding box center [635, 282] width 56 height 56
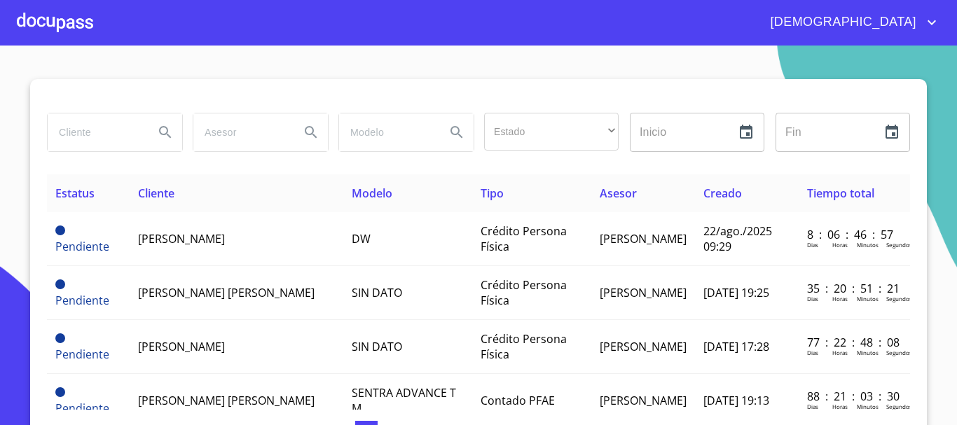
drag, startPoint x: 95, startPoint y: 131, endPoint x: 103, endPoint y: 141, distance: 12.5
click at [91, 141] on input "search" at bounding box center [95, 132] width 95 height 38
type input "h"
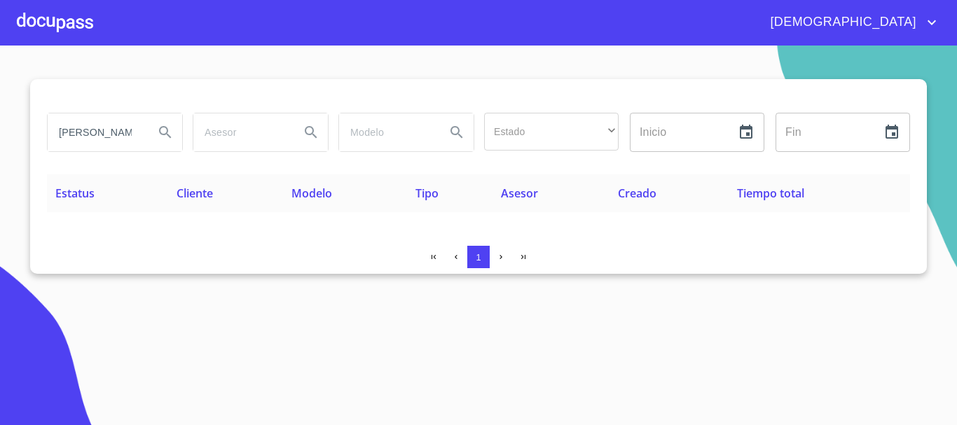
drag, startPoint x: 143, startPoint y: 128, endPoint x: 0, endPoint y: 152, distance: 144.8
click at [0, 152] on section "[PERSON_NAME] espinazo Estado ​ ​ Inicio ​ Fin ​ Estatus Cliente Modelo Tipo As…" at bounding box center [478, 236] width 957 height 380
click at [130, 134] on input "jaime villalobos espinazo" at bounding box center [95, 132] width 95 height 38
type input "espinazo"
drag, startPoint x: 115, startPoint y: 133, endPoint x: 29, endPoint y: 130, distance: 85.5
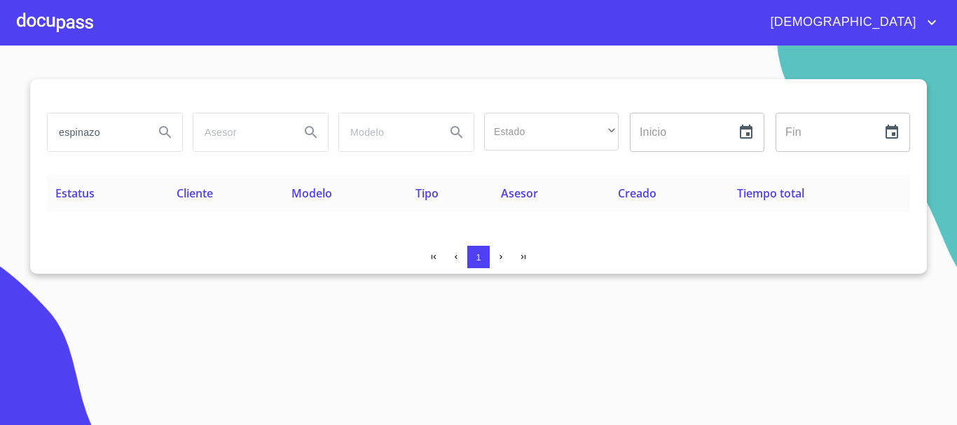
click at [29, 130] on section "espinazo Estado ​ ​ Inicio ​ Fin ​ Estatus Cliente Modelo Tipo Asesor Creado Ti…" at bounding box center [478, 236] width 957 height 380
type input "JAIME VILLALOBOS"
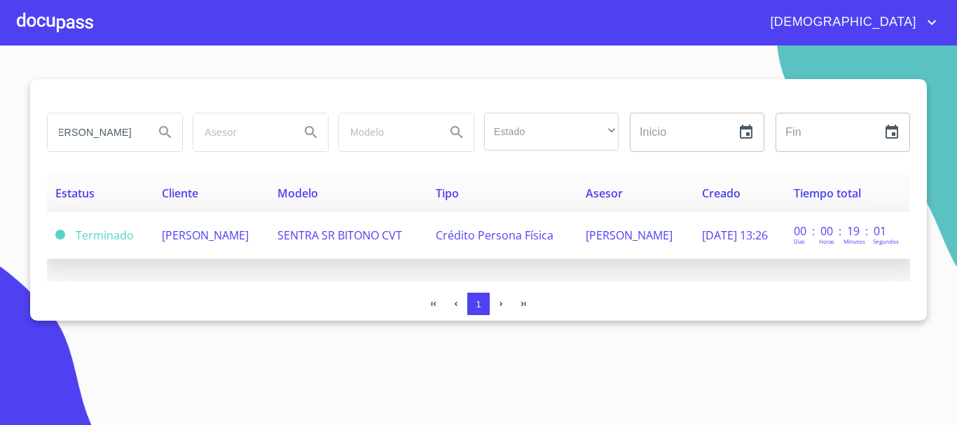
click at [238, 236] on span "JAIME VILLALOBOS ESPINOZA" at bounding box center [205, 235] width 87 height 15
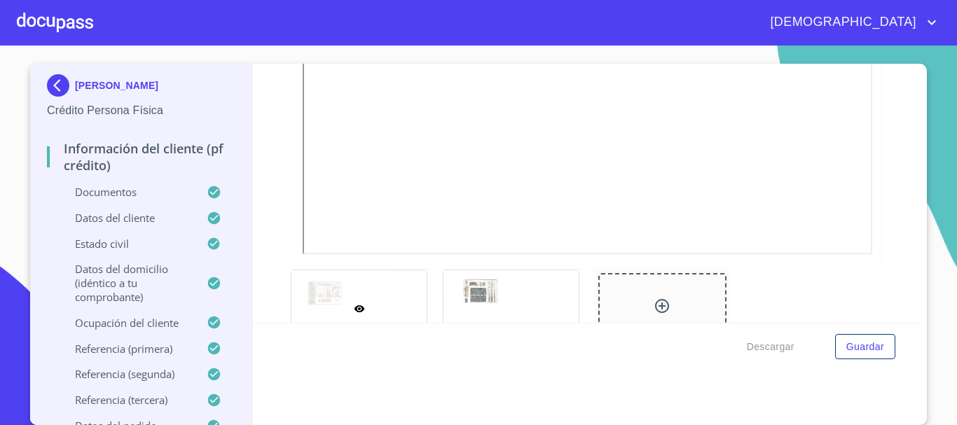
scroll to position [420, 0]
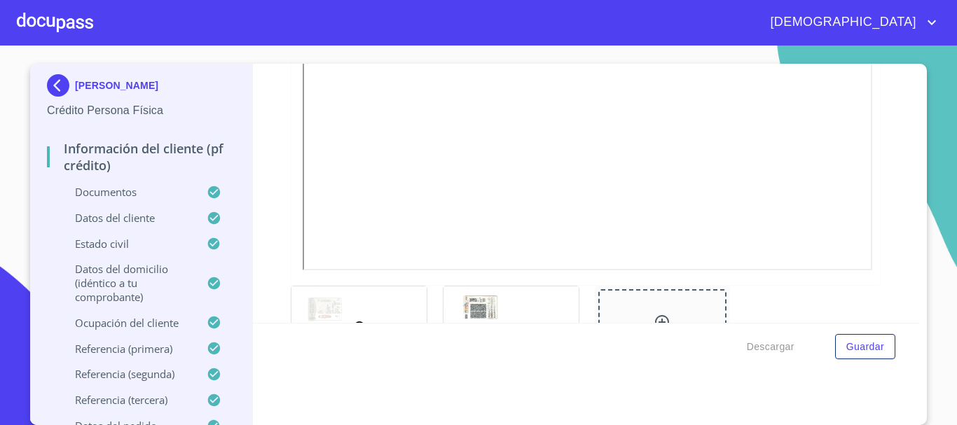
click at [61, 27] on div at bounding box center [55, 22] width 76 height 45
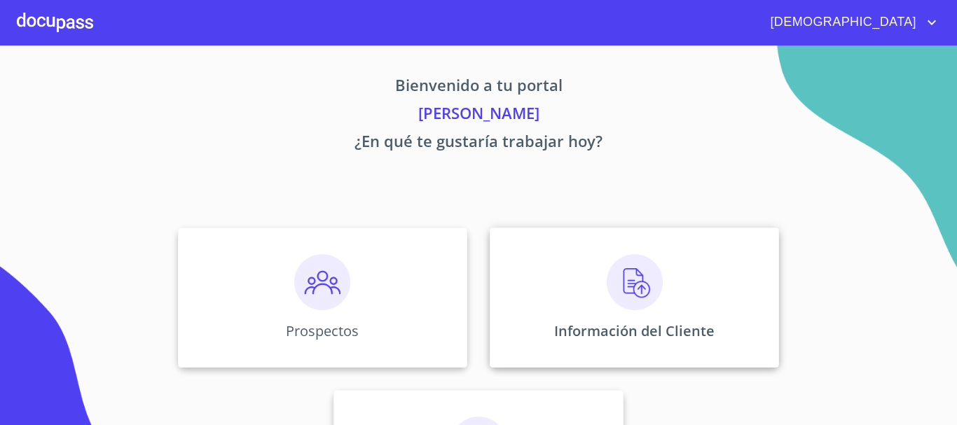
click at [612, 283] on img at bounding box center [635, 282] width 56 height 56
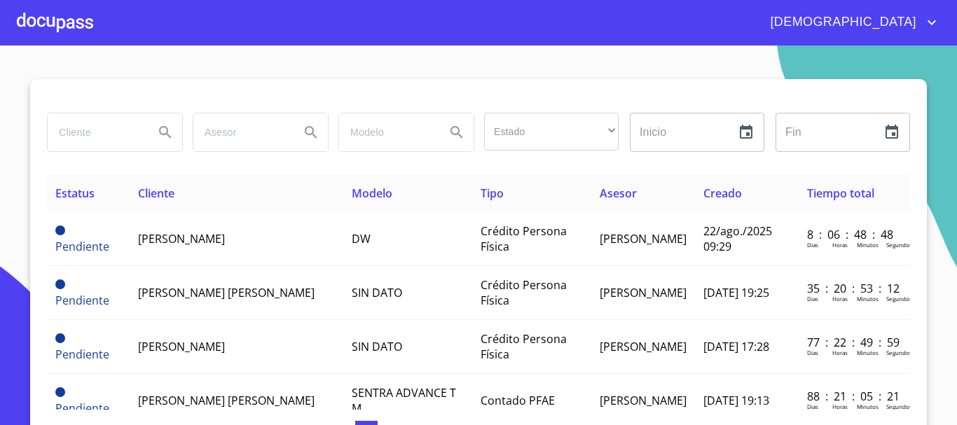
click at [81, 132] on input "search" at bounding box center [95, 132] width 95 height 38
click at [136, 130] on input "MARIA LETICIA" at bounding box center [95, 132] width 95 height 38
click at [129, 125] on input "MARIA LETICIA" at bounding box center [95, 132] width 95 height 38
click at [127, 131] on input "MARIA LETICIA" at bounding box center [95, 132] width 95 height 38
click at [116, 128] on input "MARIA LETICIA" at bounding box center [95, 132] width 95 height 38
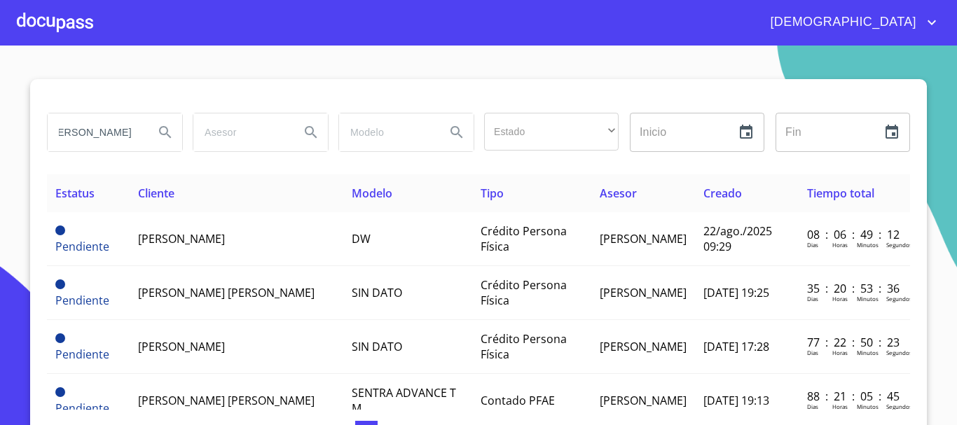
scroll to position [0, 60]
type input "MARIA LETICIA ARAMBULA"
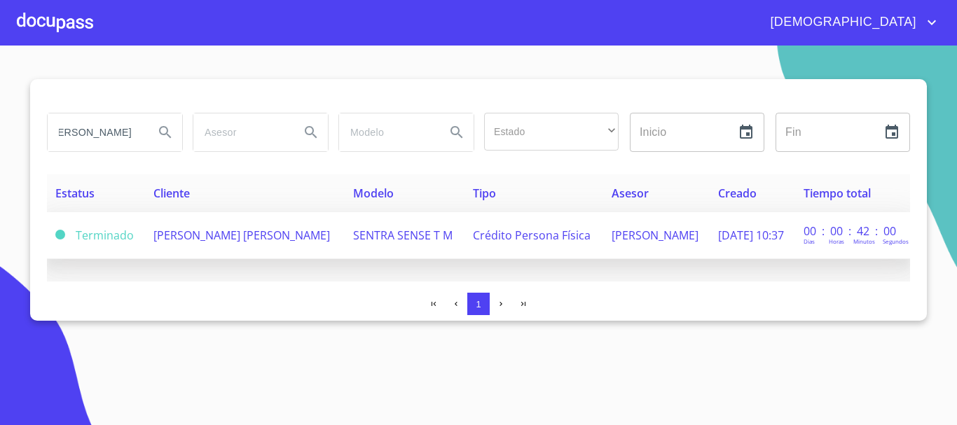
click at [282, 238] on span "MARIA LETICIA ARAMBULA HERNANDEZ" at bounding box center [241, 235] width 176 height 15
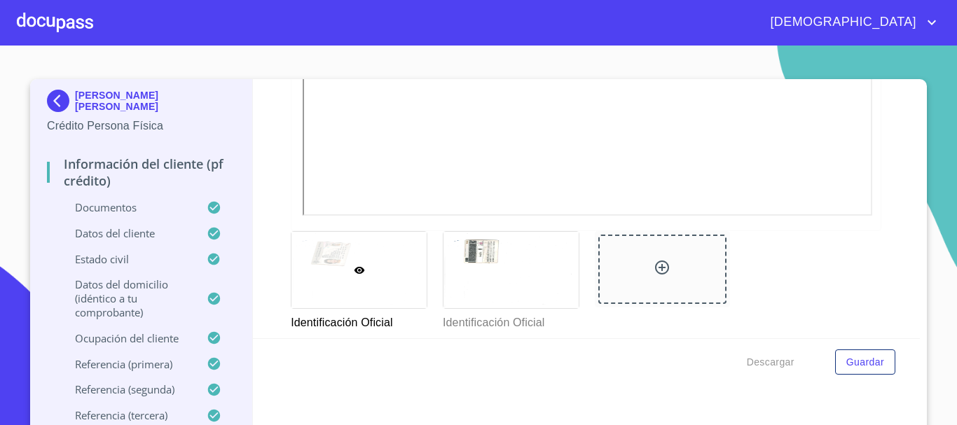
scroll to position [350, 0]
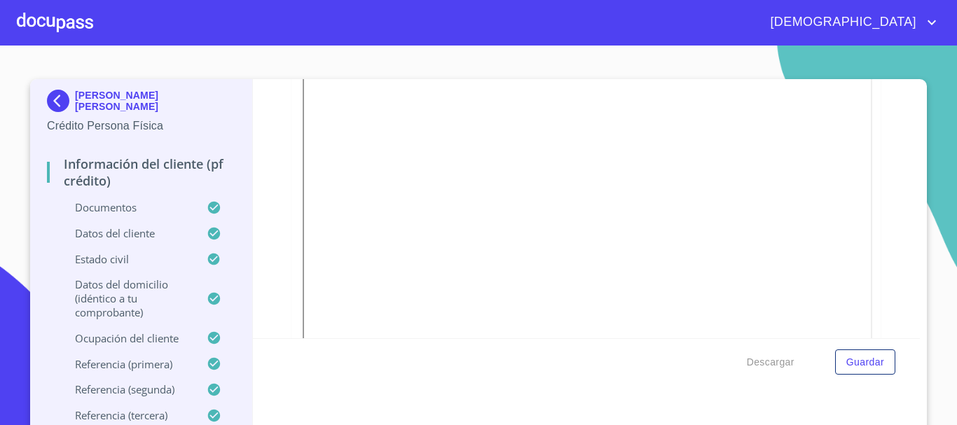
click at [61, 13] on div at bounding box center [55, 22] width 76 height 45
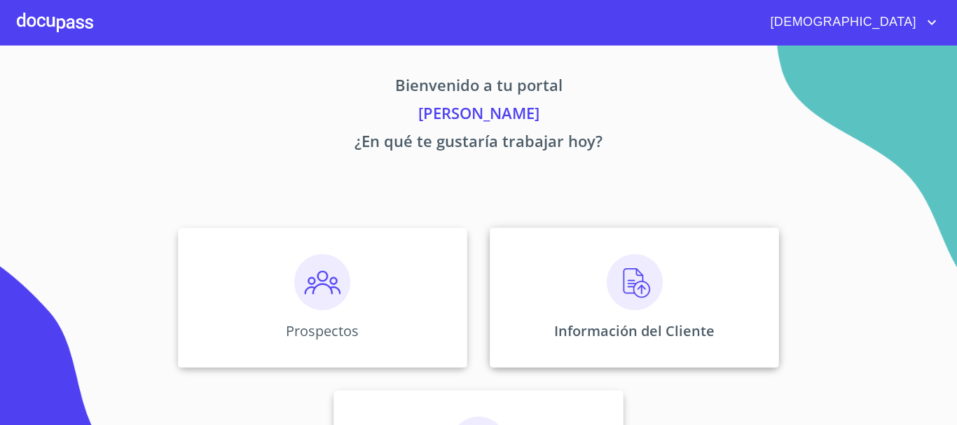
click at [642, 287] on img at bounding box center [635, 282] width 56 height 56
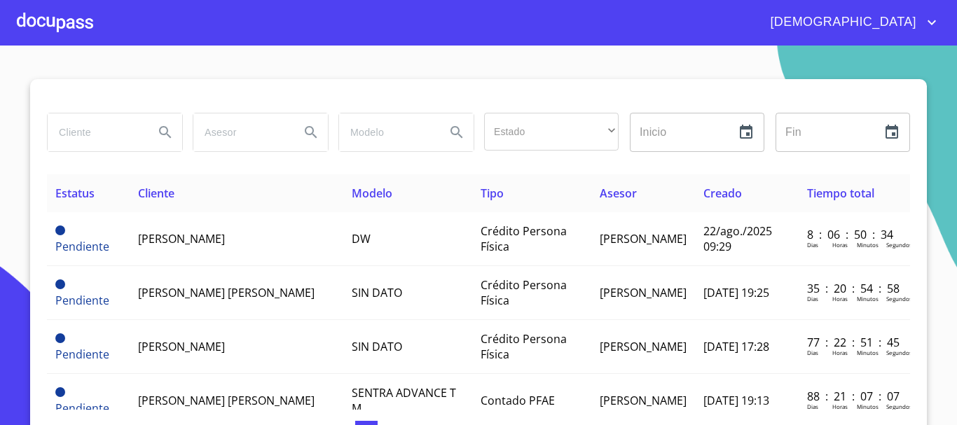
click at [81, 134] on input "search" at bounding box center [95, 132] width 95 height 38
type input "SANDRA ANGELICA"
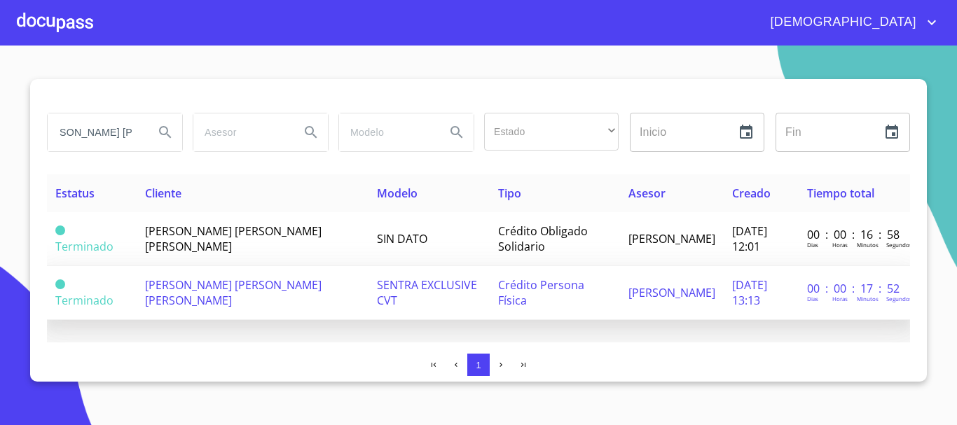
click at [387, 297] on td "SENTRA EXCLUSIVE CVT" at bounding box center [428, 293] width 121 height 54
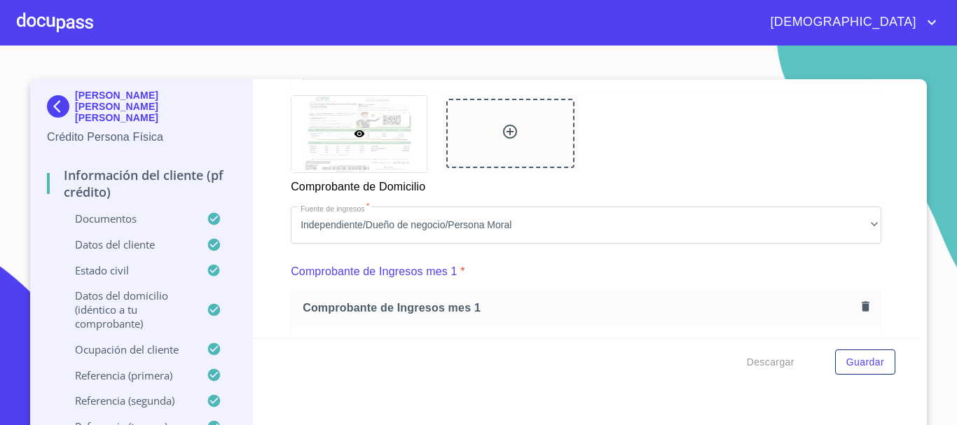
scroll to position [910, 0]
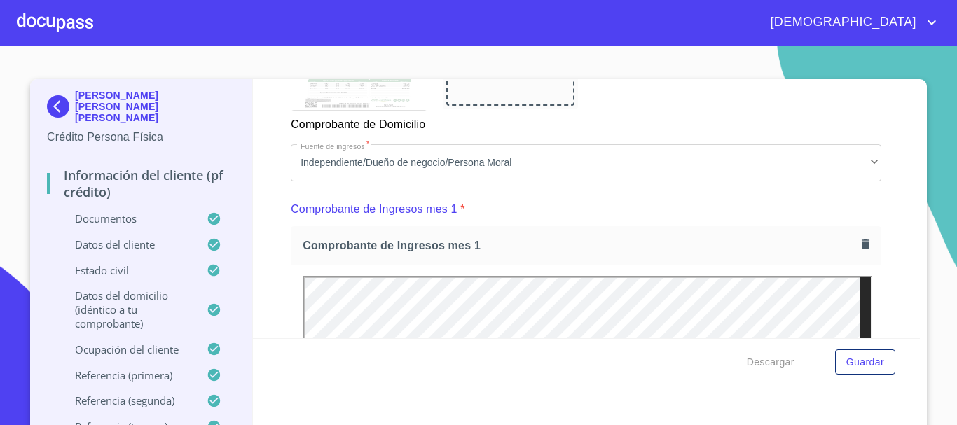
click at [55, 23] on div at bounding box center [55, 22] width 76 height 45
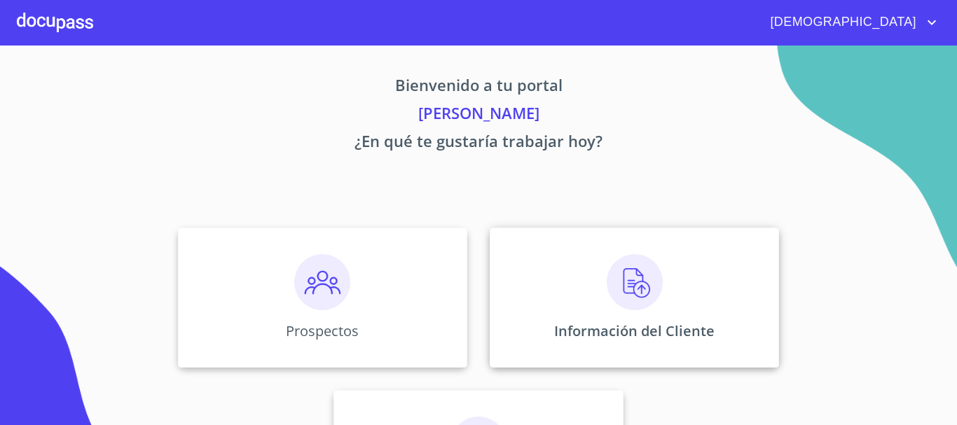
click at [637, 292] on img at bounding box center [635, 282] width 56 height 56
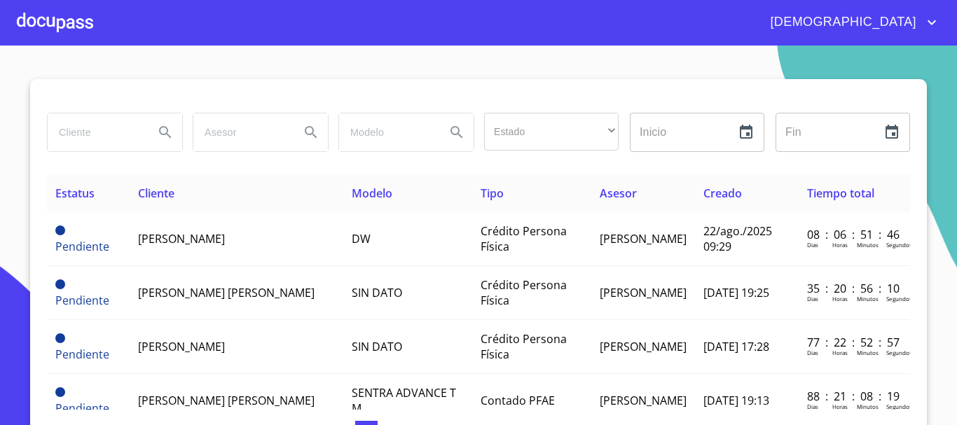
click at [107, 122] on input "search" at bounding box center [95, 132] width 95 height 38
type input "RAMON VALENZUELA"
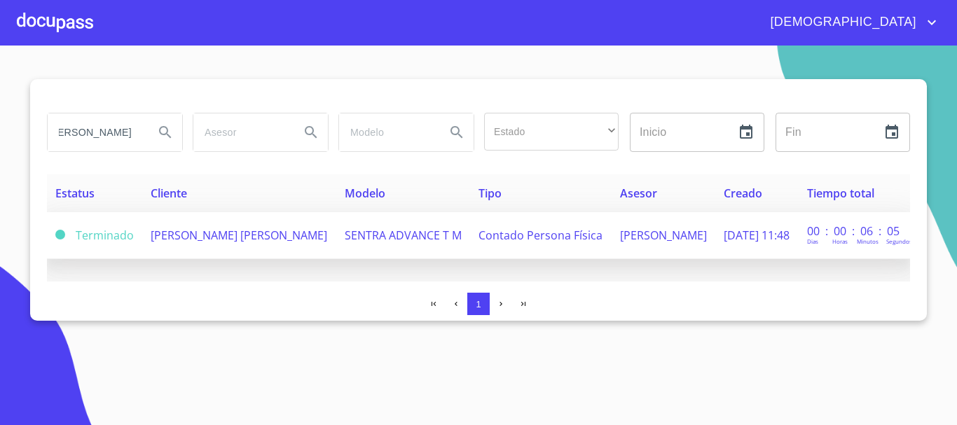
scroll to position [0, 0]
click at [264, 249] on td "RAMON VALENZUELA LAZARO" at bounding box center [239, 235] width 194 height 47
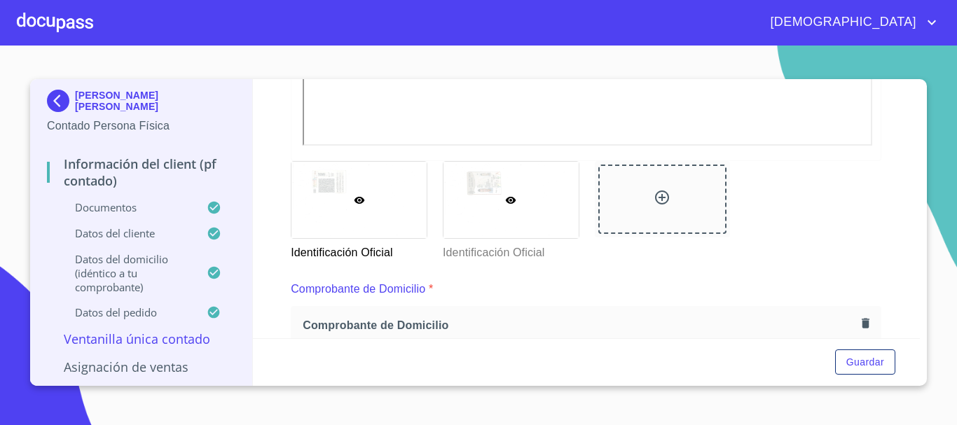
click at [505, 198] on icon at bounding box center [510, 200] width 11 height 11
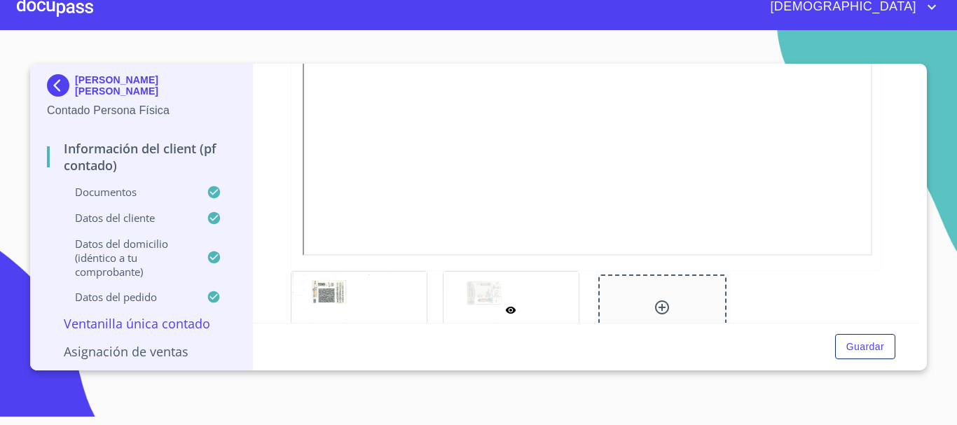
scroll to position [307, 0]
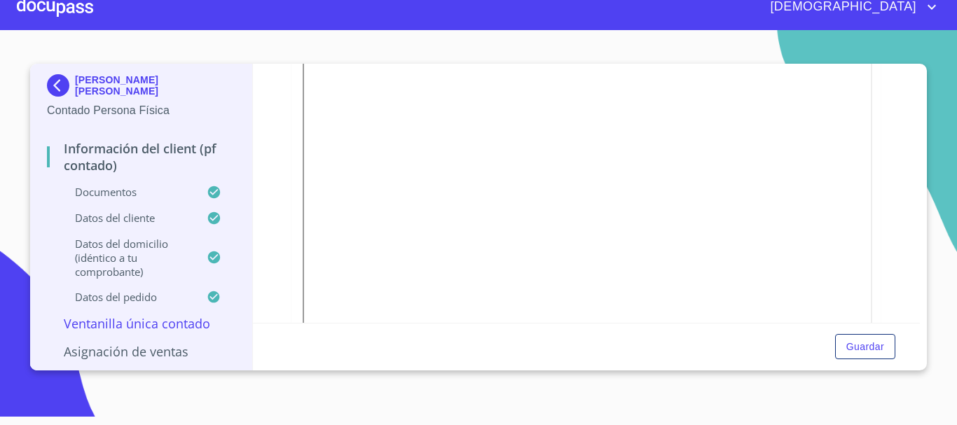
drag, startPoint x: 62, startPoint y: 4, endPoint x: 69, endPoint y: 4, distance: 7.7
click at [69, 4] on div at bounding box center [55, 7] width 76 height 45
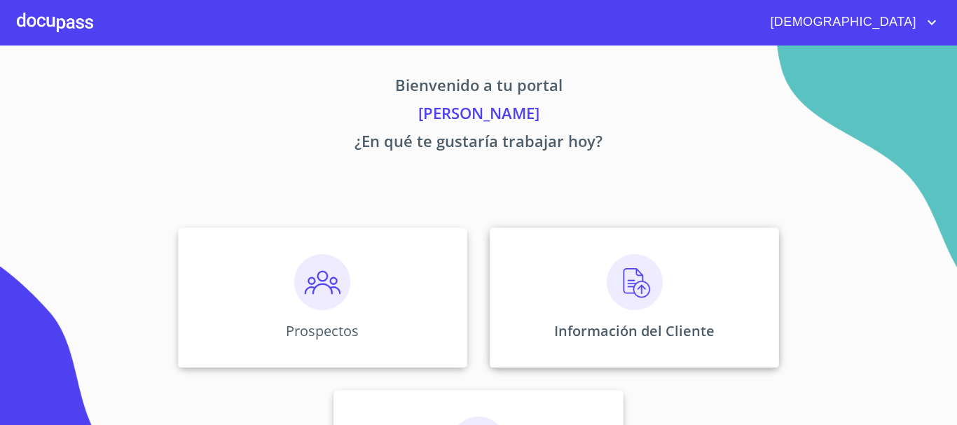
click at [615, 274] on img at bounding box center [635, 282] width 56 height 56
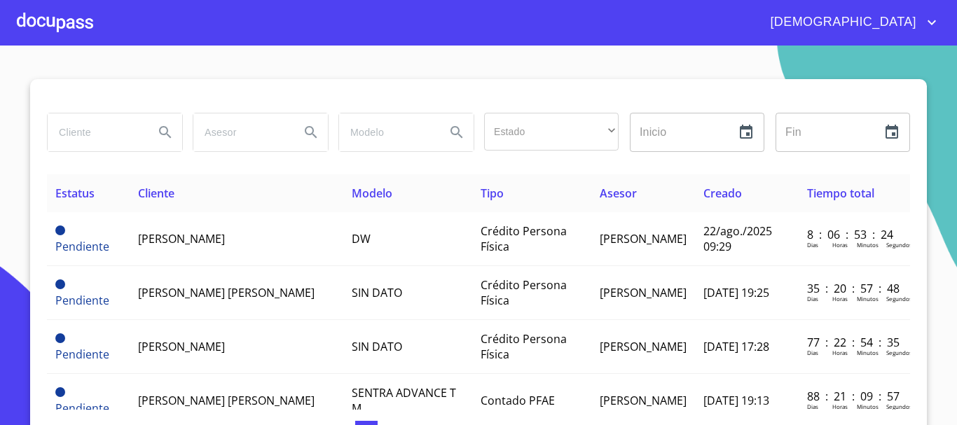
click at [108, 130] on input "search" at bounding box center [95, 132] width 95 height 38
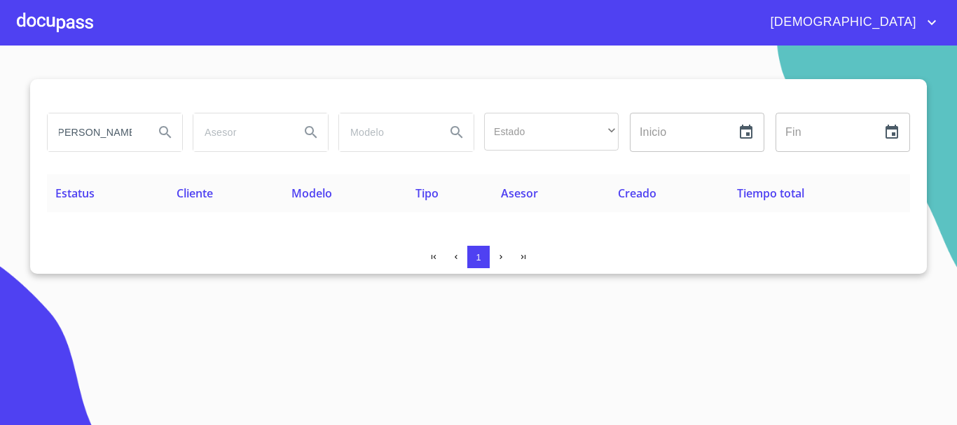
scroll to position [0, 12]
type input "JESUS ERNESTO"
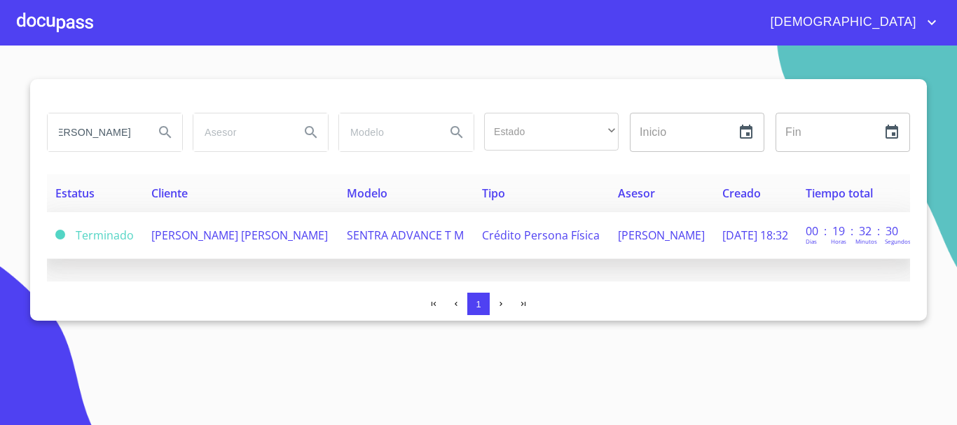
scroll to position [0, 0]
click at [257, 248] on td "JESUS ERNESTO ORTEGA RUBIO" at bounding box center [240, 235] width 195 height 47
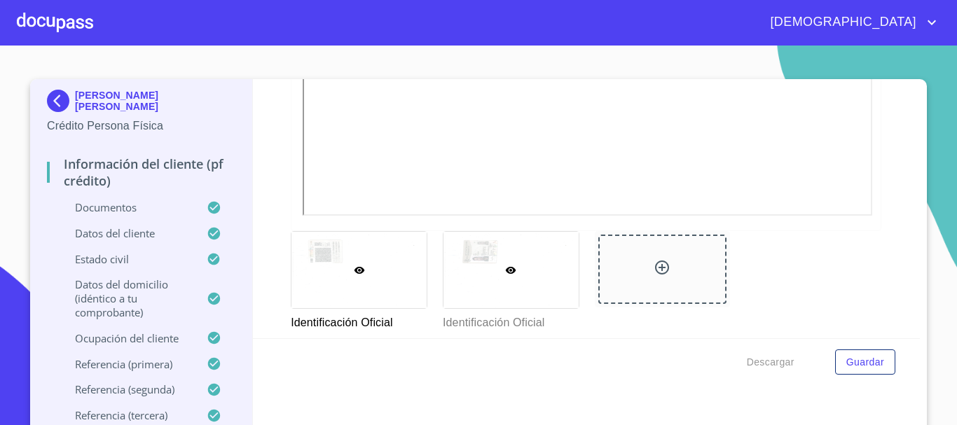
click at [482, 287] on div at bounding box center [510, 270] width 135 height 76
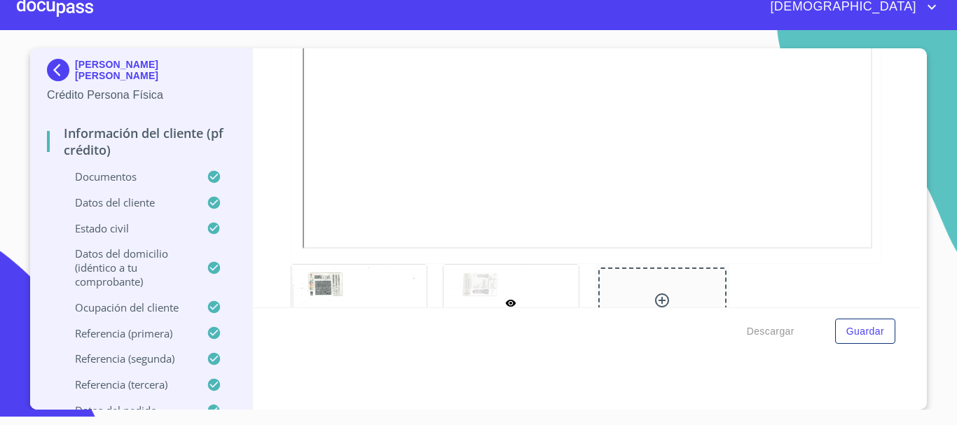
scroll to position [448, 0]
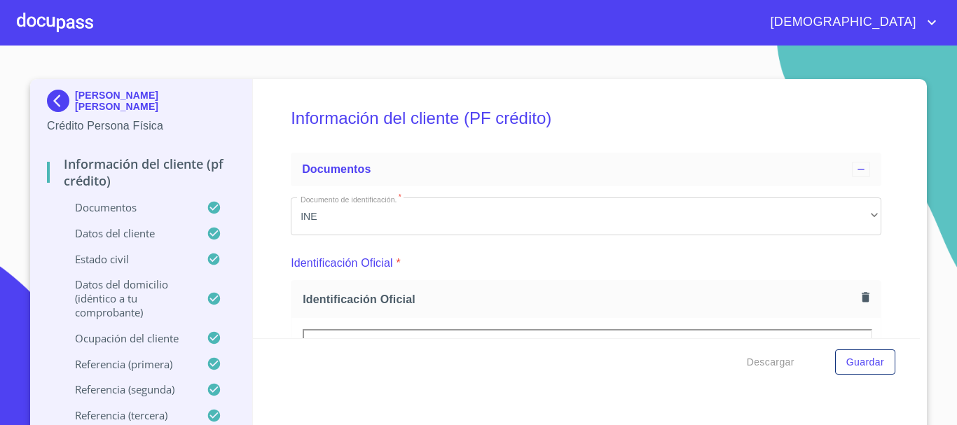
scroll to position [448, 0]
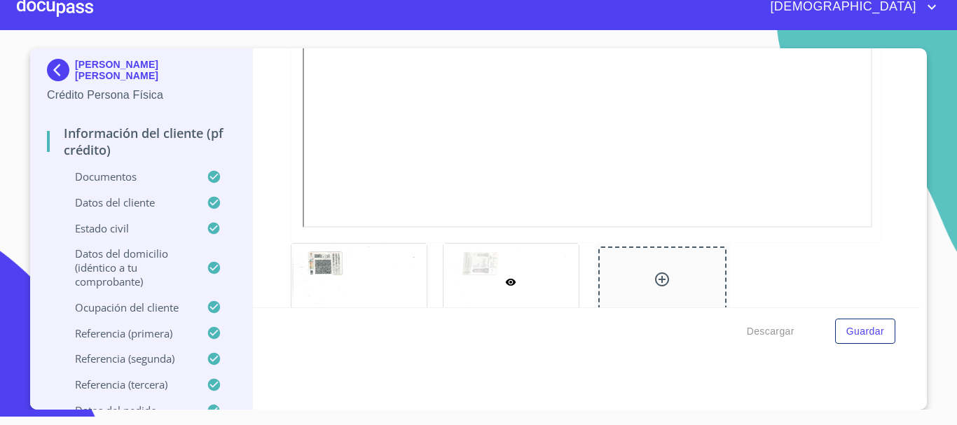
click at [77, 9] on div at bounding box center [55, 7] width 76 height 45
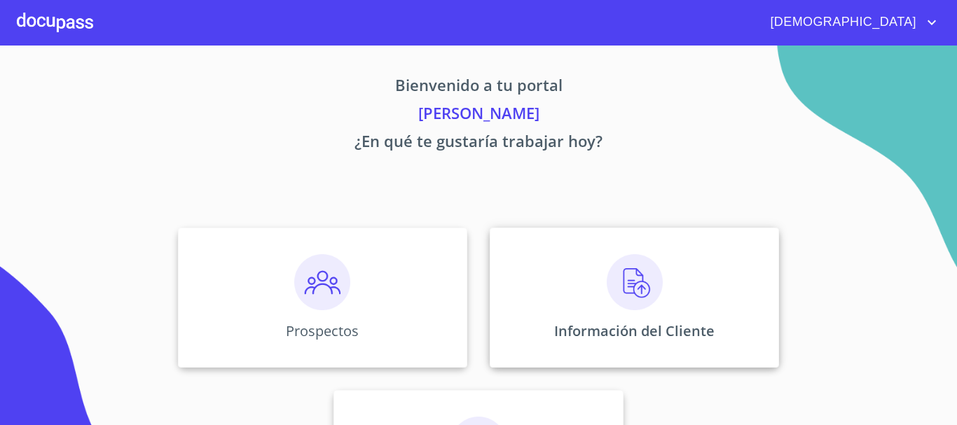
click at [656, 300] on img at bounding box center [635, 282] width 56 height 56
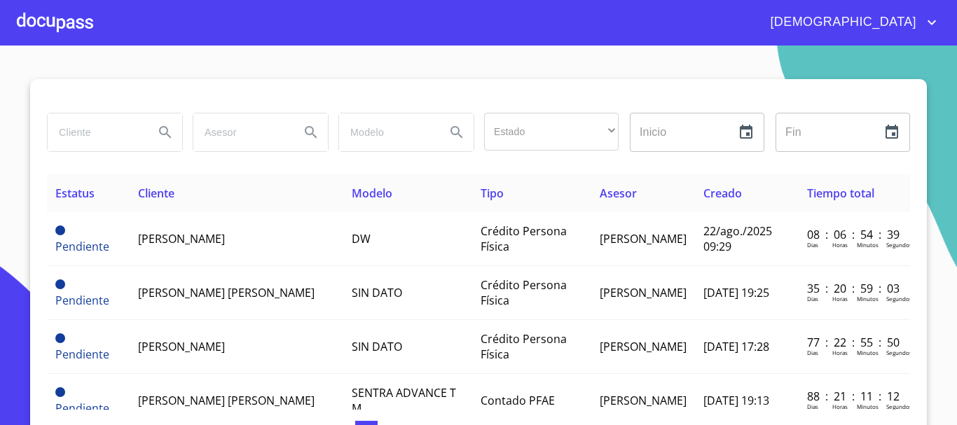
click at [76, 137] on input "search" at bounding box center [95, 132] width 95 height 38
type input "[PERSON_NAME]"
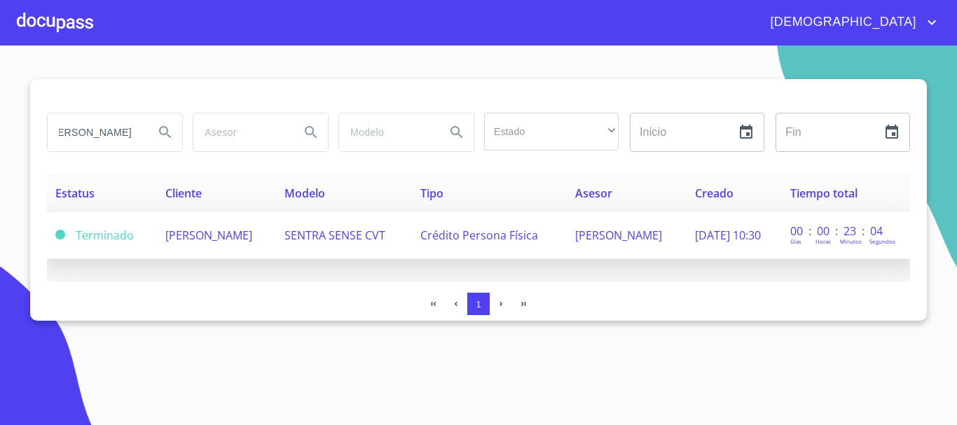
scroll to position [0, 0]
click at [242, 244] on td "[PERSON_NAME]" at bounding box center [217, 235] width 120 height 47
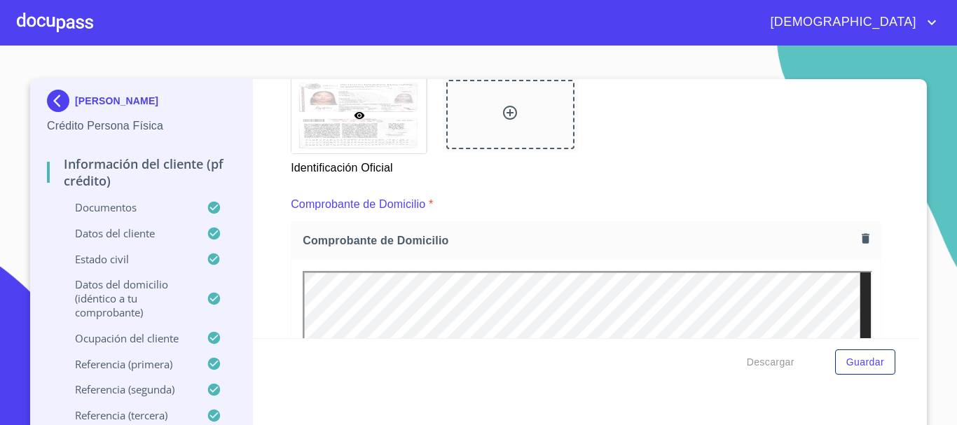
scroll to position [350, 0]
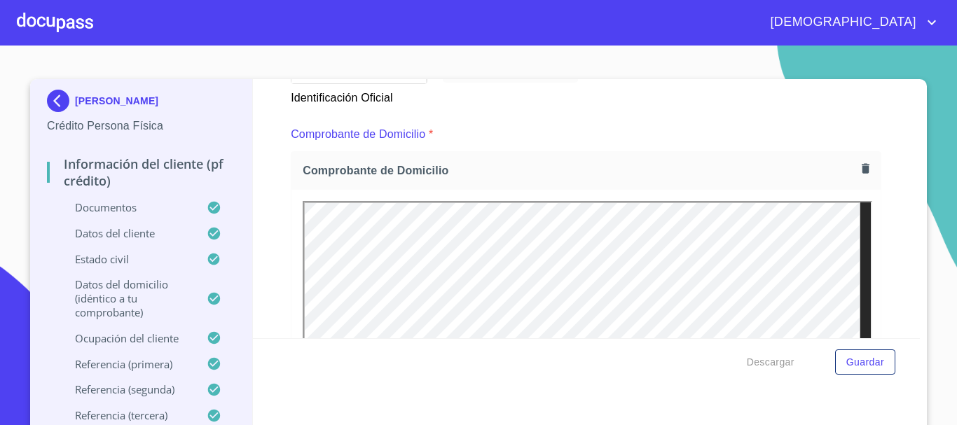
click at [50, 24] on div at bounding box center [55, 22] width 76 height 45
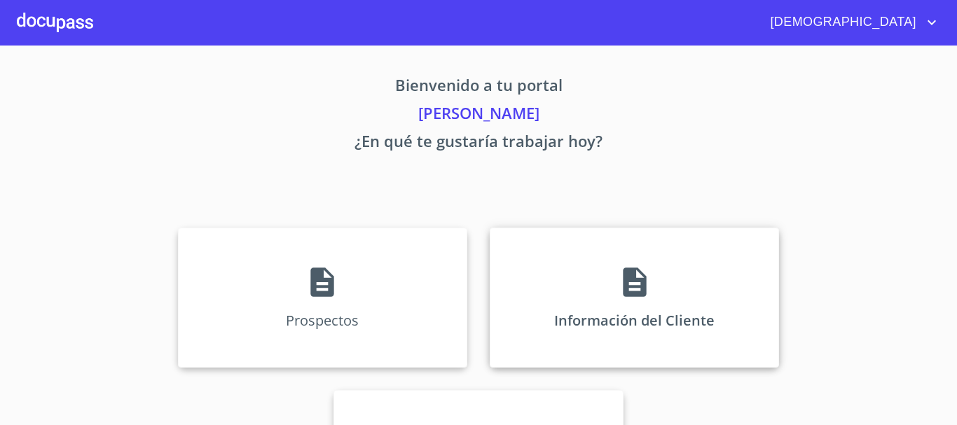
click at [633, 272] on icon at bounding box center [634, 282] width 35 height 35
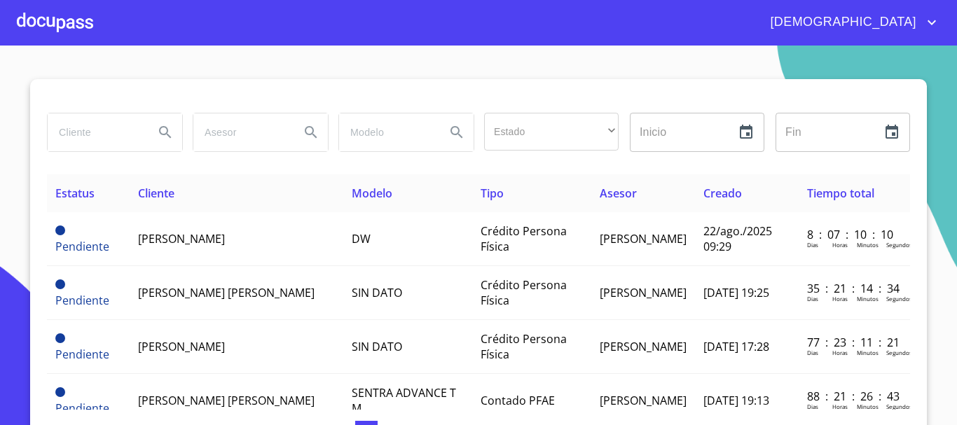
click at [81, 133] on input "search" at bounding box center [95, 132] width 95 height 38
type input "[PERSON_NAME] [PERSON_NAME]"
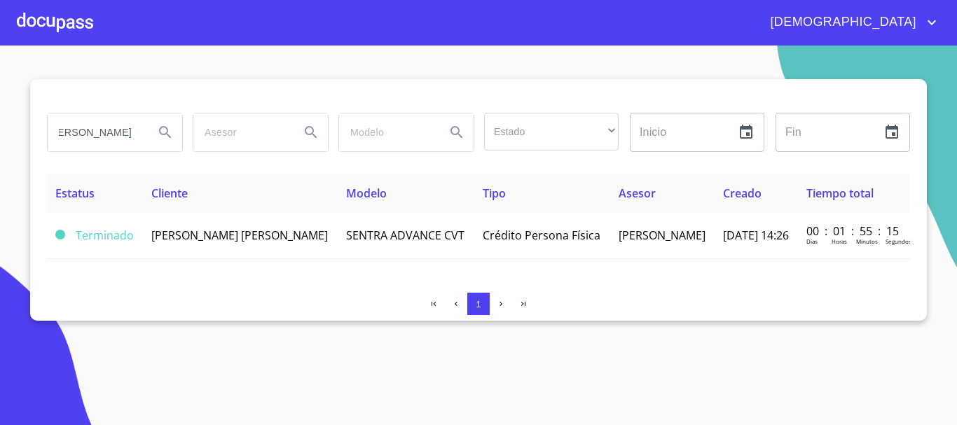
scroll to position [0, 0]
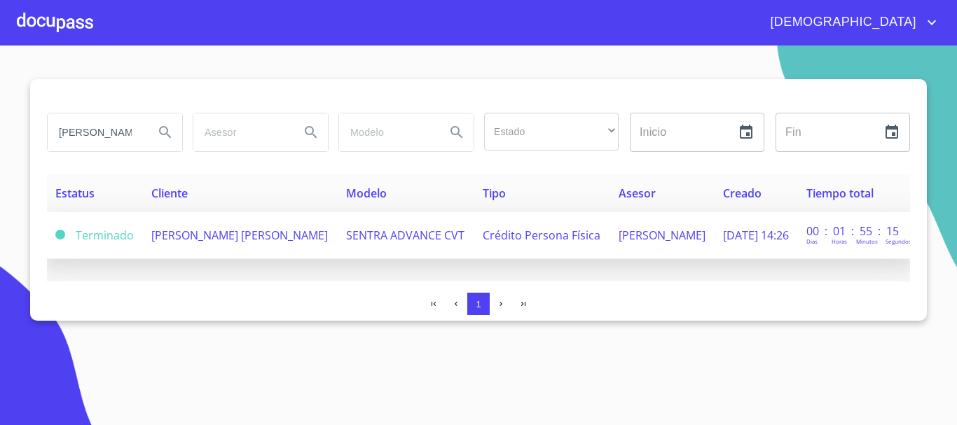
click at [228, 246] on td "[PERSON_NAME] [PERSON_NAME]" at bounding box center [240, 235] width 195 height 47
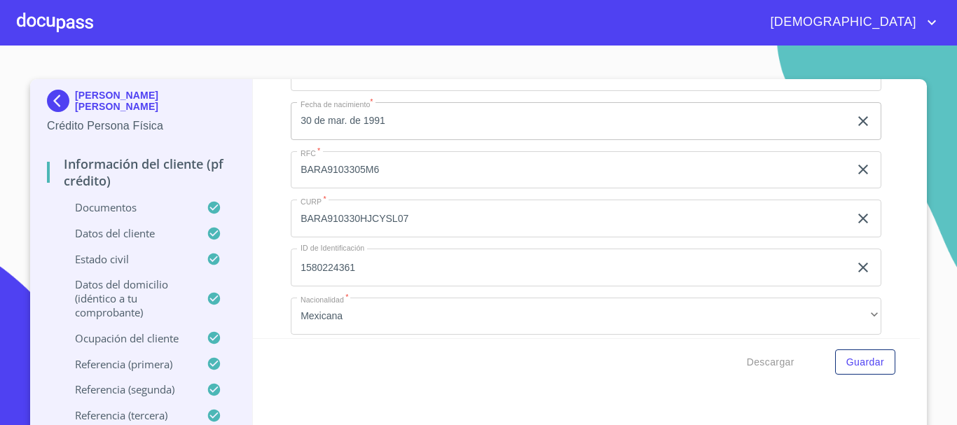
scroll to position [4622, 0]
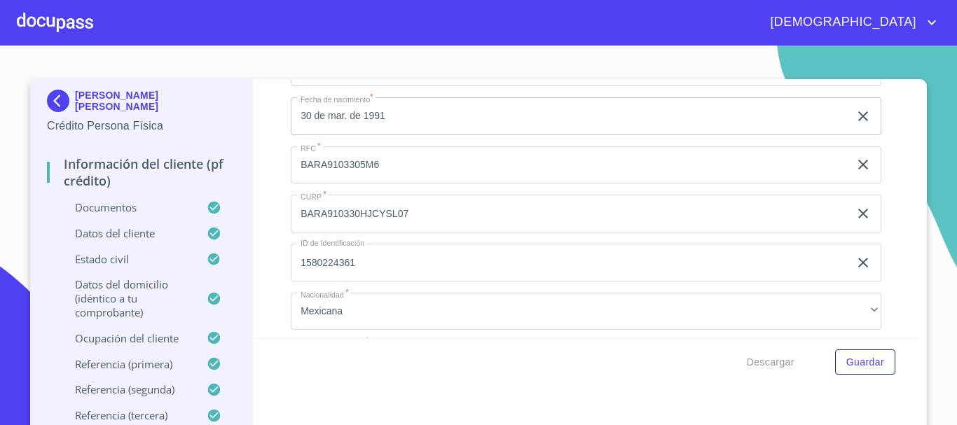
click at [31, 8] on div at bounding box center [55, 22] width 76 height 45
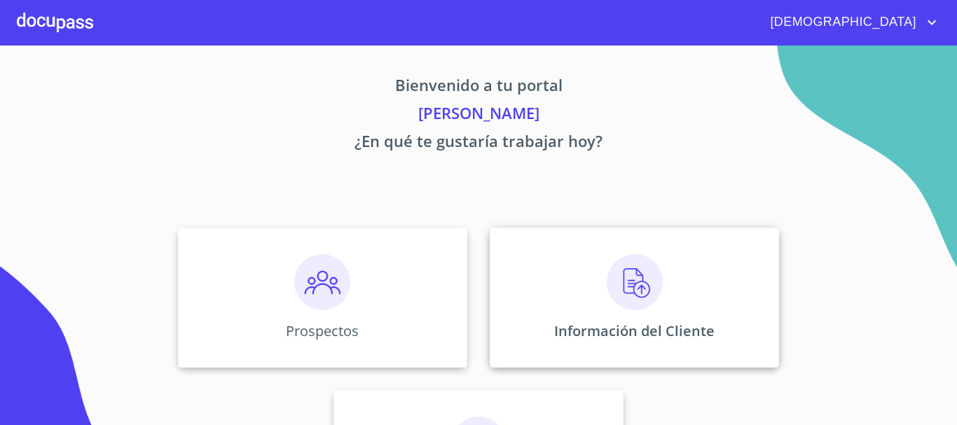
click at [625, 290] on img at bounding box center [635, 282] width 56 height 56
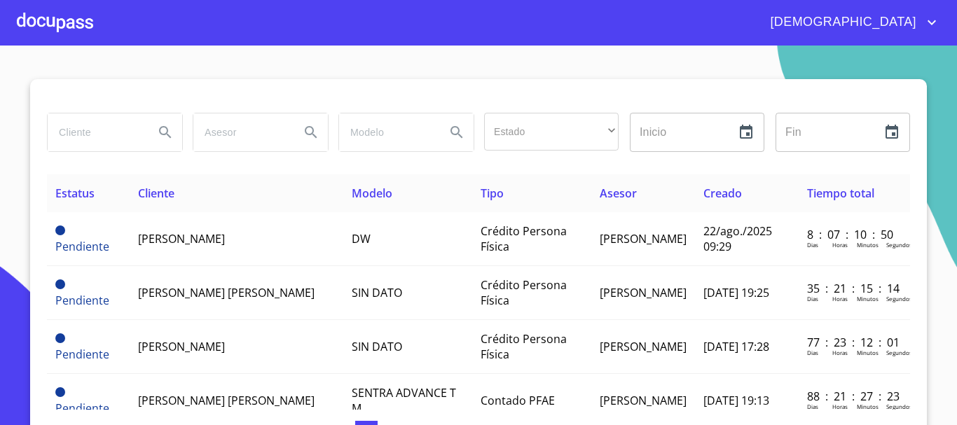
click at [83, 132] on input "search" at bounding box center [95, 132] width 95 height 38
type input "ANA BELEN JARAMILLO"
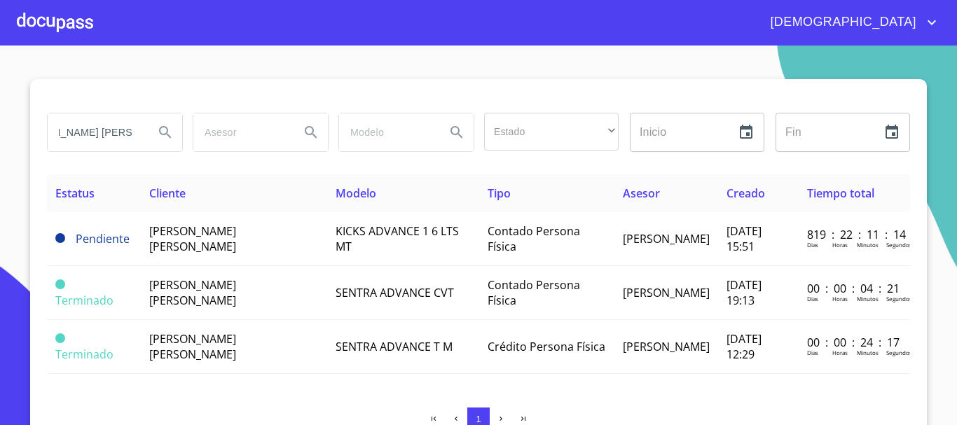
scroll to position [0, 0]
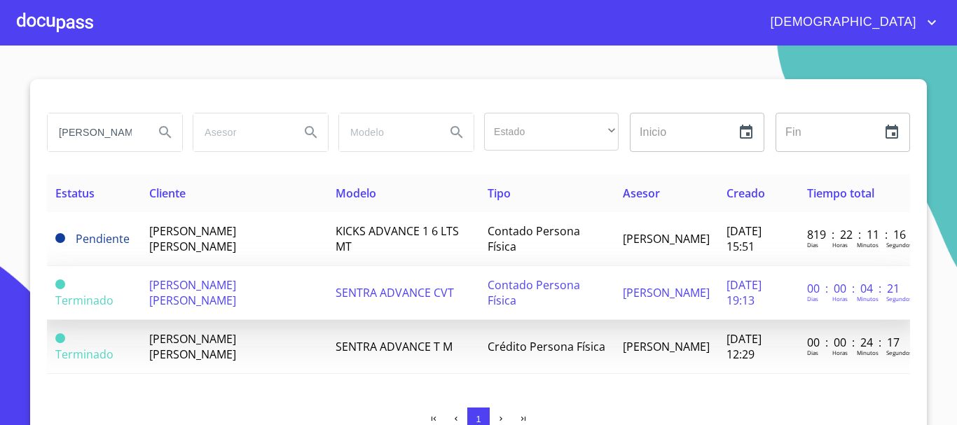
click at [398, 298] on span "SENTRA ADVANCE CVT" at bounding box center [394, 292] width 118 height 15
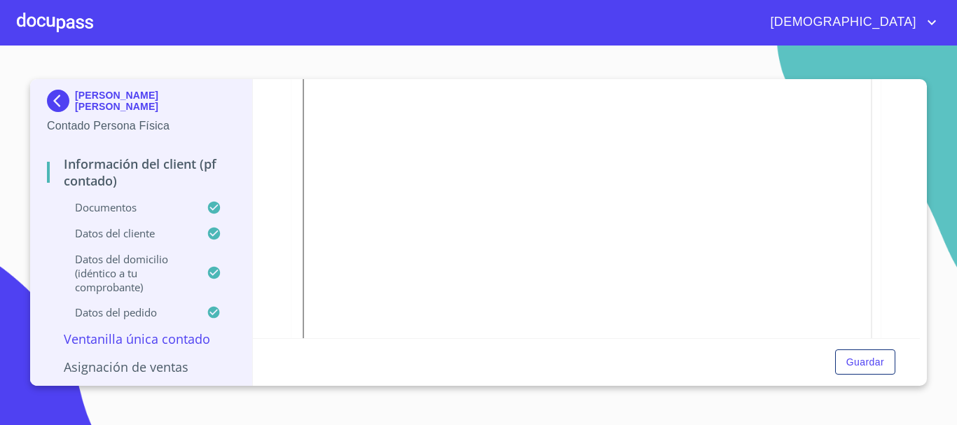
scroll to position [560, 0]
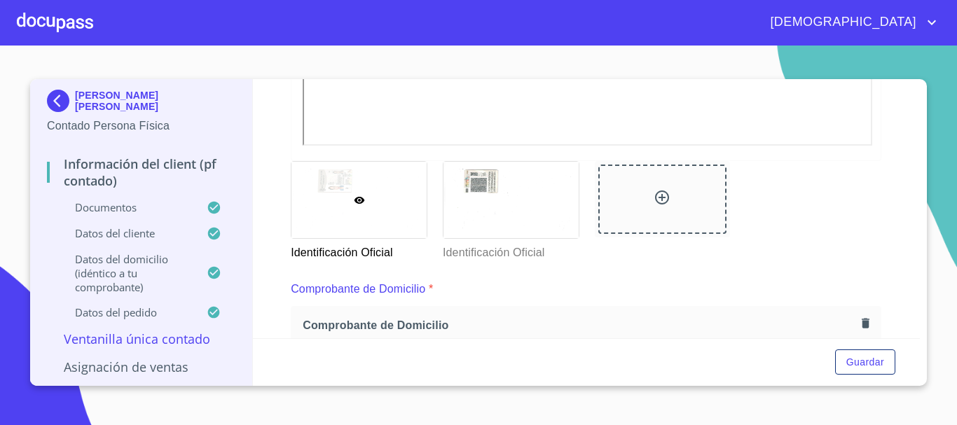
click at [38, 20] on div at bounding box center [55, 22] width 76 height 45
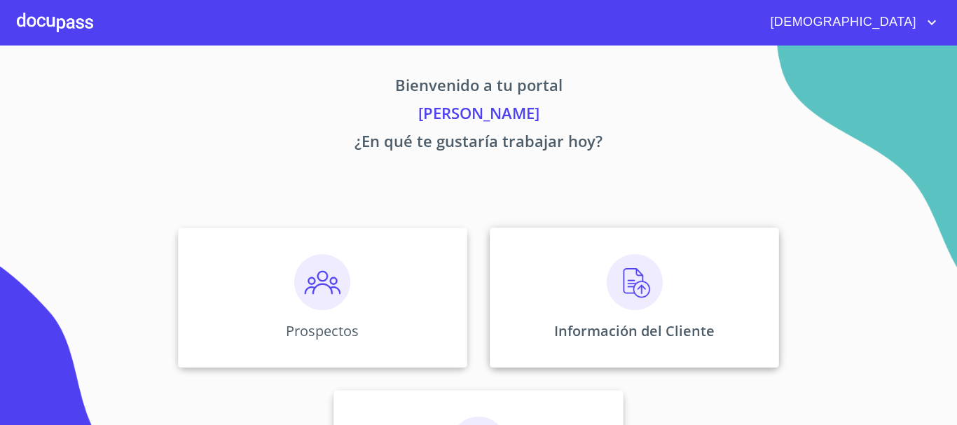
click at [616, 289] on img at bounding box center [635, 282] width 56 height 56
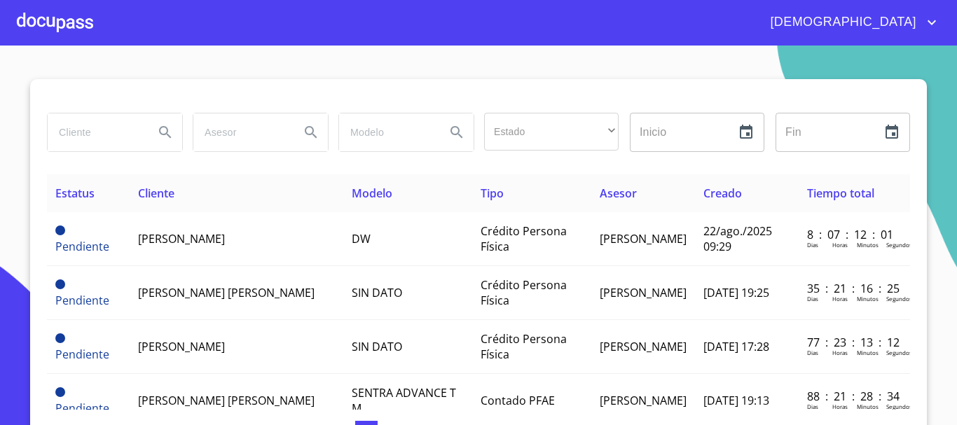
click at [90, 134] on input "search" at bounding box center [95, 132] width 95 height 38
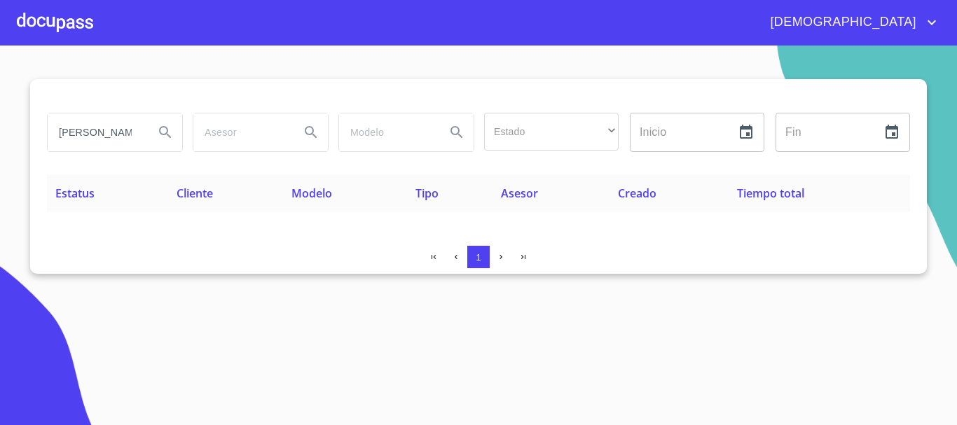
type input "MARIA ELIA"
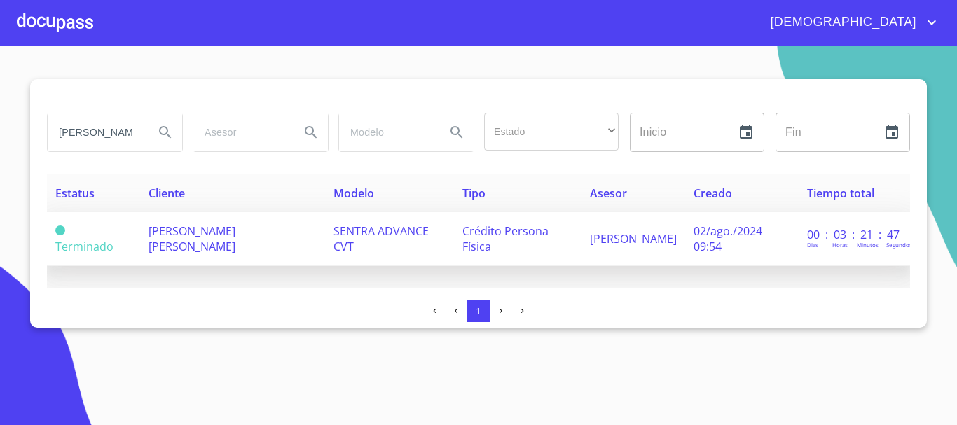
click at [230, 225] on span "MARIA ELIA ISABEL VEGA MADRIGAL" at bounding box center [191, 238] width 87 height 31
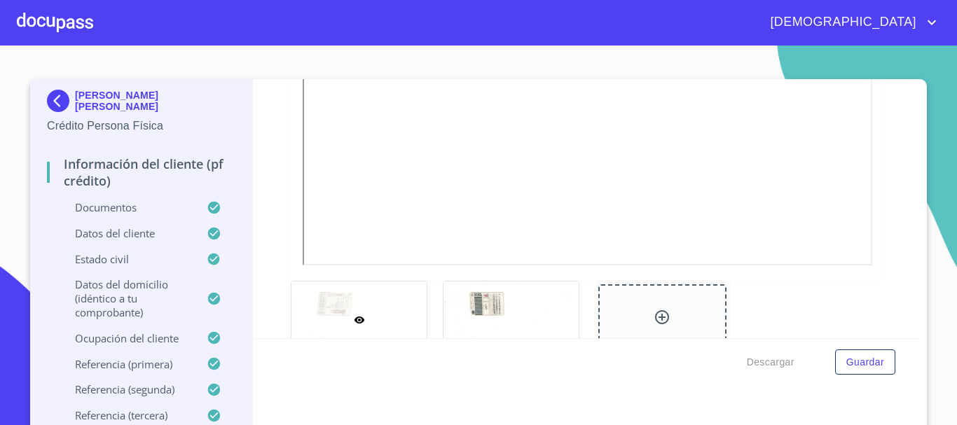
scroll to position [560, 0]
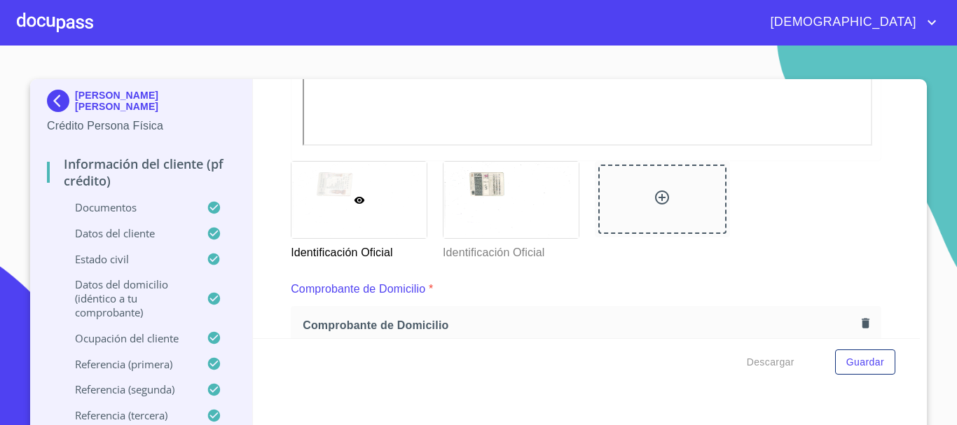
drag, startPoint x: 693, startPoint y: 148, endPoint x: 705, endPoint y: 147, distance: 11.9
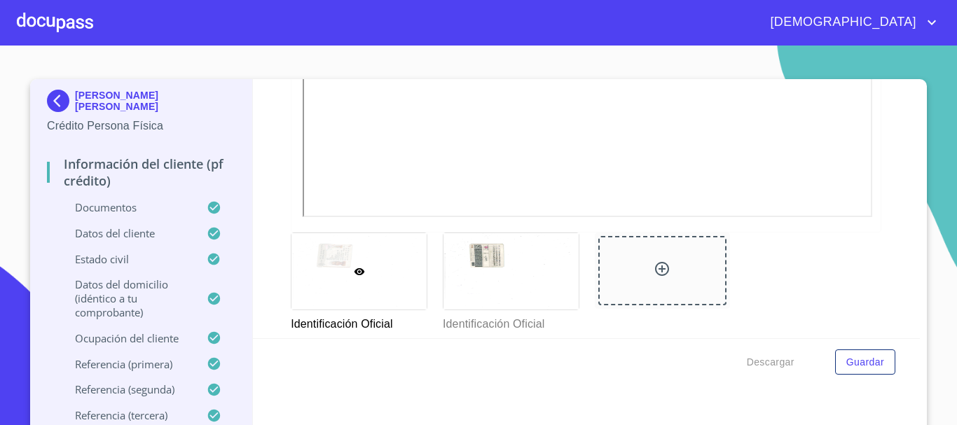
scroll to position [490, 0]
drag, startPoint x: 32, startPoint y: 1, endPoint x: 104, endPoint y: 64, distance: 96.3
click at [104, 64] on section "MARIA ELIA ISABEL VEGA MADRIGAL Crédito Persona Física Información del cliente …" at bounding box center [478, 236] width 957 height 380
click at [87, 32] on div at bounding box center [55, 22] width 76 height 45
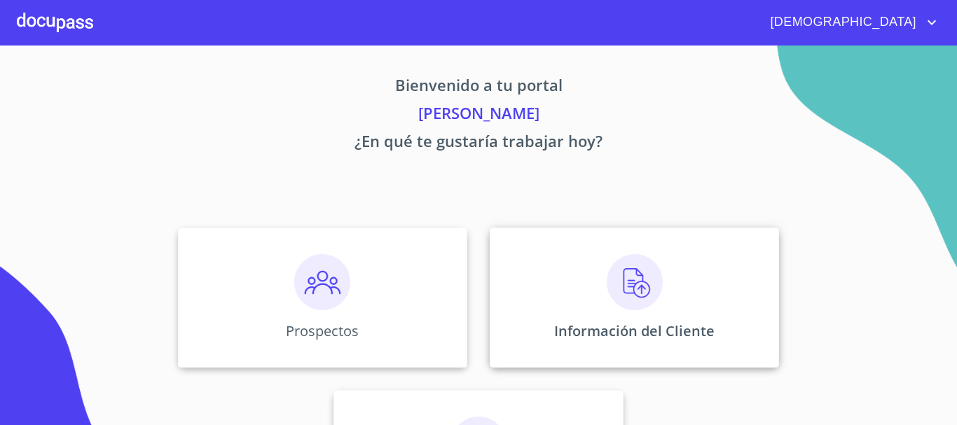
click at [614, 302] on img at bounding box center [635, 282] width 56 height 56
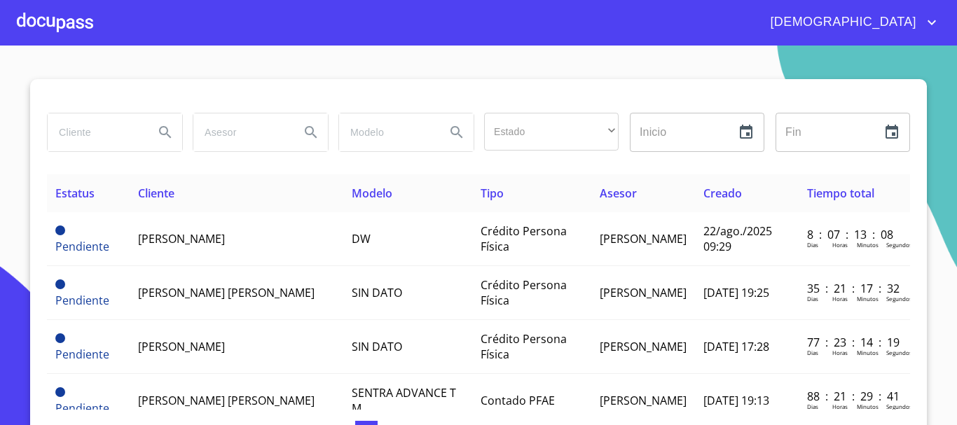
click at [86, 134] on input "search" at bounding box center [95, 132] width 95 height 38
type input "JOSE SERGIO CORONADO"
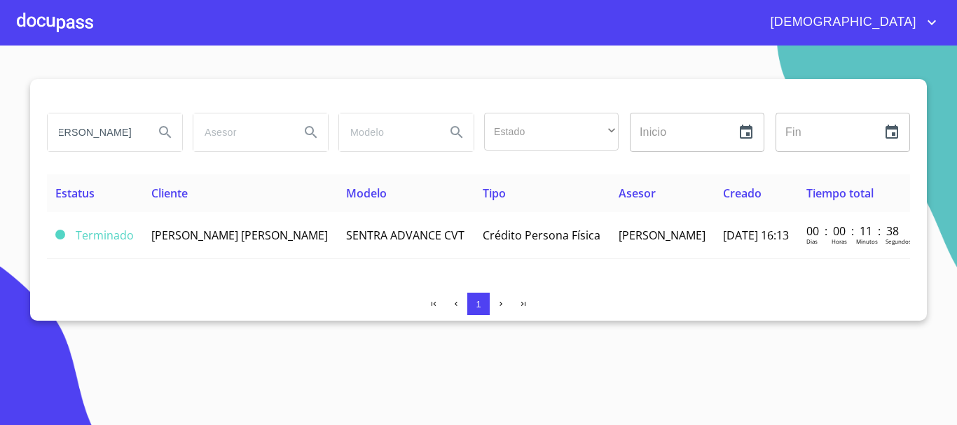
scroll to position [0, 0]
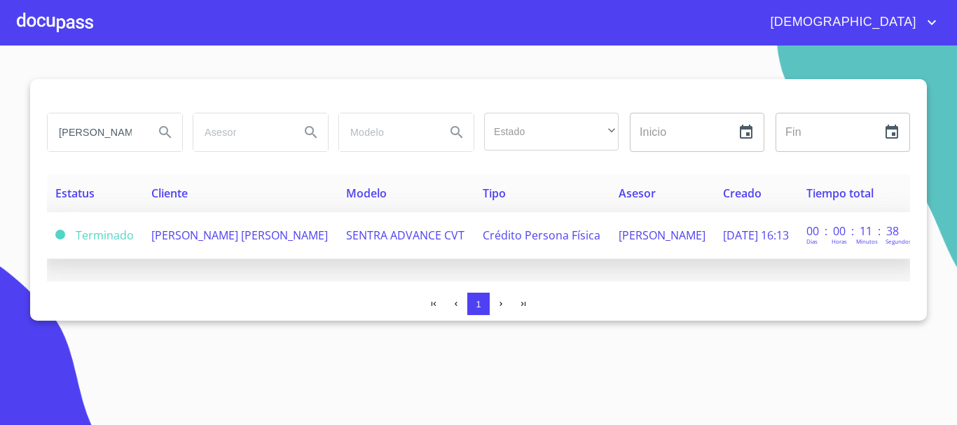
click at [252, 249] on td "JOSE SERGIO CORONADO CAMPOS" at bounding box center [240, 235] width 195 height 47
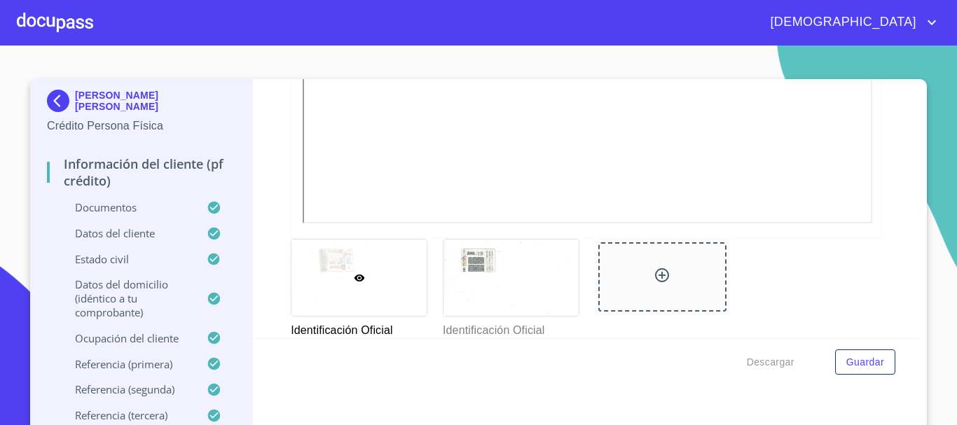
scroll to position [490, 0]
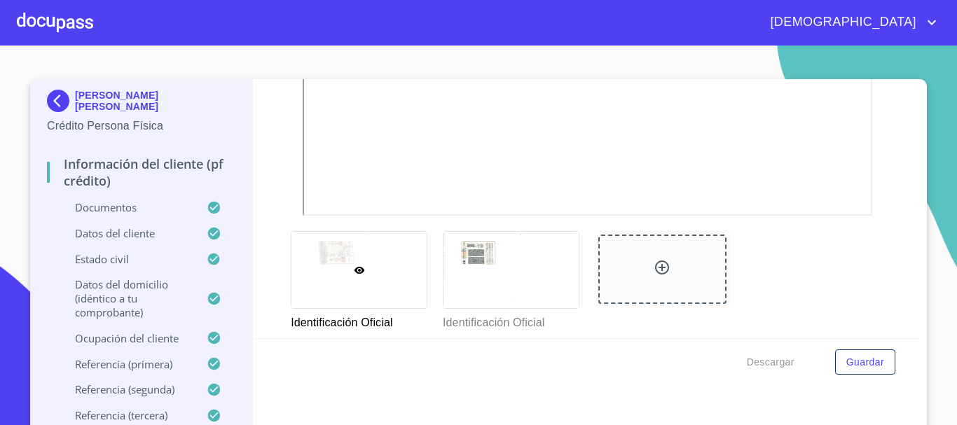
click at [57, 29] on div at bounding box center [55, 22] width 76 height 45
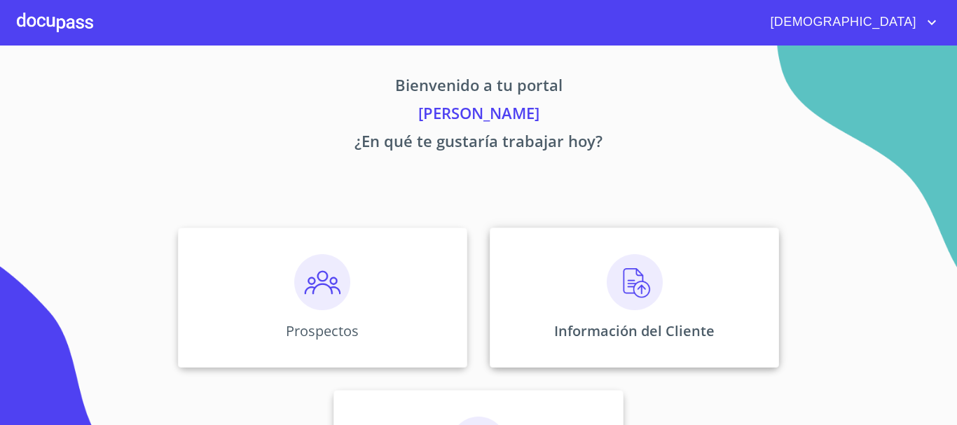
click at [624, 277] on img at bounding box center [635, 282] width 56 height 56
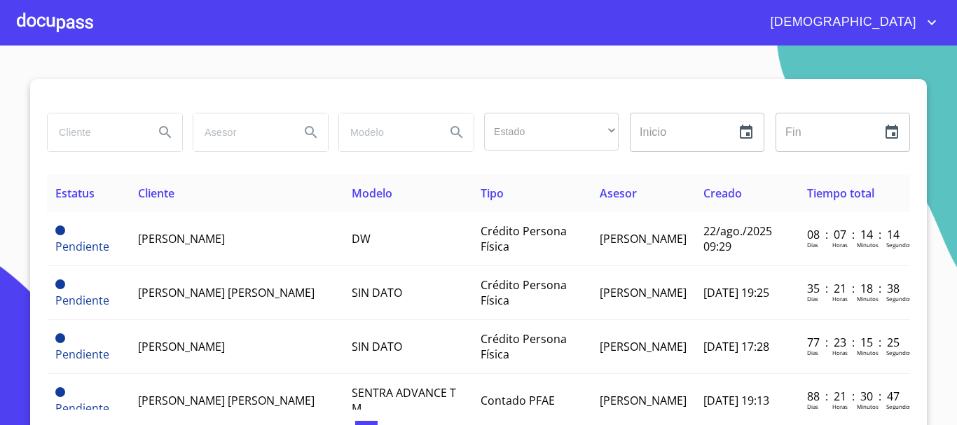
click at [104, 148] on input "search" at bounding box center [95, 132] width 95 height 38
type input "JOSE SANTOS GU"
type input "[PERSON_NAME]"
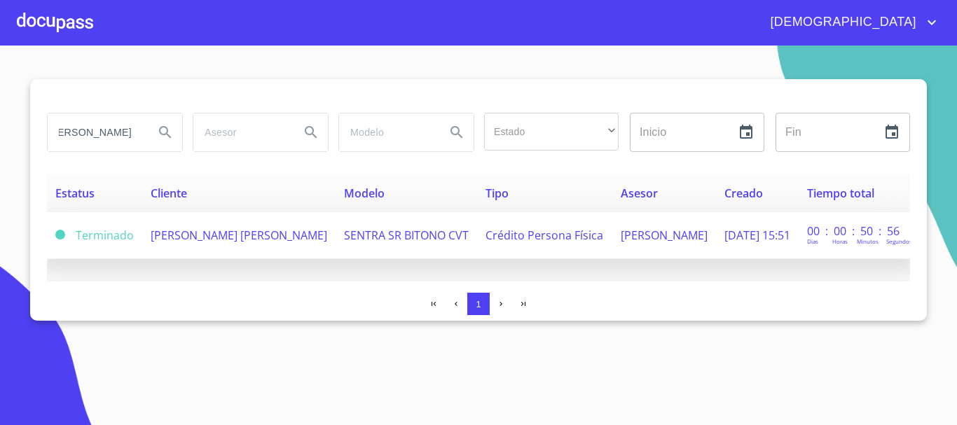
scroll to position [0, 0]
click at [303, 232] on td "[PERSON_NAME] [PERSON_NAME]" at bounding box center [238, 235] width 193 height 47
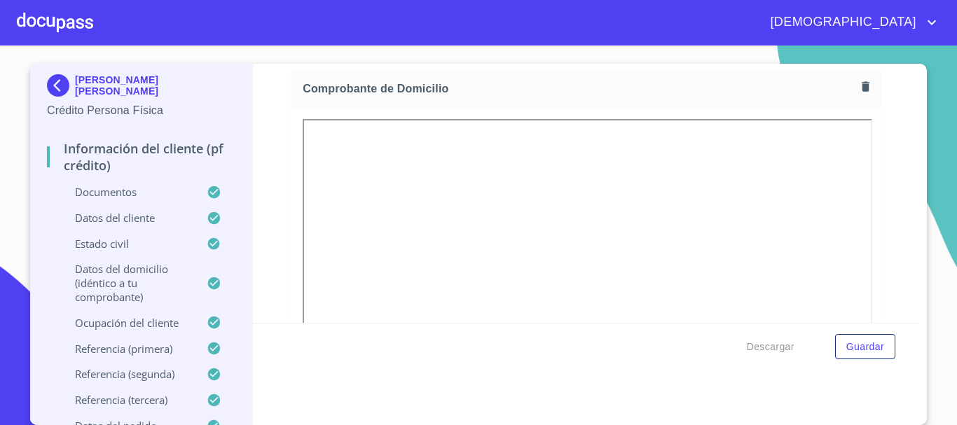
scroll to position [490, 0]
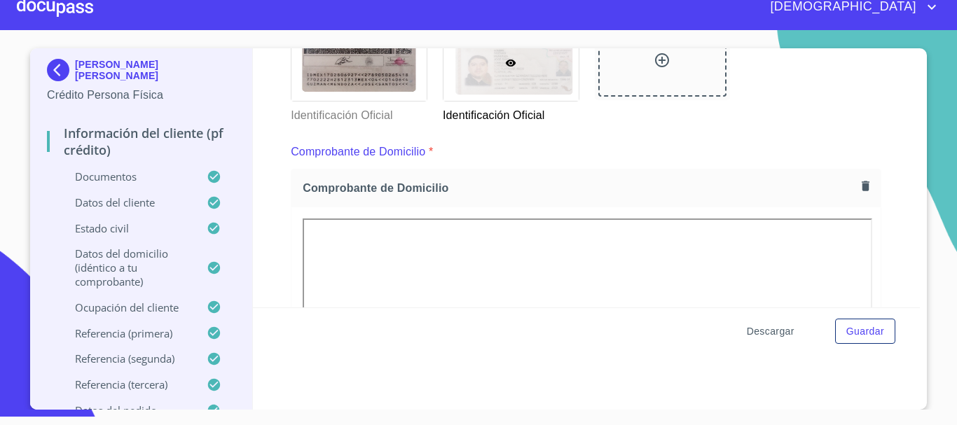
scroll to position [307, 0]
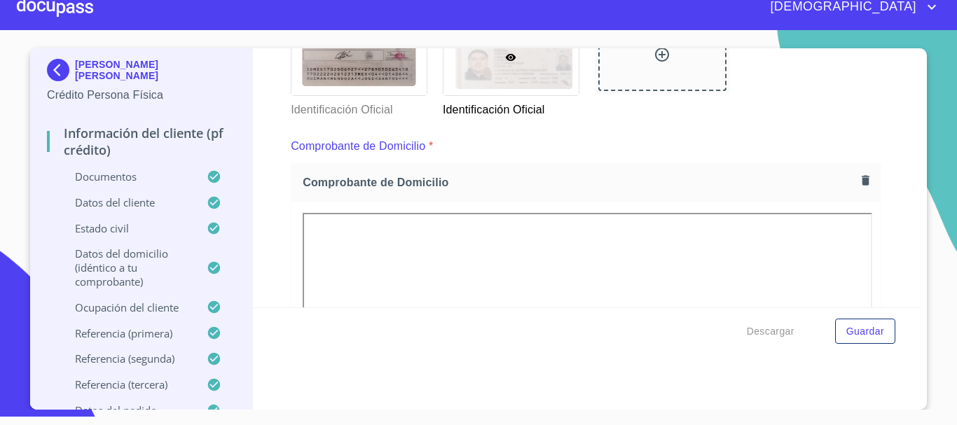
click at [69, 11] on div at bounding box center [55, 7] width 76 height 45
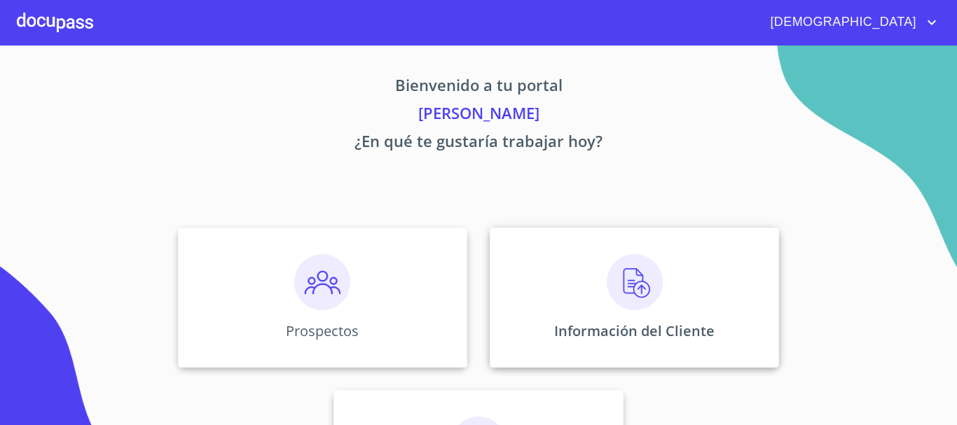
click at [618, 287] on img at bounding box center [635, 282] width 56 height 56
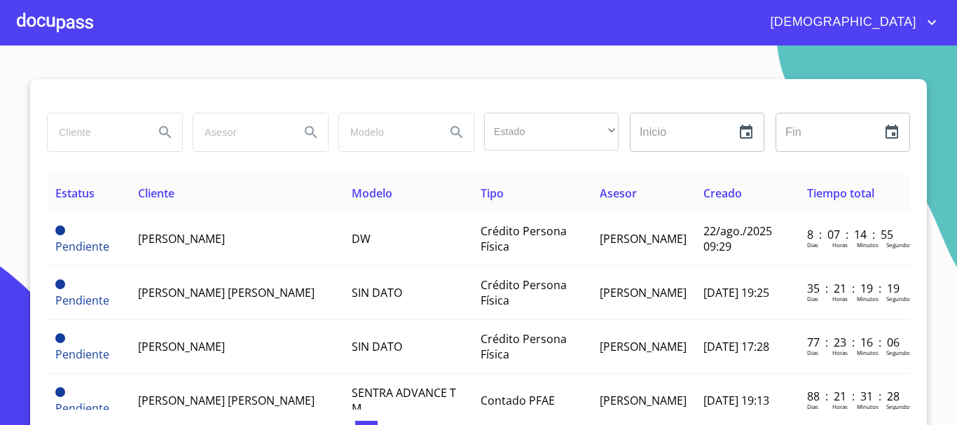
click at [97, 127] on input "search" at bounding box center [95, 132] width 95 height 38
type input "[PERSON_NAME]"
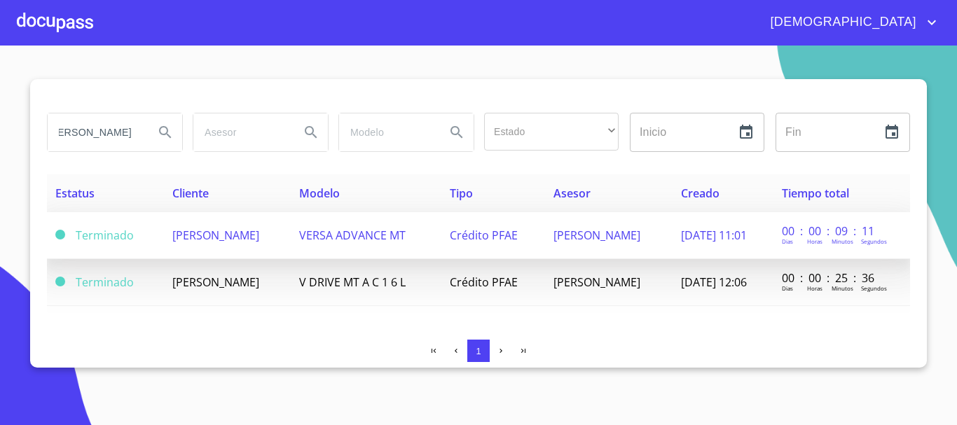
scroll to position [0, 0]
click at [497, 231] on span "Crédito PFAE" at bounding box center [484, 235] width 68 height 15
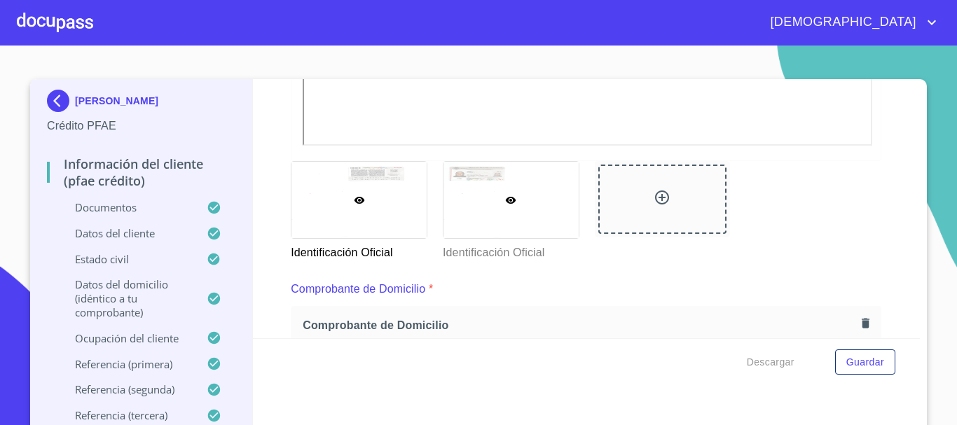
click at [511, 224] on div at bounding box center [510, 200] width 135 height 76
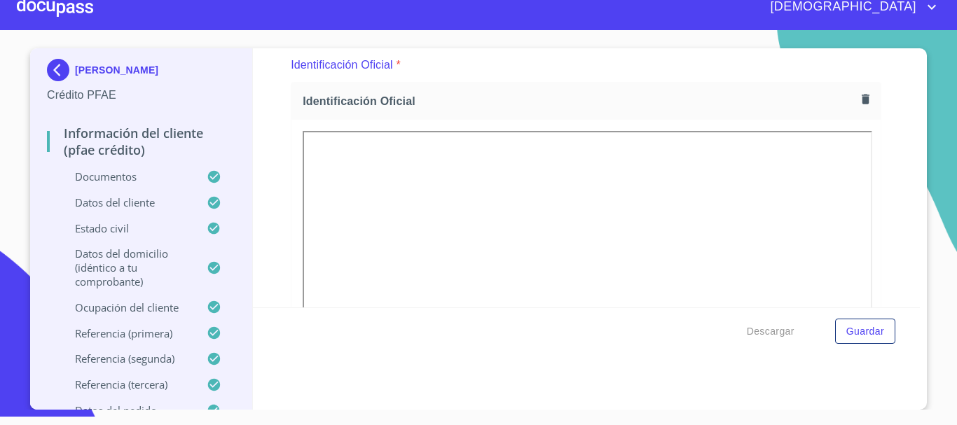
click at [53, 1] on div at bounding box center [55, 7] width 76 height 45
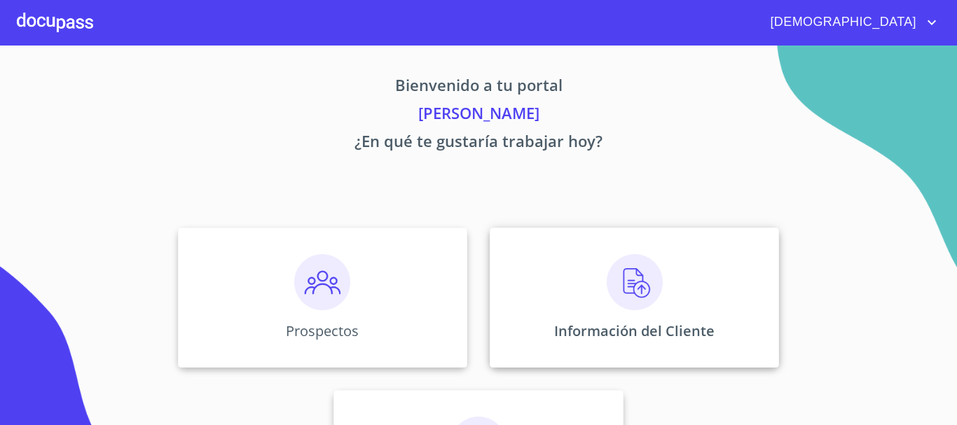
click at [624, 279] on img at bounding box center [635, 282] width 56 height 56
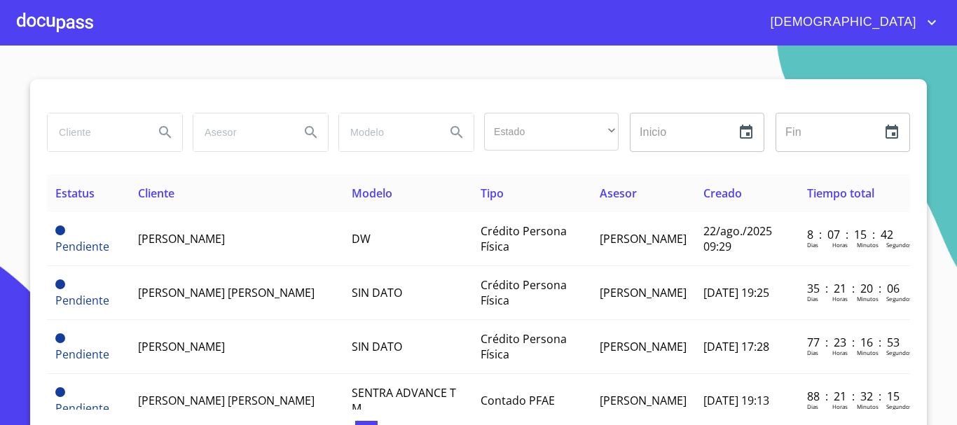
click at [76, 134] on input "search" at bounding box center [95, 132] width 95 height 38
type input "[PERSON_NAME]"
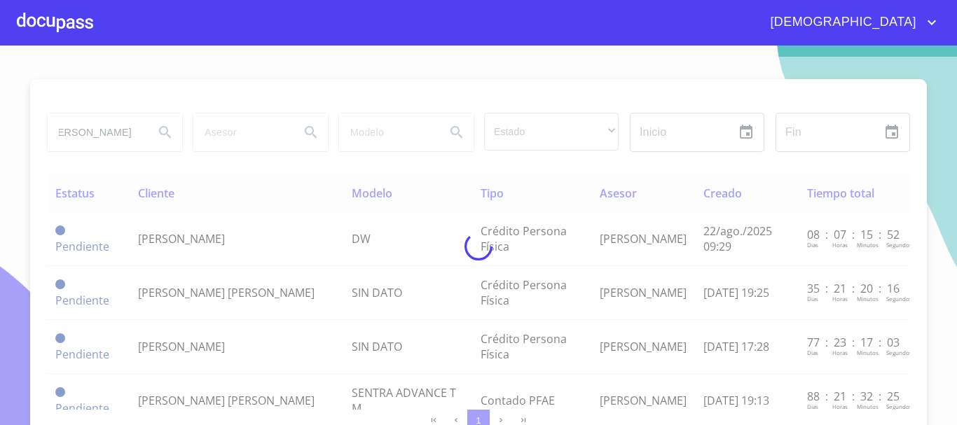
scroll to position [0, 0]
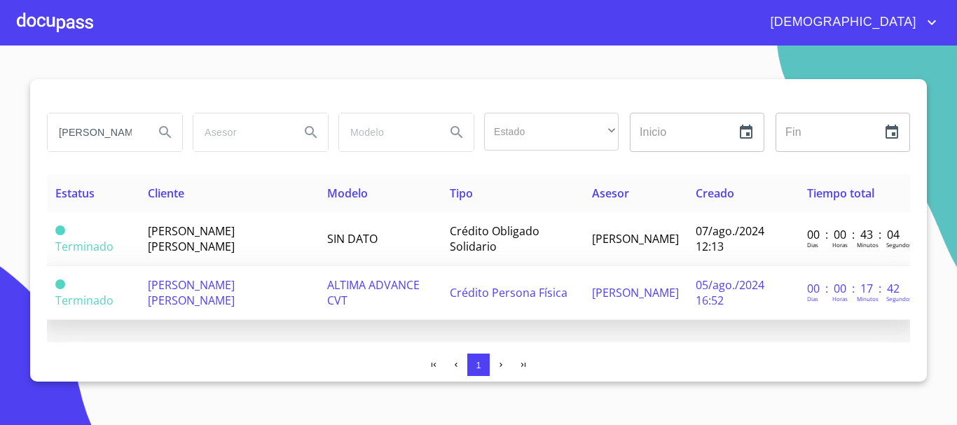
click at [474, 286] on td "Crédito Persona Física" at bounding box center [512, 293] width 142 height 54
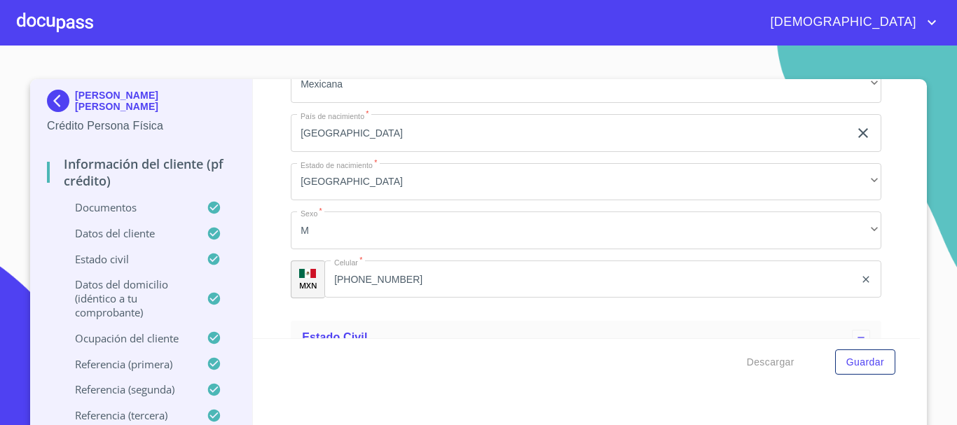
scroll to position [4482, 0]
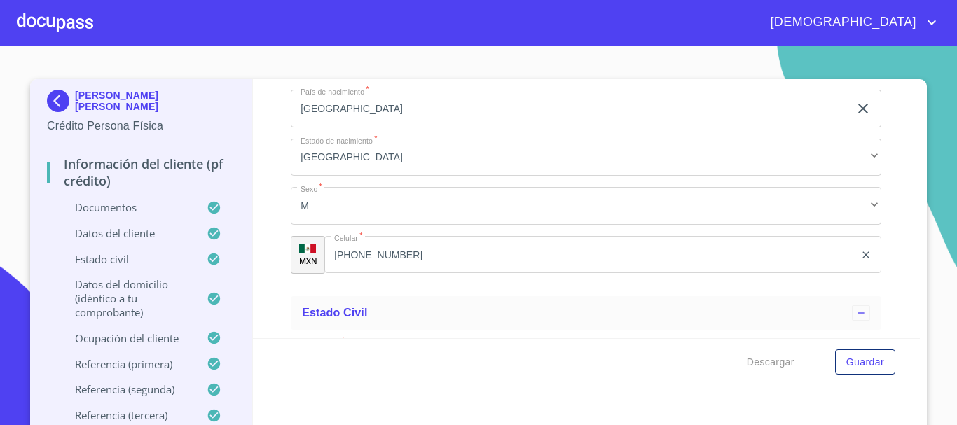
click at [39, 13] on div at bounding box center [55, 22] width 76 height 45
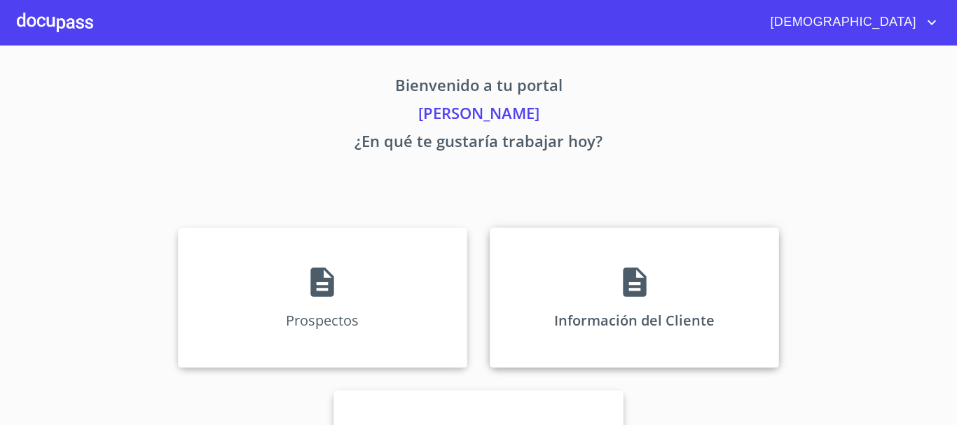
click at [623, 287] on icon at bounding box center [634, 282] width 23 height 29
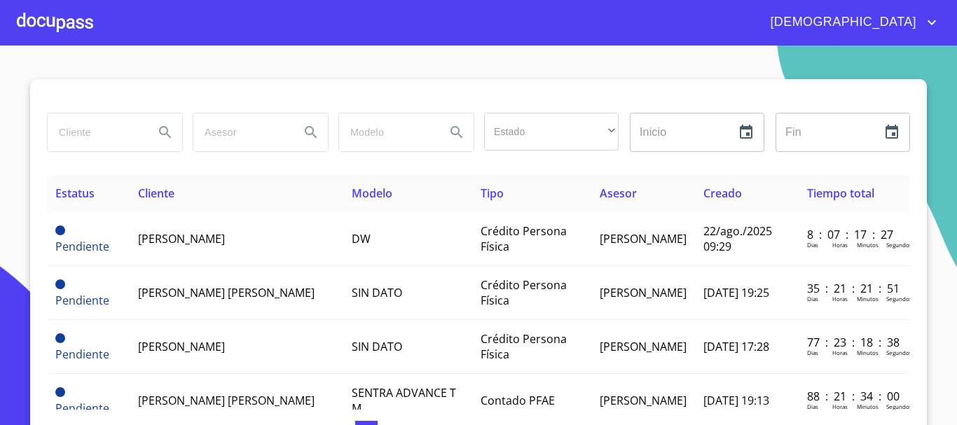
click at [92, 118] on input "search" at bounding box center [95, 132] width 95 height 38
type input "JUAN IGNACIO GOMEZ"
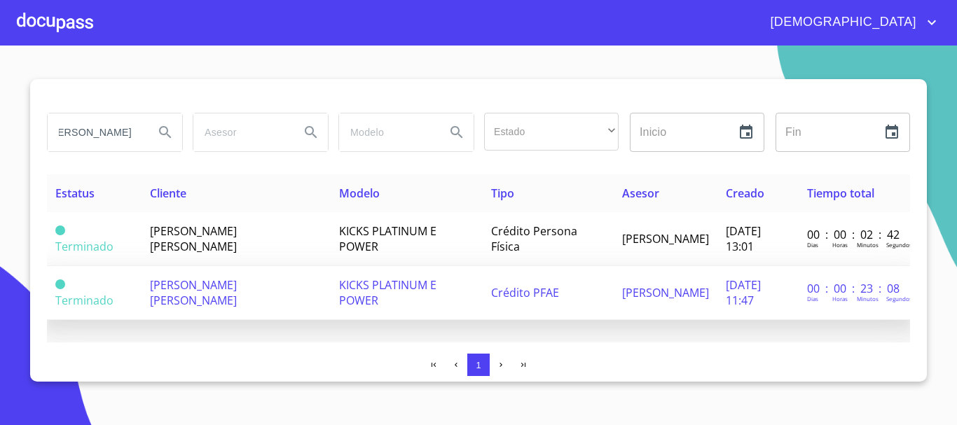
click at [554, 293] on td "Crédito PFAE" at bounding box center [548, 293] width 131 height 54
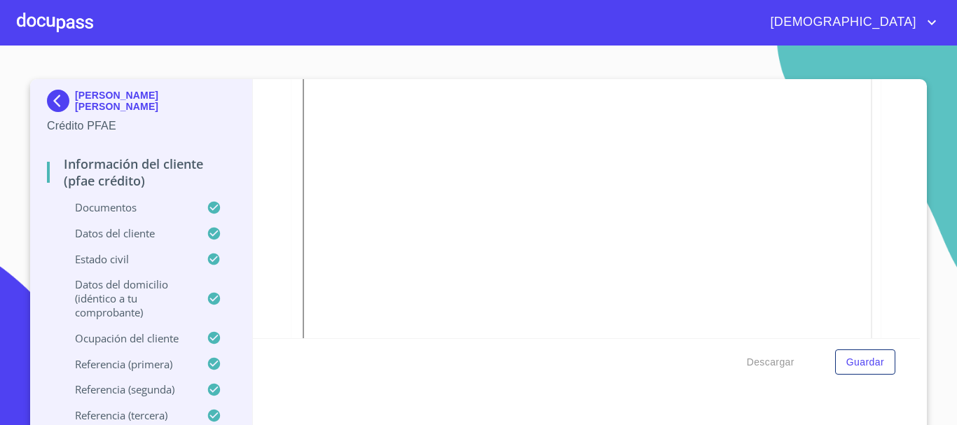
scroll to position [350, 0]
click at [57, 20] on div at bounding box center [55, 22] width 76 height 45
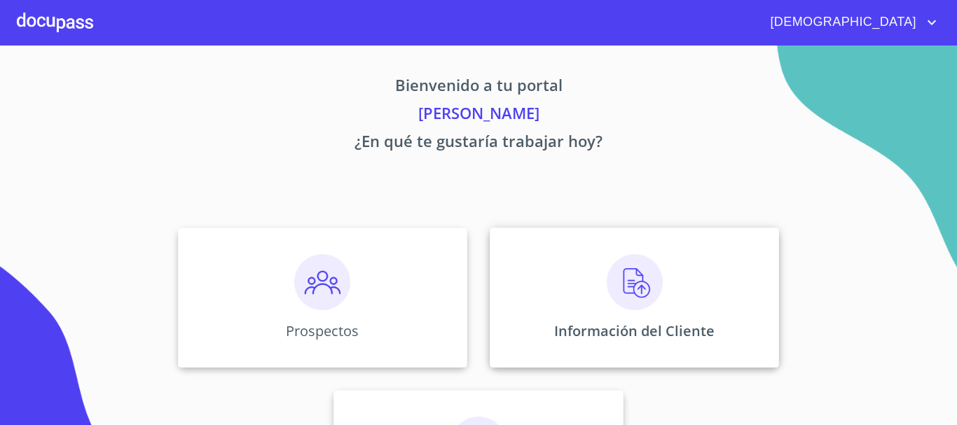
click at [638, 293] on img at bounding box center [635, 282] width 56 height 56
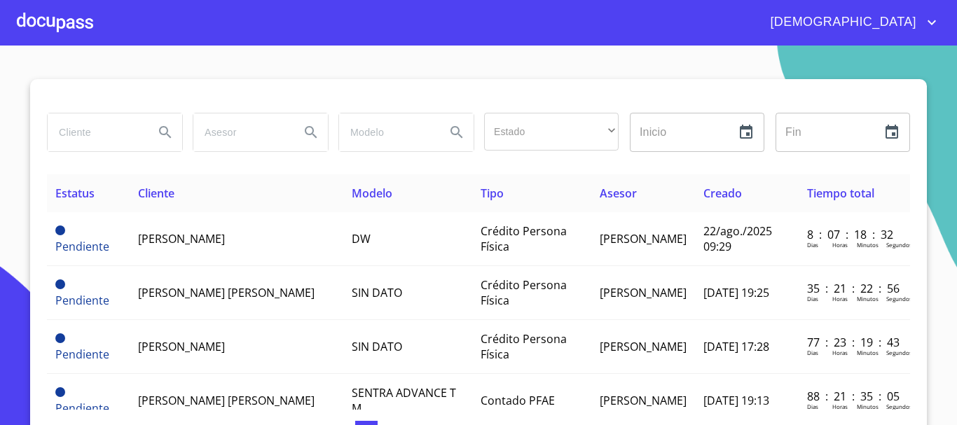
click at [87, 130] on input "search" at bounding box center [95, 132] width 95 height 38
type input "MARGARITA ESTELA CASTAÑEDA"
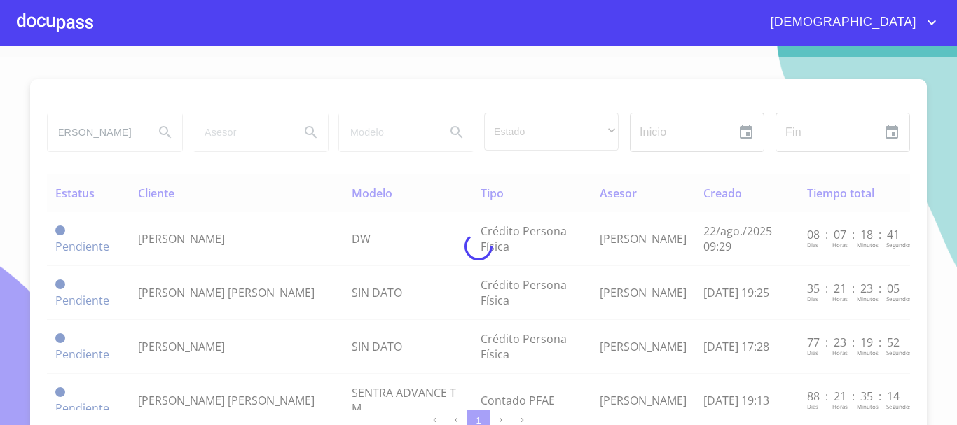
scroll to position [0, 0]
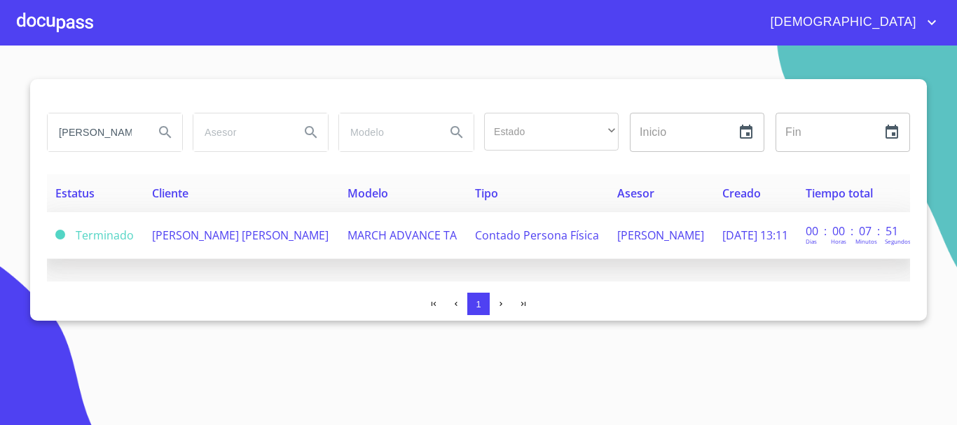
click at [289, 219] on td "MARGARITA ESTELA CASTAÑEDA FLORES" at bounding box center [241, 235] width 195 height 47
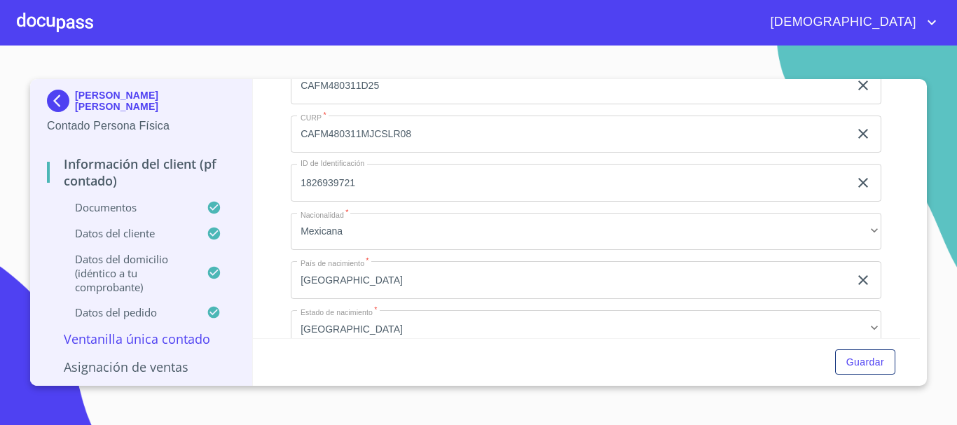
scroll to position [2381, 0]
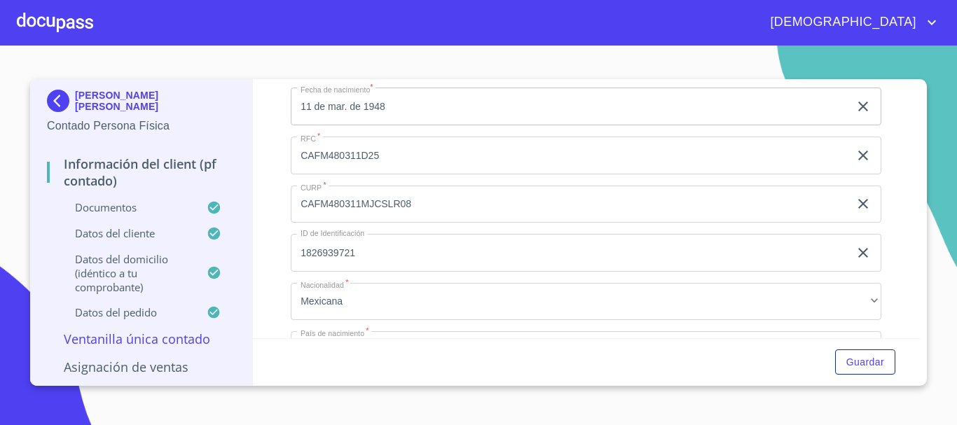
click at [64, 20] on div at bounding box center [55, 22] width 76 height 45
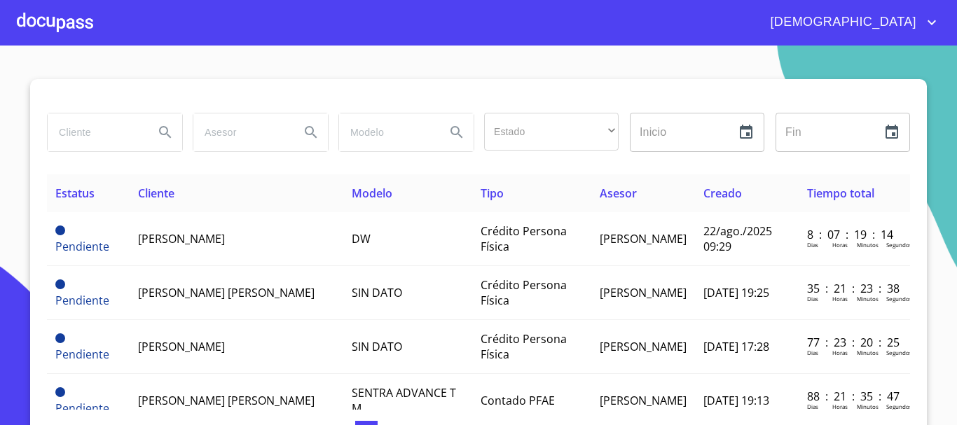
click at [97, 140] on input "search" at bounding box center [95, 132] width 95 height 38
type input "JORGE LUIS PLA"
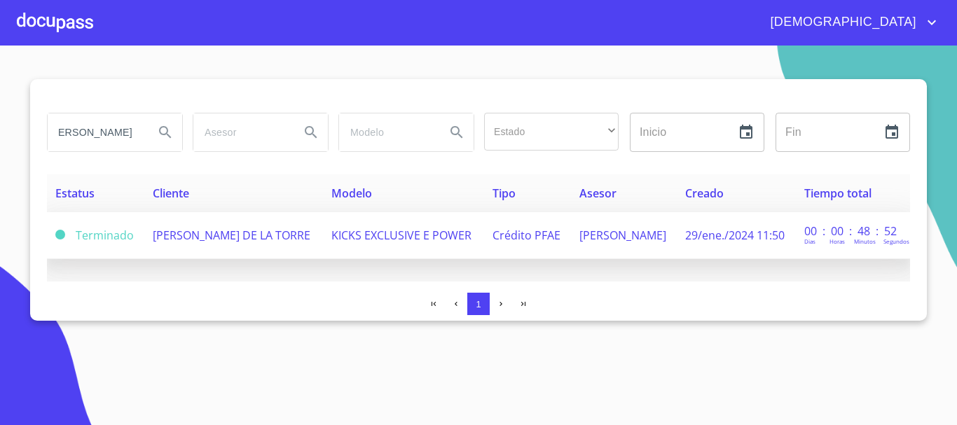
scroll to position [0, 0]
click at [284, 235] on span "[PERSON_NAME] DE LA TORRE" at bounding box center [232, 235] width 158 height 15
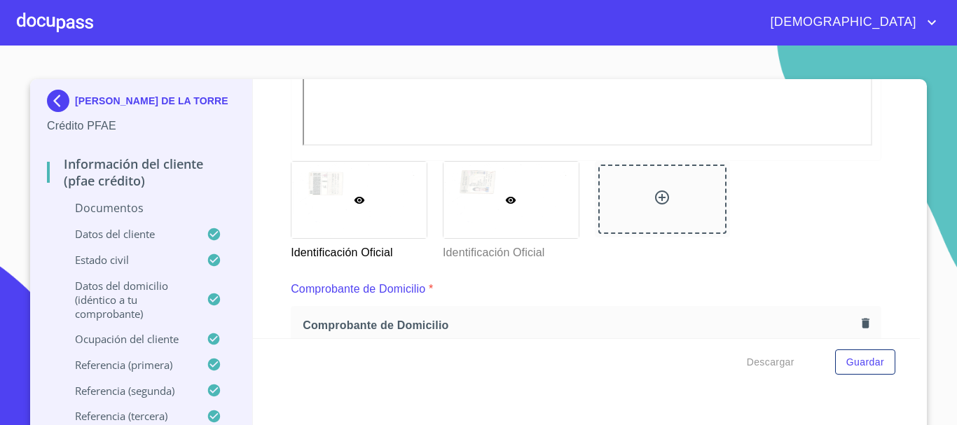
click at [483, 216] on div at bounding box center [510, 200] width 135 height 76
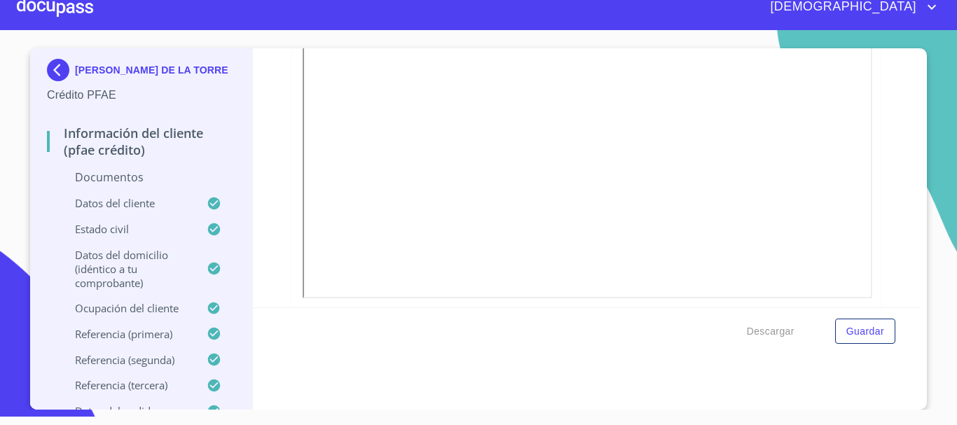
scroll to position [377, 0]
click at [76, 6] on div at bounding box center [55, 7] width 76 height 45
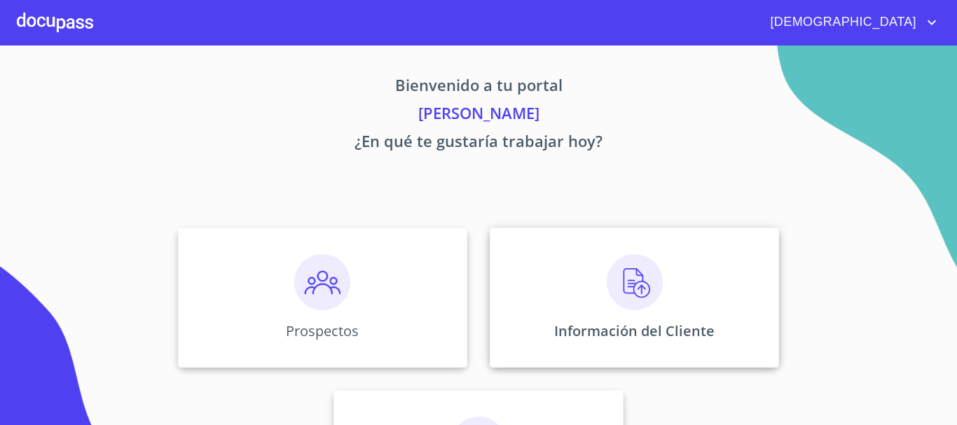
click at [613, 284] on img at bounding box center [635, 282] width 56 height 56
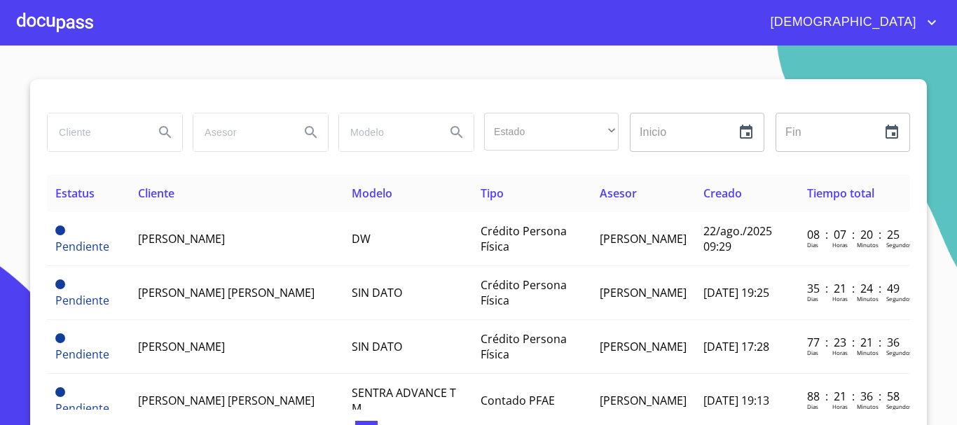
click at [85, 137] on input "search" at bounding box center [95, 132] width 95 height 38
type input "[PERSON_NAME]"
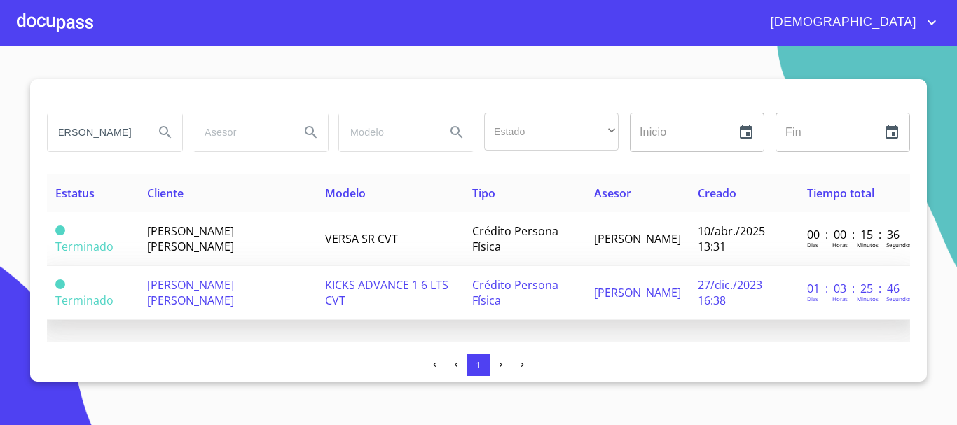
click at [453, 282] on td "KICKS ADVANCE 1 6 LTS CVT" at bounding box center [390, 293] width 147 height 54
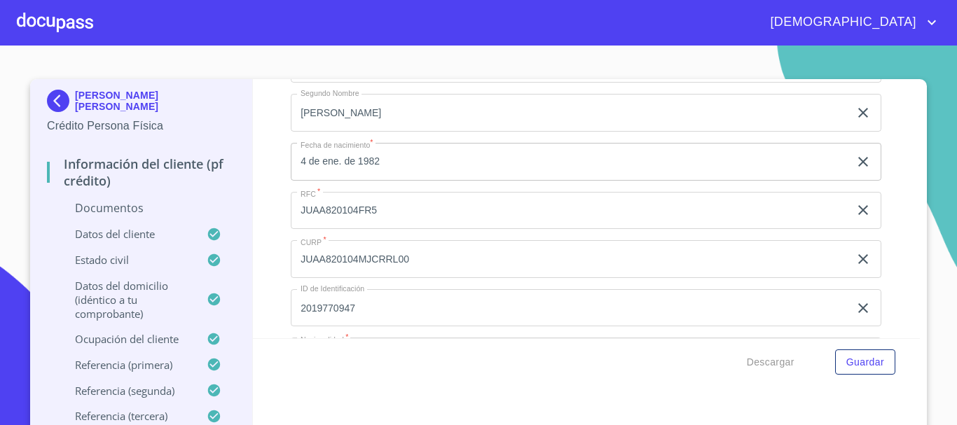
scroll to position [3012, 0]
click at [58, 22] on div at bounding box center [55, 22] width 76 height 45
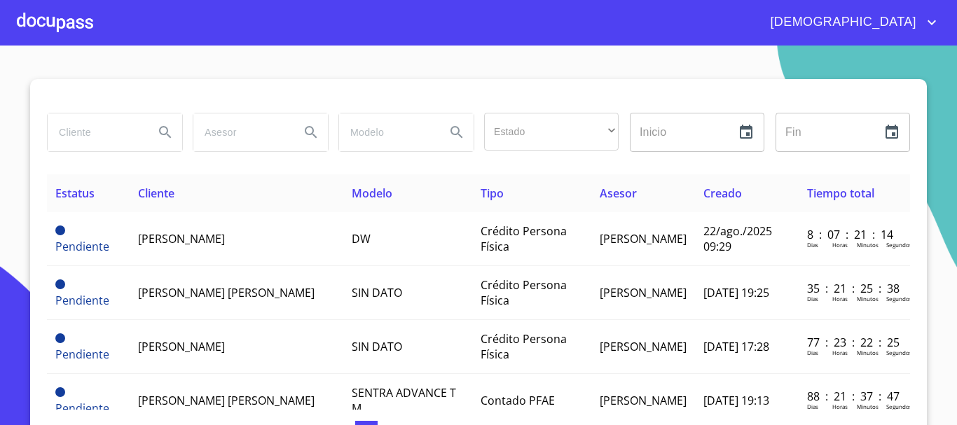
click at [79, 135] on input "search" at bounding box center [95, 132] width 95 height 38
type input "[PERSON_NAME]"
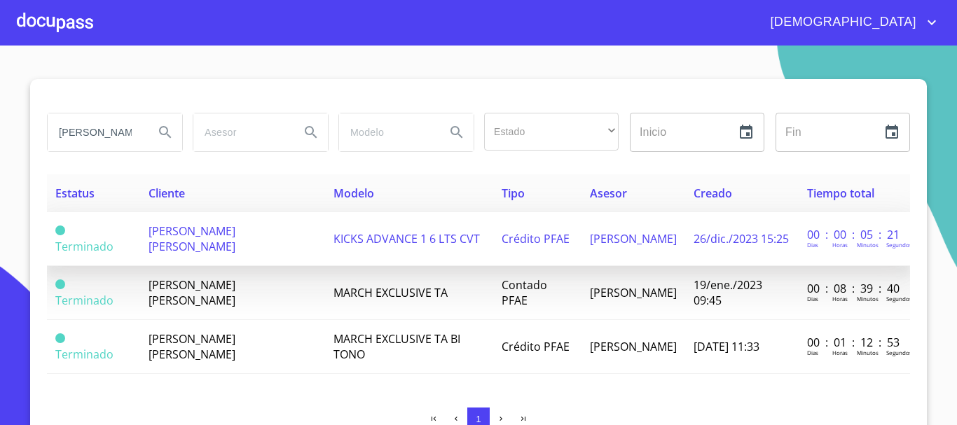
click at [275, 242] on td "[PERSON_NAME] [PERSON_NAME]" at bounding box center [232, 239] width 185 height 54
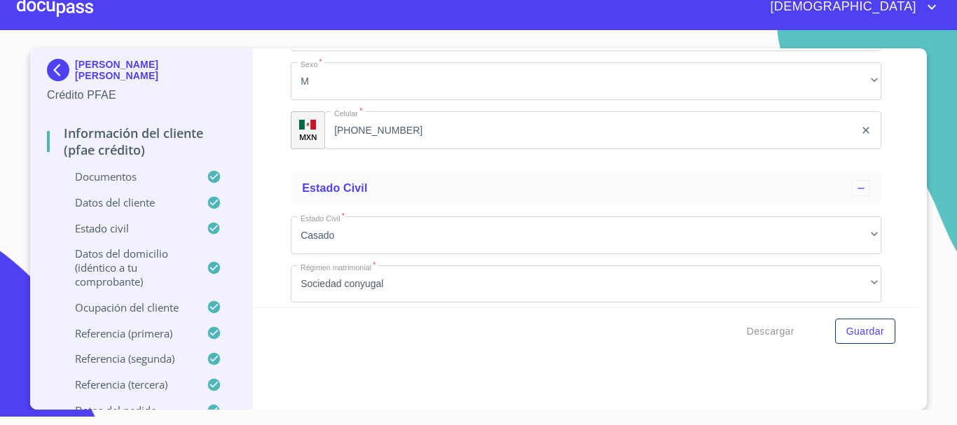
scroll to position [4580, 0]
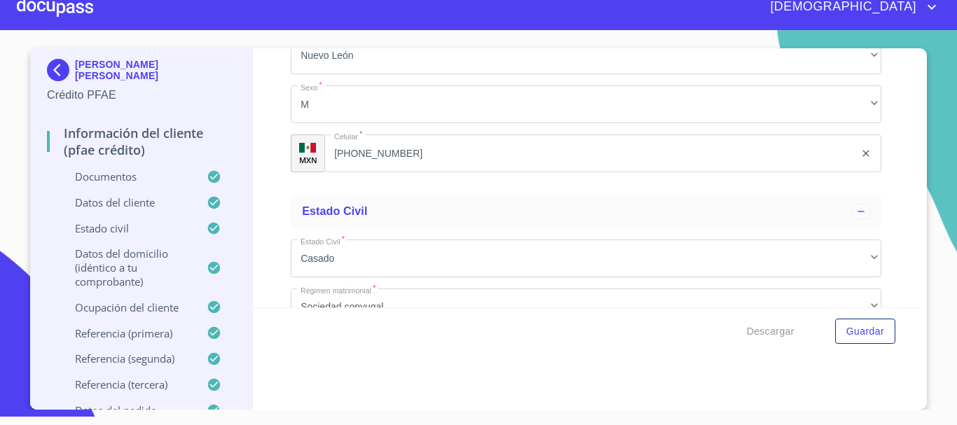
click at [83, 13] on div at bounding box center [55, 7] width 76 height 45
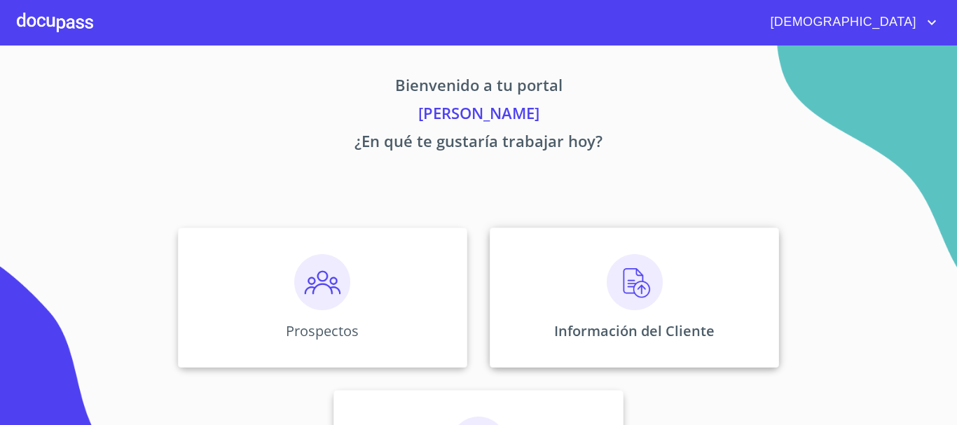
click at [596, 279] on div "Información del Cliente" at bounding box center [634, 298] width 289 height 140
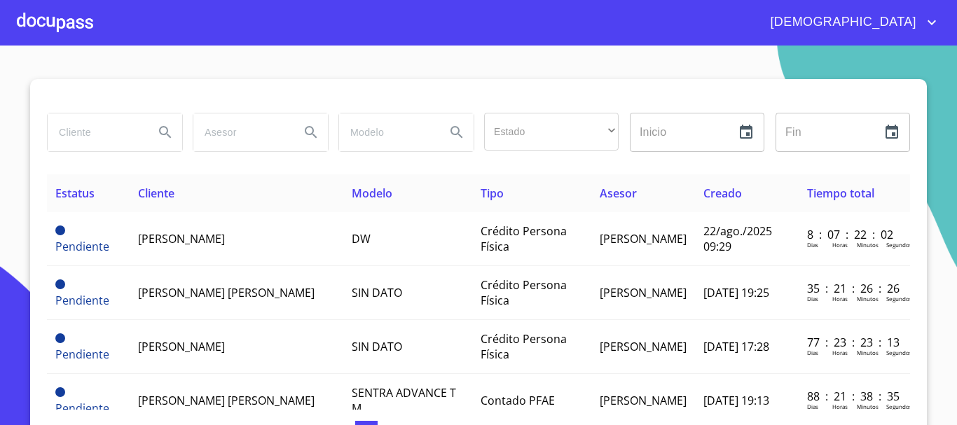
click at [101, 131] on input "search" at bounding box center [95, 132] width 95 height 38
type input "[PERSON_NAME]"
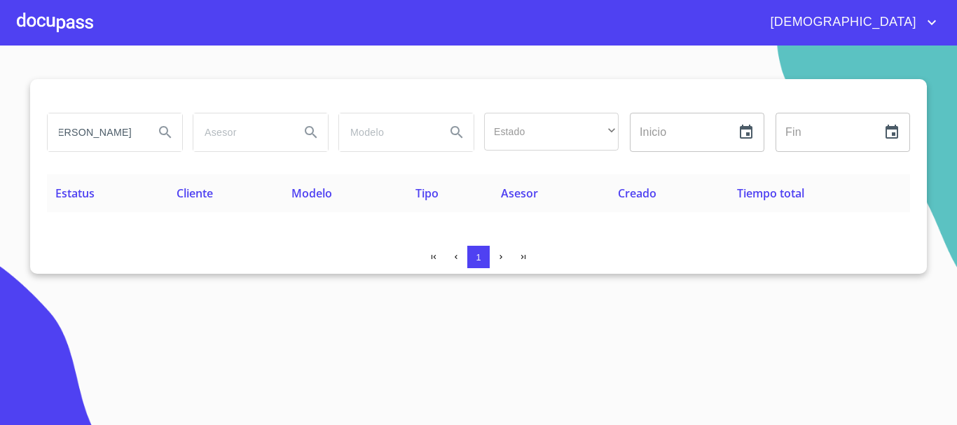
scroll to position [0, 0]
drag, startPoint x: 147, startPoint y: 132, endPoint x: 0, endPoint y: 126, distance: 147.2
click at [0, 126] on section "[PERSON_NAME] Estado ​ ​ Inicio ​ Fin ​ Estatus Cliente Modelo Tipo Asesor Crea…" at bounding box center [478, 236] width 957 height 380
click at [127, 137] on input "[PERSON_NAME]" at bounding box center [95, 132] width 95 height 38
click at [127, 135] on input "[PERSON_NAME]" at bounding box center [95, 132] width 95 height 38
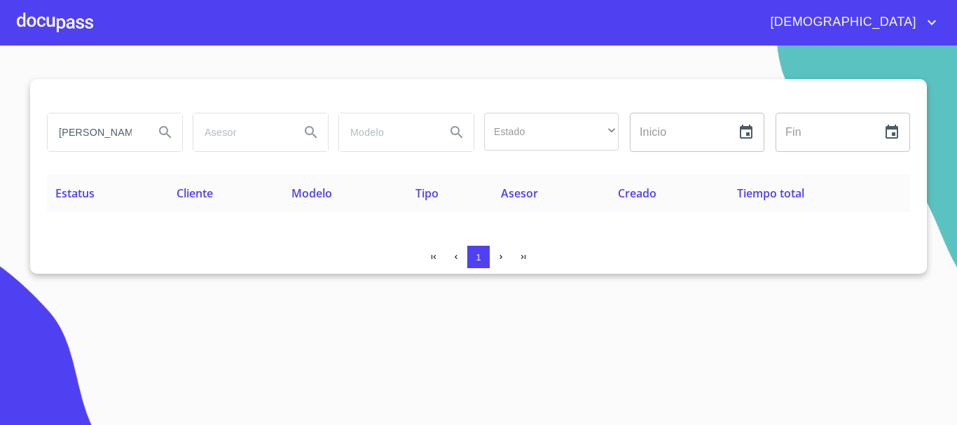
click at [126, 135] on input "[PERSON_NAME]" at bounding box center [95, 132] width 95 height 38
type input "[PERSON_NAME]"
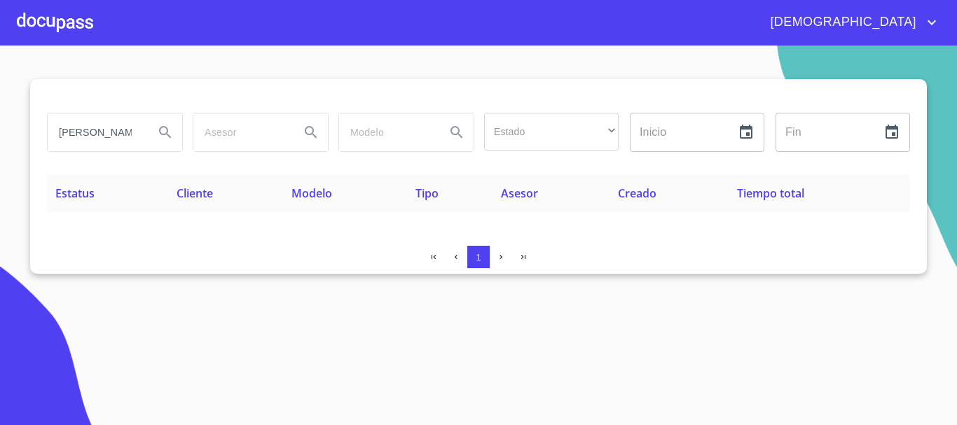
drag, startPoint x: 132, startPoint y: 138, endPoint x: 49, endPoint y: 146, distance: 83.1
click at [49, 146] on input "[PERSON_NAME]" at bounding box center [95, 132] width 95 height 38
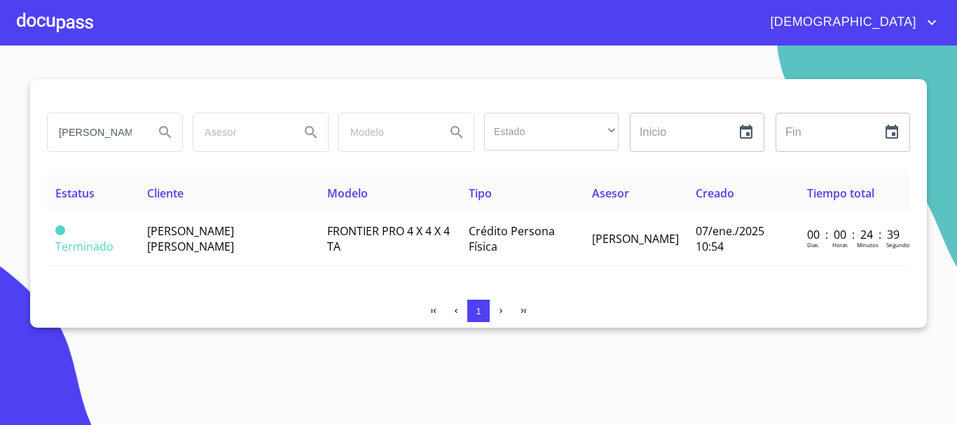
drag, startPoint x: 116, startPoint y: 137, endPoint x: 108, endPoint y: 107, distance: 31.3
click at [101, 122] on input "[PERSON_NAME]" at bounding box center [95, 132] width 95 height 38
type input "e"
type input "[PERSON_NAME]"
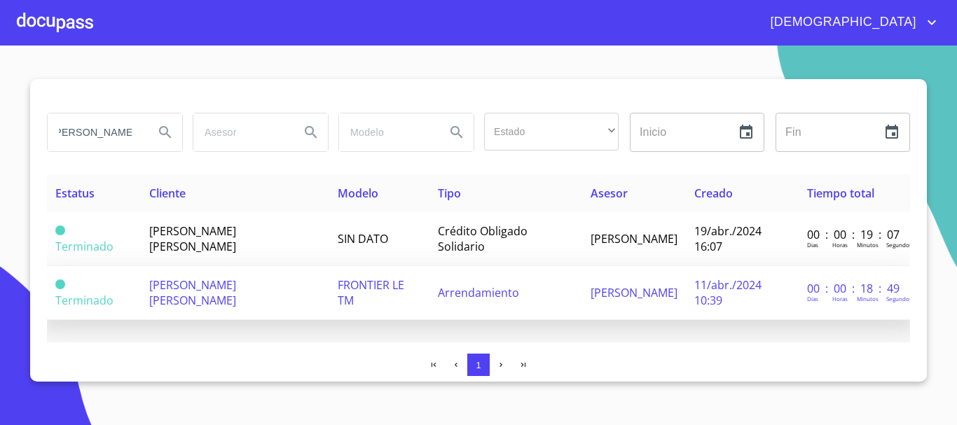
scroll to position [0, 0]
click at [556, 298] on td "Arrendamiento" at bounding box center [505, 293] width 153 height 54
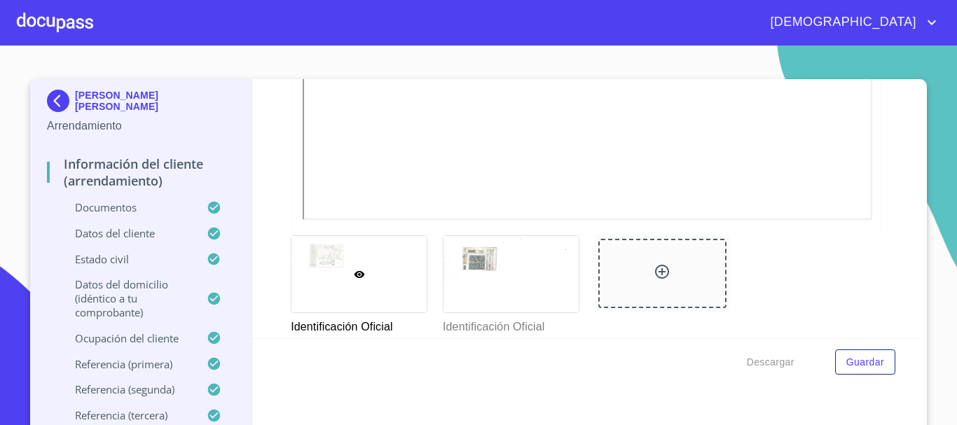
scroll to position [490, 0]
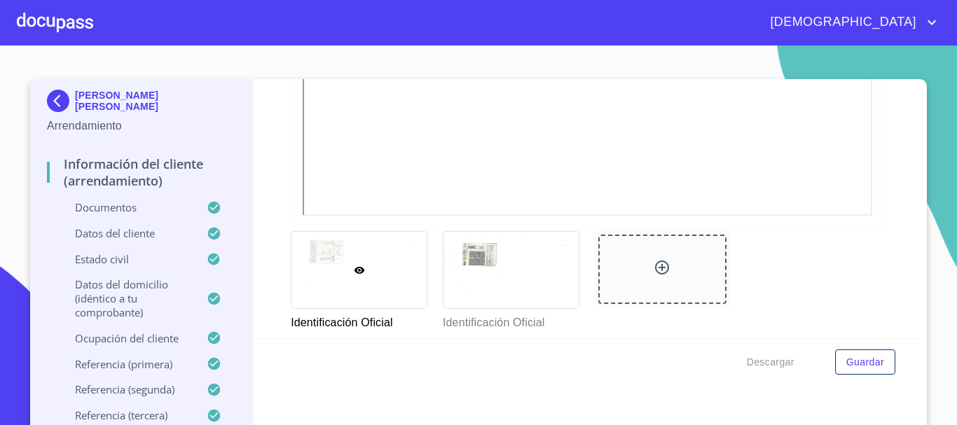
click at [74, 21] on div at bounding box center [55, 22] width 76 height 45
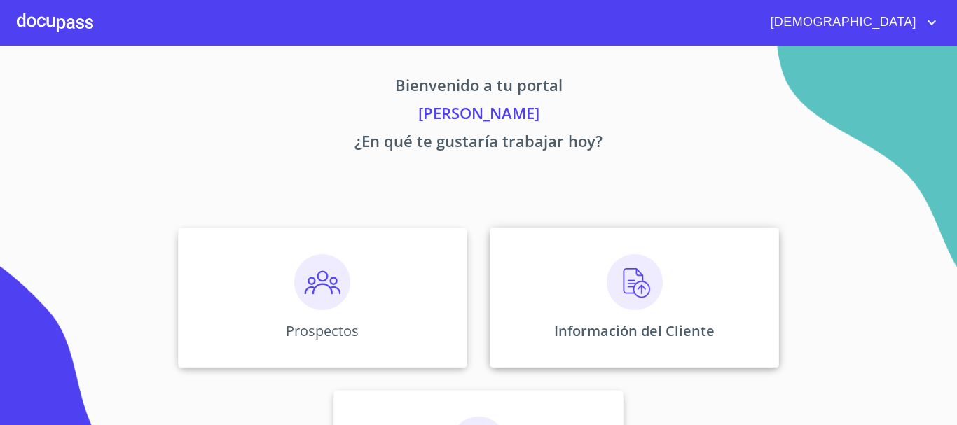
click at [619, 286] on img at bounding box center [635, 282] width 56 height 56
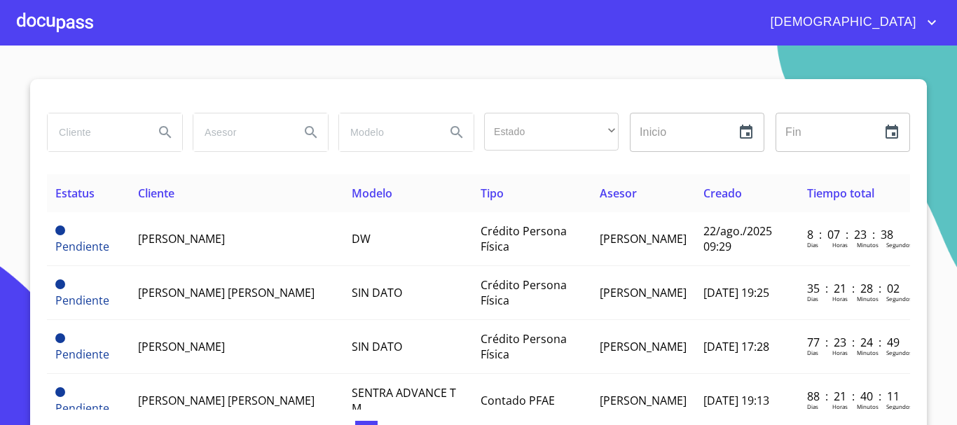
click at [103, 131] on input "search" at bounding box center [95, 132] width 95 height 38
type input "[PERSON_NAME]"
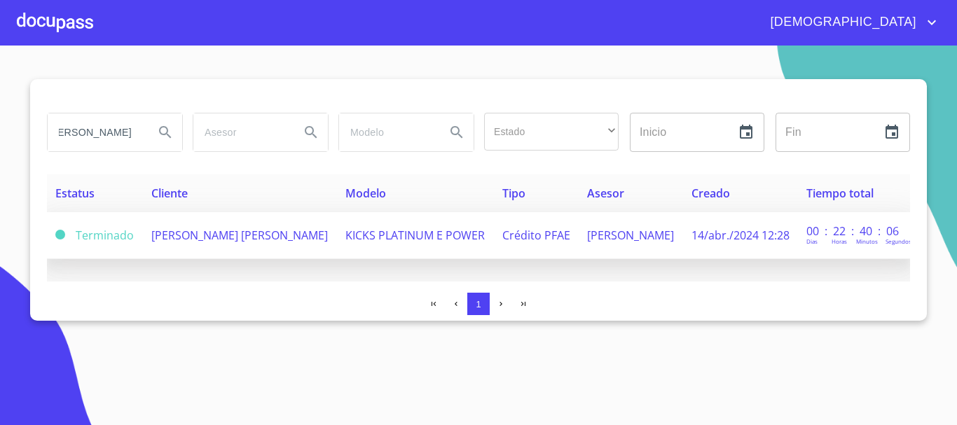
scroll to position [0, 0]
click at [251, 237] on span "[PERSON_NAME] [PERSON_NAME]" at bounding box center [239, 235] width 176 height 15
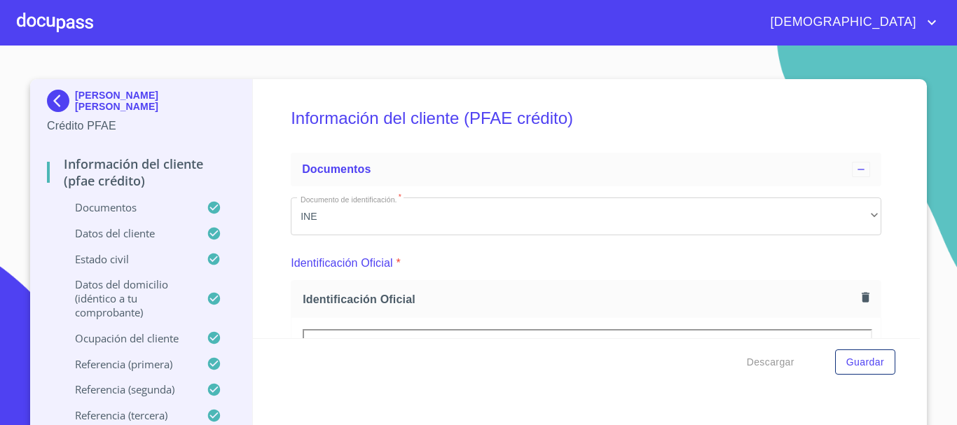
click at [882, 156] on div "Información del cliente (PFAE crédito) Documentos Documento de identificación. …" at bounding box center [586, 208] width 667 height 259
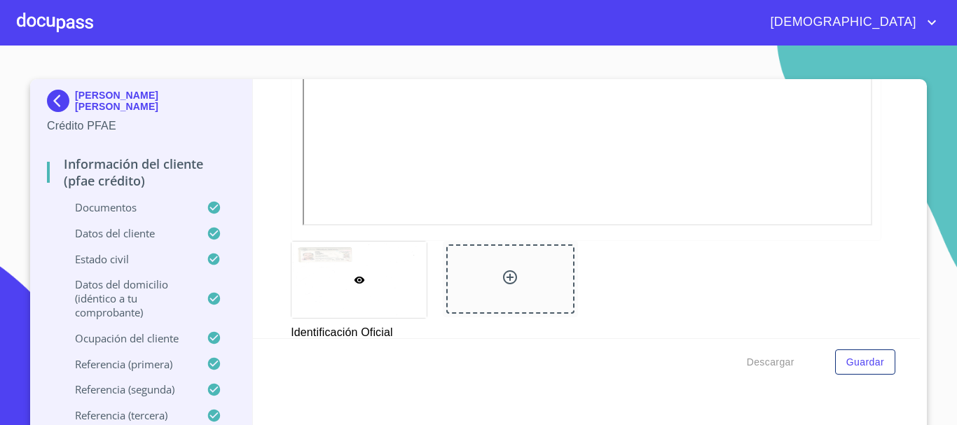
scroll to position [490, 0]
